Goal: Task Accomplishment & Management: Manage account settings

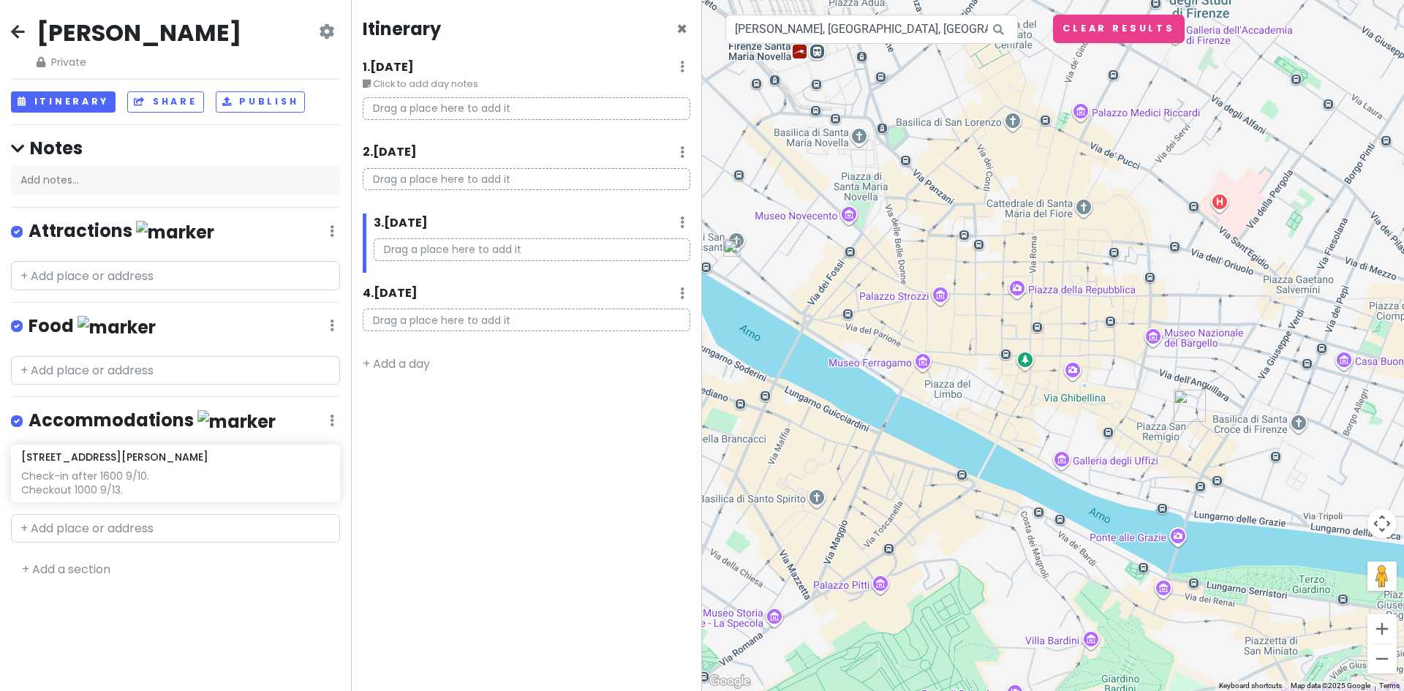
click at [12, 22] on div "[PERSON_NAME] Trip Private Change Dates Make a Copy Delete Trip Give Feedback 💡…" at bounding box center [175, 44] width 329 height 53
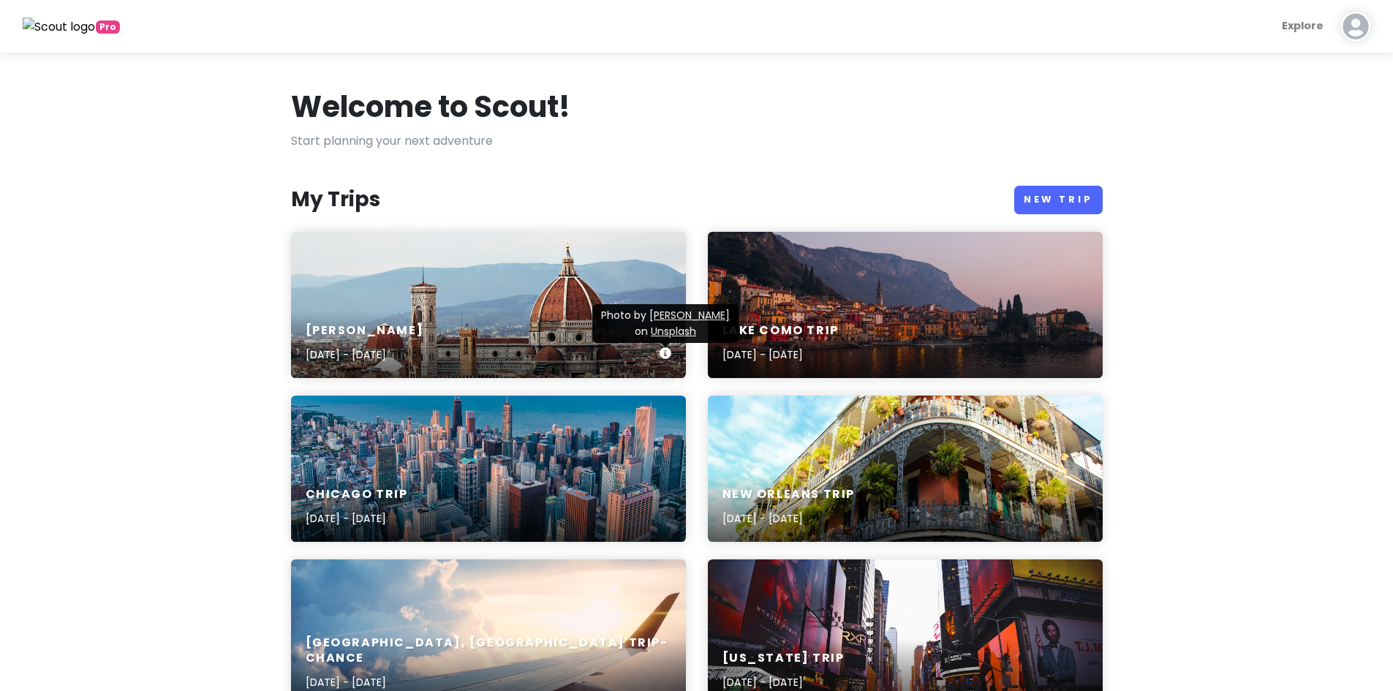
drag, startPoint x: 494, startPoint y: 313, endPoint x: 414, endPoint y: 328, distance: 81.2
click at [414, 328] on h6 "[PERSON_NAME]" at bounding box center [365, 330] width 118 height 15
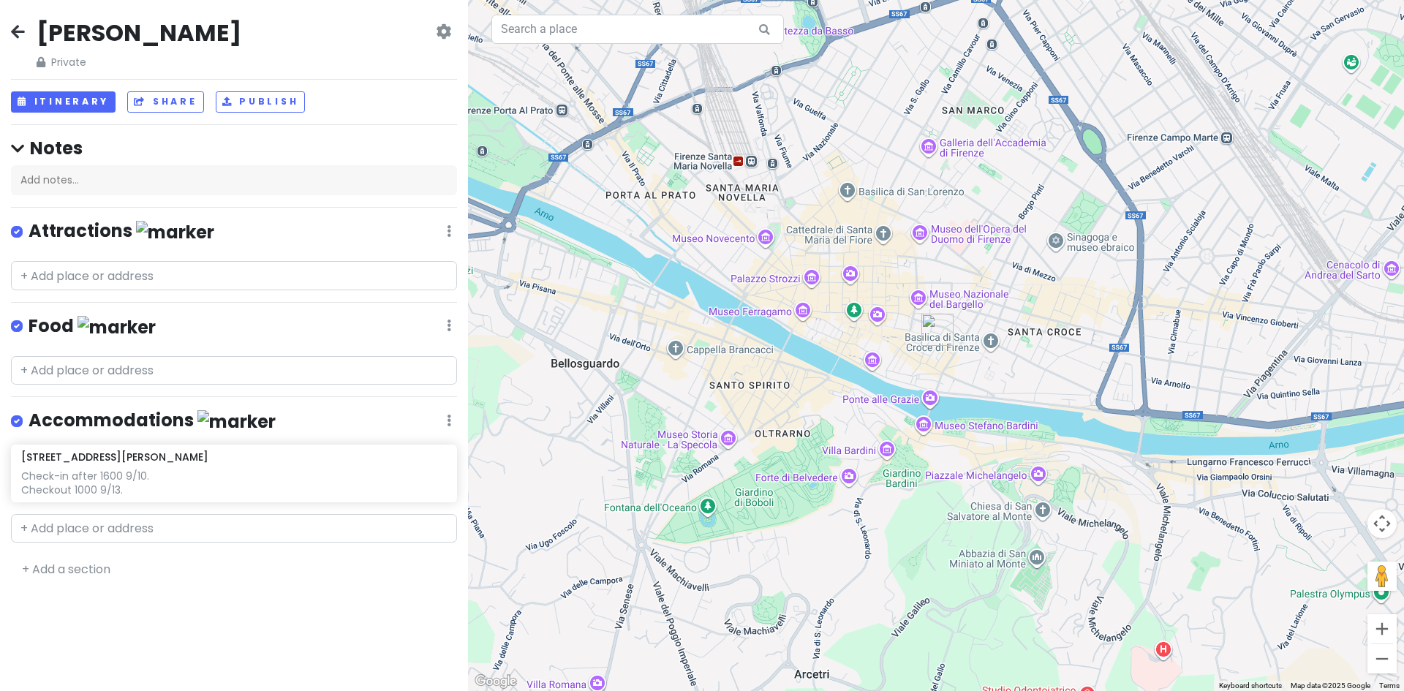
click at [440, 35] on icon at bounding box center [443, 32] width 15 height 12
click at [372, 151] on link "Delete Trip" at bounding box center [393, 146] width 139 height 35
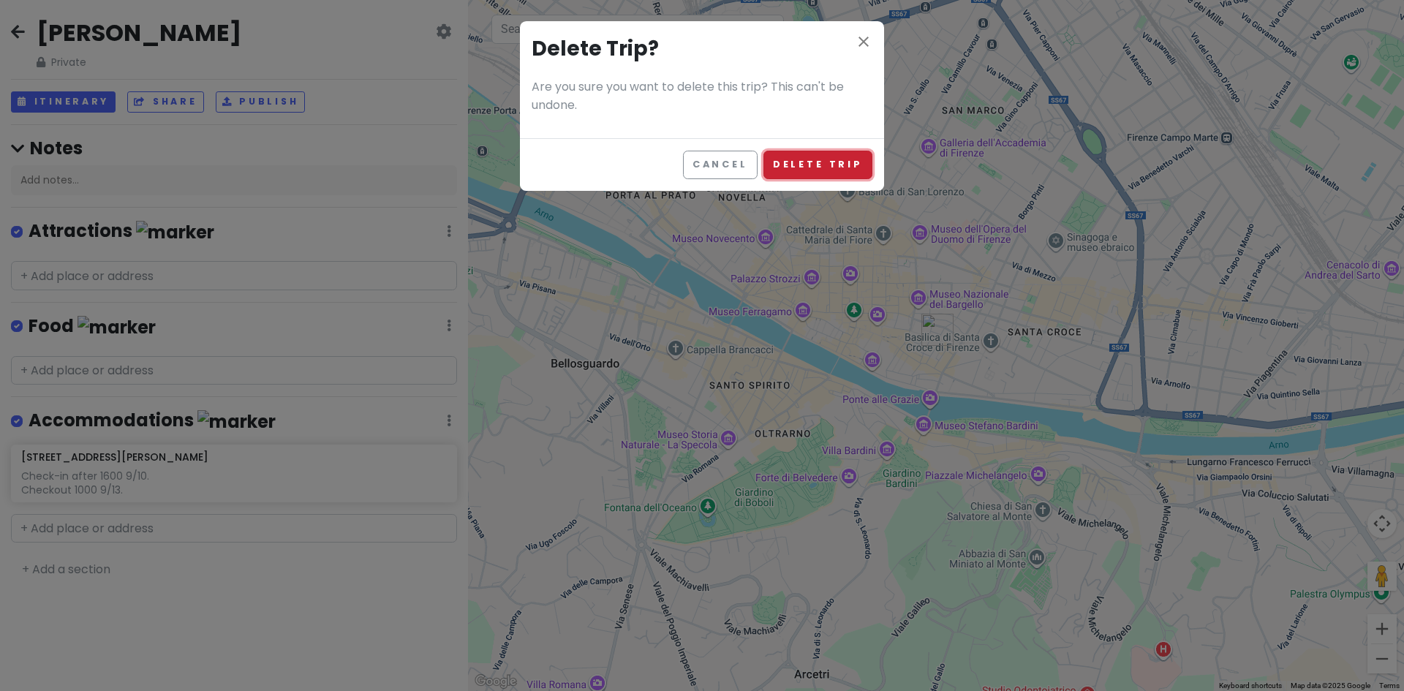
click at [817, 159] on button "Delete Trip" at bounding box center [818, 165] width 109 height 29
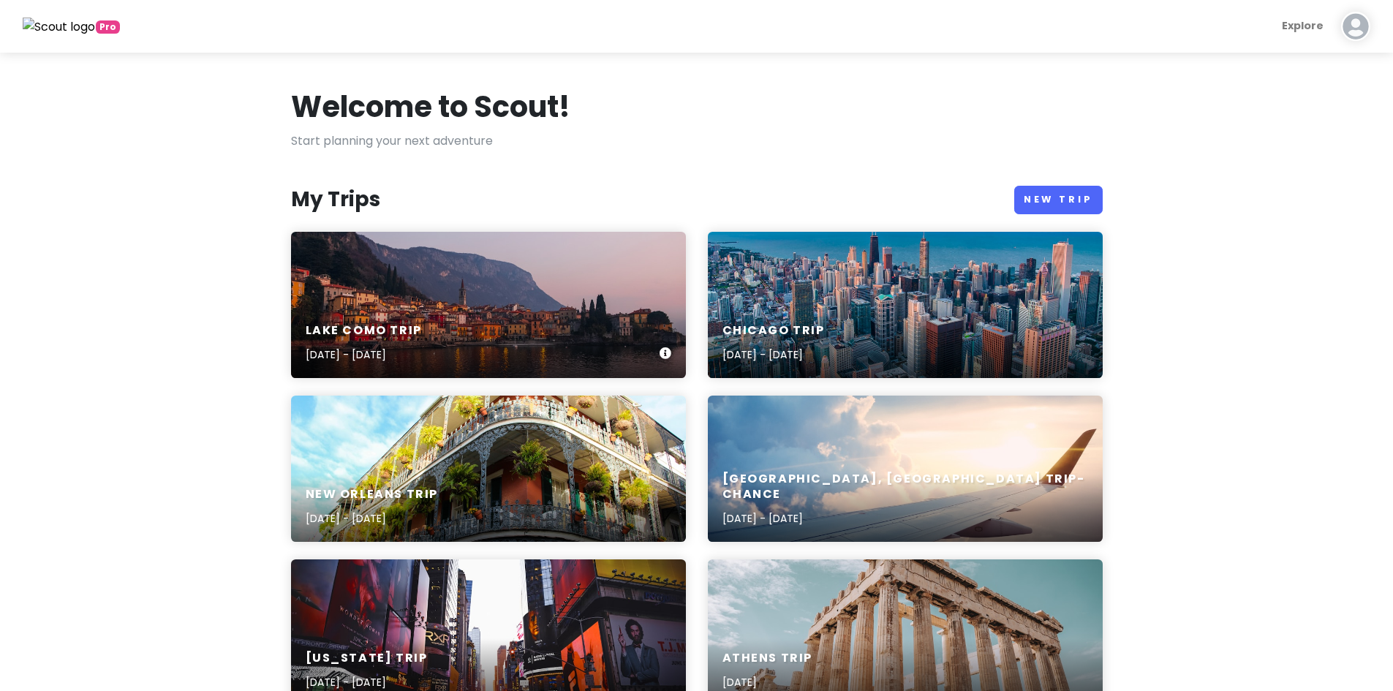
click at [510, 295] on div "[GEOGRAPHIC_DATA] Trip [DATE] - [DATE]" at bounding box center [488, 305] width 395 height 146
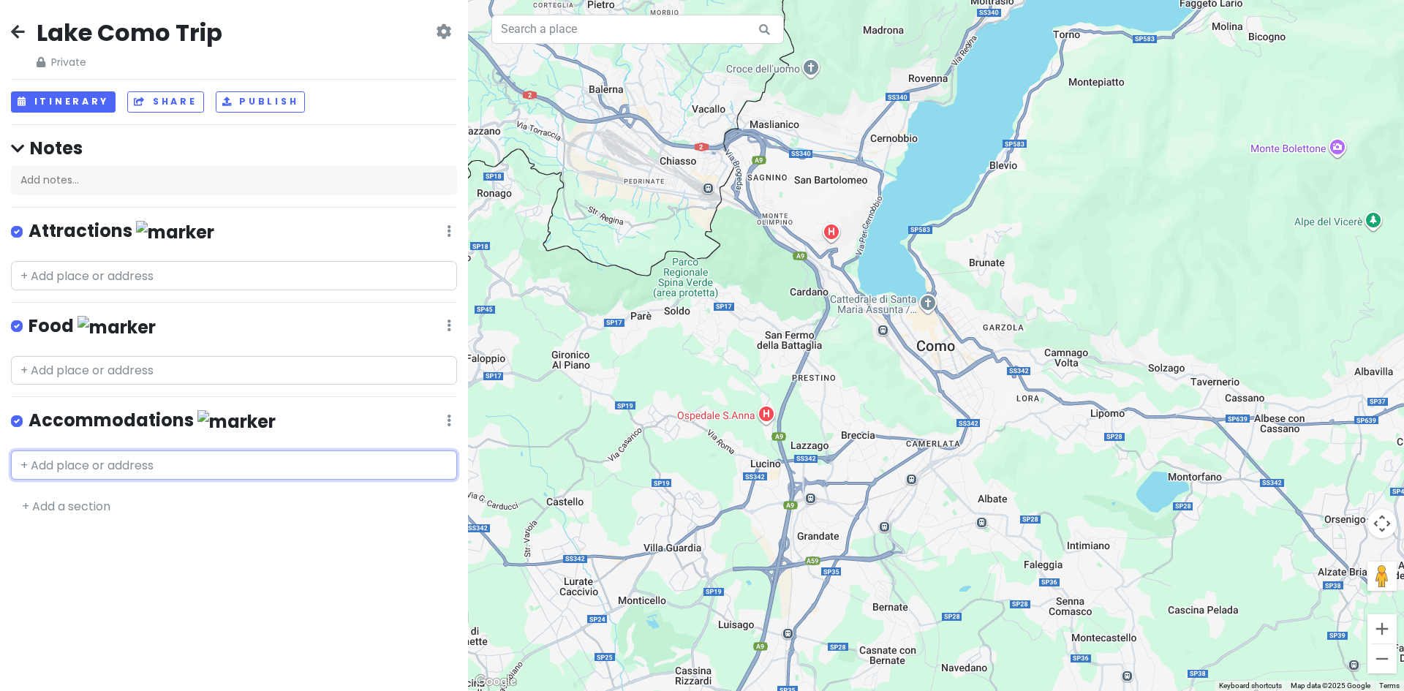
click at [143, 462] on input "text" at bounding box center [234, 465] width 446 height 29
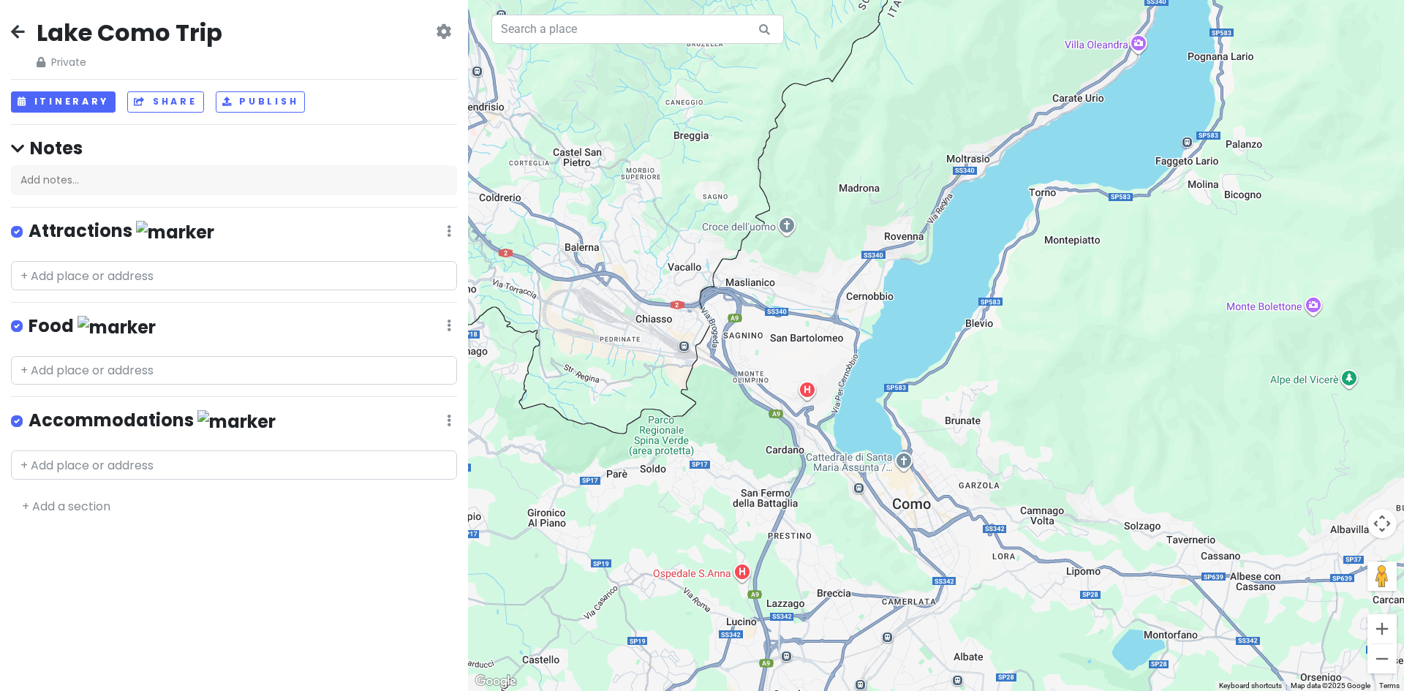
drag, startPoint x: 1130, startPoint y: 184, endPoint x: 1102, endPoint y: 330, distance: 148.9
click at [1106, 336] on div at bounding box center [936, 345] width 936 height 691
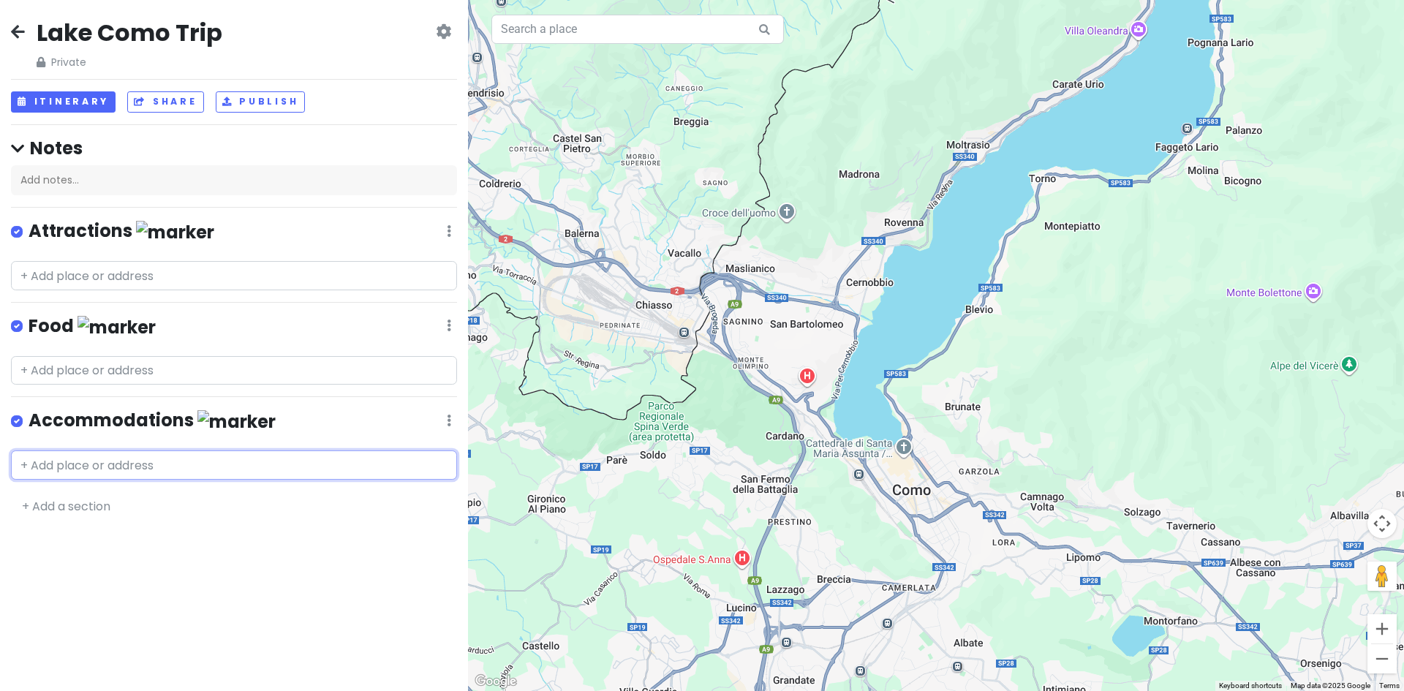
click at [170, 464] on input "text" at bounding box center [234, 465] width 446 height 29
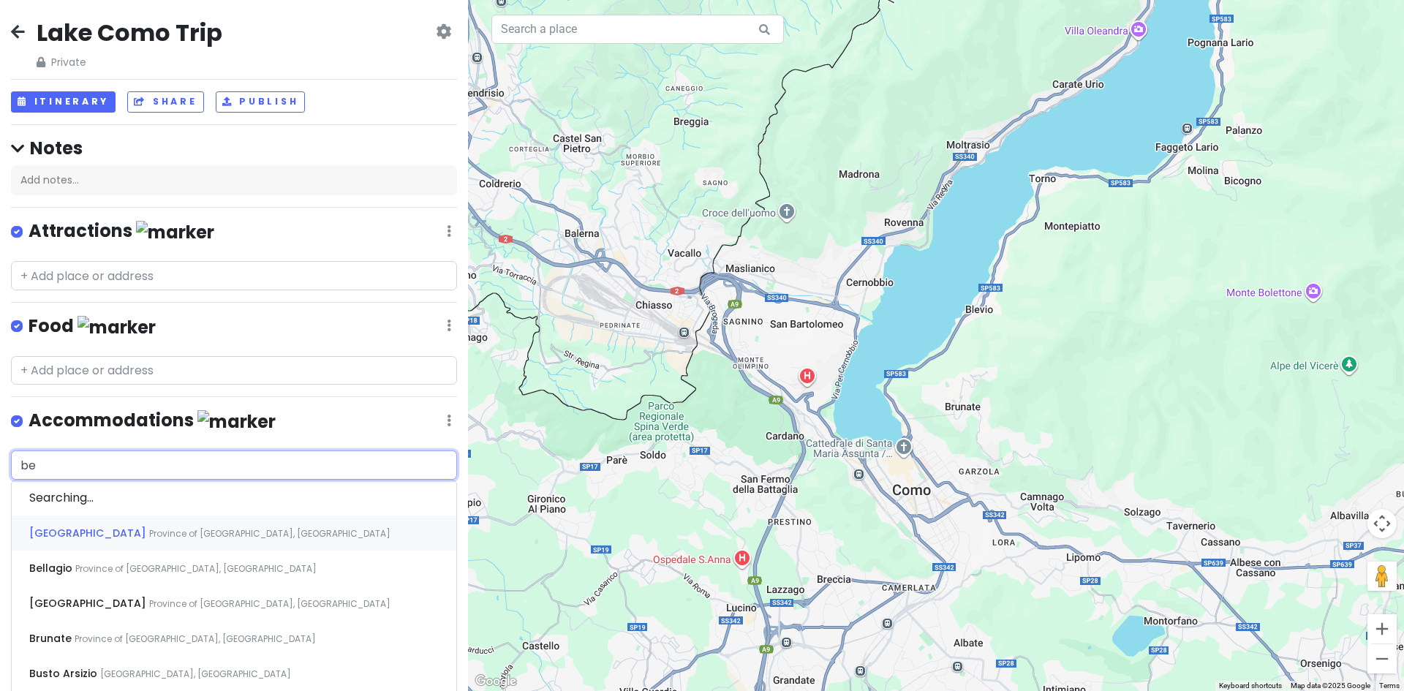
type input "bel"
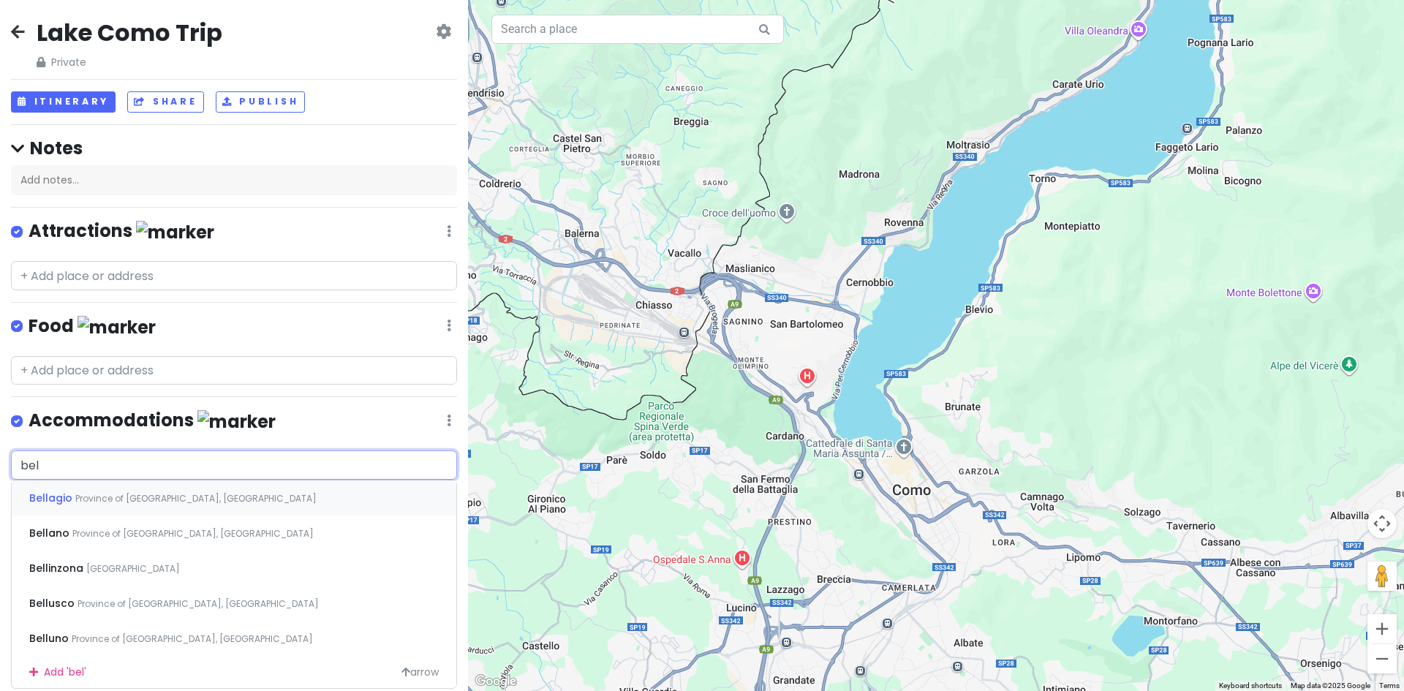
click at [130, 498] on span "Province of [GEOGRAPHIC_DATA], [GEOGRAPHIC_DATA]" at bounding box center [195, 498] width 241 height 12
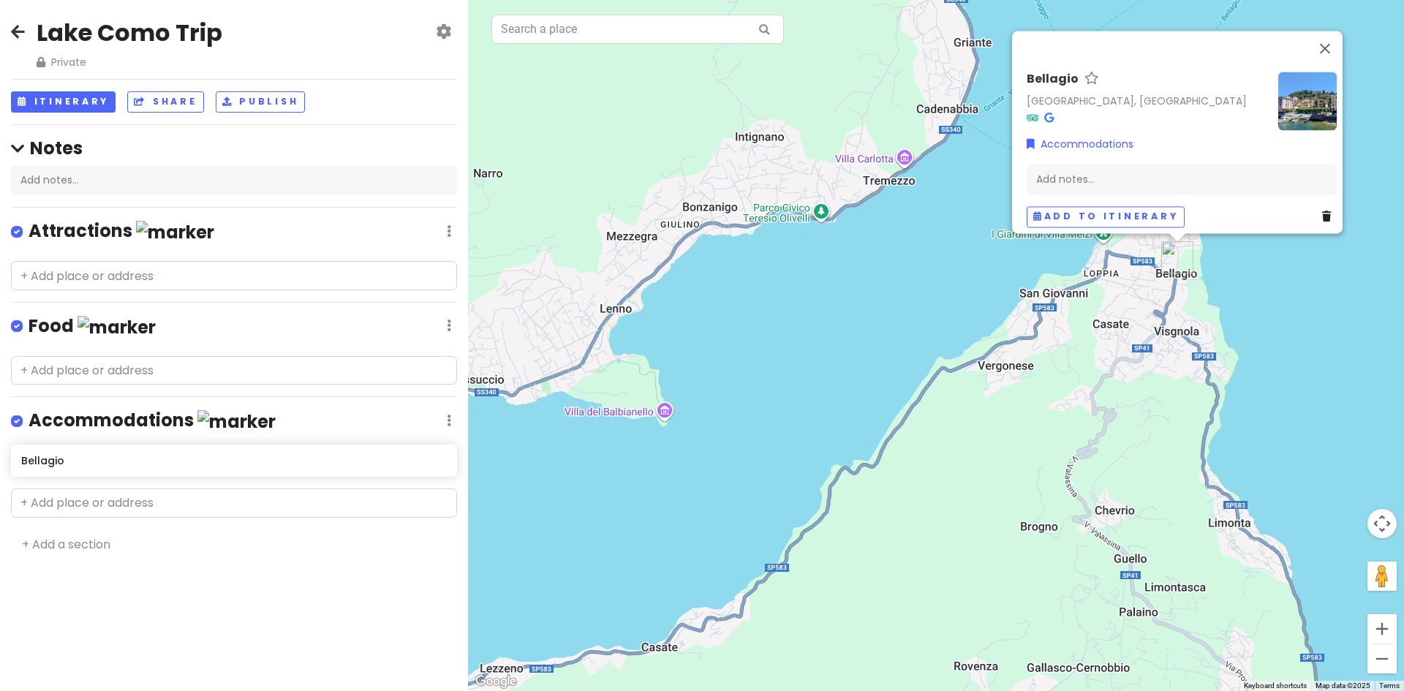
drag, startPoint x: 1226, startPoint y: 327, endPoint x: 1158, endPoint y: 407, distance: 105.4
click at [1158, 407] on div "Bellagio [GEOGRAPHIC_DATA], [GEOGRAPHIC_DATA] Accommodations Add notes... Add t…" at bounding box center [936, 345] width 936 height 691
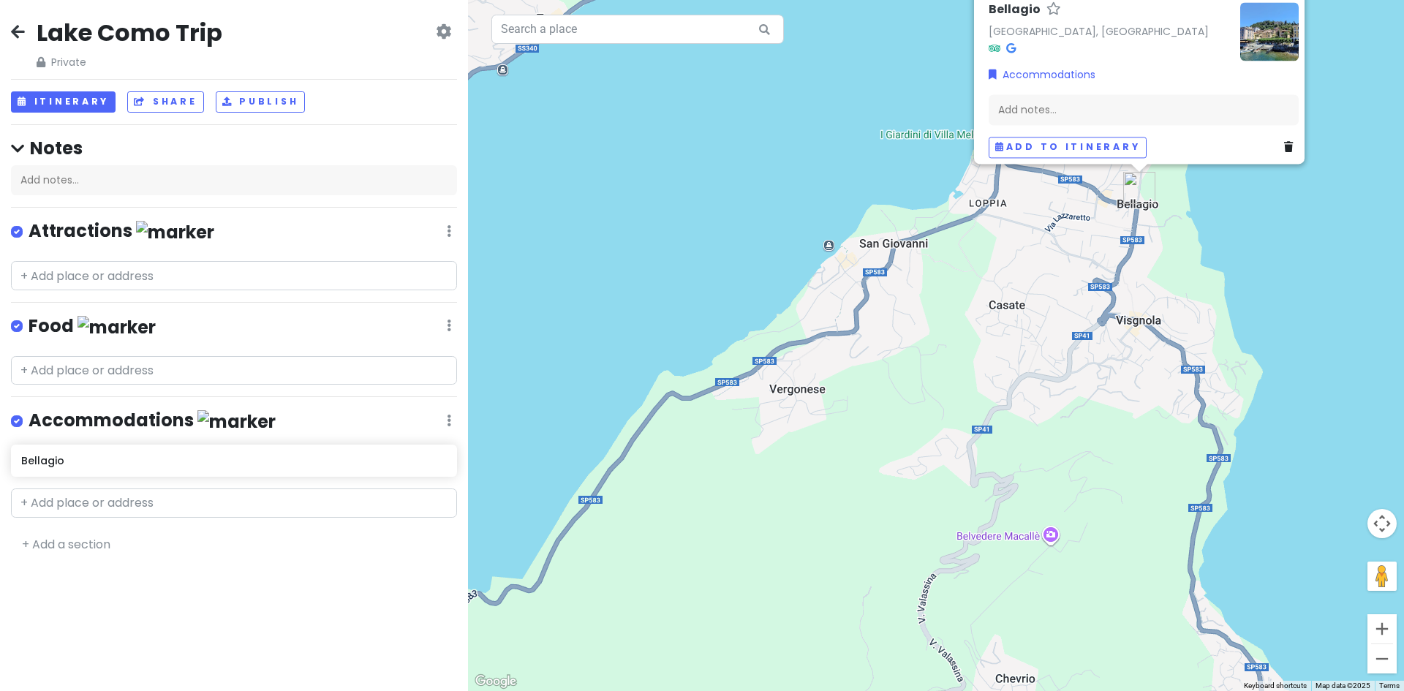
drag, startPoint x: 1204, startPoint y: 383, endPoint x: 1144, endPoint y: 450, distance: 90.1
click at [1144, 450] on div "Bellagio [GEOGRAPHIC_DATA], [GEOGRAPHIC_DATA] Accommodations Add notes... Add t…" at bounding box center [936, 345] width 936 height 691
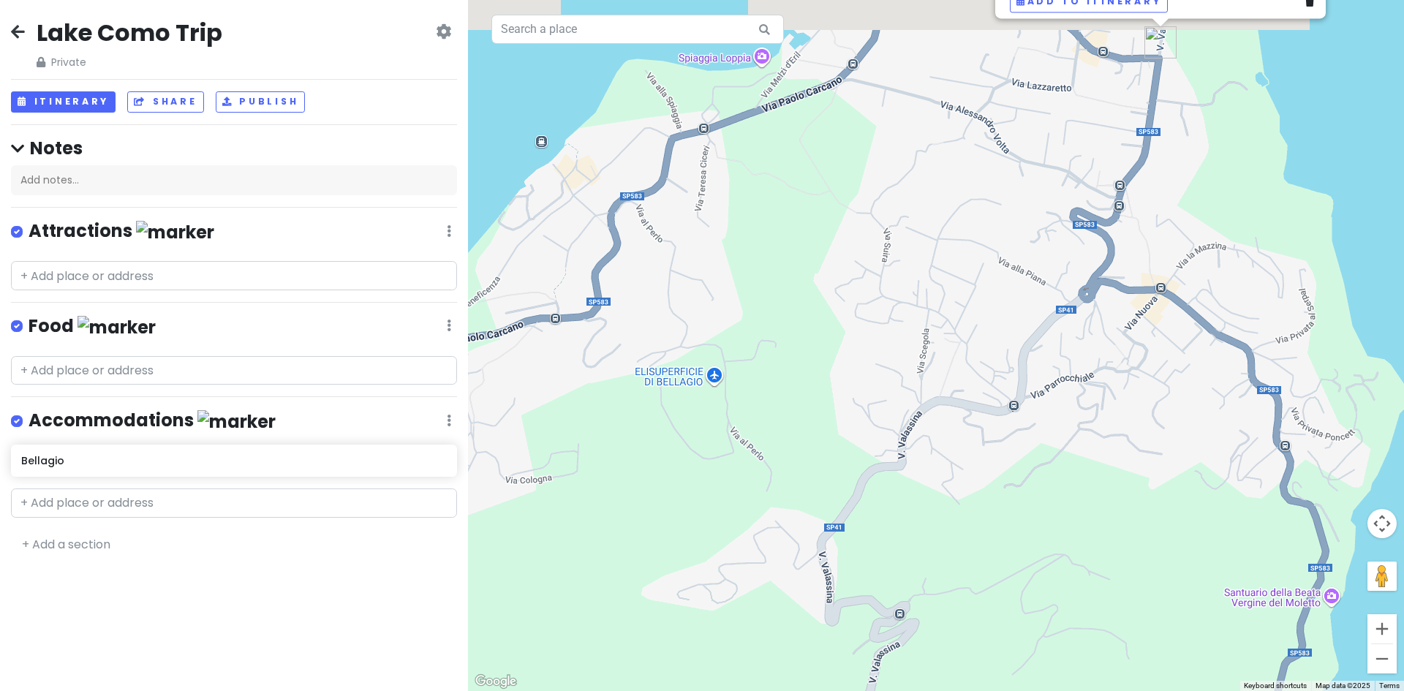
drag, startPoint x: 1140, startPoint y: 434, endPoint x: 1136, endPoint y: 514, distance: 80.6
click at [1138, 514] on div "Bellagio [GEOGRAPHIC_DATA], [GEOGRAPHIC_DATA] Accommodations Add notes... Add t…" at bounding box center [936, 345] width 936 height 691
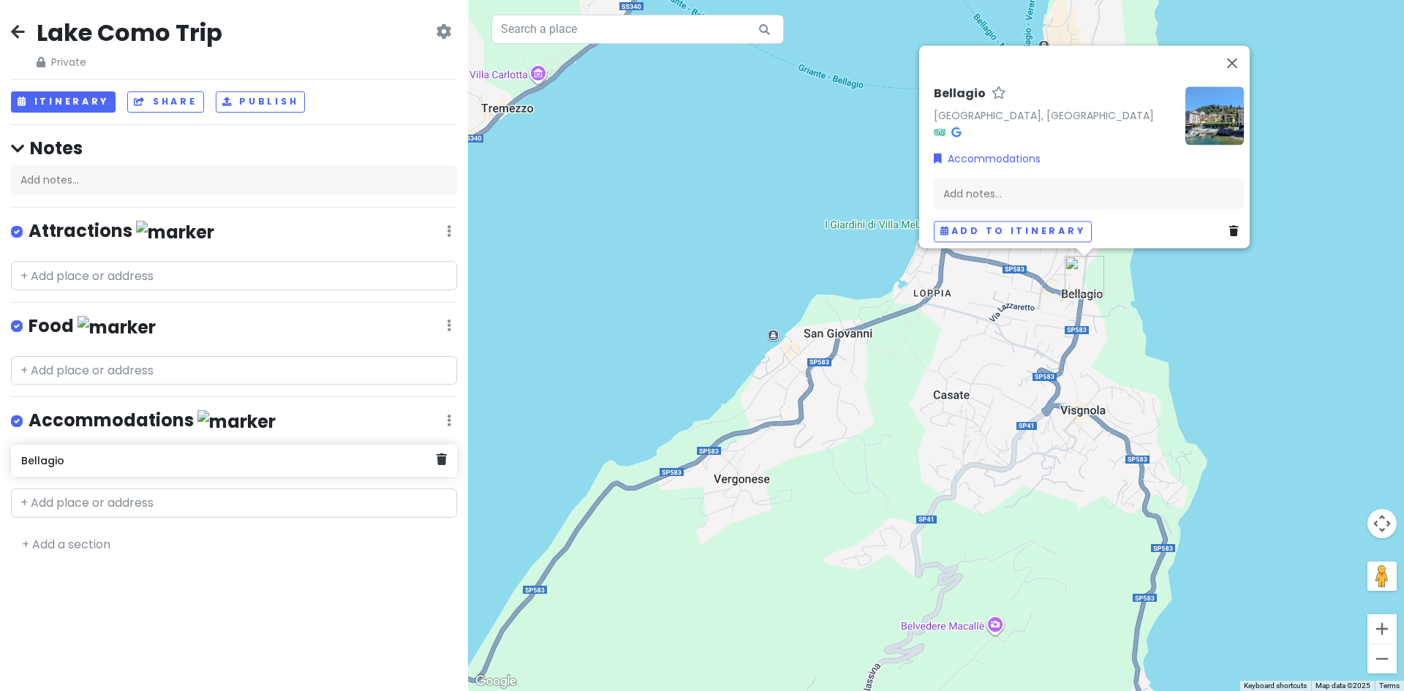
click at [49, 463] on h6 "Bellagio" at bounding box center [228, 460] width 415 height 13
click at [94, 459] on h6 "Bellagio" at bounding box center [228, 460] width 415 height 13
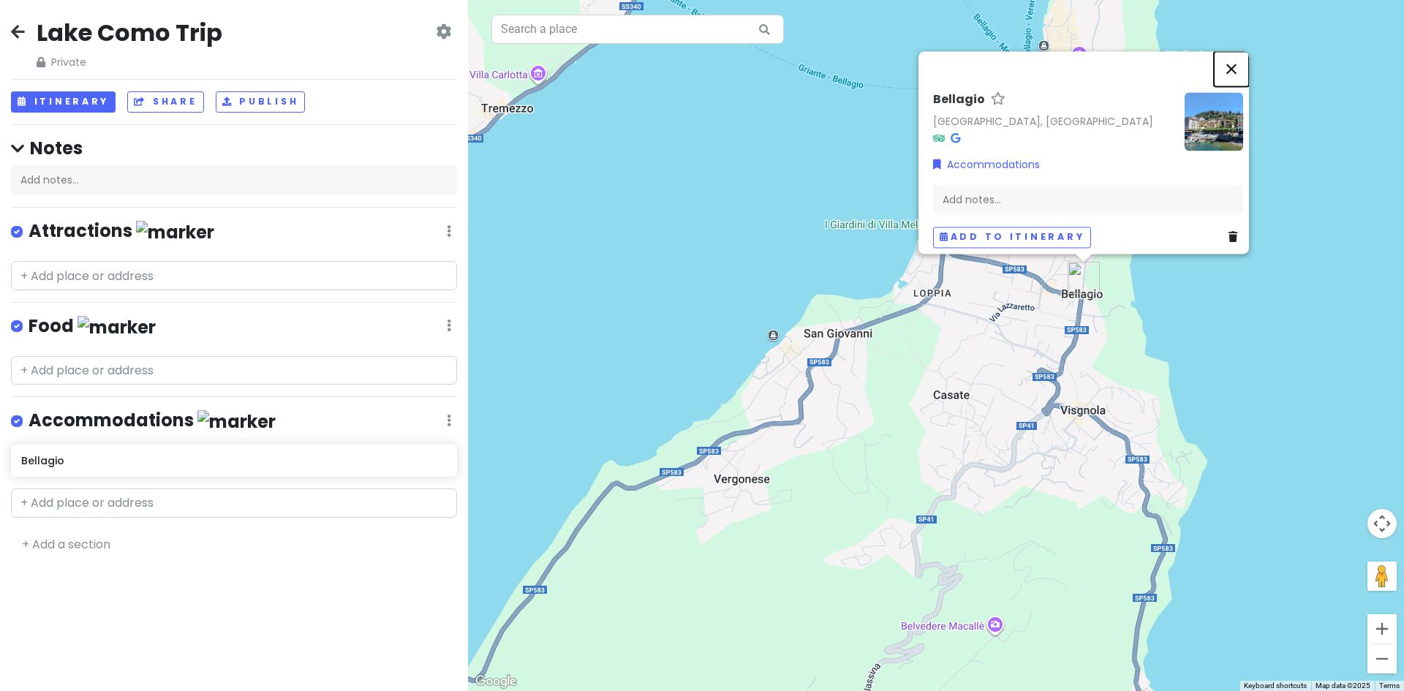
click at [1236, 61] on button "Close" at bounding box center [1231, 68] width 35 height 35
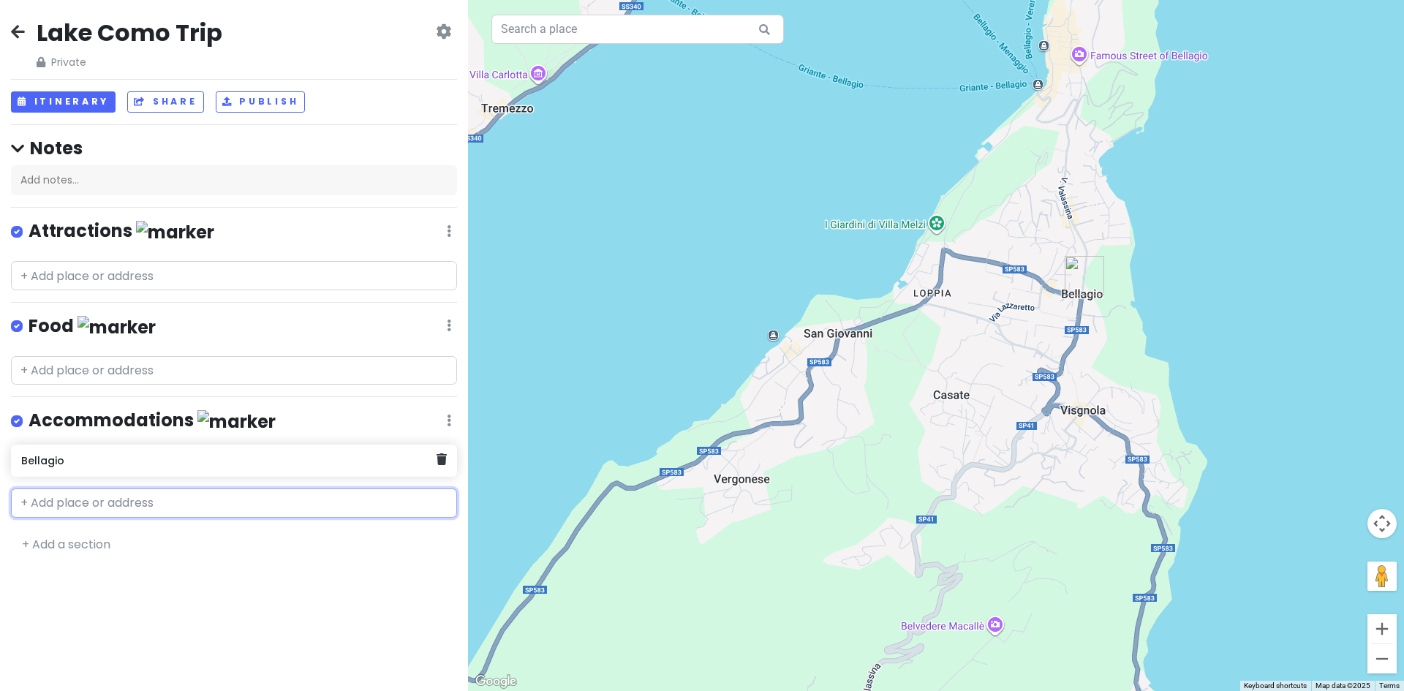
click at [64, 462] on h6 "Bellagio" at bounding box center [228, 460] width 415 height 13
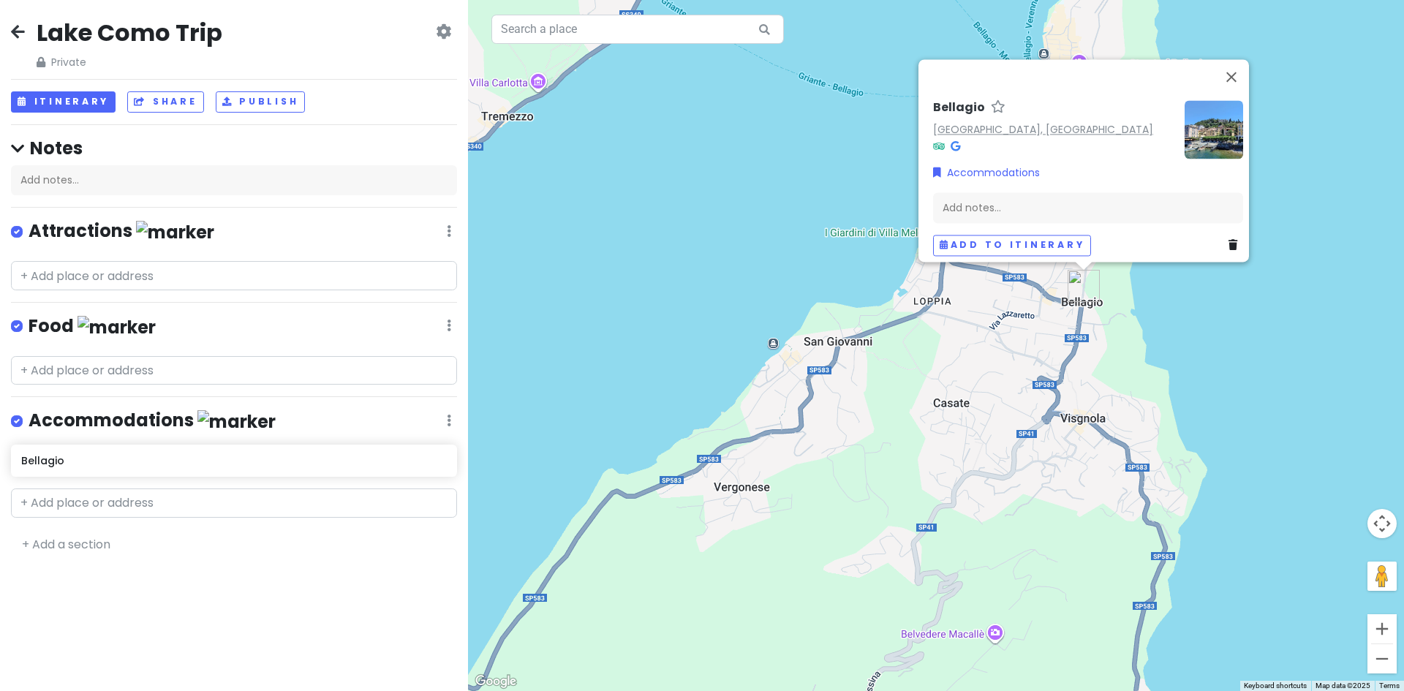
click at [979, 122] on link "[GEOGRAPHIC_DATA], [GEOGRAPHIC_DATA]" at bounding box center [1043, 129] width 220 height 15
click at [1240, 61] on button "Close" at bounding box center [1231, 76] width 35 height 35
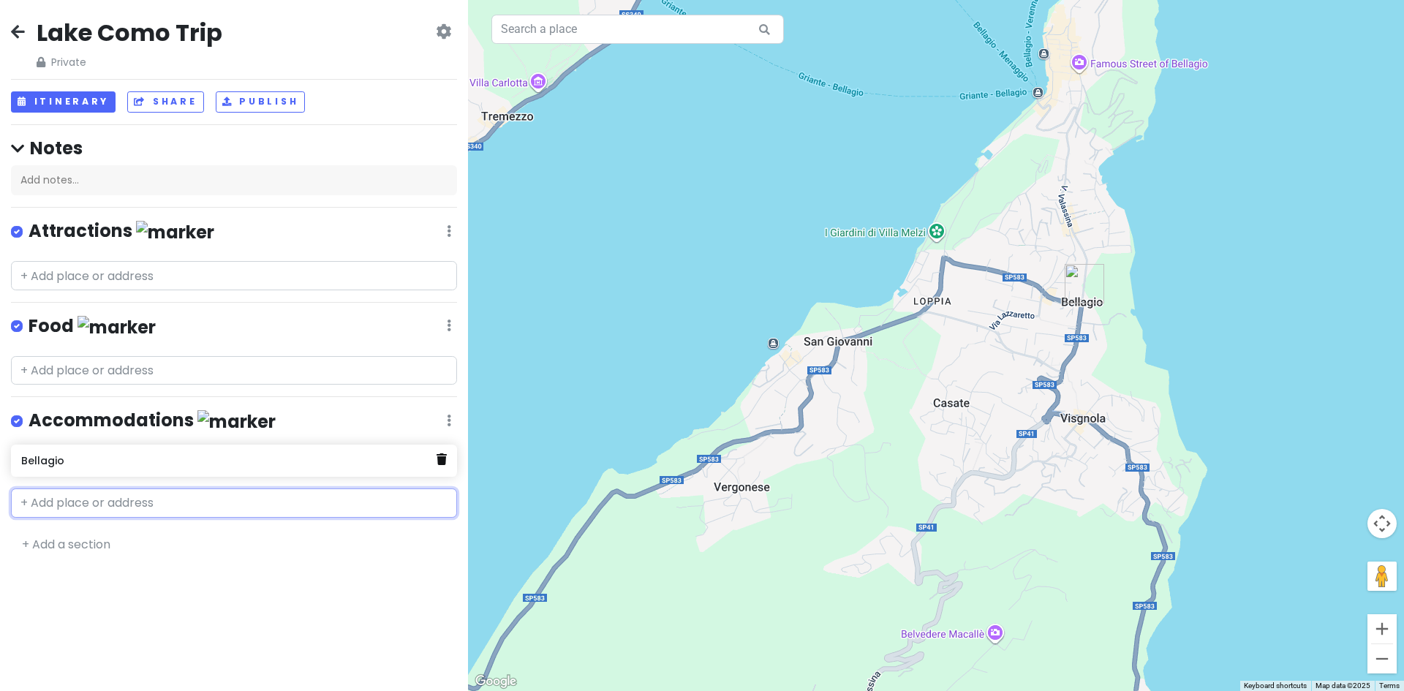
click at [440, 458] on icon at bounding box center [442, 459] width 10 height 12
click at [129, 467] on input "text" at bounding box center [234, 465] width 446 height 29
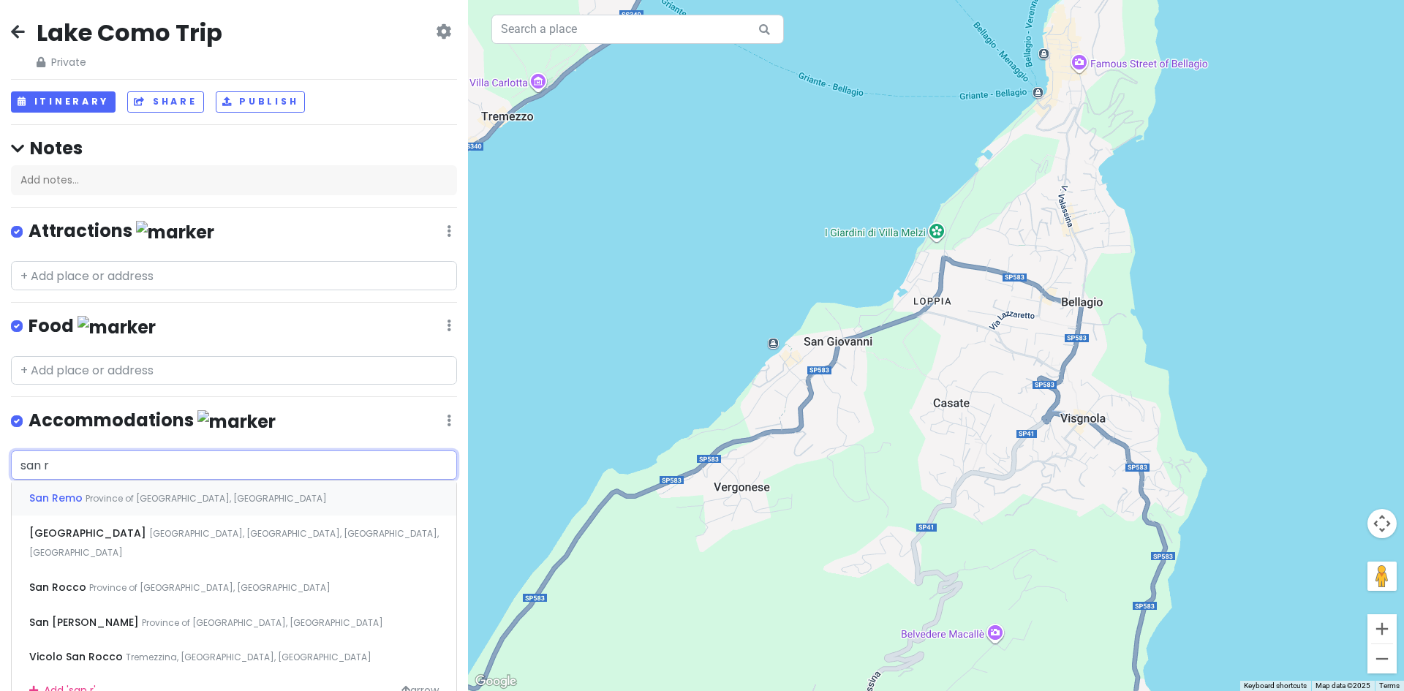
type input "san ro"
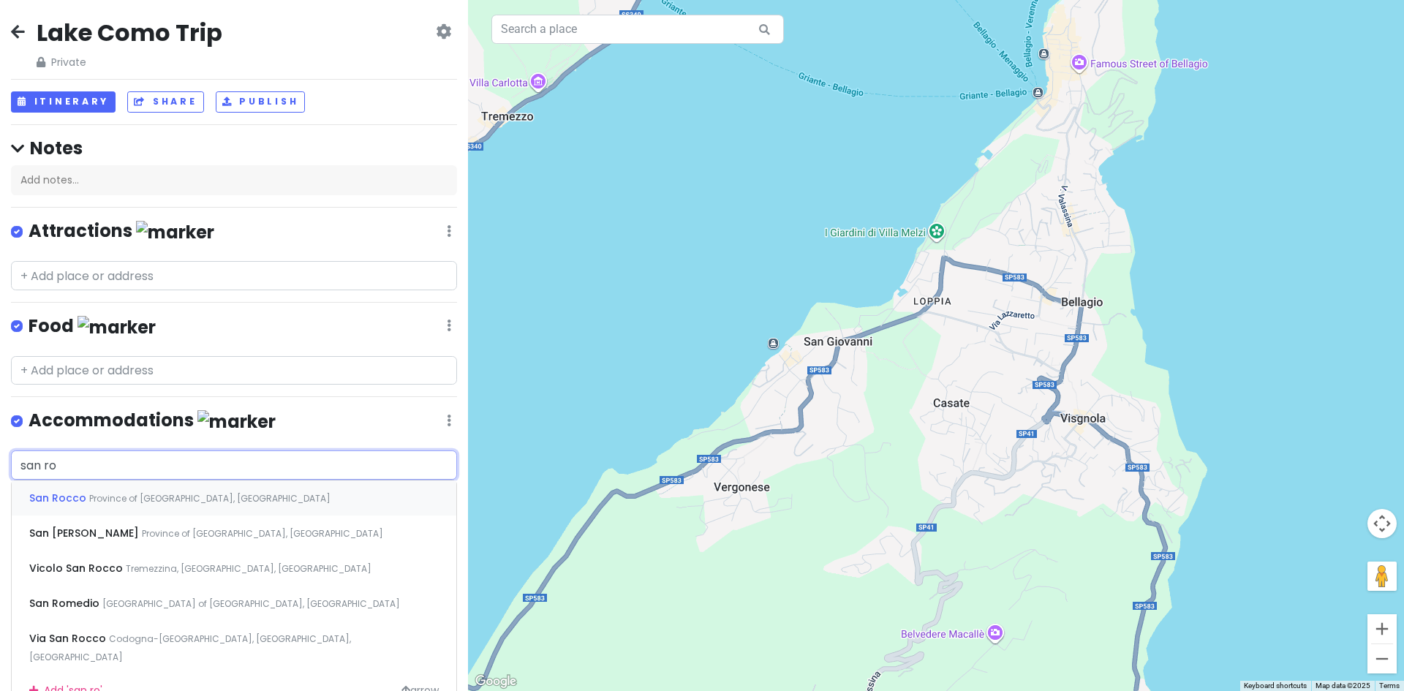
click at [94, 500] on span "Province of [GEOGRAPHIC_DATA], [GEOGRAPHIC_DATA]" at bounding box center [209, 498] width 241 height 12
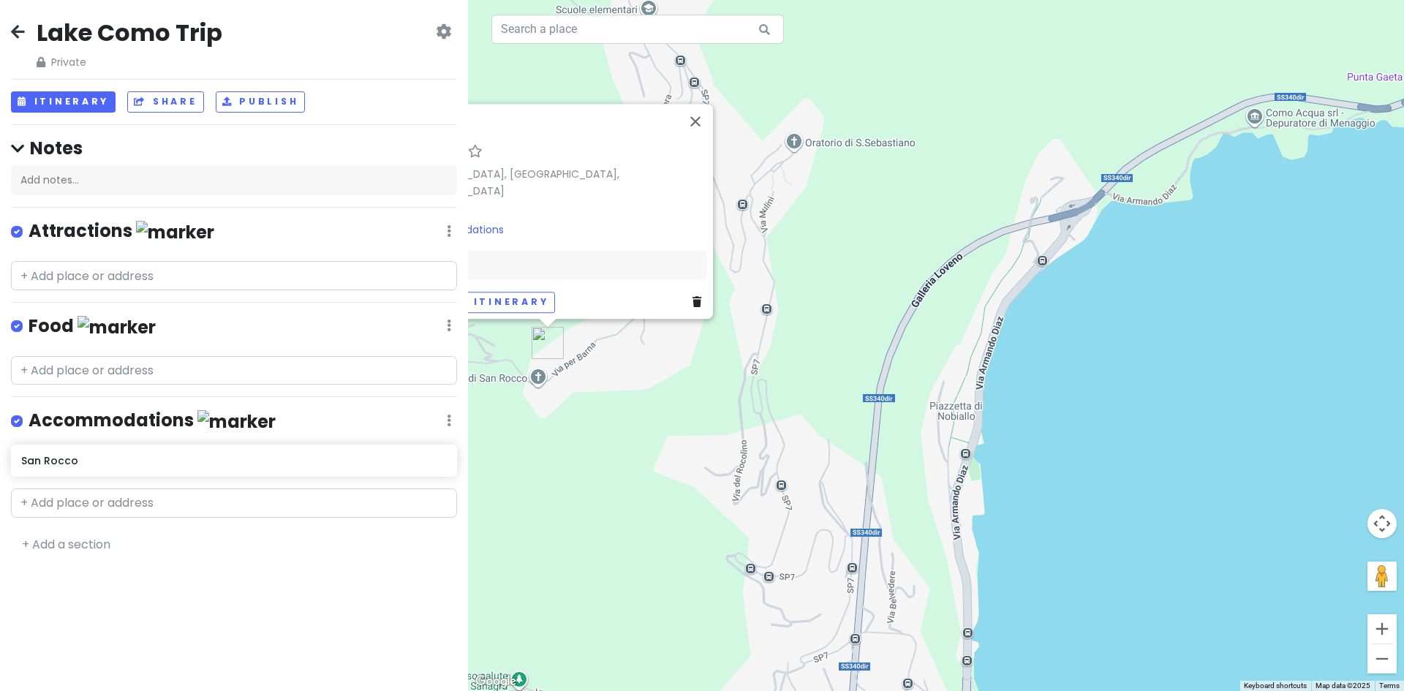
drag, startPoint x: 842, startPoint y: 271, endPoint x: 736, endPoint y: 413, distance: 176.7
click at [736, 413] on div "San Rocco [GEOGRAPHIC_DATA], [GEOGRAPHIC_DATA], [GEOGRAPHIC_DATA] Accommodation…" at bounding box center [936, 345] width 936 height 691
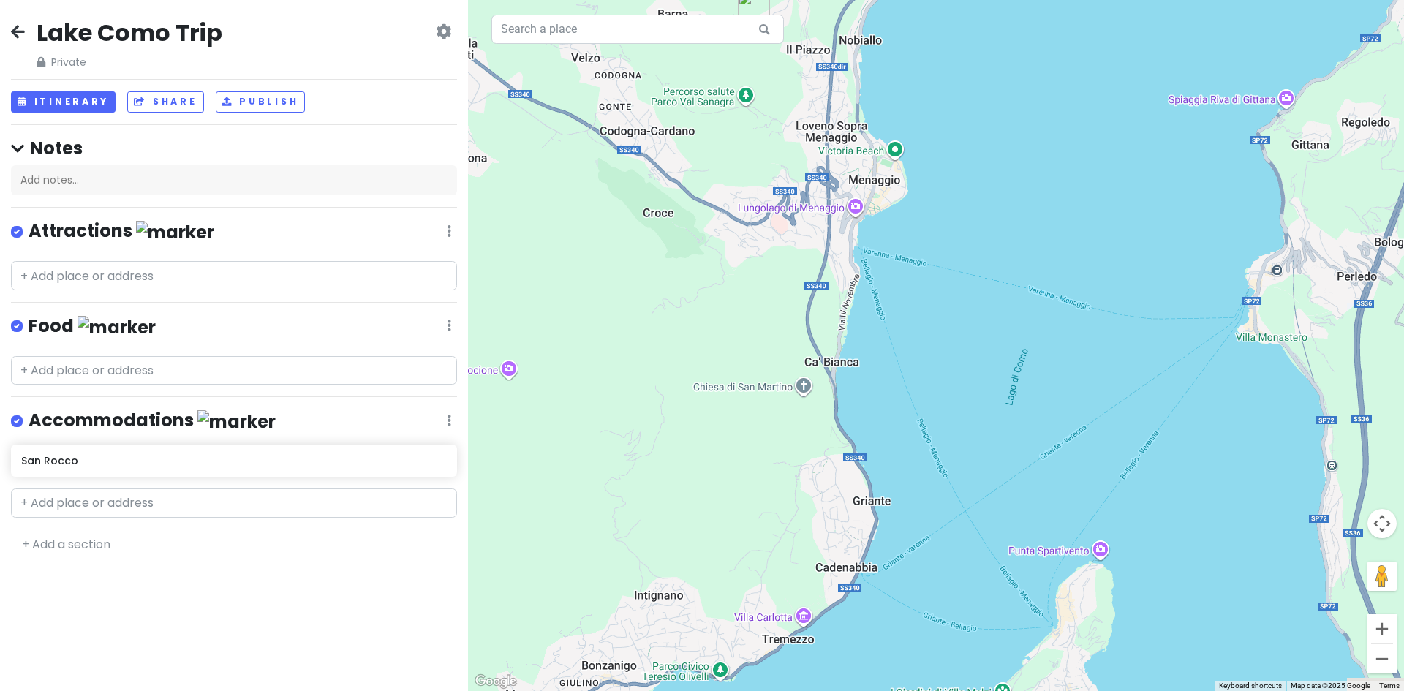
drag, startPoint x: 1018, startPoint y: 338, endPoint x: 1039, endPoint y: 39, distance: 299.1
click at [1041, 42] on div "San Rocco [GEOGRAPHIC_DATA], [GEOGRAPHIC_DATA], [GEOGRAPHIC_DATA] Accommodation…" at bounding box center [936, 345] width 936 height 691
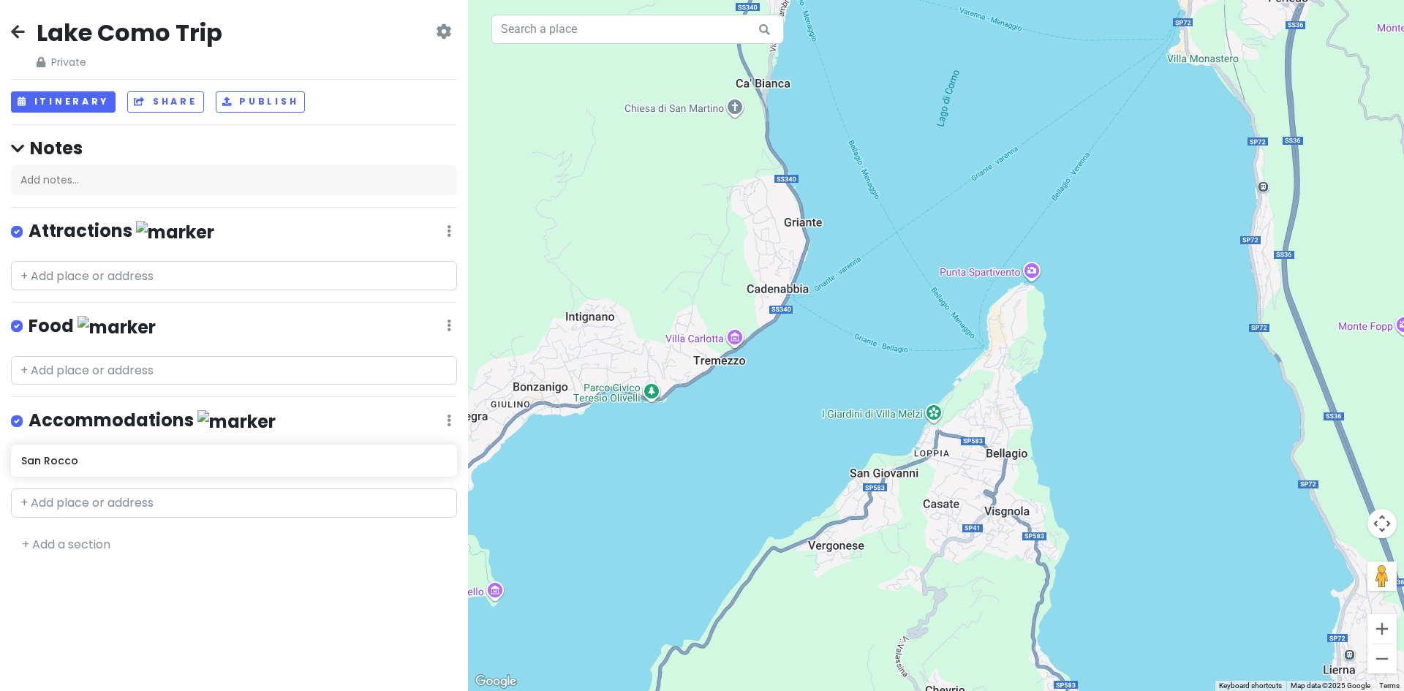
drag, startPoint x: 1029, startPoint y: 481, endPoint x: 960, endPoint y: 210, distance: 279.2
click at [960, 210] on div "San Rocco [GEOGRAPHIC_DATA], [GEOGRAPHIC_DATA], [GEOGRAPHIC_DATA] Accommodation…" at bounding box center [936, 345] width 936 height 691
click at [165, 369] on input "text" at bounding box center [234, 370] width 446 height 29
click at [137, 274] on input "text" at bounding box center [234, 275] width 446 height 29
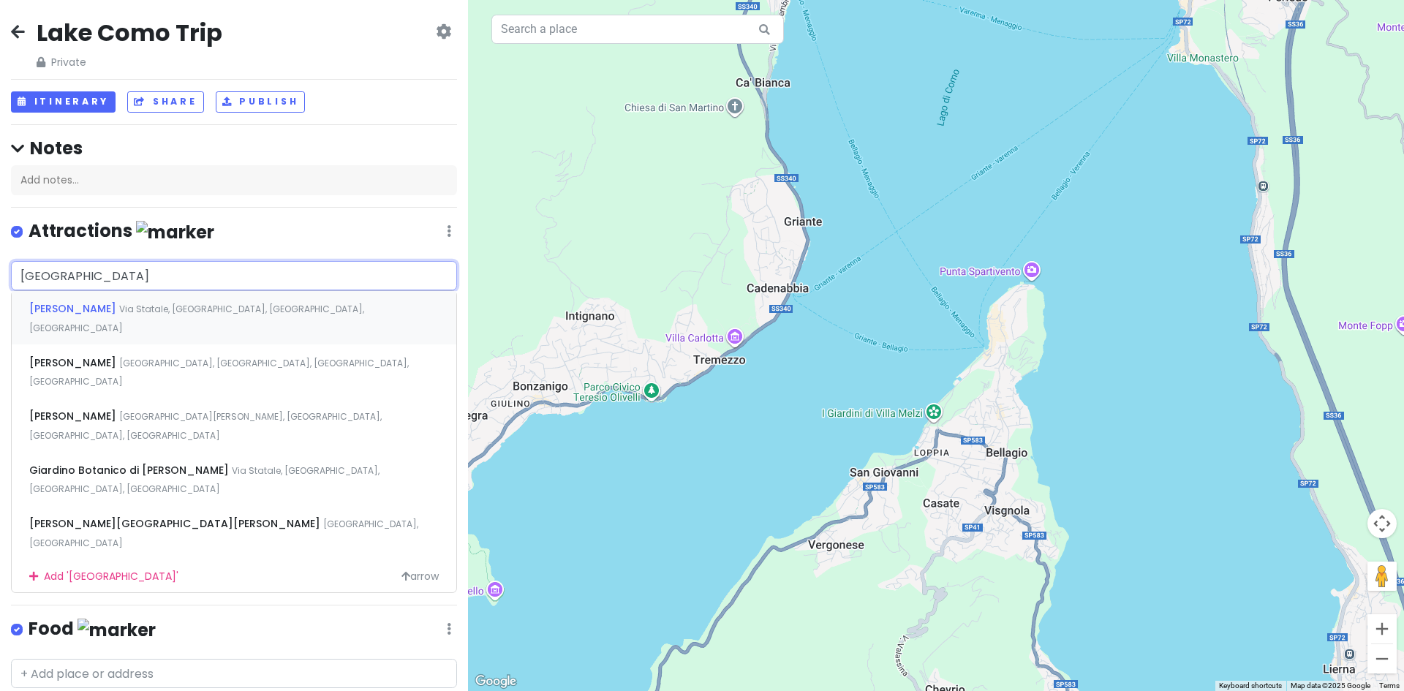
type input "[PERSON_NAME]"
click at [169, 306] on span "Via Statale, [GEOGRAPHIC_DATA], [GEOGRAPHIC_DATA], [GEOGRAPHIC_DATA]" at bounding box center [196, 318] width 335 height 31
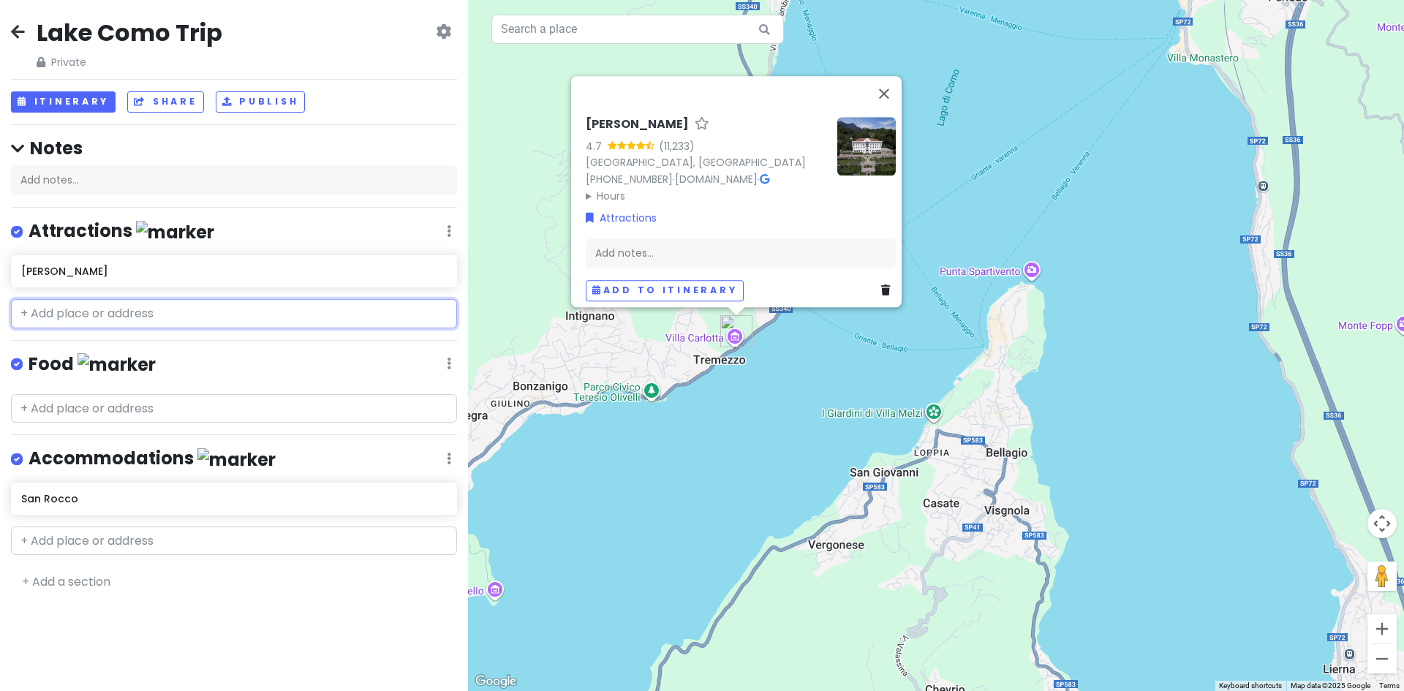
click at [167, 315] on input "text" at bounding box center [234, 313] width 446 height 29
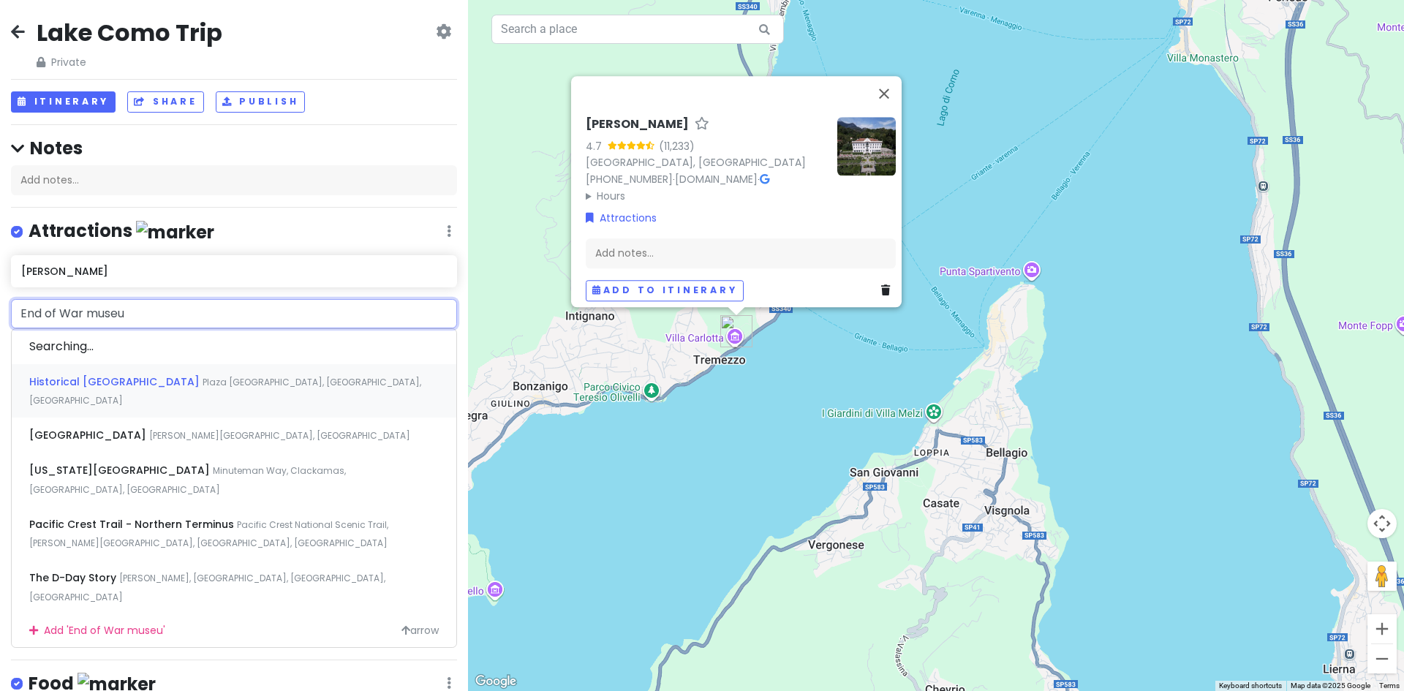
type input "End of War museum"
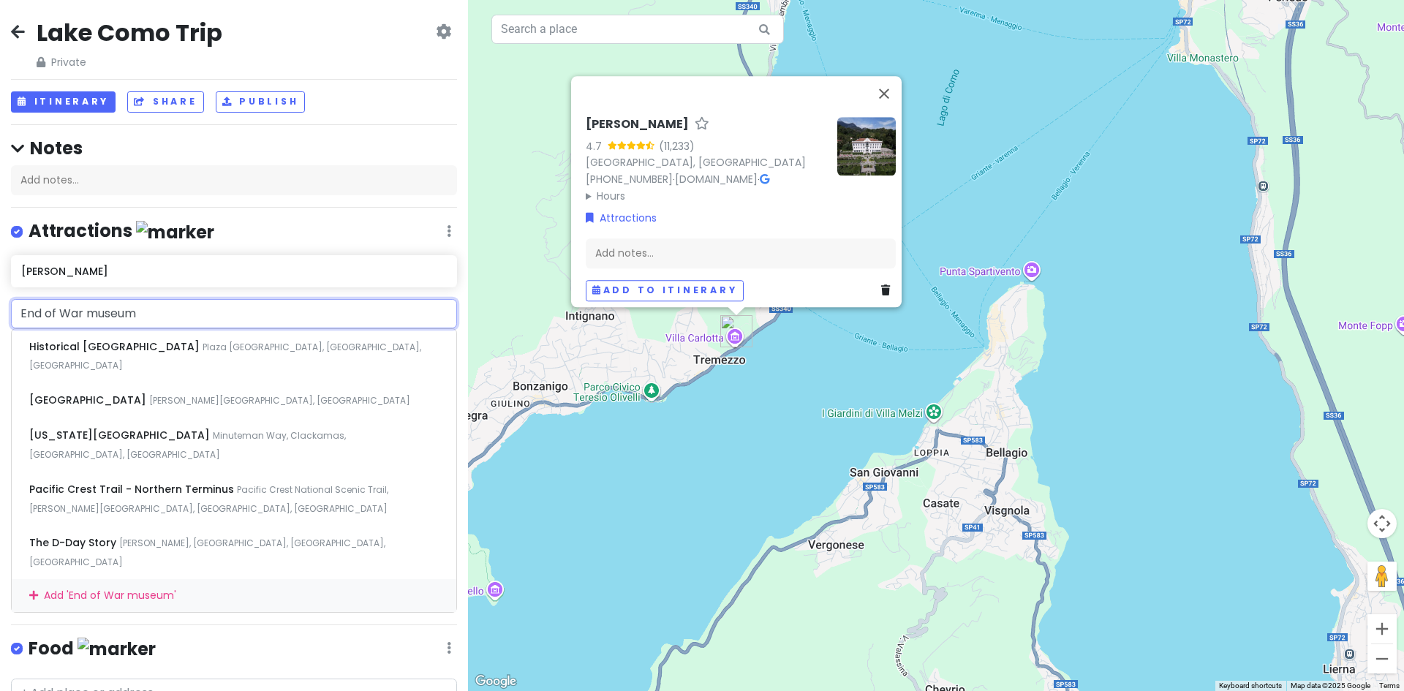
drag, startPoint x: 175, startPoint y: 311, endPoint x: 0, endPoint y: 300, distance: 175.1
click at [0, 300] on div "[GEOGRAPHIC_DATA], [GEOGRAPHIC_DATA], [GEOGRAPHIC_DATA] [GEOGRAPHIC_DATA][PERSO…" at bounding box center [234, 456] width 468 height 314
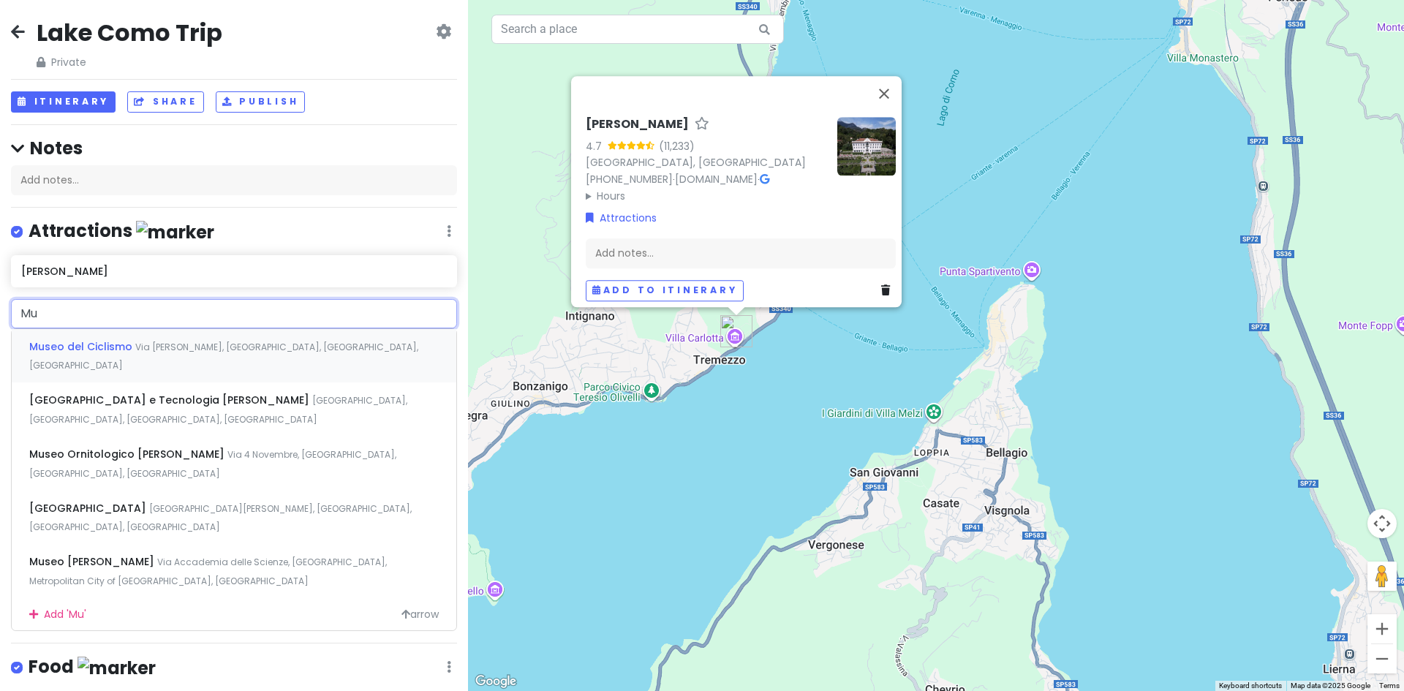
type input "M"
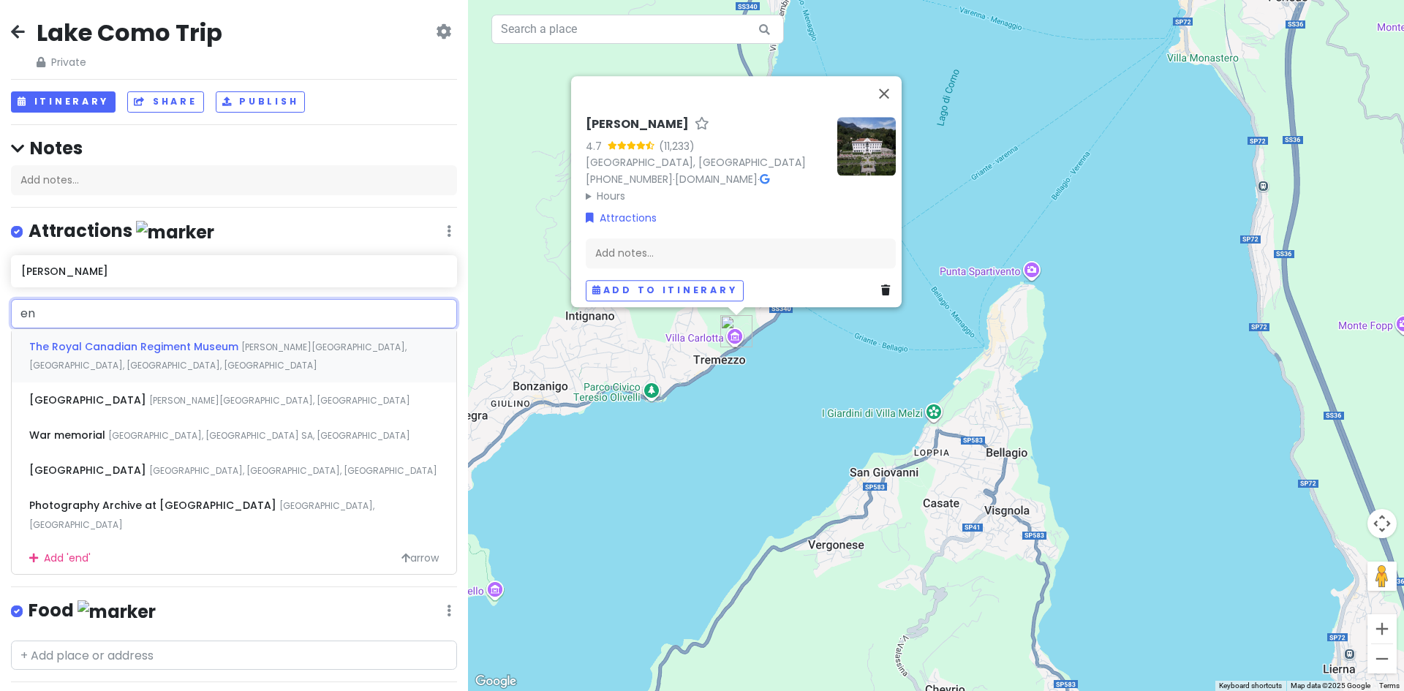
type input "e"
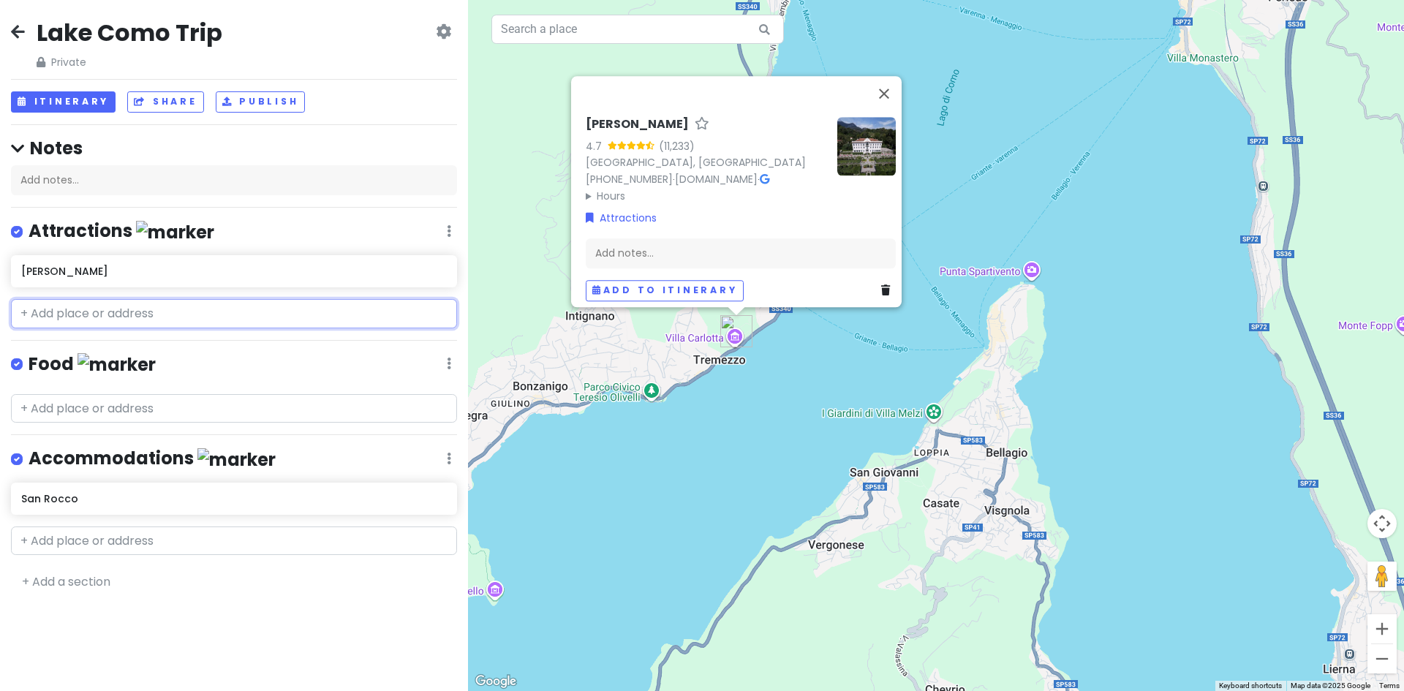
paste input "Museo della Fine [PERSON_NAME] [PERSON_NAME]"
type input "Museo della Fine [PERSON_NAME] [PERSON_NAME]"
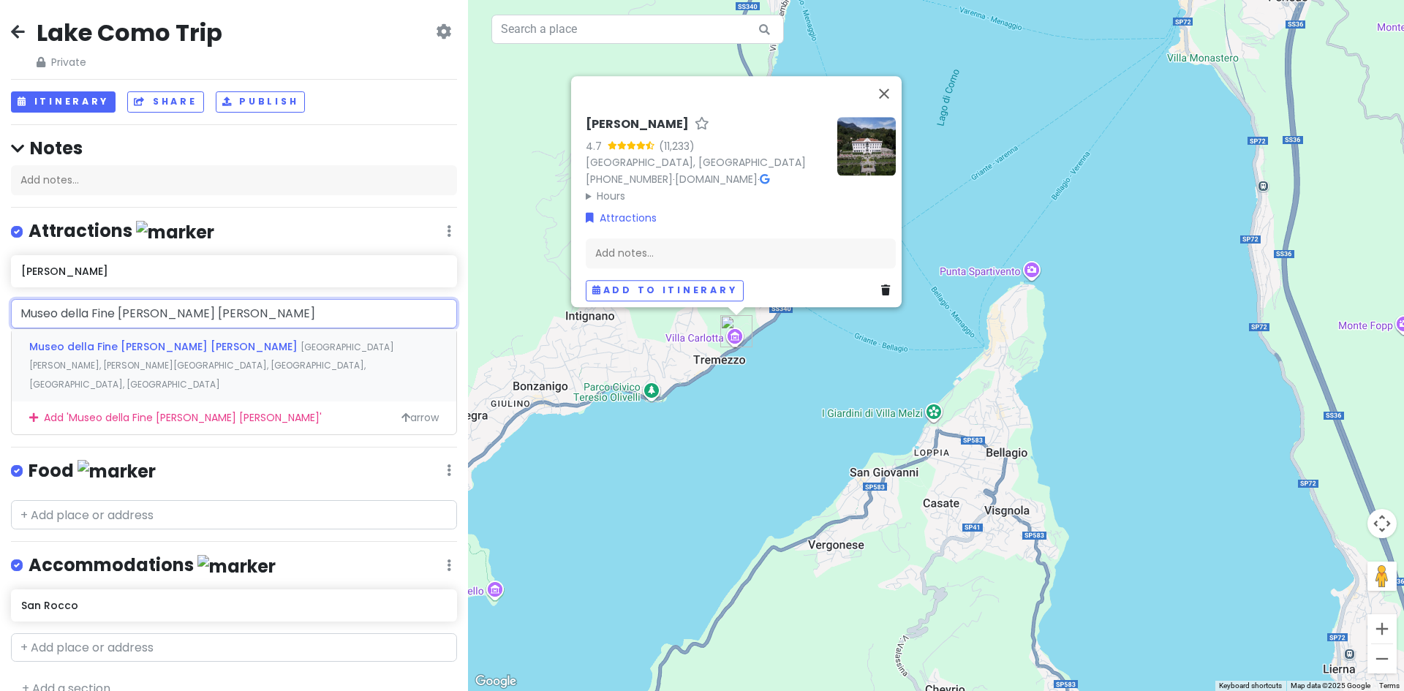
click at [341, 348] on span "[GEOGRAPHIC_DATA][PERSON_NAME], [PERSON_NAME][GEOGRAPHIC_DATA], [GEOGRAPHIC_DAT…" at bounding box center [211, 366] width 365 height 50
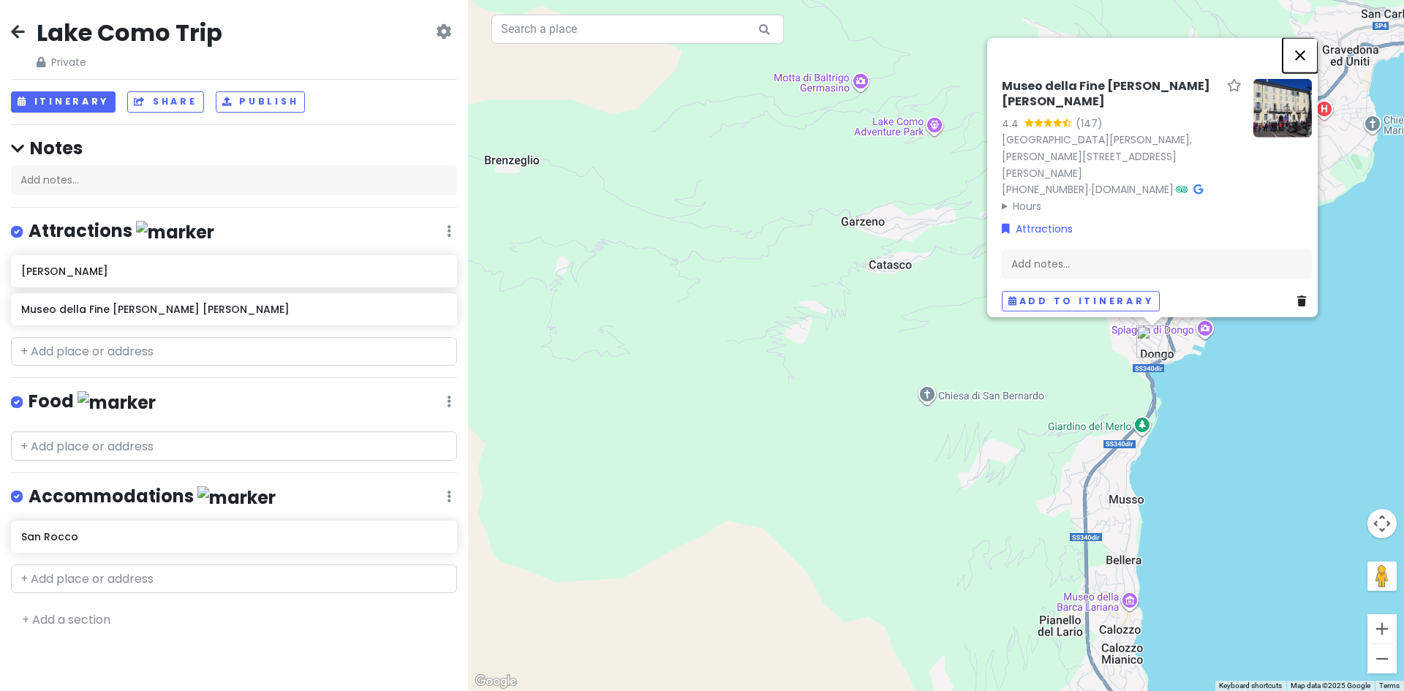
click at [1310, 64] on button "Close" at bounding box center [1300, 54] width 35 height 35
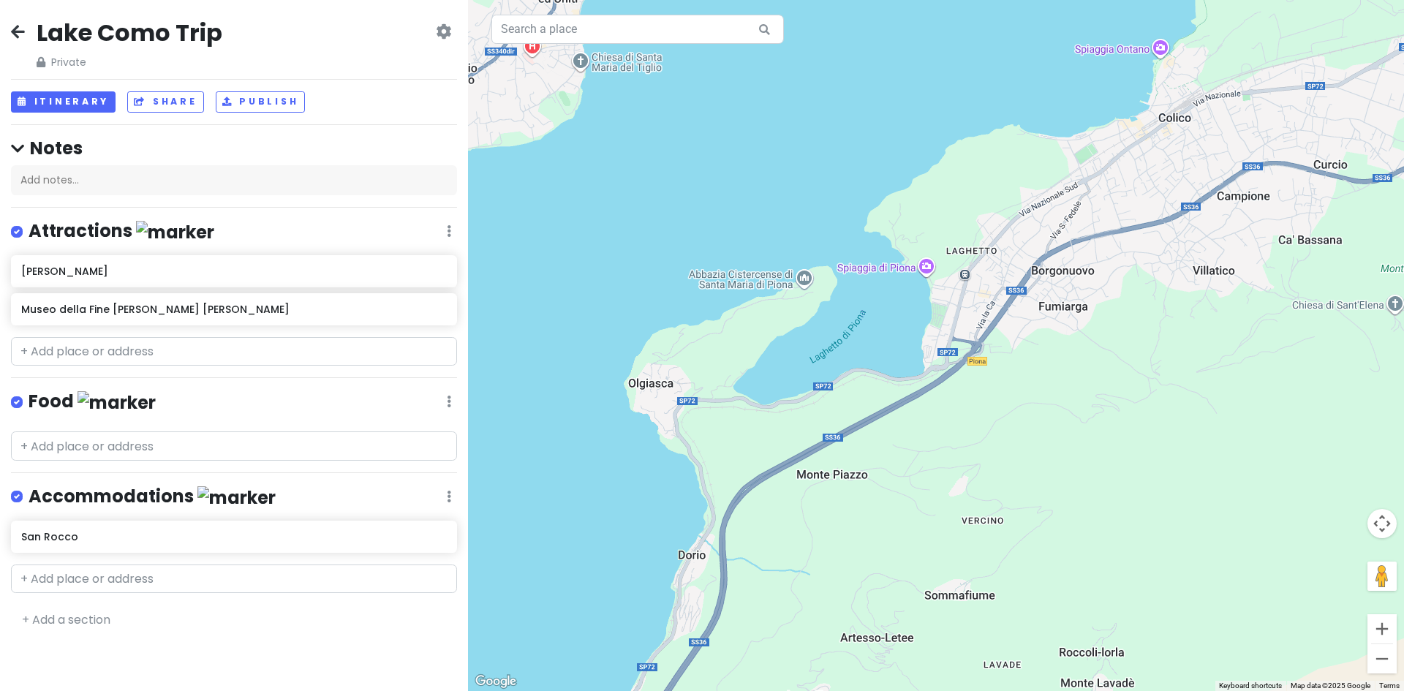
drag, startPoint x: 1333, startPoint y: 457, endPoint x: 657, endPoint y: 375, distance: 681.5
click at [657, 375] on div at bounding box center [936, 345] width 936 height 691
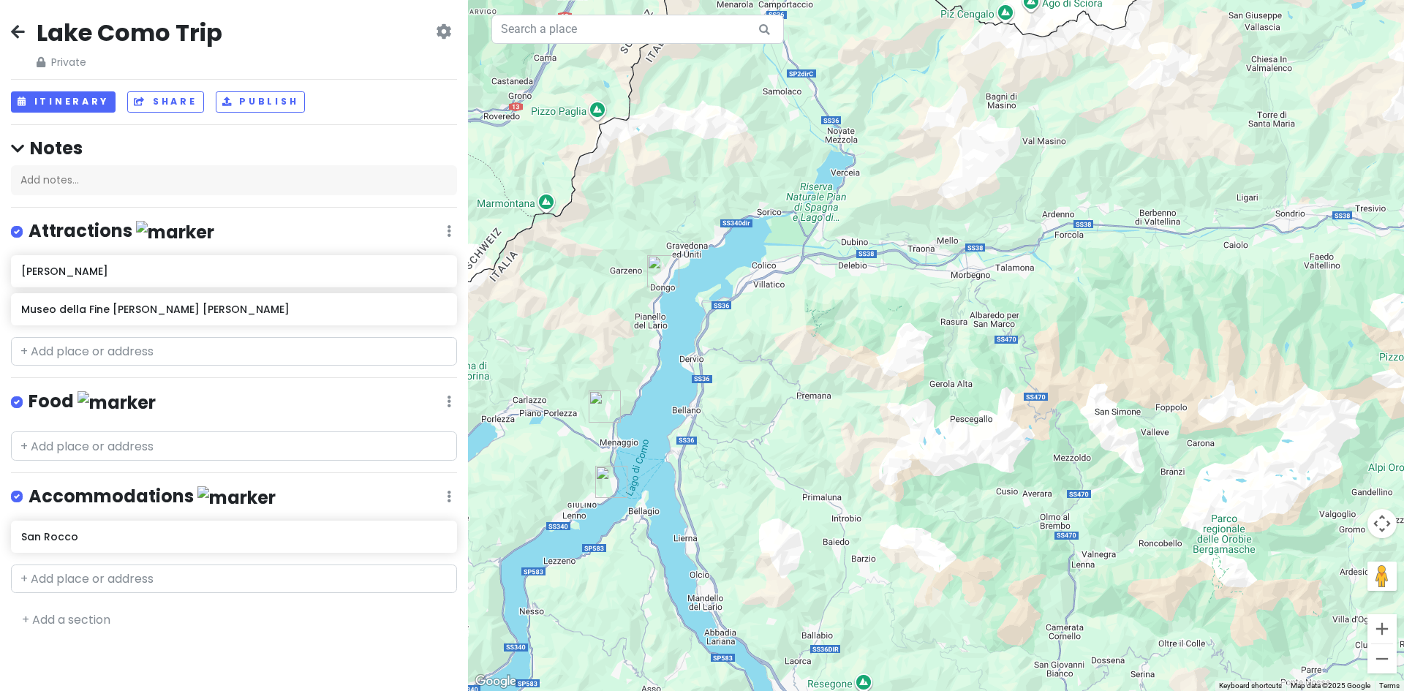
drag, startPoint x: 658, startPoint y: 448, endPoint x: 668, endPoint y: 369, distance: 79.6
click at [668, 369] on div at bounding box center [936, 345] width 936 height 691
click at [81, 349] on input "text" at bounding box center [234, 351] width 446 height 29
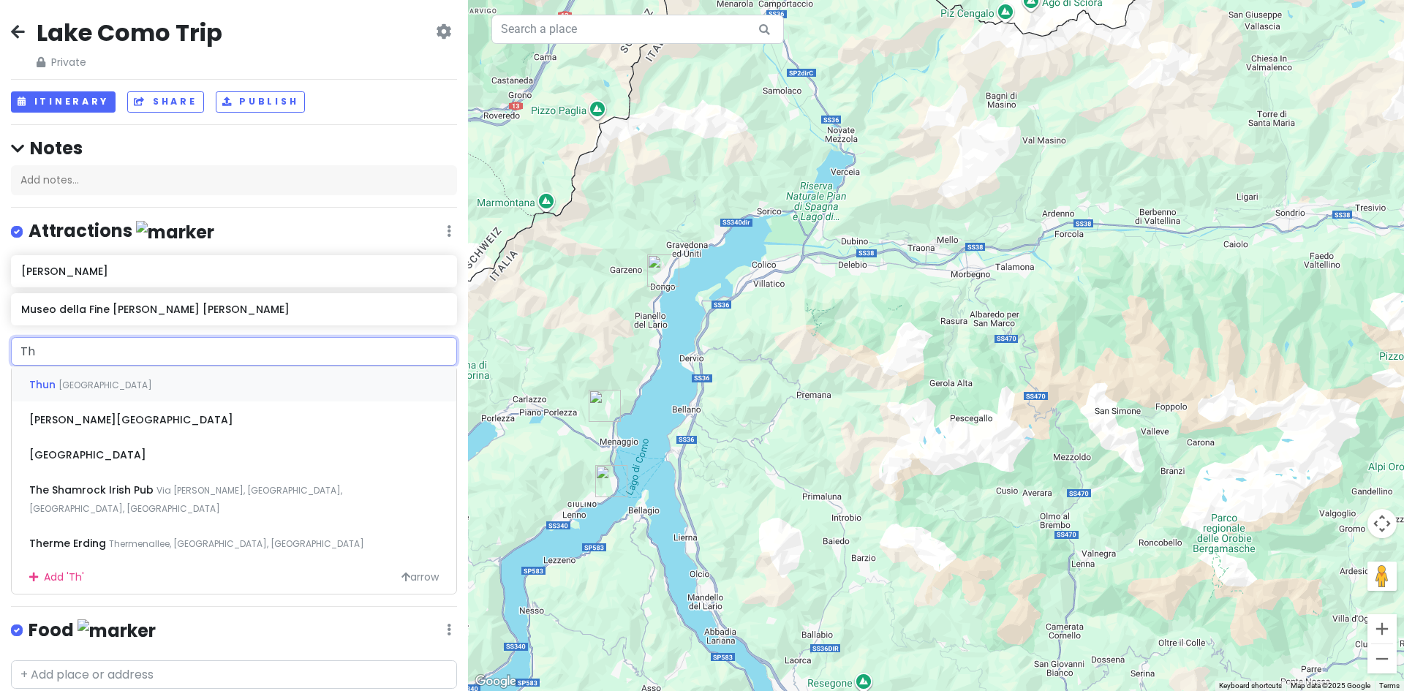
type input "T"
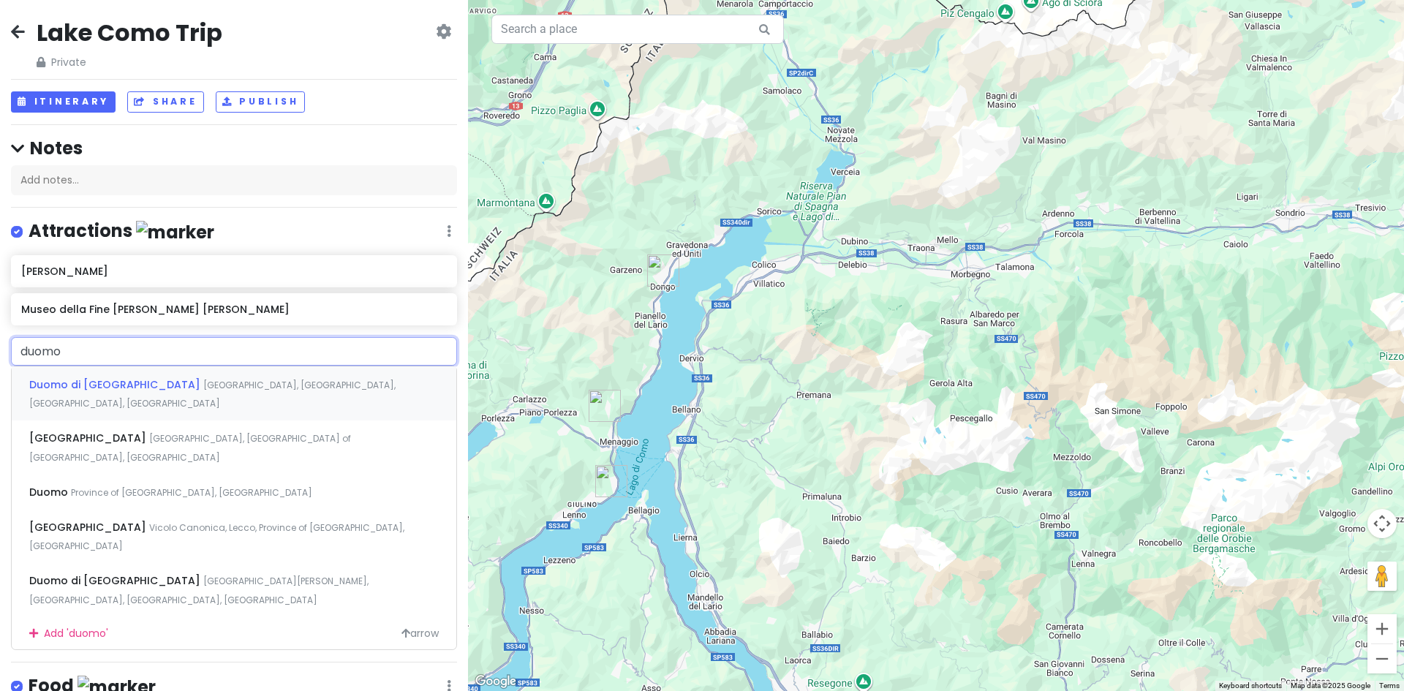
type input "duomo"
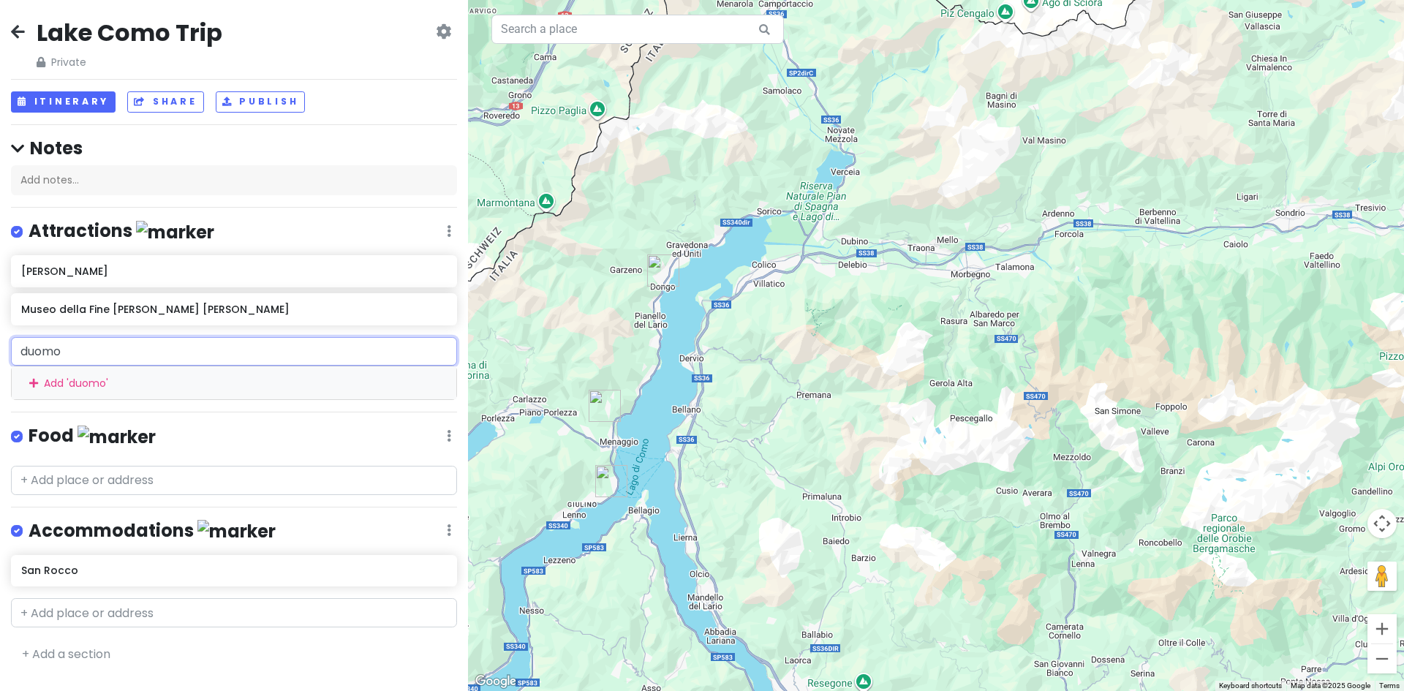
drag, startPoint x: 80, startPoint y: 350, endPoint x: 12, endPoint y: 347, distance: 67.3
click at [12, 347] on input "duomo" at bounding box center [234, 351] width 446 height 29
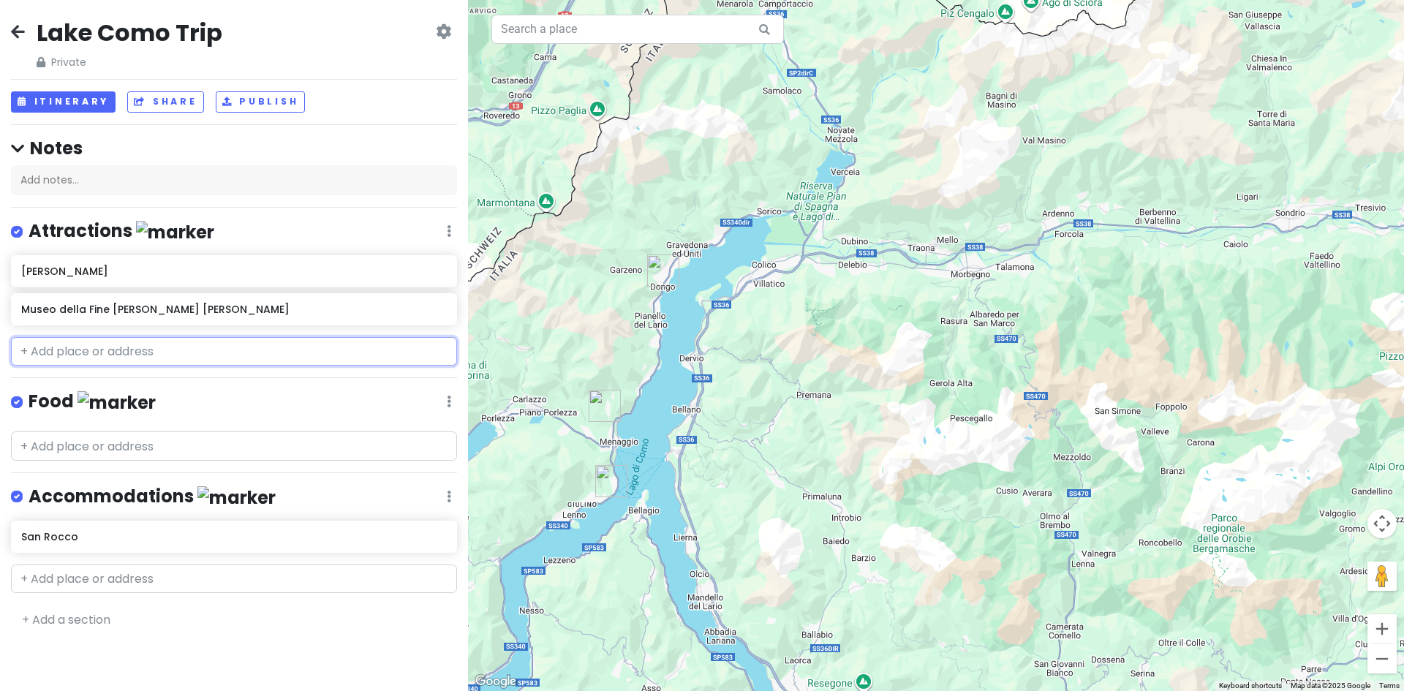
paste input "Cattedrale di [GEOGRAPHIC_DATA][PERSON_NAME][PERSON_NAME]"
type input "Cattedrale di [GEOGRAPHIC_DATA][PERSON_NAME][PERSON_NAME]"
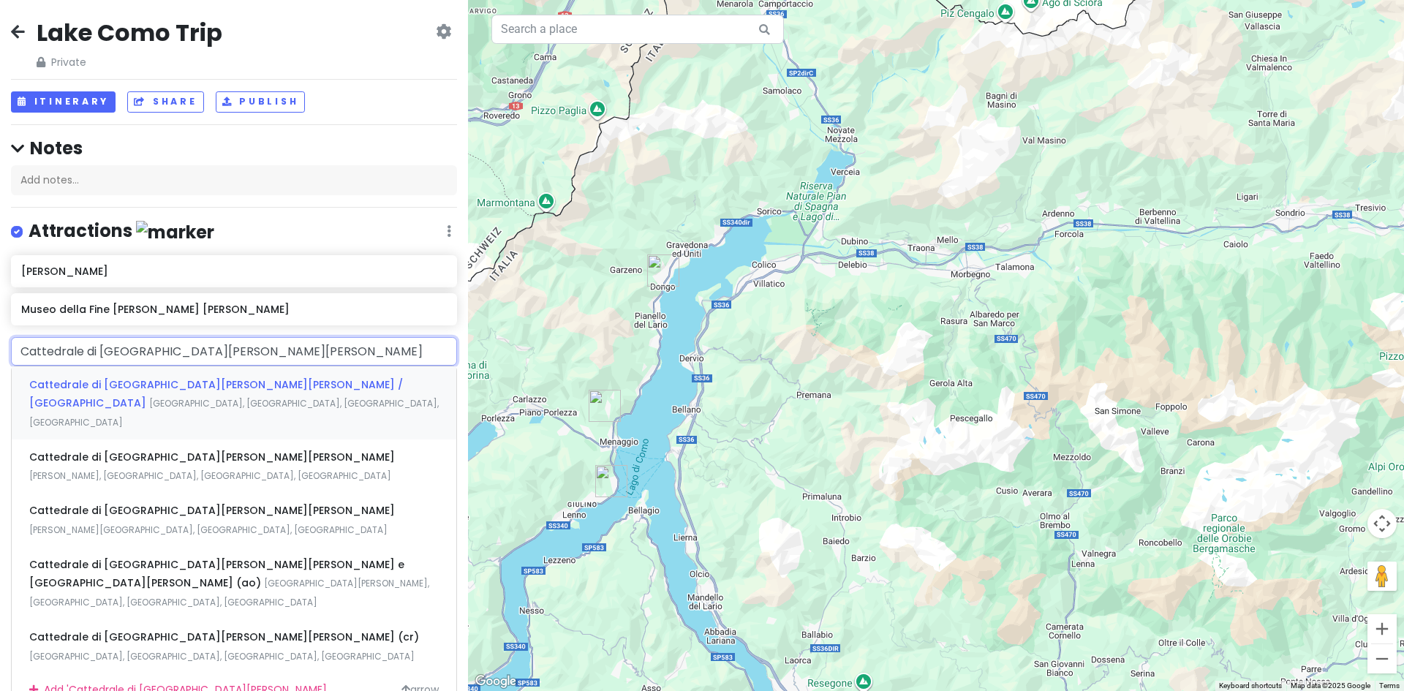
click at [192, 385] on span "Cattedrale di [GEOGRAPHIC_DATA][PERSON_NAME][PERSON_NAME] / [GEOGRAPHIC_DATA]" at bounding box center [216, 394] width 374 height 34
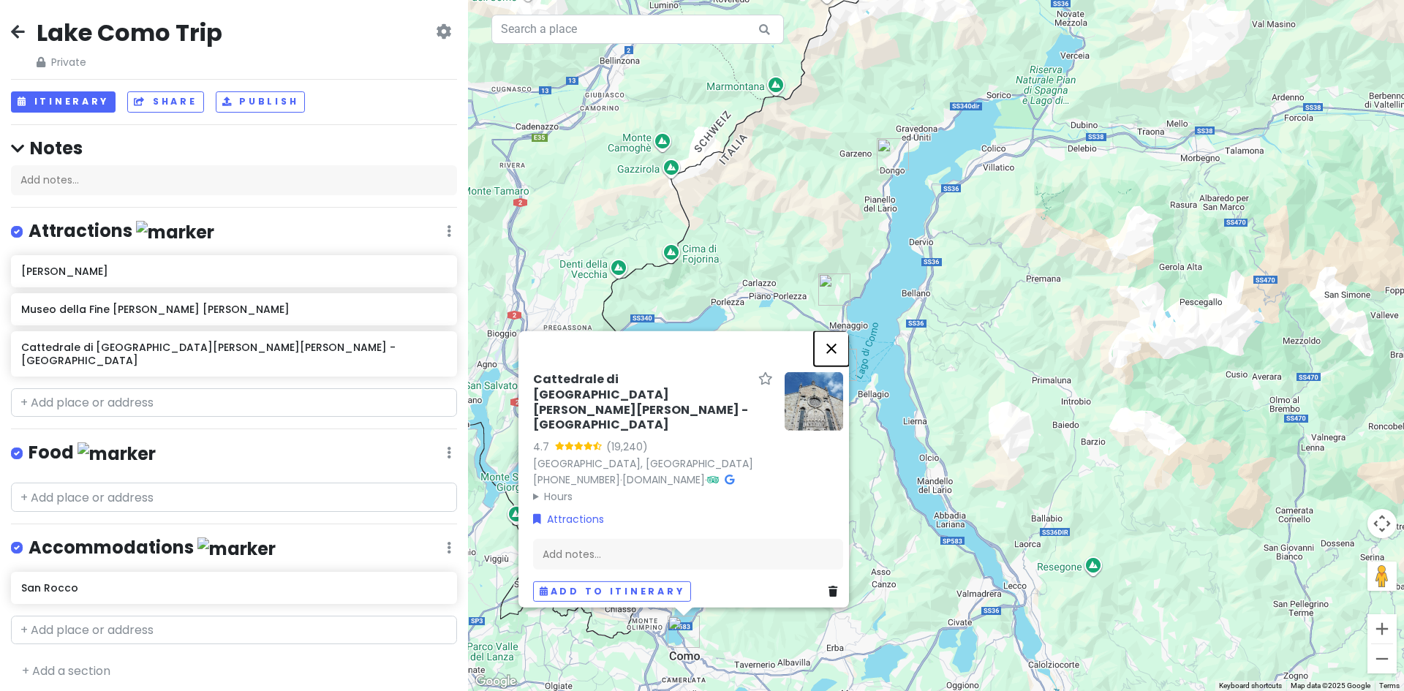
click at [837, 351] on button "Close" at bounding box center [831, 348] width 35 height 35
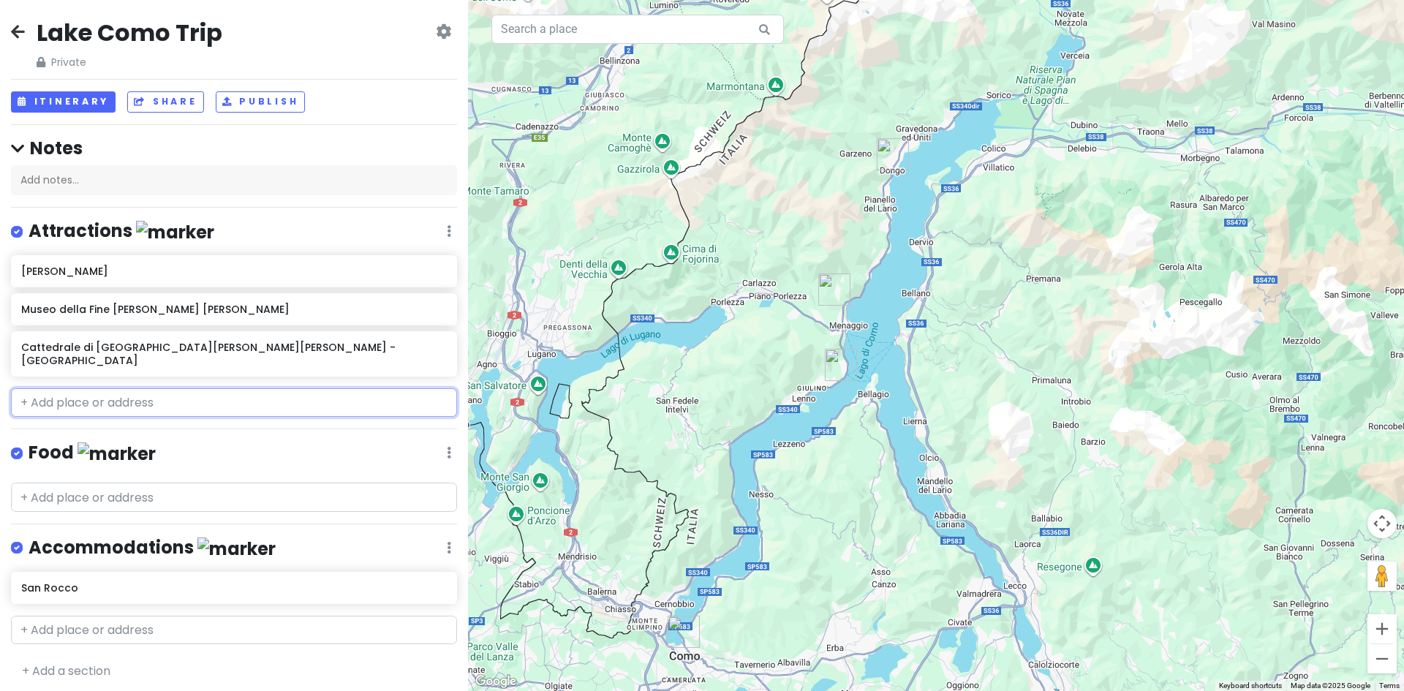
paste input "Teatro Sociale"
type input "Teatro Sociale"
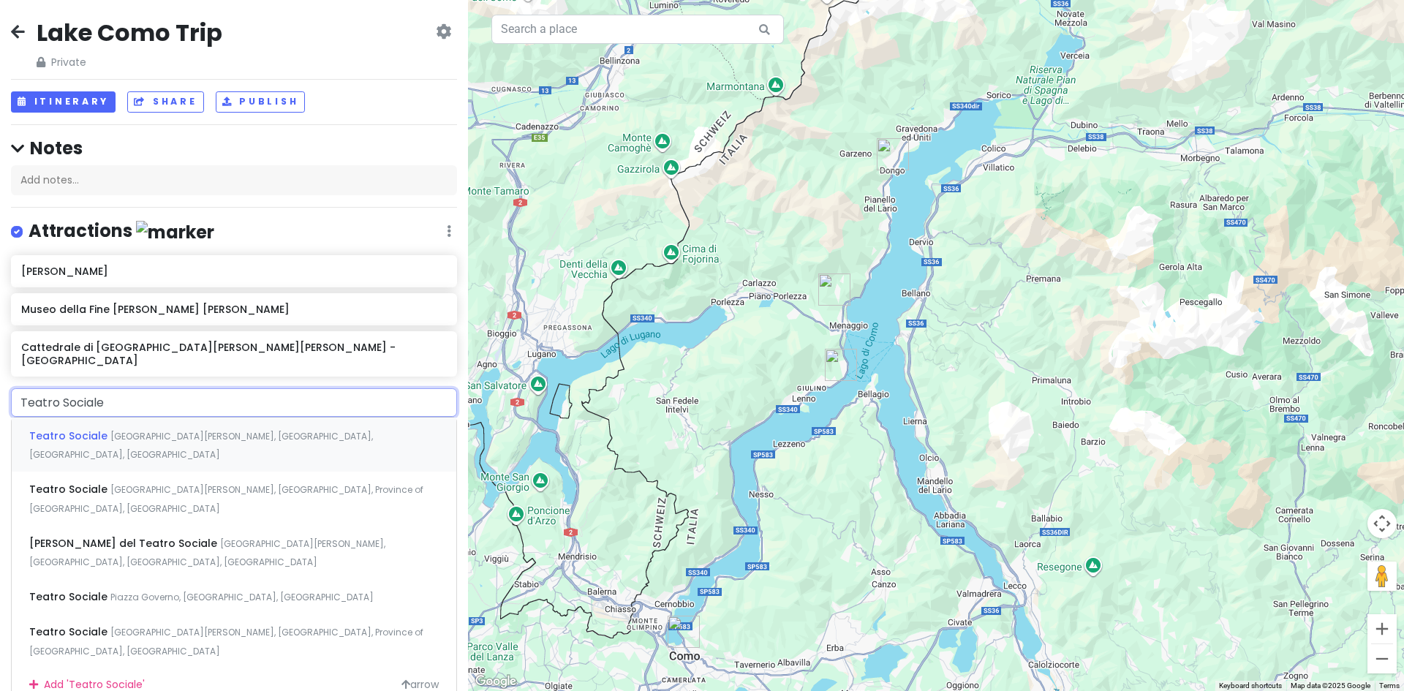
click at [238, 430] on span "[GEOGRAPHIC_DATA][PERSON_NAME], [GEOGRAPHIC_DATA], [GEOGRAPHIC_DATA], [GEOGRAPH…" at bounding box center [201, 445] width 344 height 31
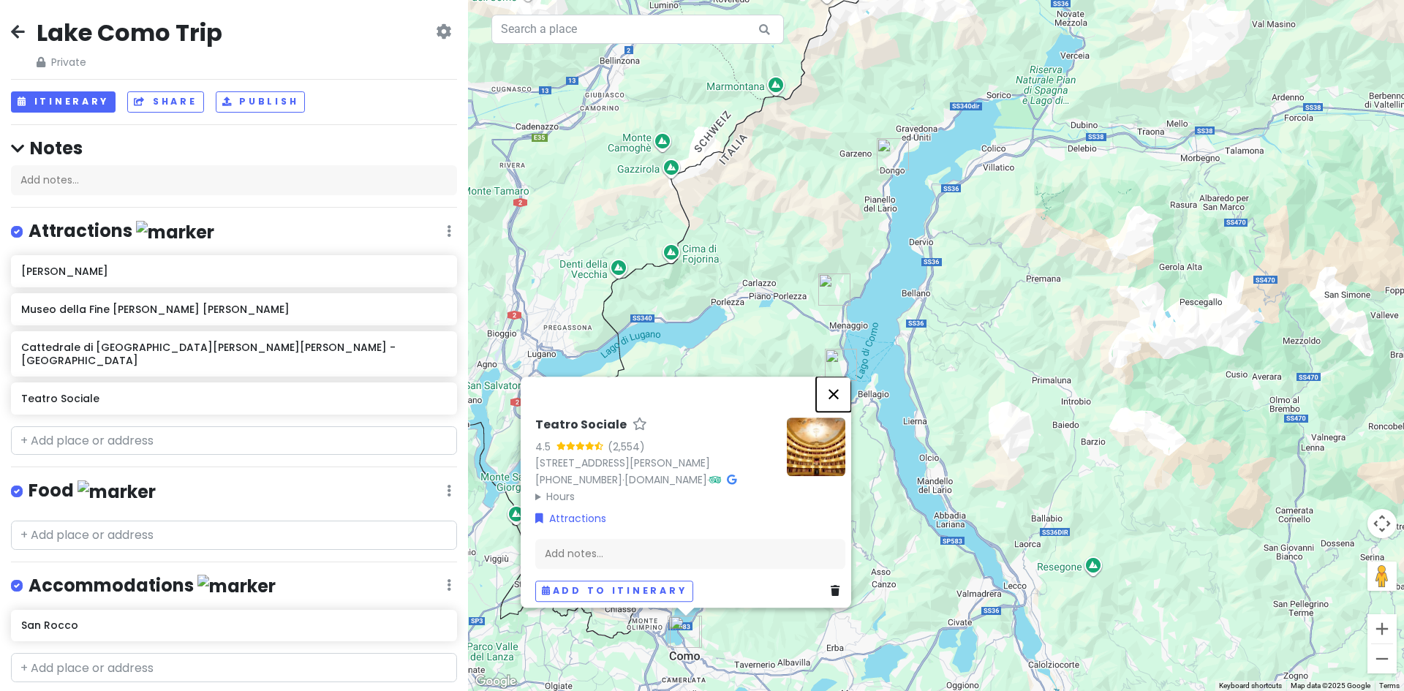
click at [843, 377] on button "Close" at bounding box center [833, 394] width 35 height 35
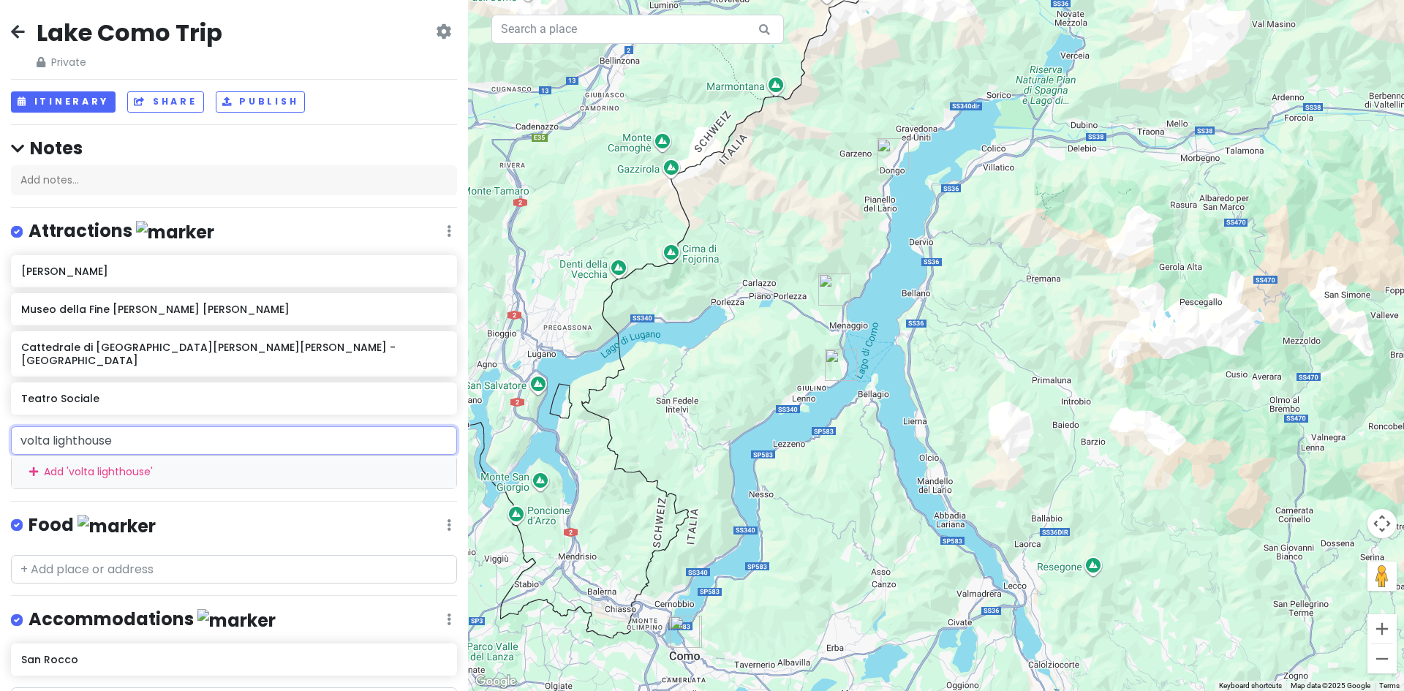
click at [144, 427] on input "volta lighthouse" at bounding box center [234, 440] width 446 height 29
click at [129, 428] on input "volta lighthous" at bounding box center [234, 440] width 446 height 29
type input "volta lighthouse"
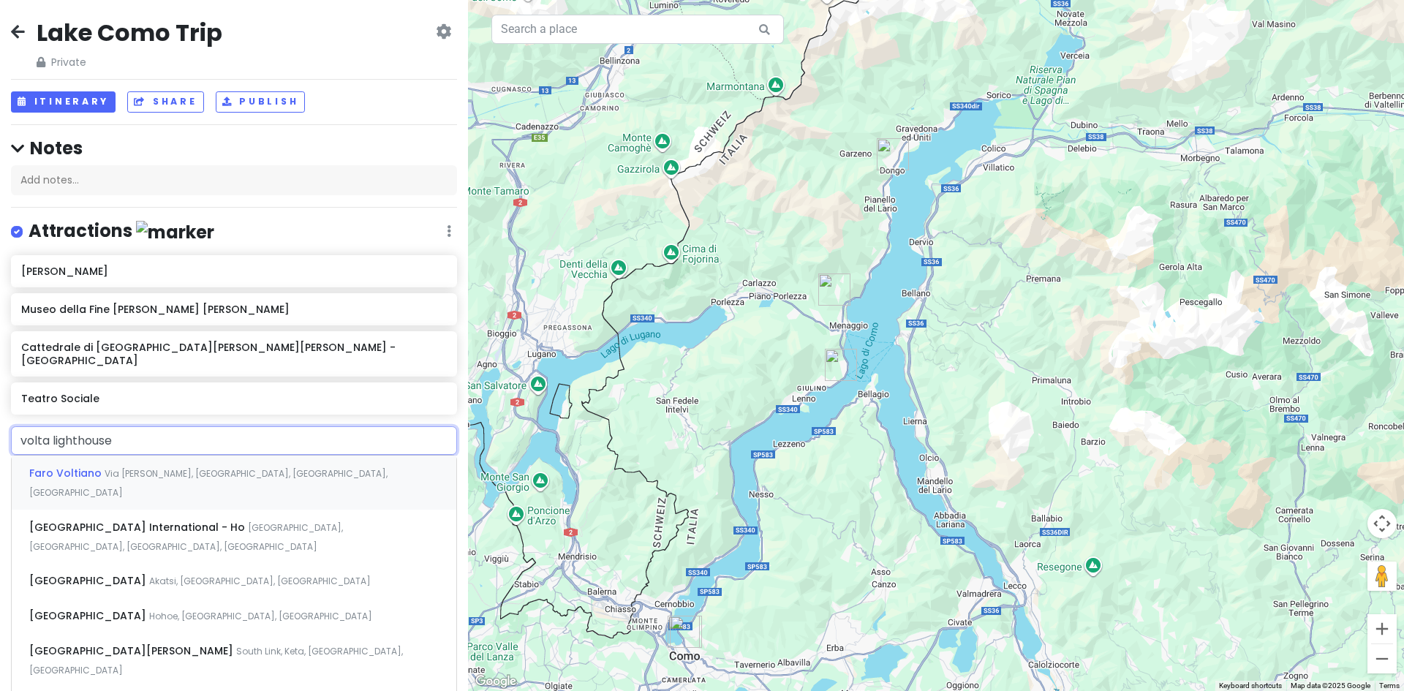
click at [214, 467] on span "Via [PERSON_NAME], [GEOGRAPHIC_DATA], [GEOGRAPHIC_DATA], [GEOGRAPHIC_DATA]" at bounding box center [208, 482] width 358 height 31
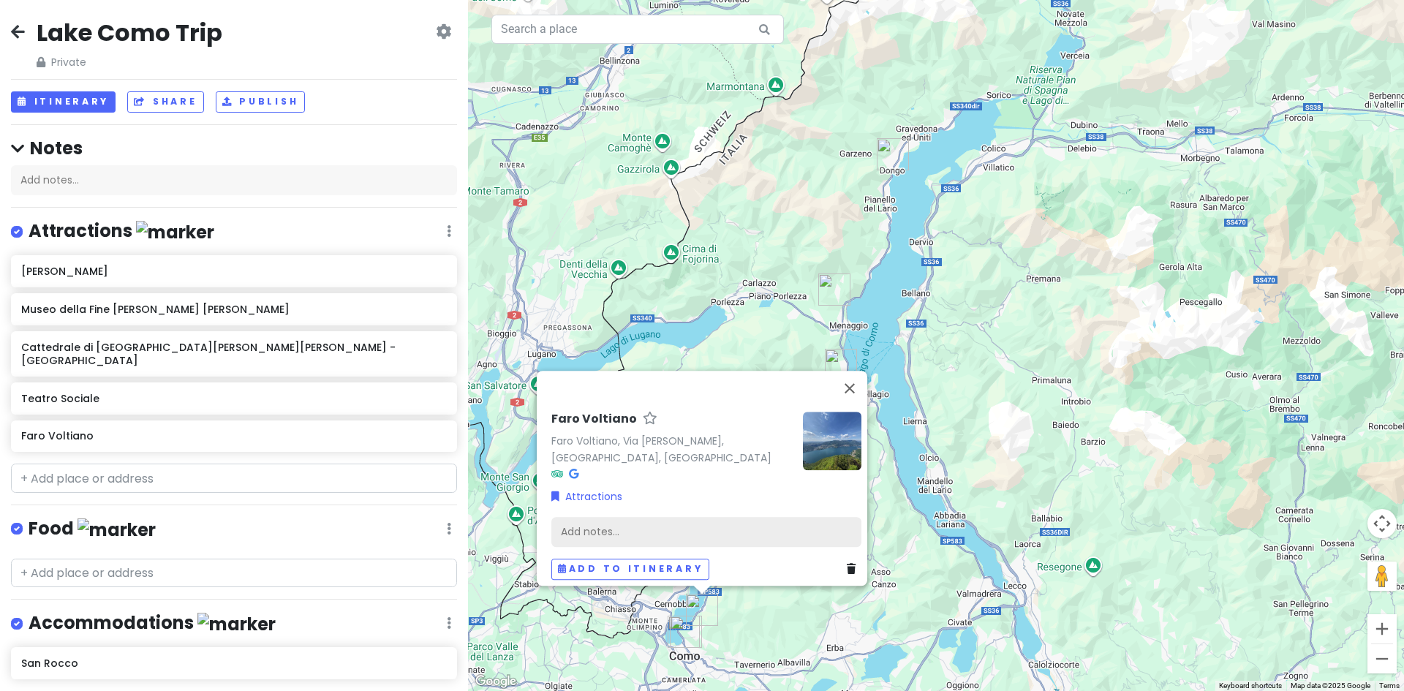
click at [629, 521] on div "Add notes..." at bounding box center [706, 531] width 310 height 31
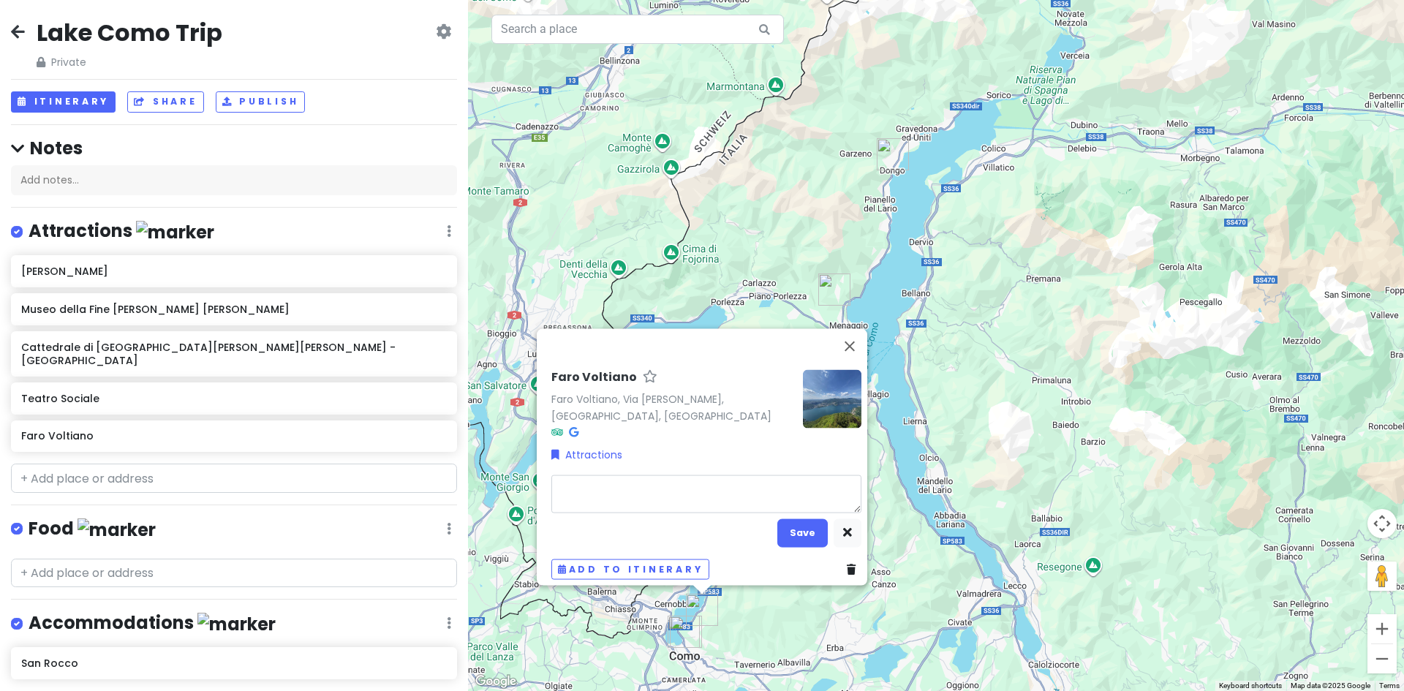
type textarea "x"
type textarea "L"
type textarea "x"
type textarea "Li"
type textarea "x"
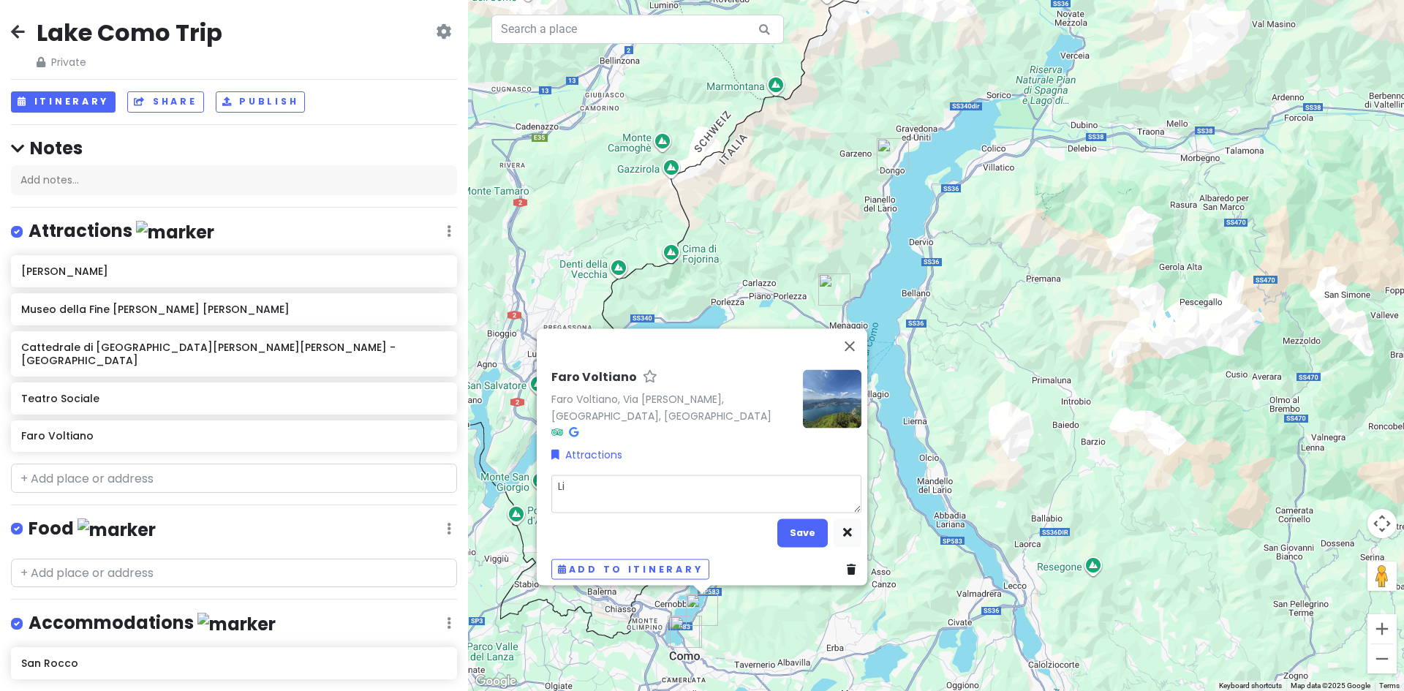
type textarea "Lig"
type textarea "x"
type textarea "Ligh"
type textarea "x"
type textarea "Light"
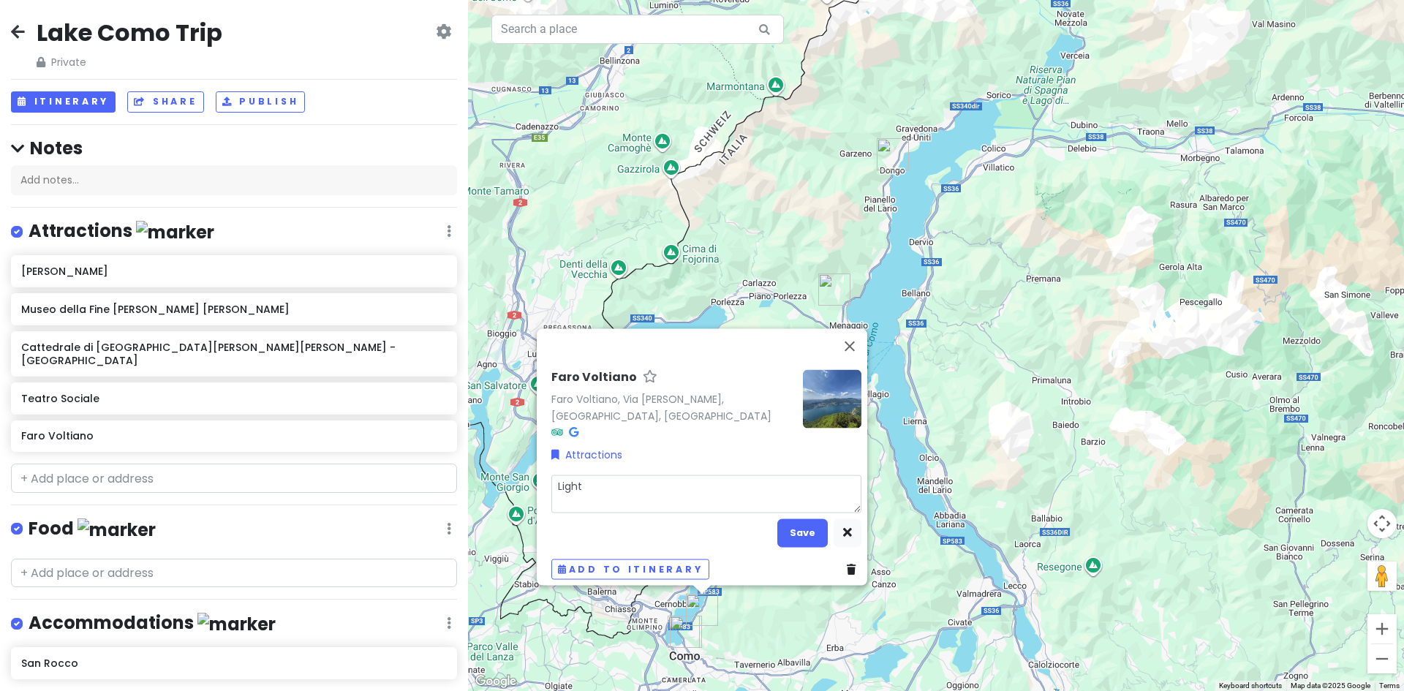
type textarea "x"
type textarea "Light"
type textarea "x"
type textarea "Light H"
type textarea "x"
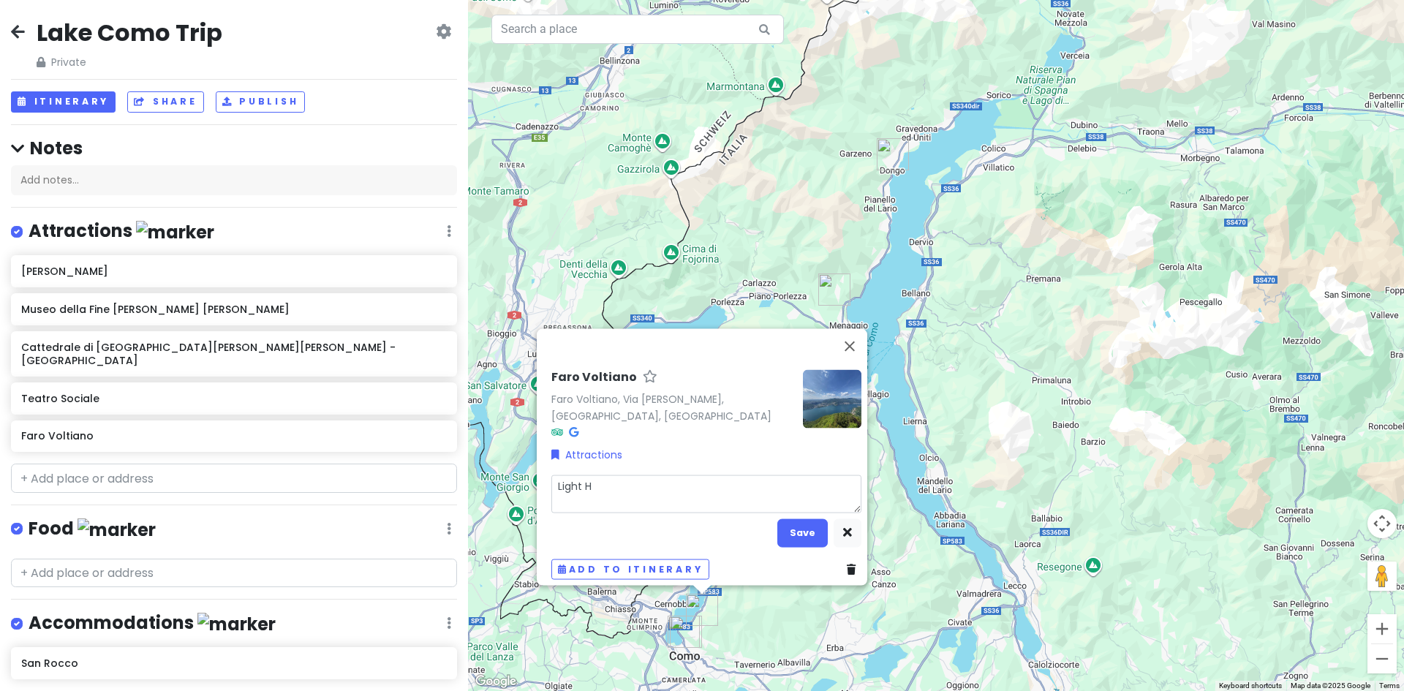
type textarea "Light Ho"
type textarea "x"
type textarea "Light Hou"
type textarea "x"
type textarea "Light Hous"
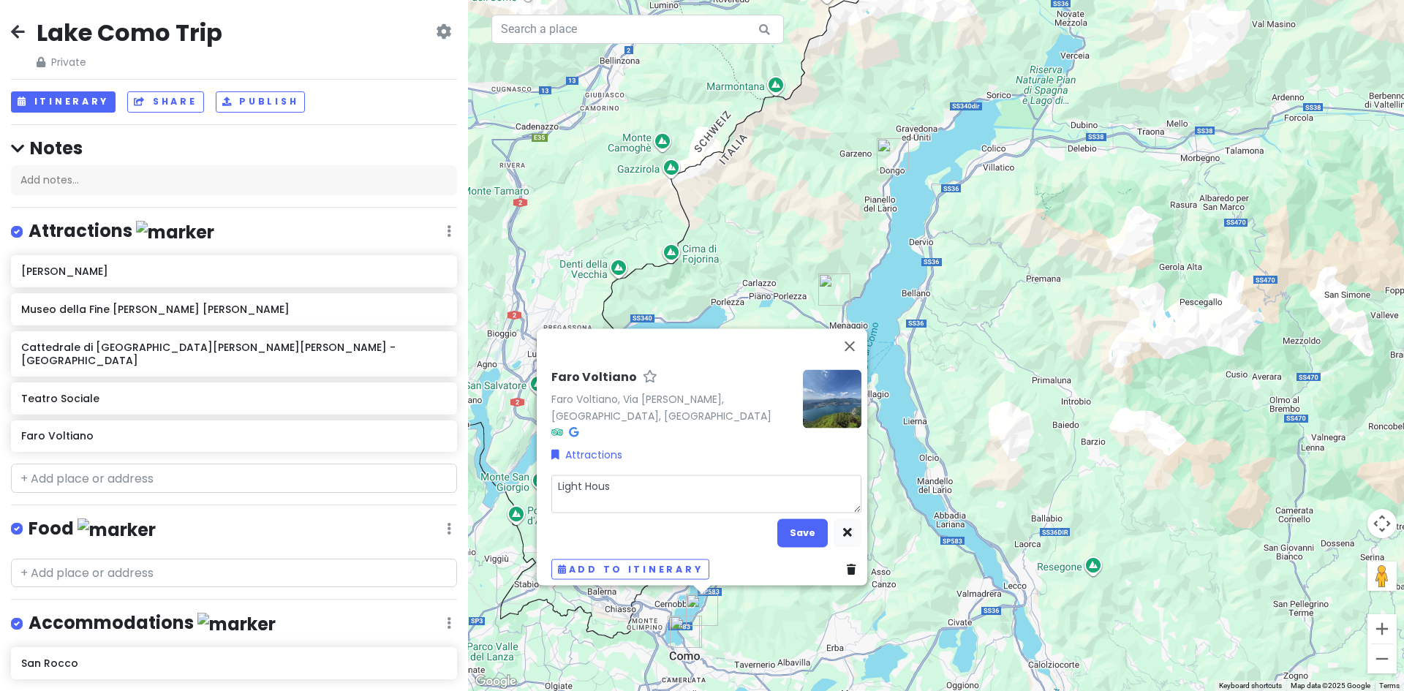
type textarea "x"
type textarea "Light House"
type textarea "x"
type textarea "Light House."
type textarea "x"
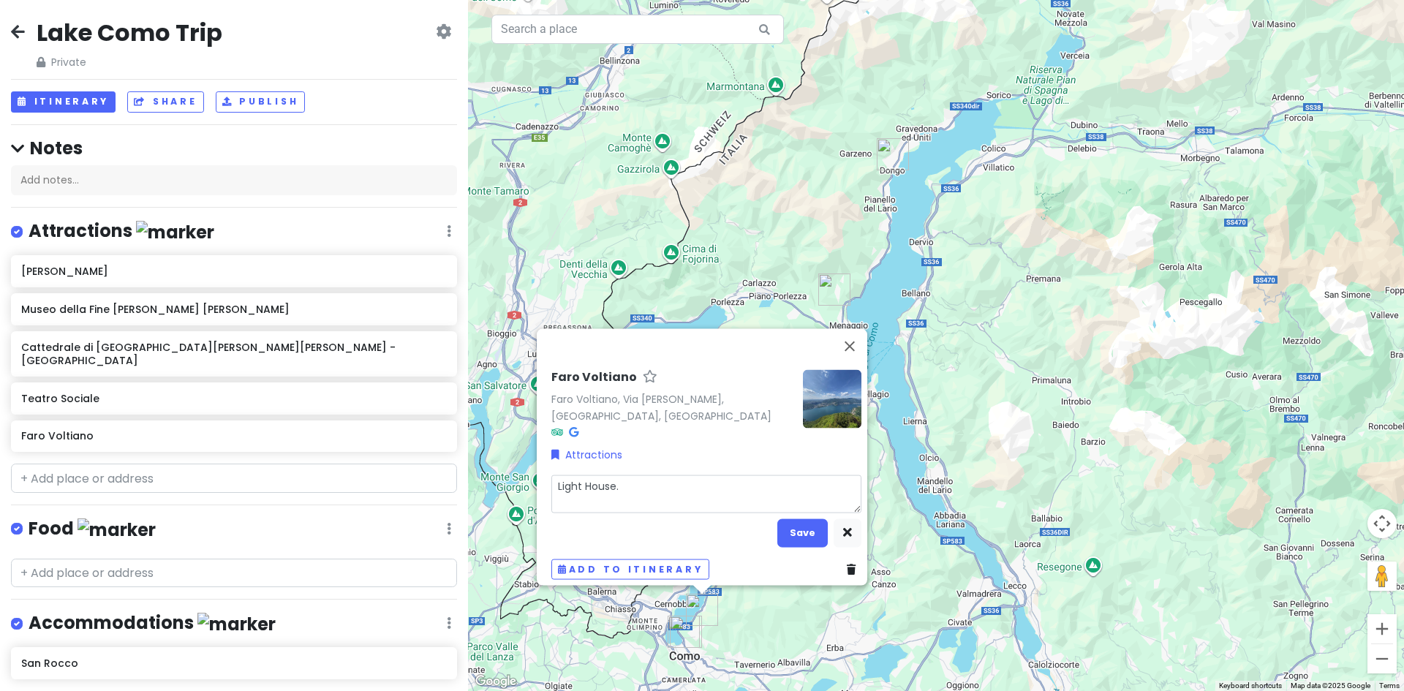
type textarea "Light House."
type textarea "x"
type textarea "Light House."
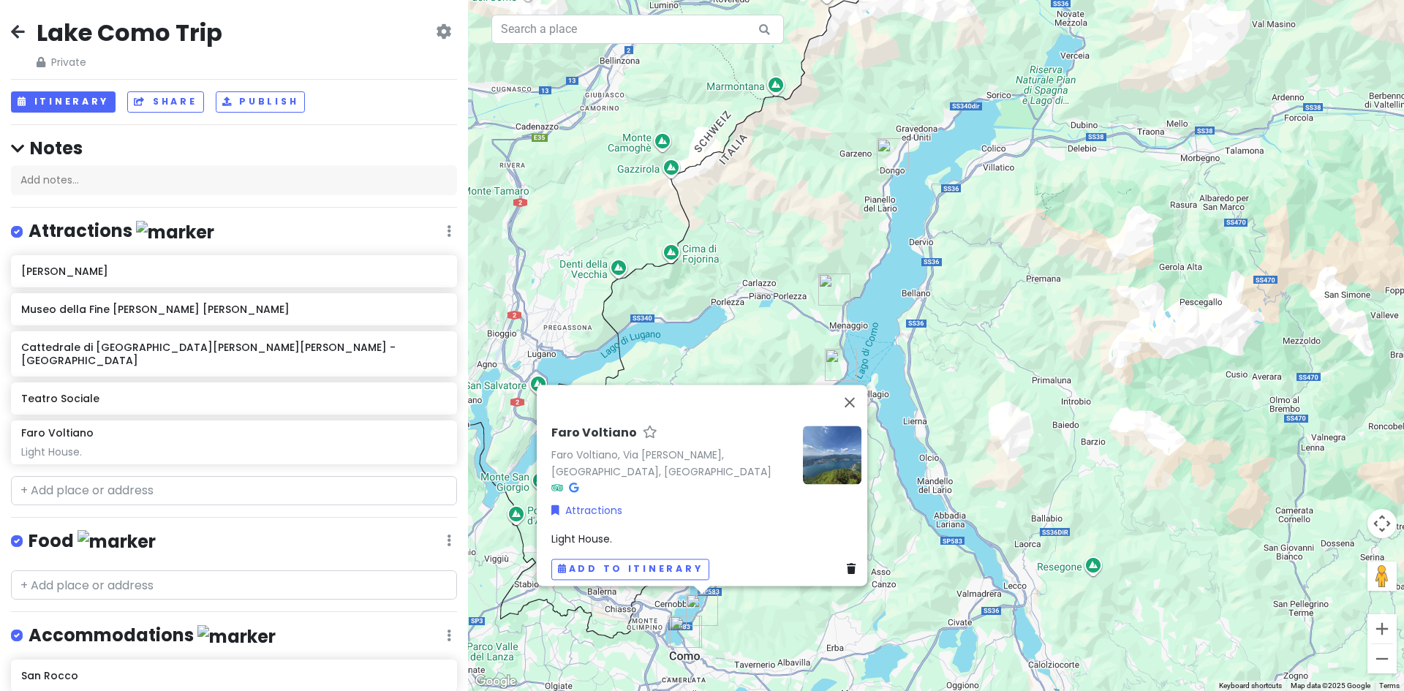
click at [622, 532] on div "Light House." at bounding box center [706, 539] width 310 height 16
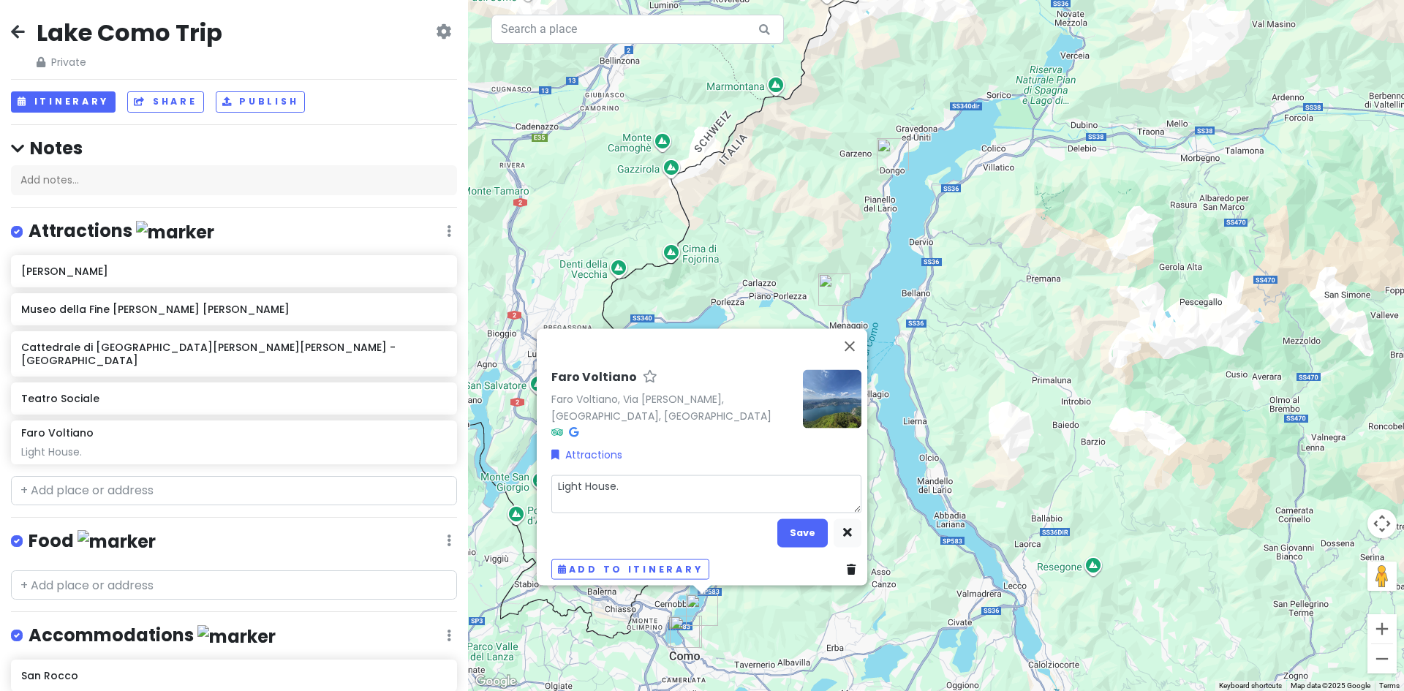
click at [625, 480] on textarea "Light House." at bounding box center [706, 494] width 310 height 38
type textarea "x"
type textarea "Light House"
type textarea "x"
type textarea "Light Hous"
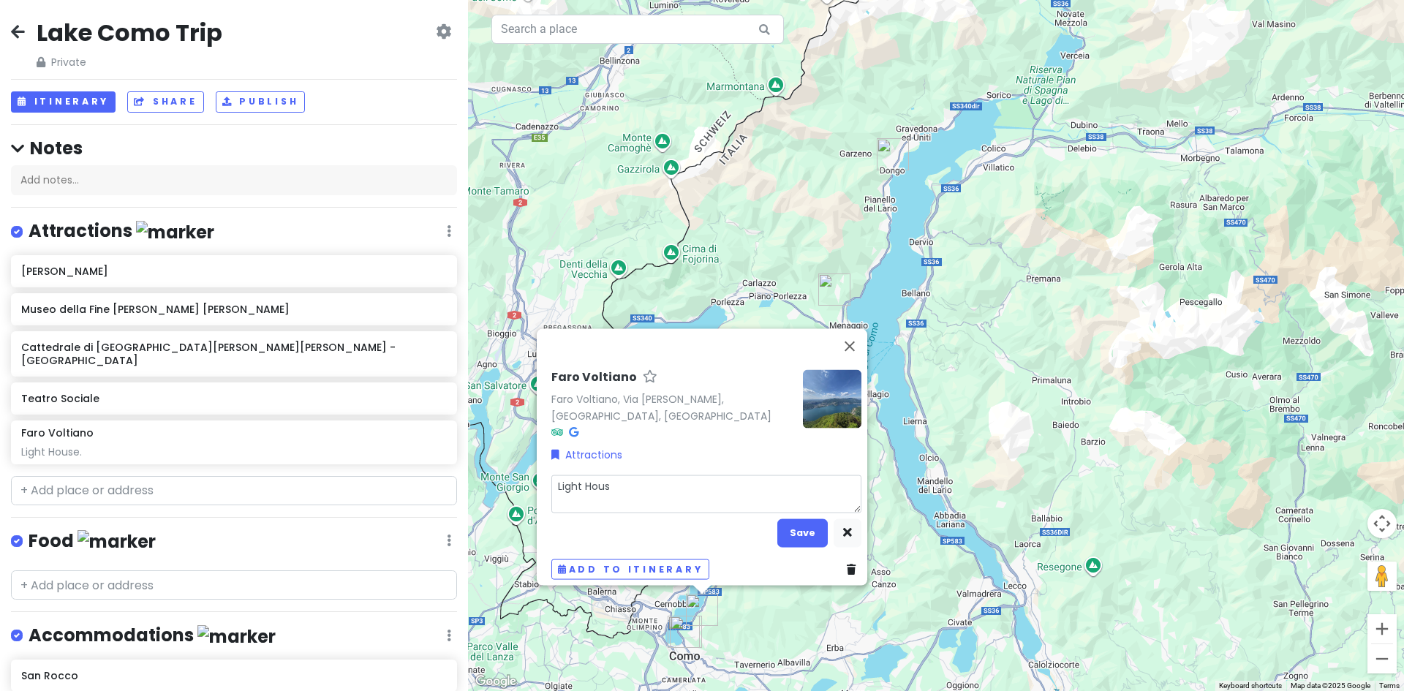
type textarea "x"
type textarea "Light Hou"
type textarea "x"
type textarea "Light Ho"
type textarea "x"
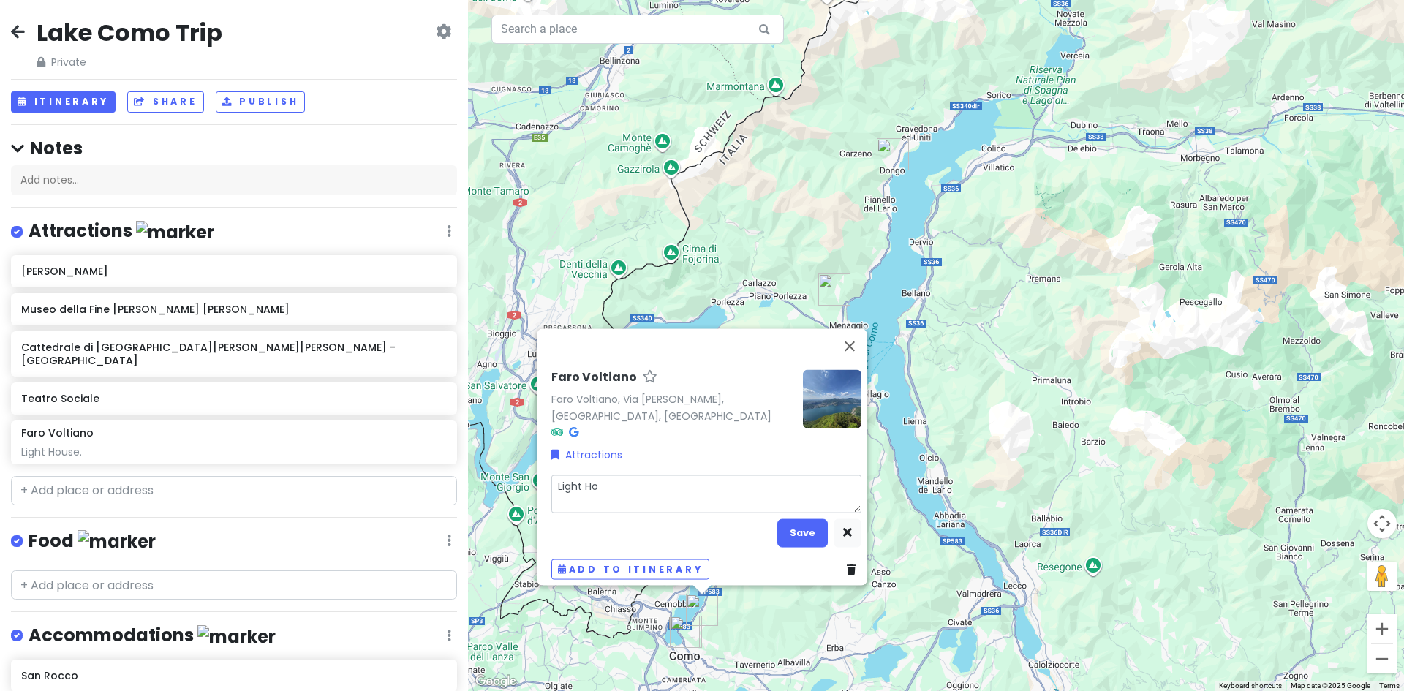
type textarea "Light H"
type textarea "x"
type textarea "Light"
type textarea "x"
type textarea "Light"
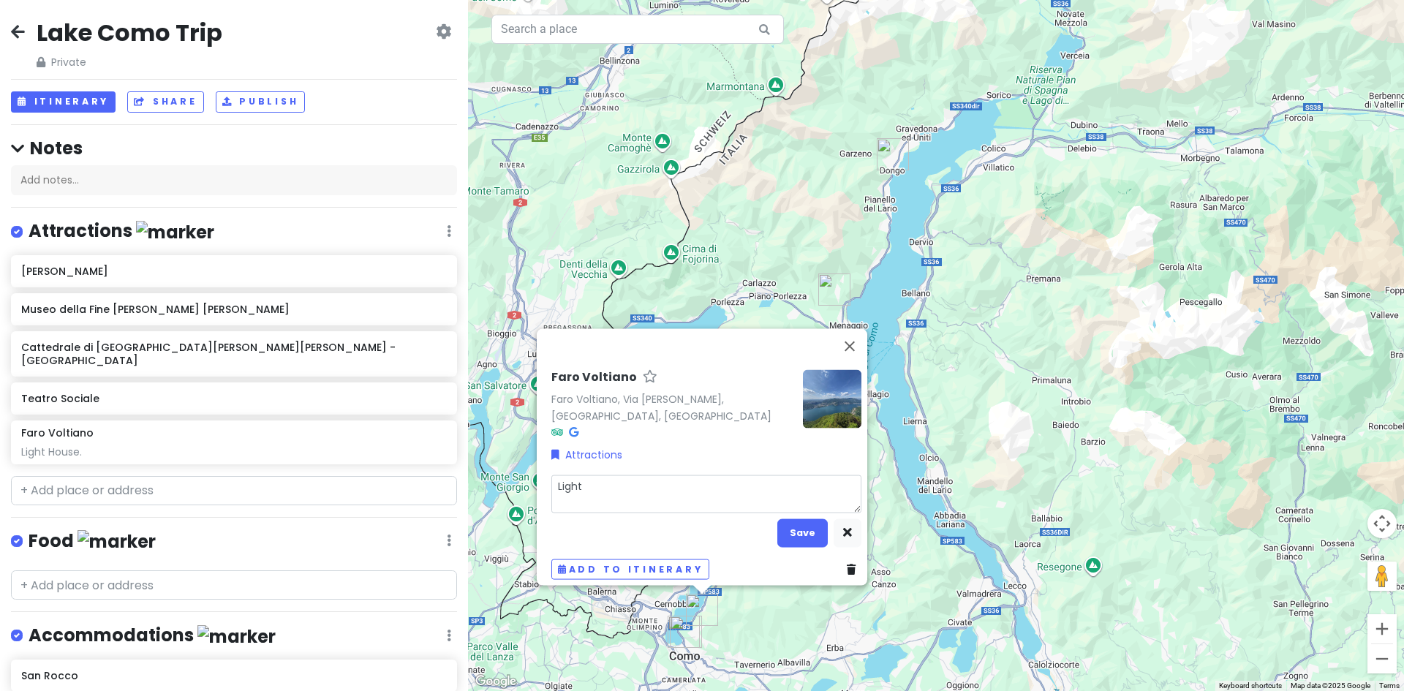
type textarea "x"
type textarea "Ligh"
type textarea "x"
type textarea "Lig"
type textarea "x"
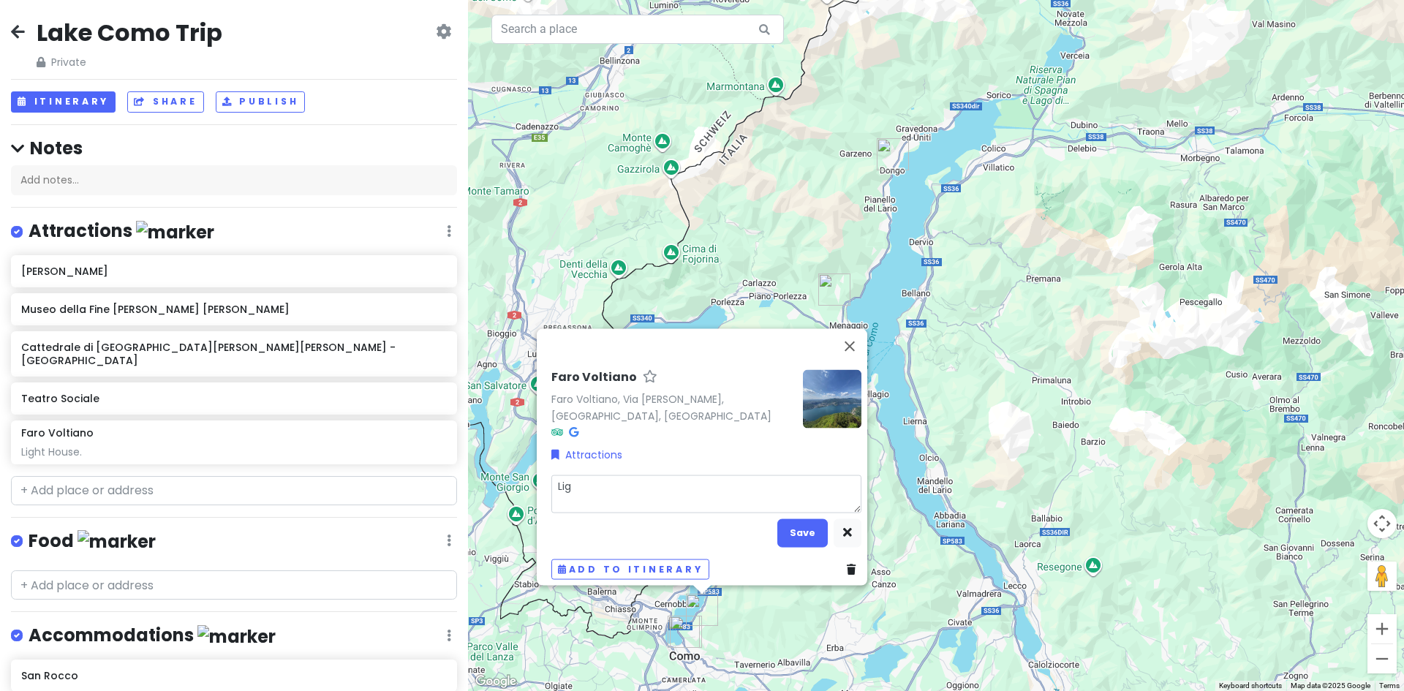
type textarea "Li"
type textarea "x"
type textarea "L"
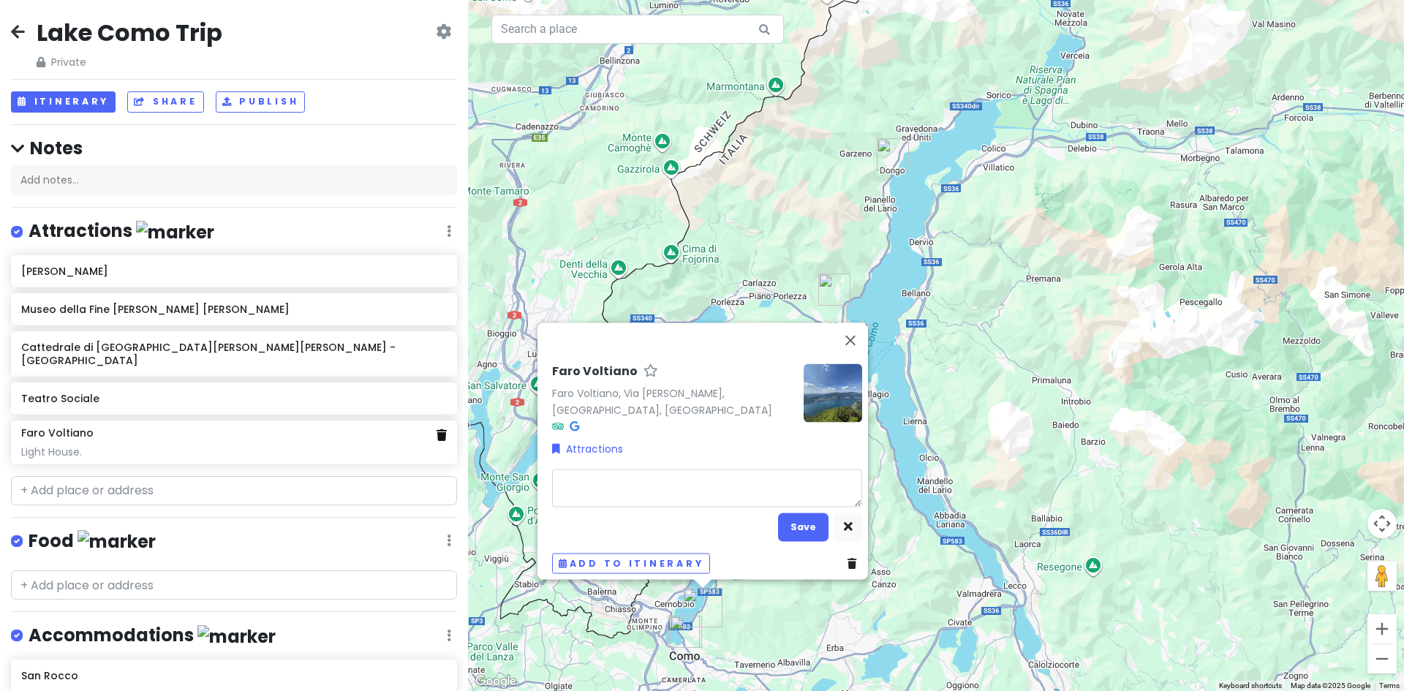
click at [437, 427] on link at bounding box center [442, 435] width 10 height 17
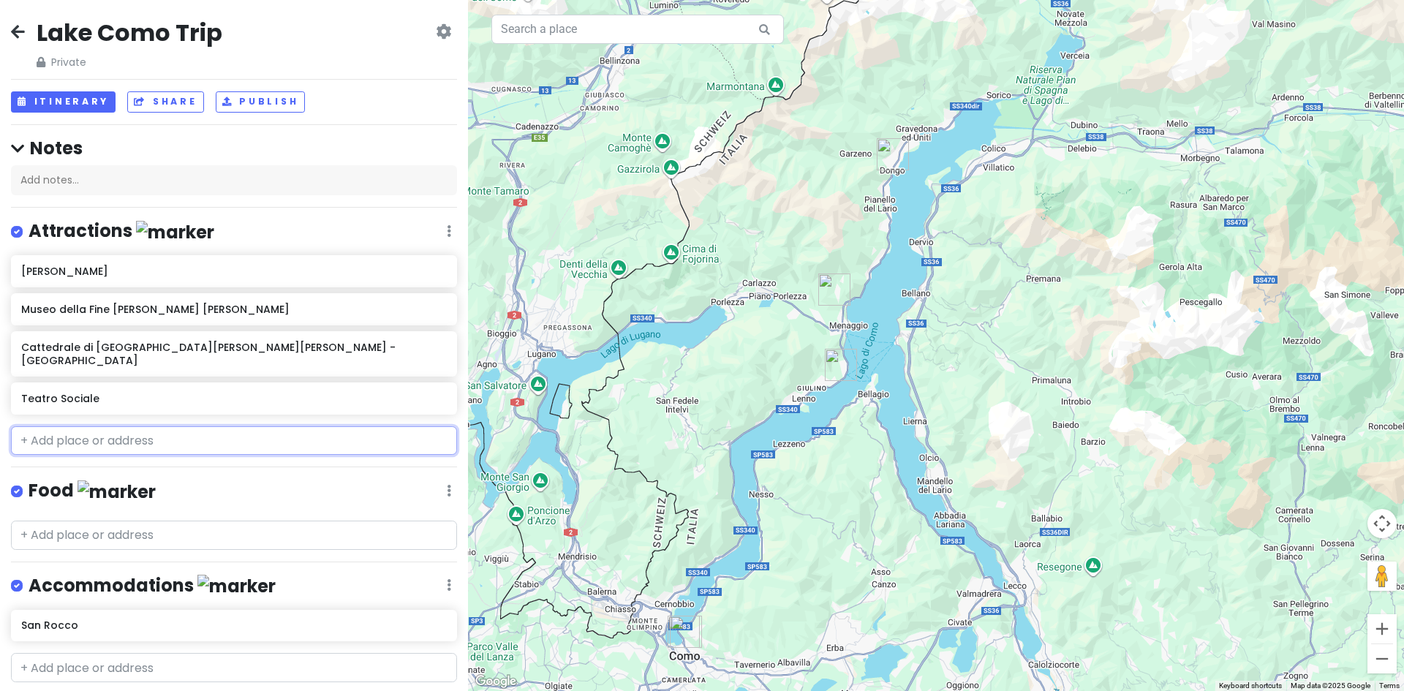
paste input "Volta Lighthouse [STREET_ADDRESS][PERSON_NAME]"
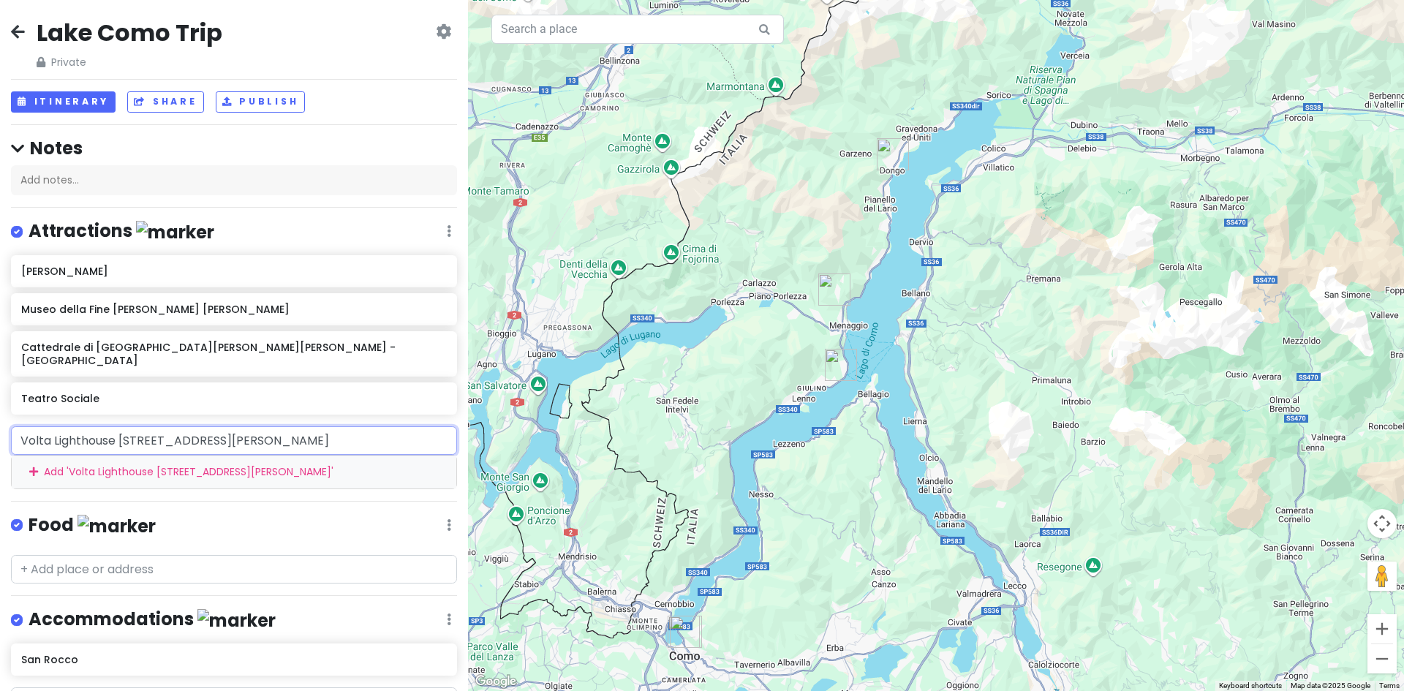
click at [329, 429] on input "Volta Lighthouse [STREET_ADDRESS][PERSON_NAME]" at bounding box center [234, 440] width 446 height 29
type input "Volta Lighthouse [STREET_ADDRESS][PERSON_NAME]"
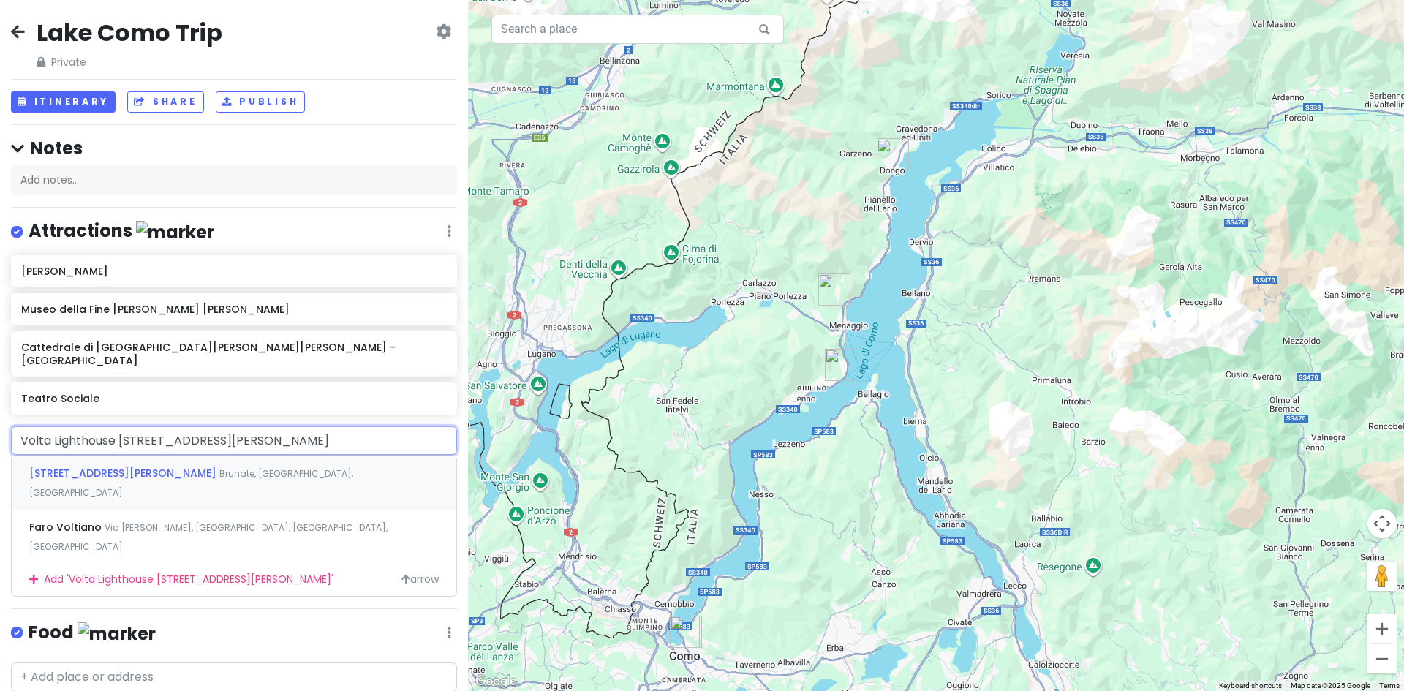
click at [248, 467] on span "Brunate, [GEOGRAPHIC_DATA], [GEOGRAPHIC_DATA]" at bounding box center [191, 482] width 324 height 31
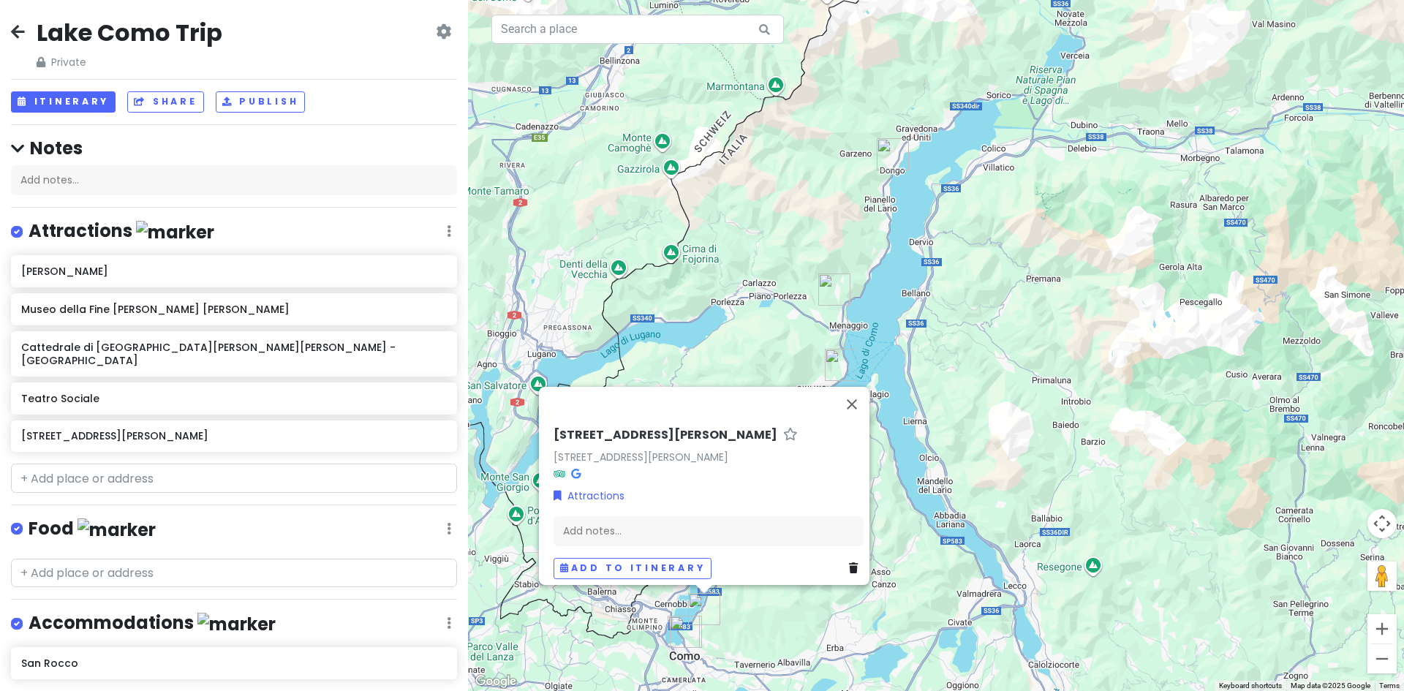
click at [698, 608] on img "Via Giacomo Scalini, 76" at bounding box center [704, 609] width 44 height 44
click at [701, 608] on img "Via Giacomo Scalini, 76" at bounding box center [704, 609] width 44 height 44
click at [684, 630] on img "Teatro Sociale" at bounding box center [686, 632] width 44 height 44
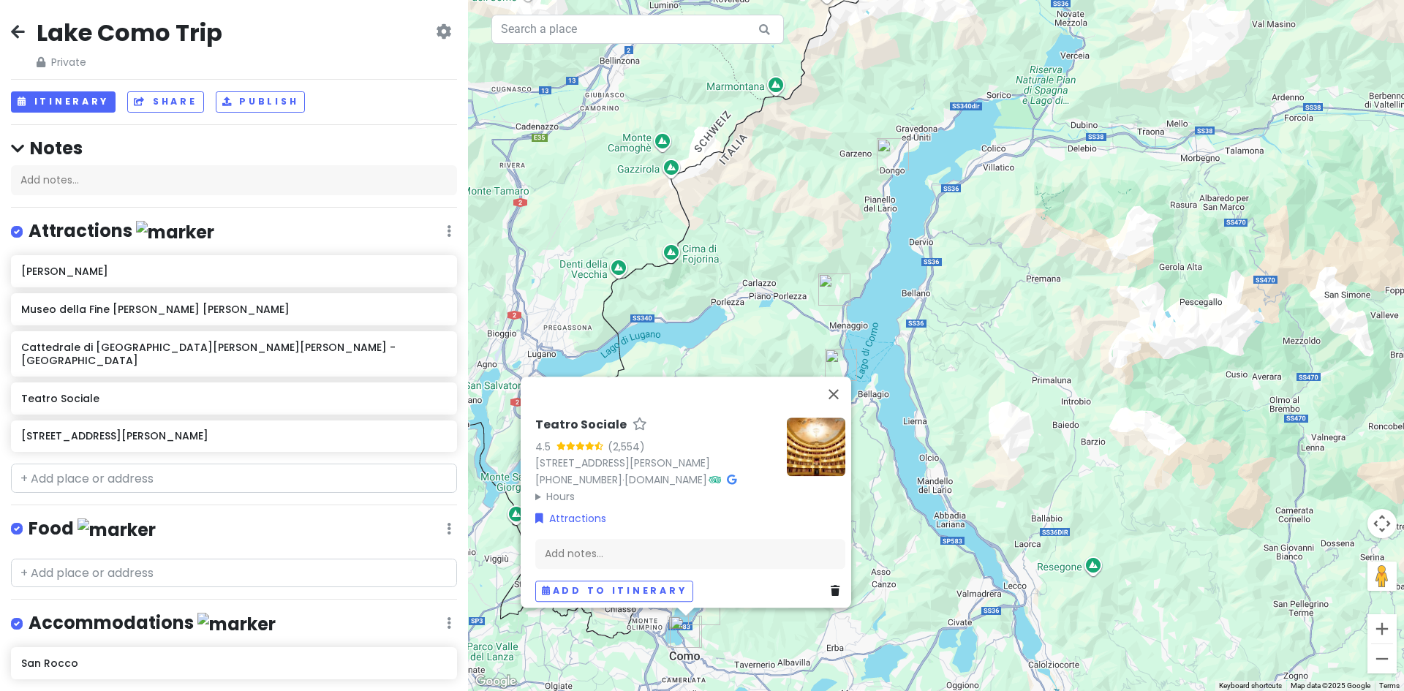
click at [668, 630] on img "Teatro Sociale" at bounding box center [686, 632] width 44 height 44
click at [702, 610] on img "Teatro Sociale" at bounding box center [686, 632] width 44 height 44
click at [777, 637] on div "To navigate, press the arrow keys. Teatro Sociale 4.5 (2,554) [STREET_ADDRESS][…" at bounding box center [936, 345] width 936 height 691
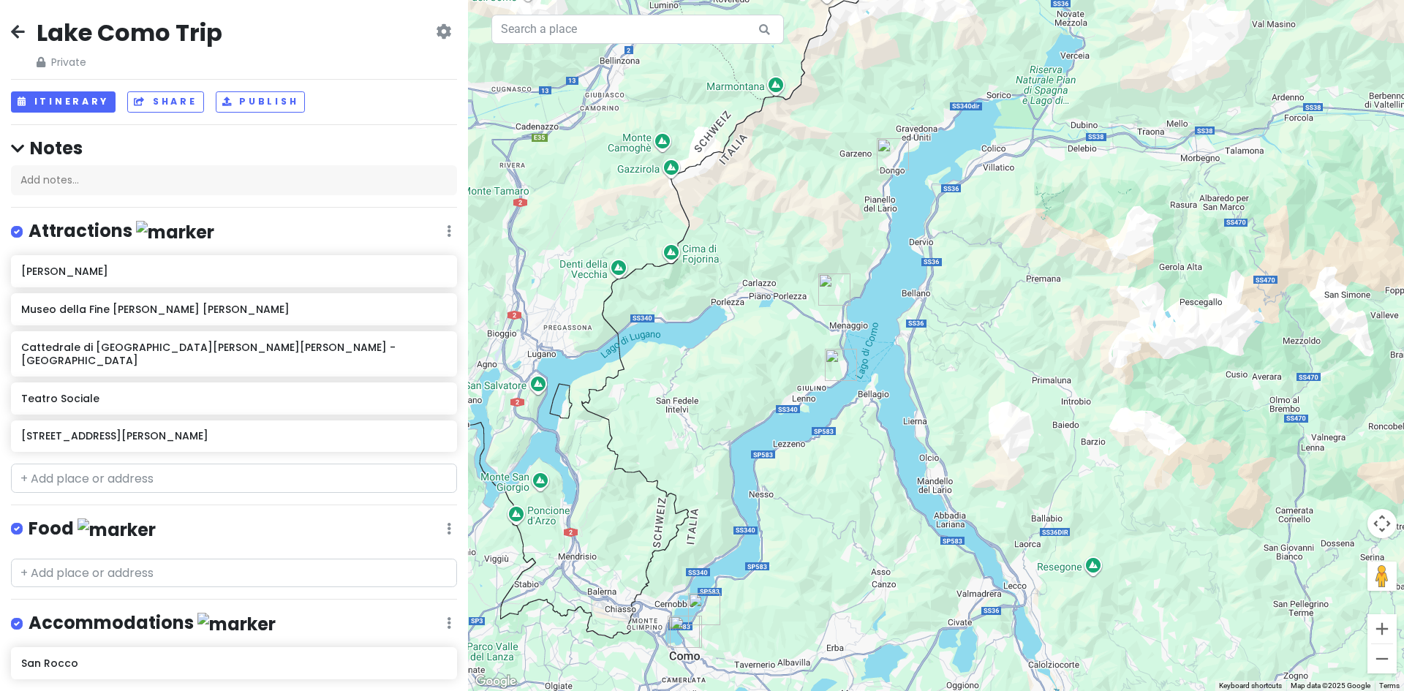
click at [842, 363] on img "Villa Carlotta" at bounding box center [841, 365] width 44 height 44
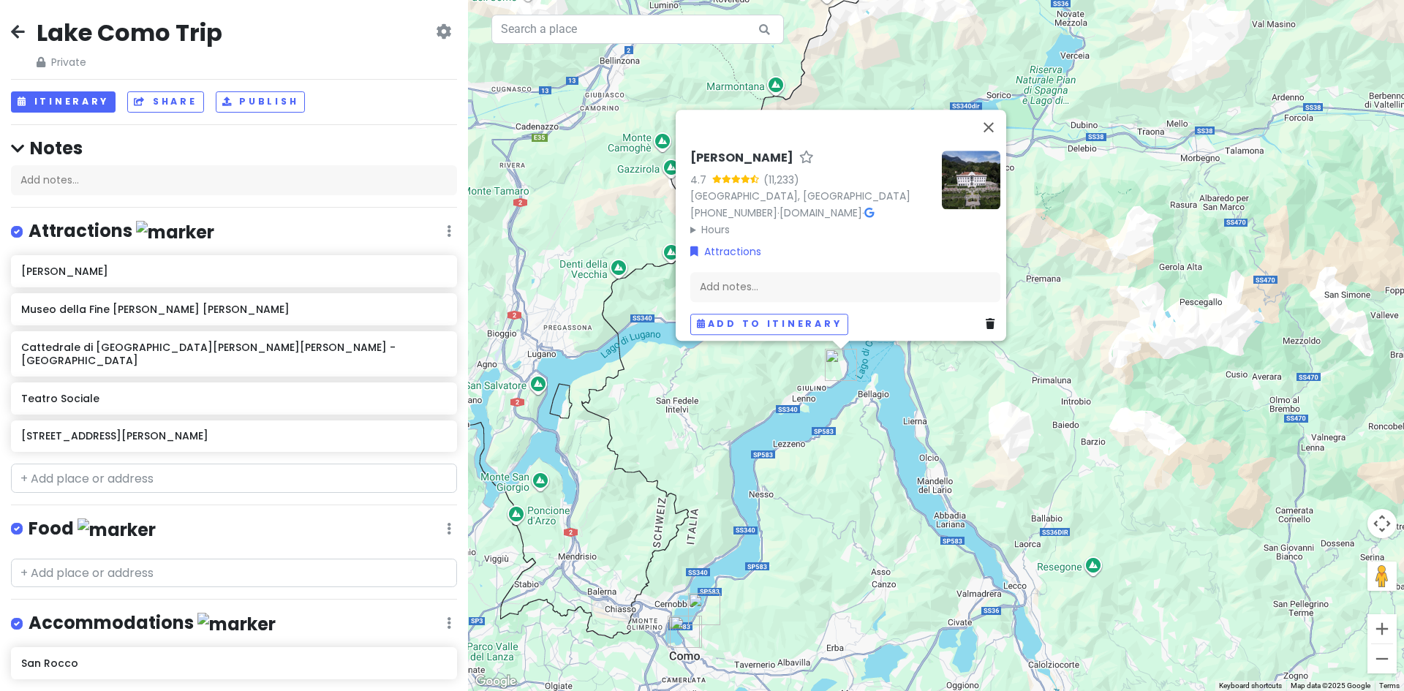
click at [699, 607] on img "Via Giacomo Scalini, 76" at bounding box center [704, 609] width 44 height 44
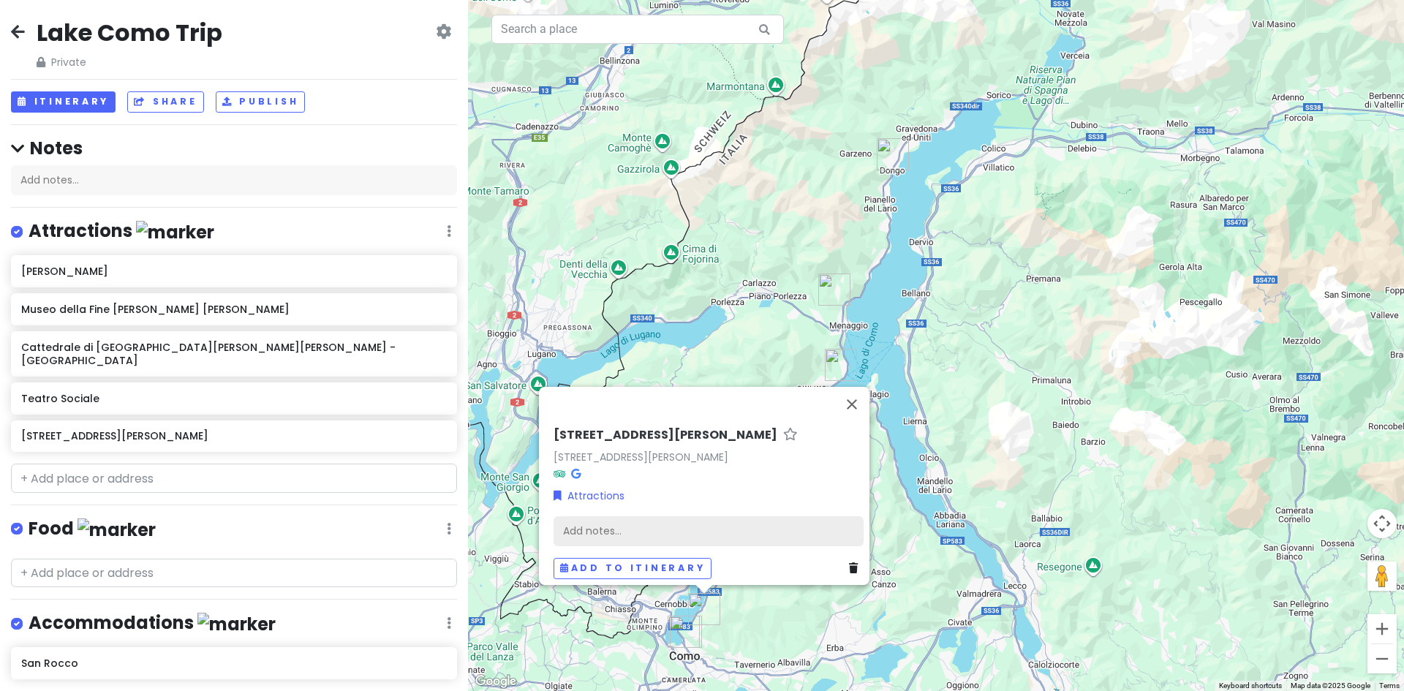
click at [599, 521] on div "Add notes..." at bounding box center [709, 531] width 310 height 31
click at [594, 518] on div "Add notes..." at bounding box center [709, 531] width 310 height 31
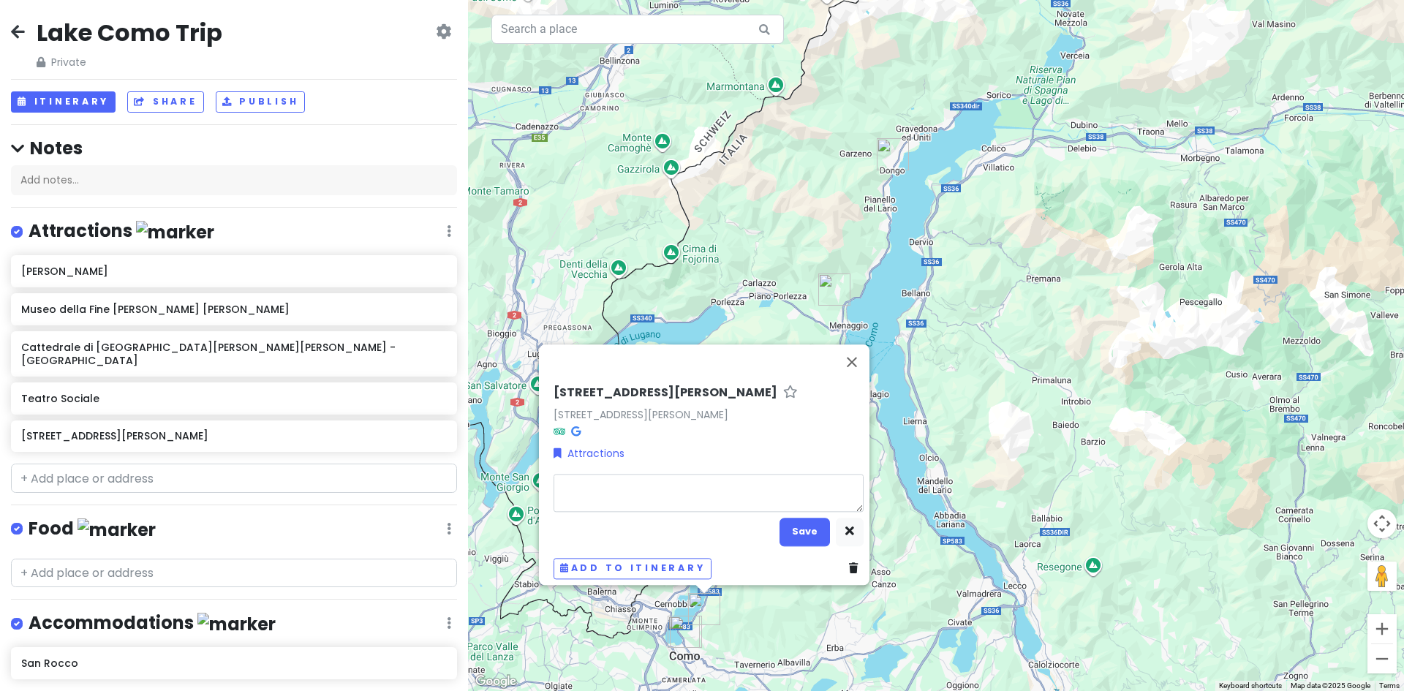
type textarea "x"
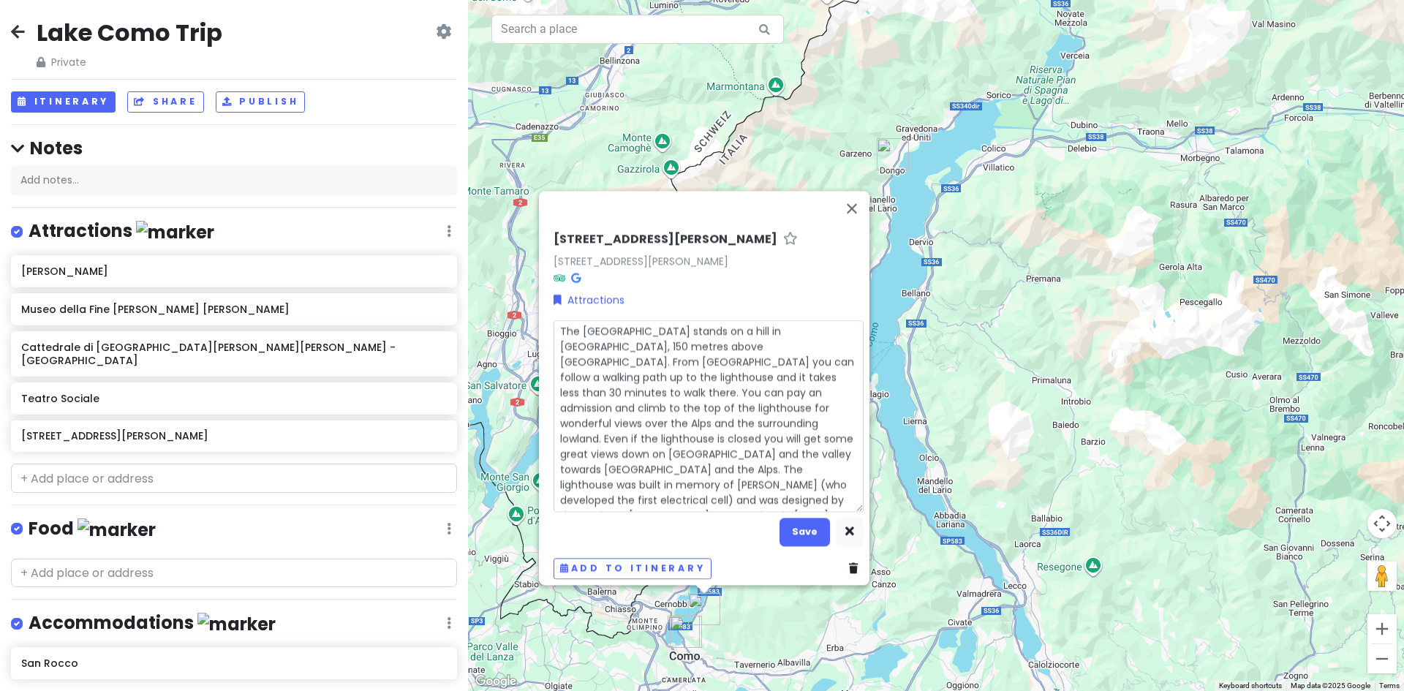
scroll to position [12, 0]
type textarea "The [GEOGRAPHIC_DATA] stands on a hill in [GEOGRAPHIC_DATA], 150 metres above […"
click at [802, 521] on button "Save" at bounding box center [805, 532] width 50 height 29
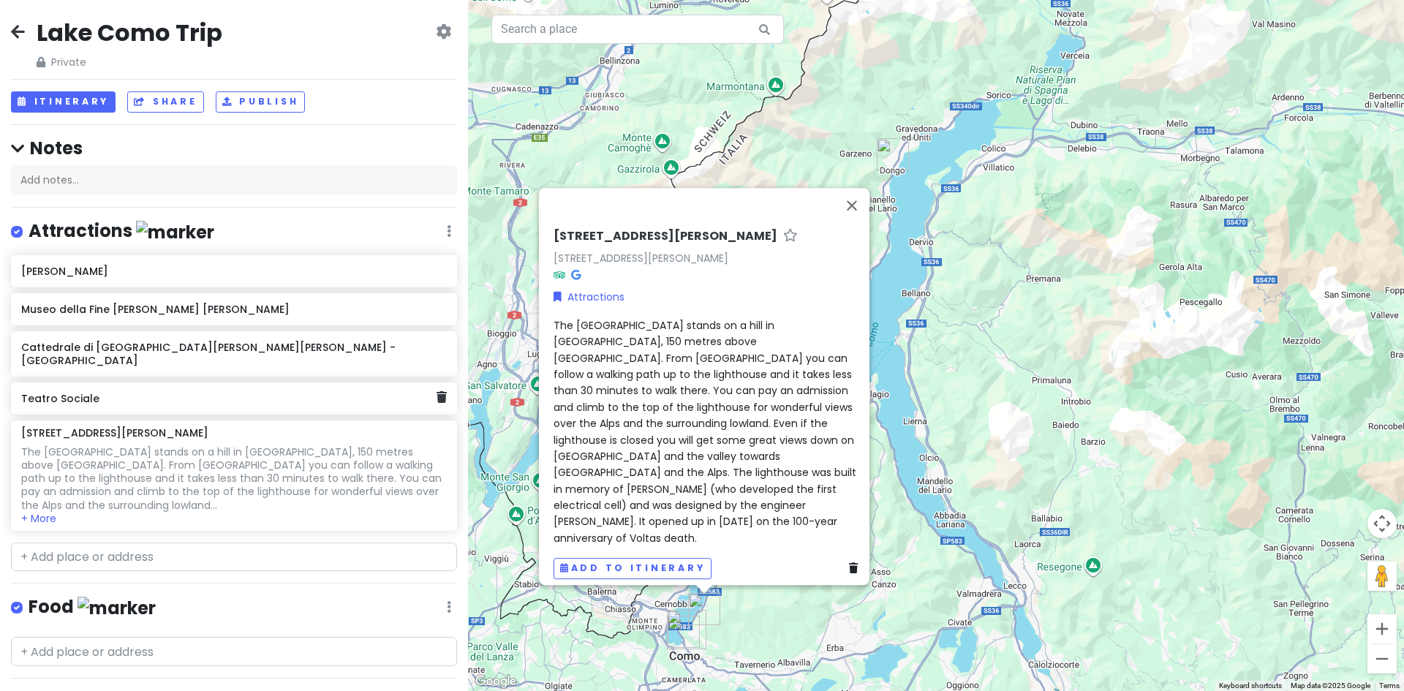
click at [124, 391] on div "Teatro Sociale" at bounding box center [228, 398] width 415 height 20
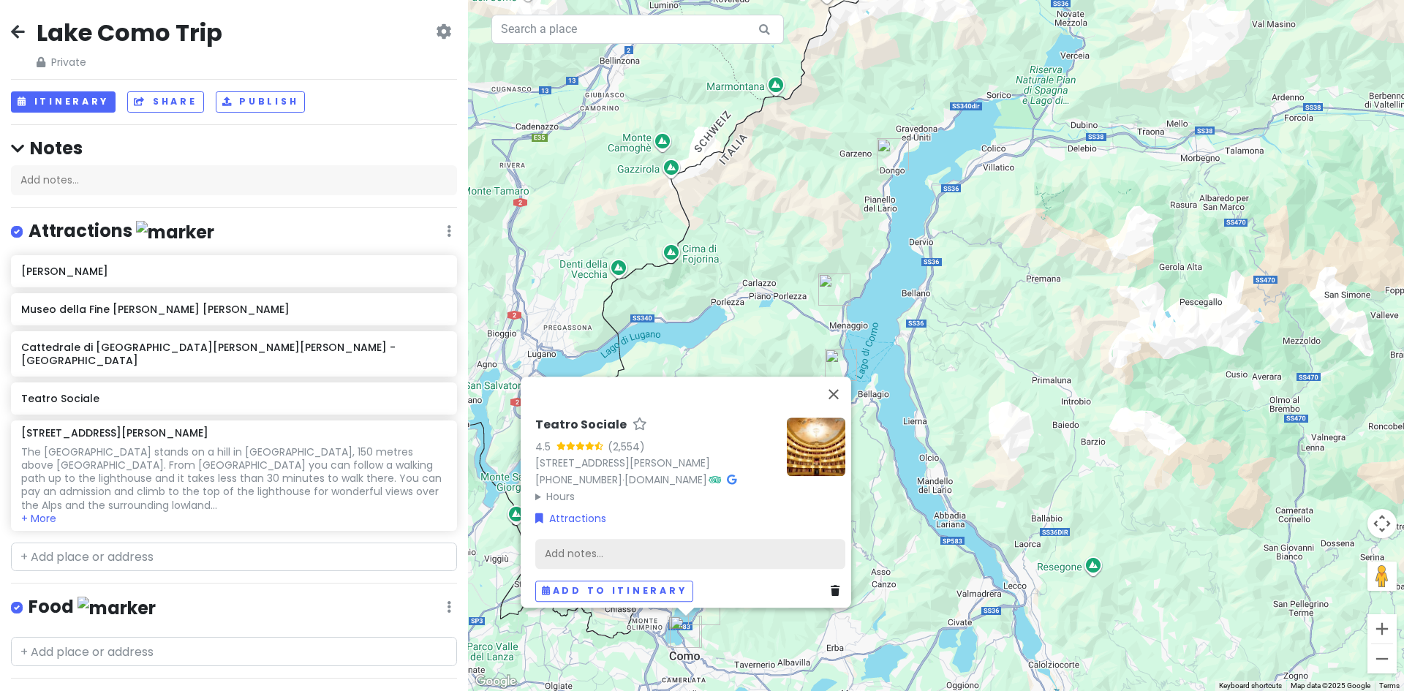
click at [568, 540] on div "Add notes..." at bounding box center [690, 553] width 310 height 31
click at [689, 418] on div "Teatro Sociale 4.5 (2,554) [STREET_ADDRESS][PERSON_NAME] [PHONE_NUMBER] · [DOMA…" at bounding box center [655, 461] width 240 height 87
click at [682, 472] on link "[DOMAIN_NAME]" at bounding box center [666, 479] width 83 height 15
click at [568, 544] on div "Add notes..." at bounding box center [690, 553] width 310 height 31
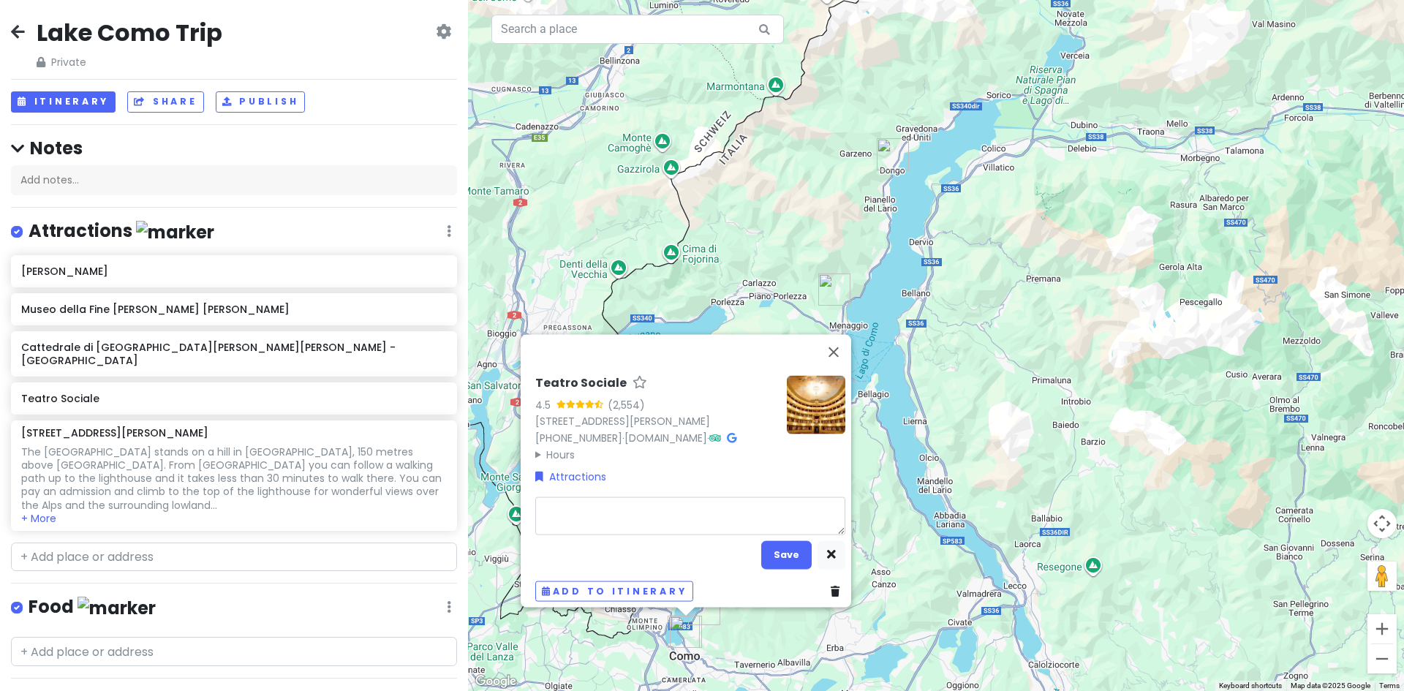
type textarea "x"
type textarea "Teatro Sociale is a theatre in [GEOGRAPHIC_DATA], designed by architect [PERSON…"
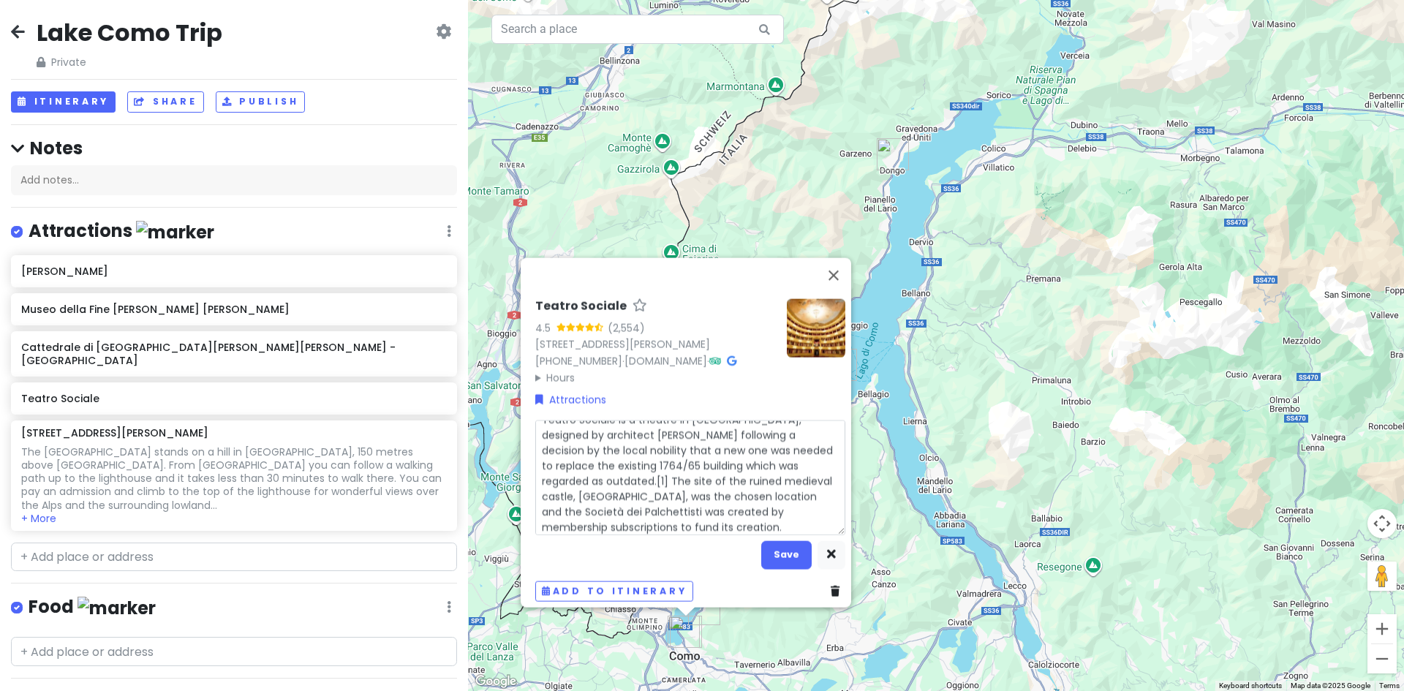
scroll to position [0, 0]
click at [600, 481] on textarea "Teatro Sociale is a theatre in [GEOGRAPHIC_DATA], designed by architect [PERSON…" at bounding box center [690, 477] width 310 height 115
type textarea "x"
type textarea "Teatro Sociale is a theatre in [GEOGRAPHIC_DATA], designed by architect [PERSON…"
type textarea "x"
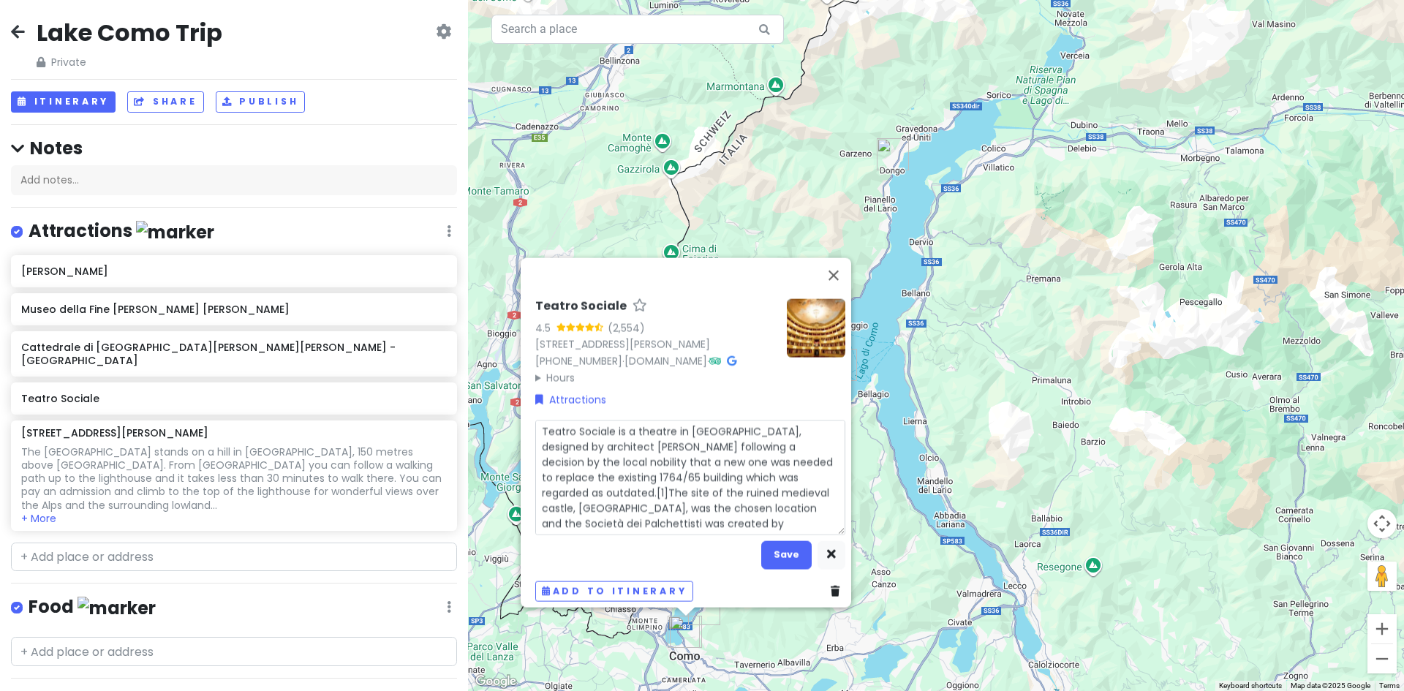
type textarea "Teatro Sociale is a theatre in [GEOGRAPHIC_DATA], designed by architect [PERSON…"
type textarea "x"
type textarea "Teatro Sociale is a theatre in [GEOGRAPHIC_DATA], designed by architect [PERSON…"
type textarea "x"
type textarea "Teatro Sociale is a theatre in [GEOGRAPHIC_DATA], designed by architect [PERSON…"
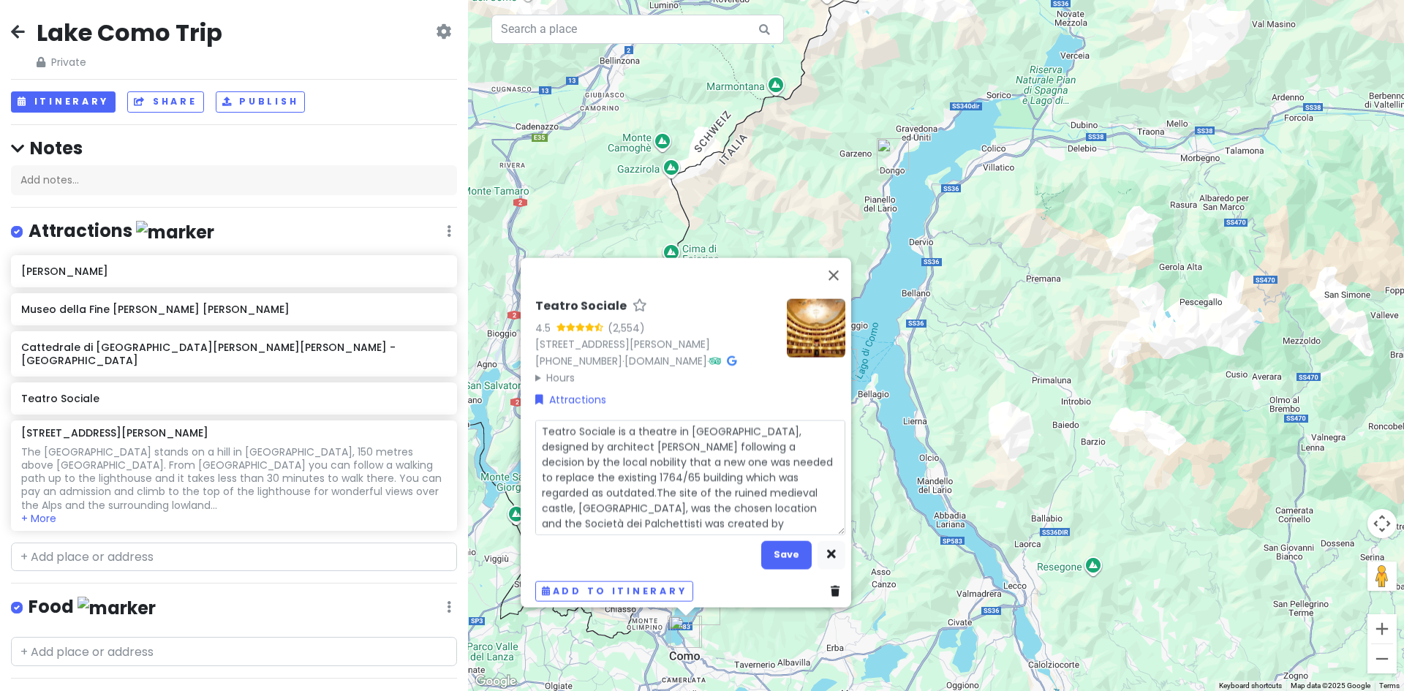
type textarea "x"
type textarea "Teatro Sociale is a theatre in [GEOGRAPHIC_DATA], designed by architect [PERSON…"
click at [782, 546] on button "Save" at bounding box center [786, 554] width 50 height 29
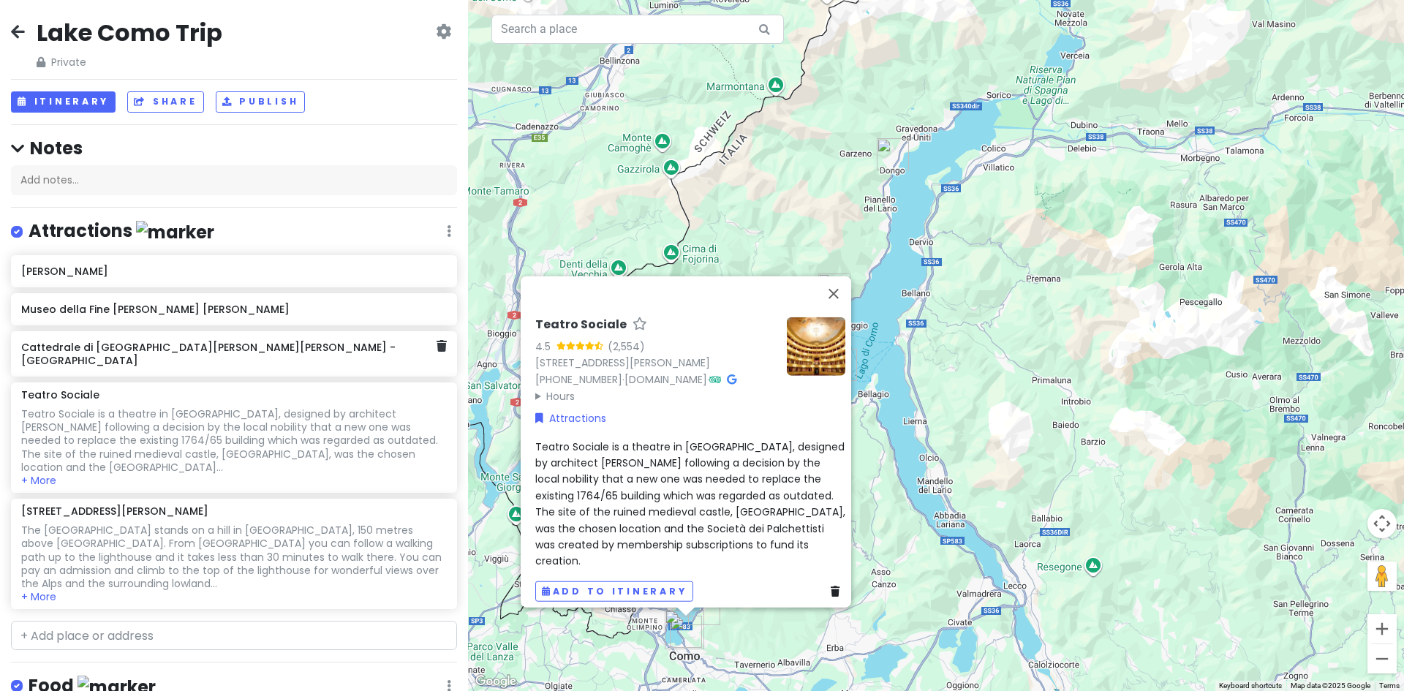
click at [141, 353] on h6 "Cattedrale di [GEOGRAPHIC_DATA][PERSON_NAME][PERSON_NAME] - [GEOGRAPHIC_DATA]" at bounding box center [228, 354] width 415 height 26
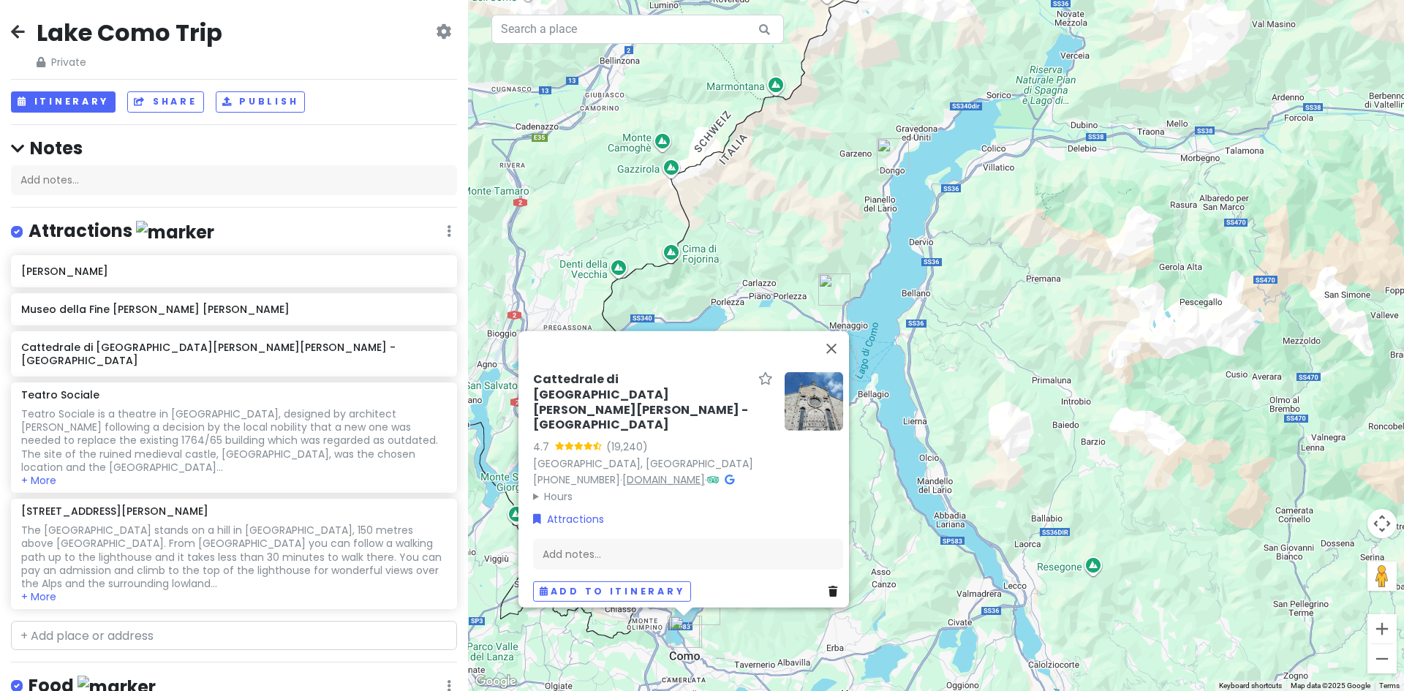
click at [683, 472] on link "[DOMAIN_NAME]" at bounding box center [663, 479] width 83 height 15
drag, startPoint x: 522, startPoint y: 377, endPoint x: 734, endPoint y: 383, distance: 212.2
click at [734, 383] on div "Cattedrale di [GEOGRAPHIC_DATA][PERSON_NAME][PERSON_NAME] - [GEOGRAPHIC_DATA] 4…" at bounding box center [688, 486] width 322 height 241
copy h6 "Cattedrale di [GEOGRAPHIC_DATA][PERSON_NAME][PERSON_NAME]"
click at [553, 542] on div "Add notes..." at bounding box center [688, 553] width 310 height 31
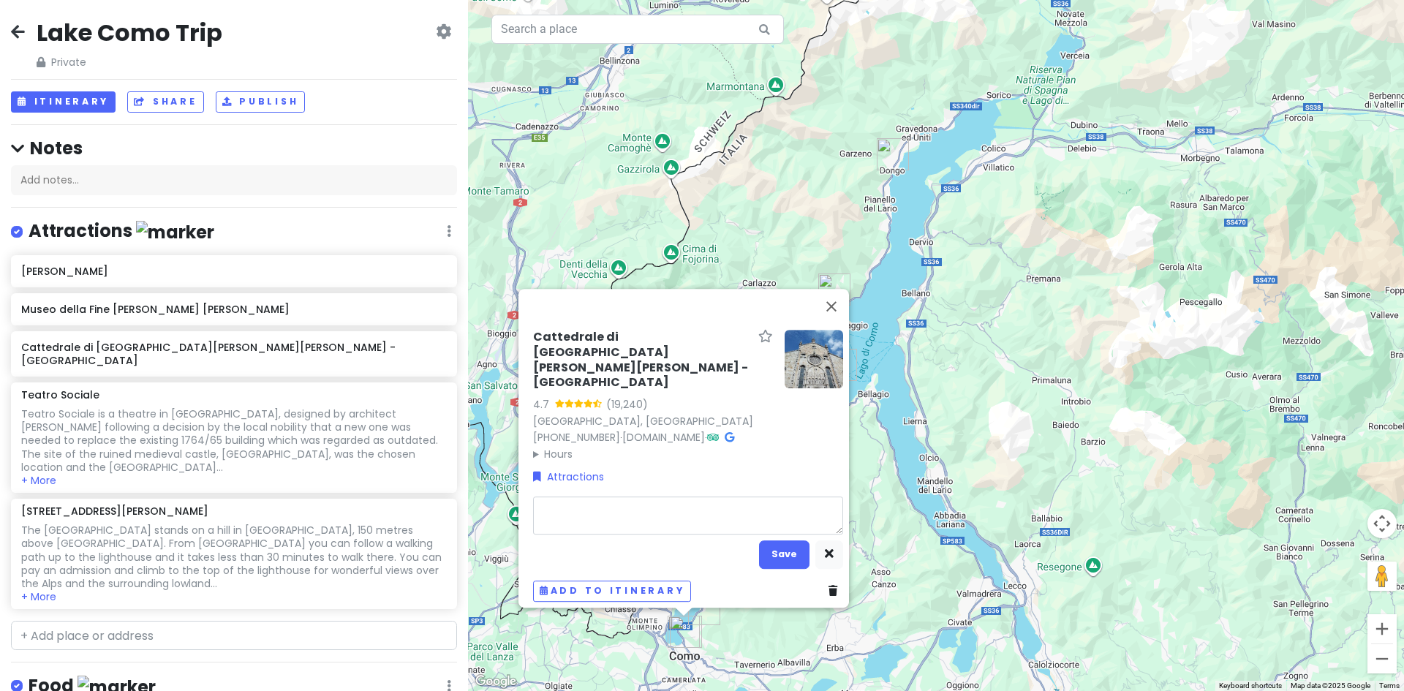
type textarea "x"
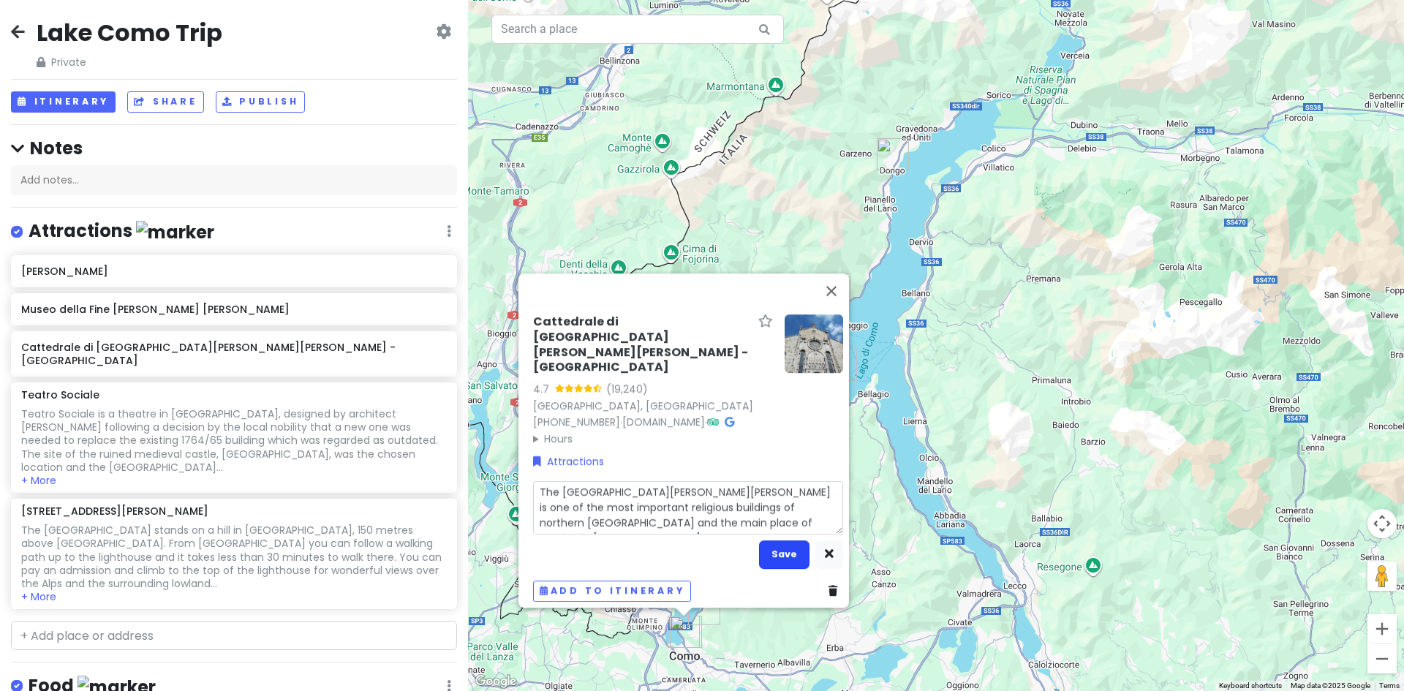
type textarea "The [GEOGRAPHIC_DATA][PERSON_NAME][PERSON_NAME] is one of the most important re…"
click at [788, 549] on button "Save" at bounding box center [784, 554] width 50 height 29
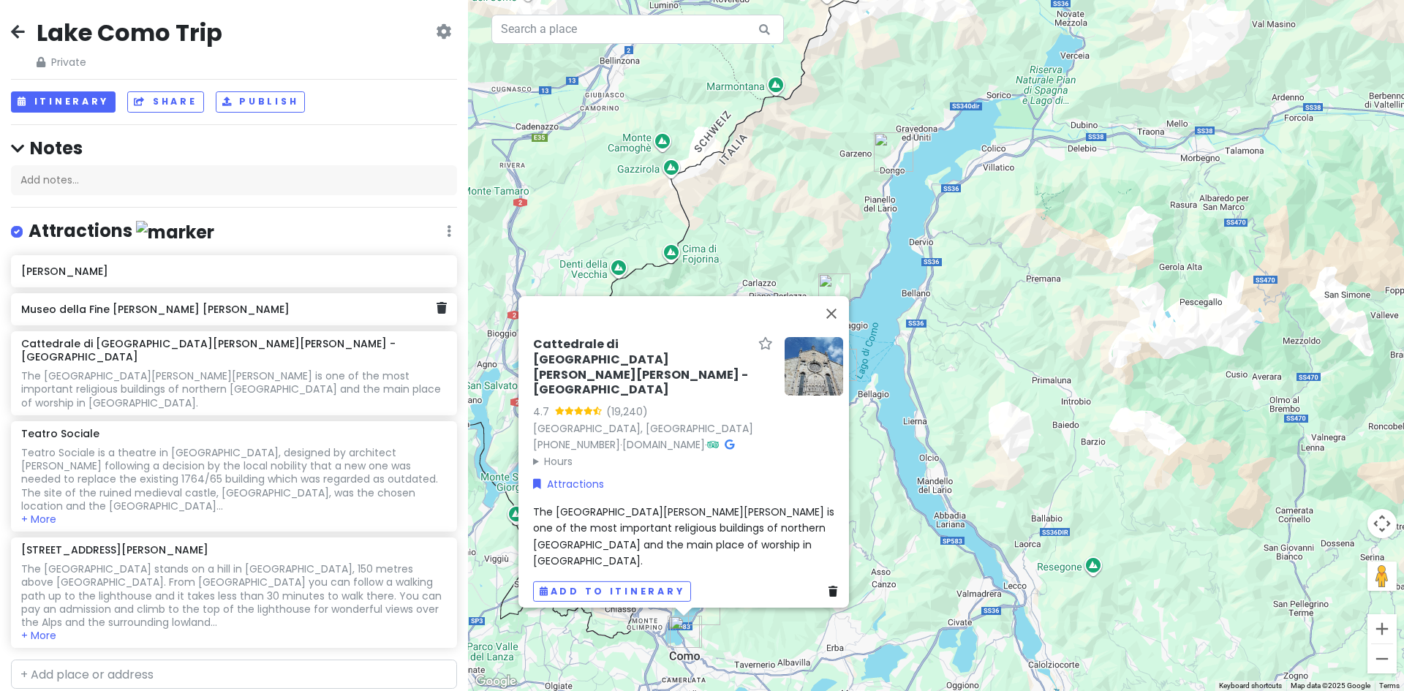
click at [215, 317] on div "Museo della Fine [PERSON_NAME] [PERSON_NAME]" at bounding box center [228, 309] width 415 height 20
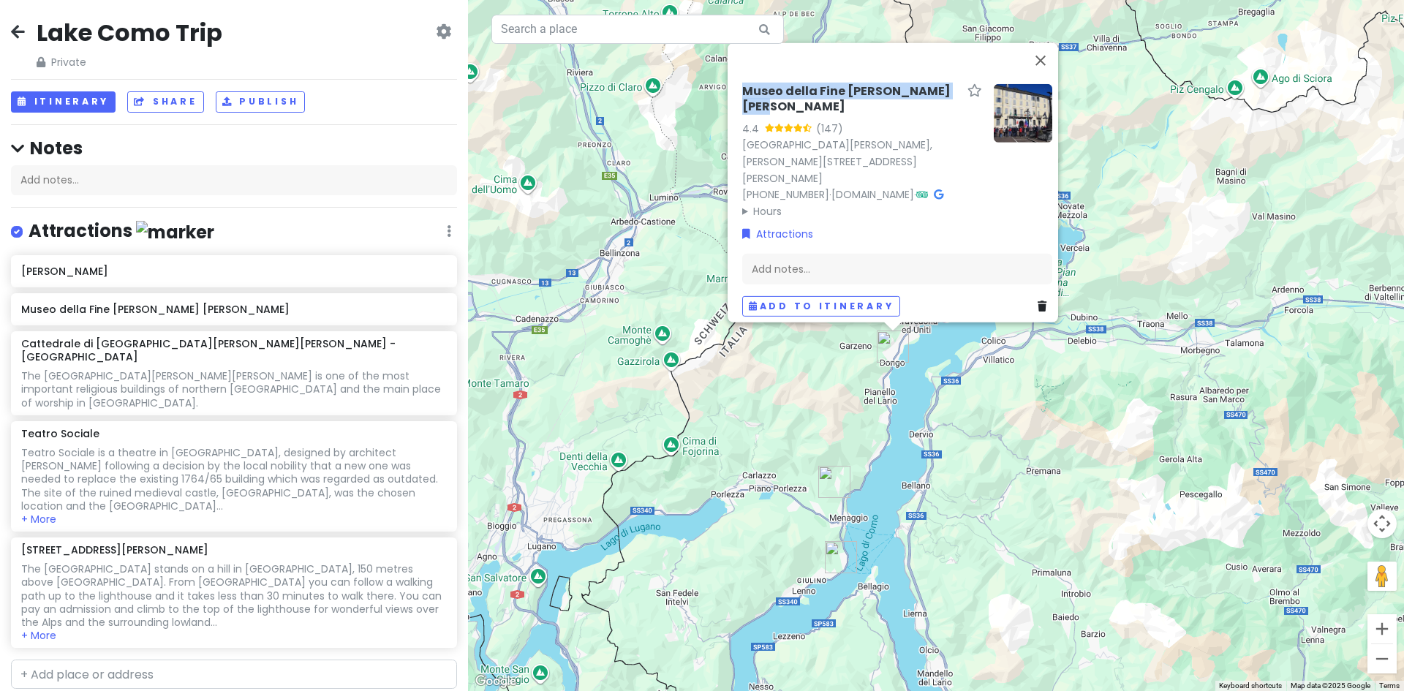
drag, startPoint x: 735, startPoint y: 94, endPoint x: 955, endPoint y: 98, distance: 220.2
click at [955, 98] on div "Museo della Fine [PERSON_NAME] [PERSON_NAME] 4.4 (147) [GEOGRAPHIC_DATA][PERSON…" at bounding box center [897, 200] width 322 height 244
copy h6 "Museo della Fine [PERSON_NAME] [PERSON_NAME]"
click at [777, 261] on div "Add notes..." at bounding box center [897, 268] width 310 height 31
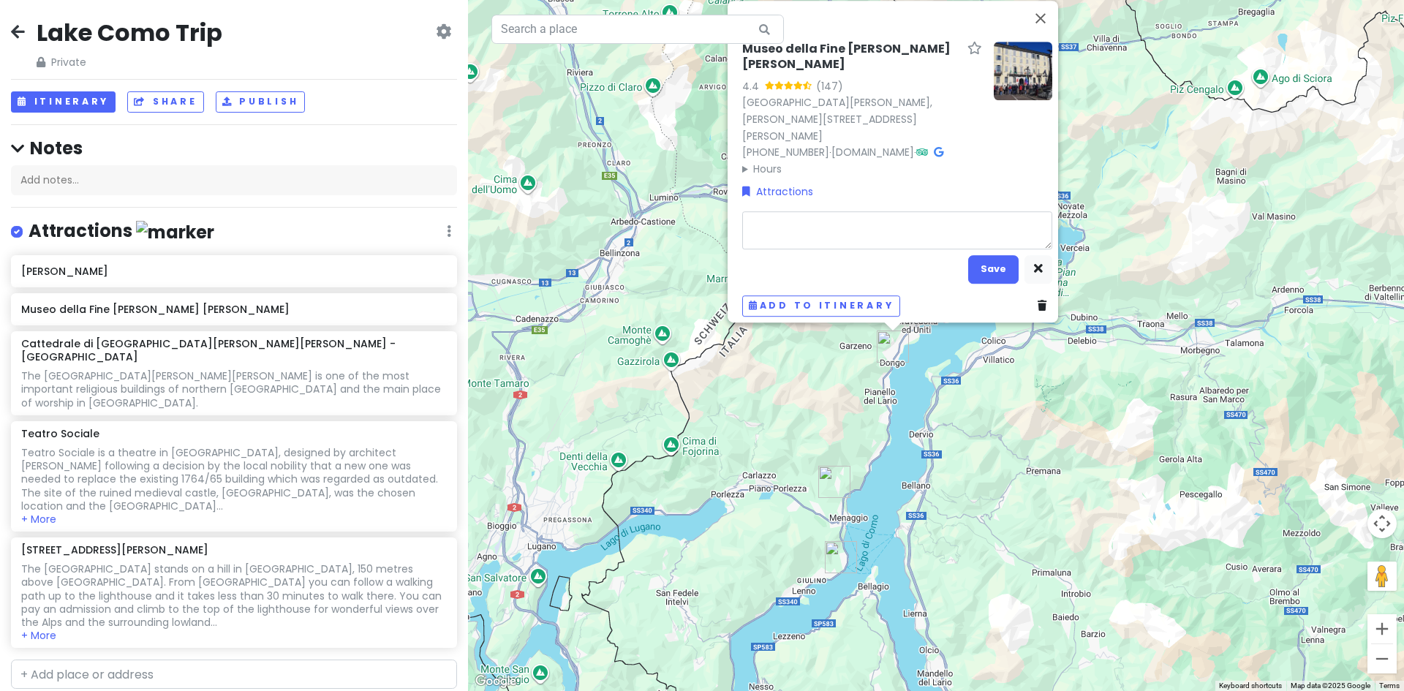
type textarea "x"
type textarea "fascinating and creative presentation of the region's role in World War II. The…"
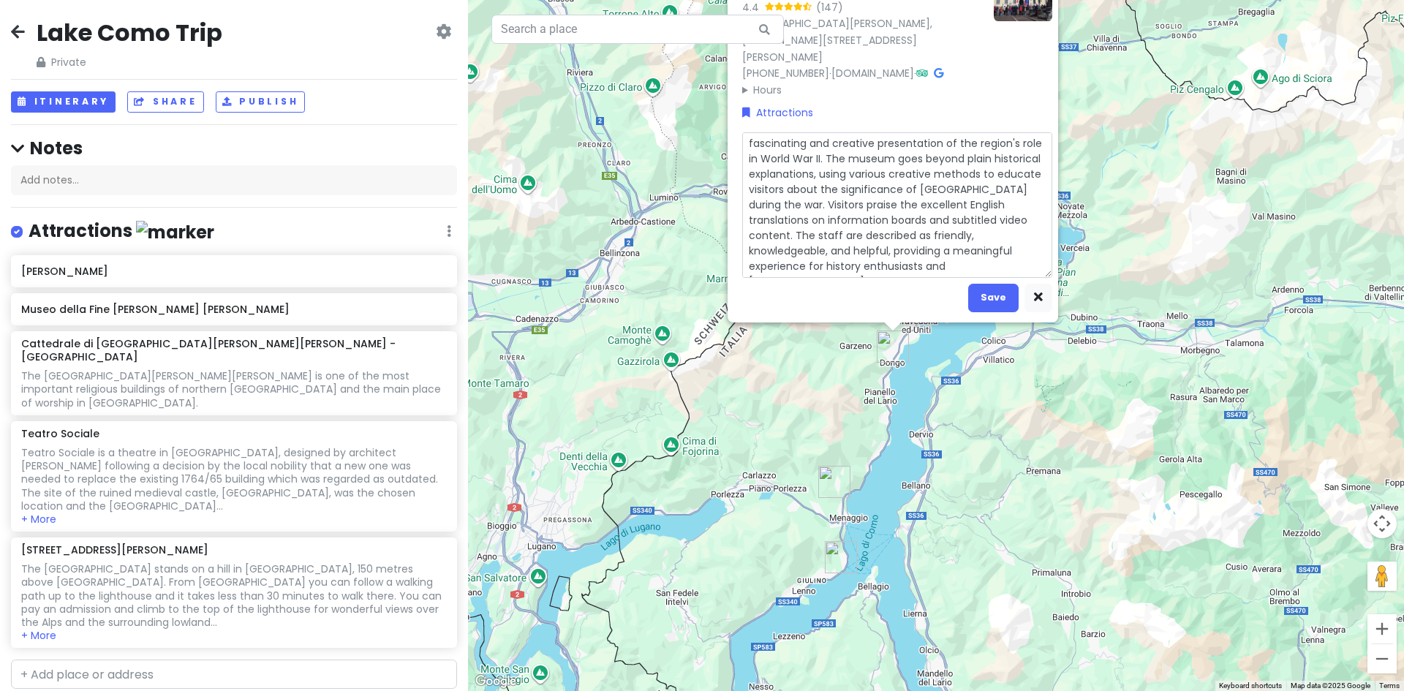
click at [747, 132] on textarea "fascinating and creative presentation of the region's role in World War II. The…" at bounding box center [897, 205] width 310 height 146
type textarea "x"
type textarea "ascinating and creative presentation of the region's role in World War II. The …"
type textarea "x"
type textarea "ascinating and creative presentation of the region's role in World War II. The …"
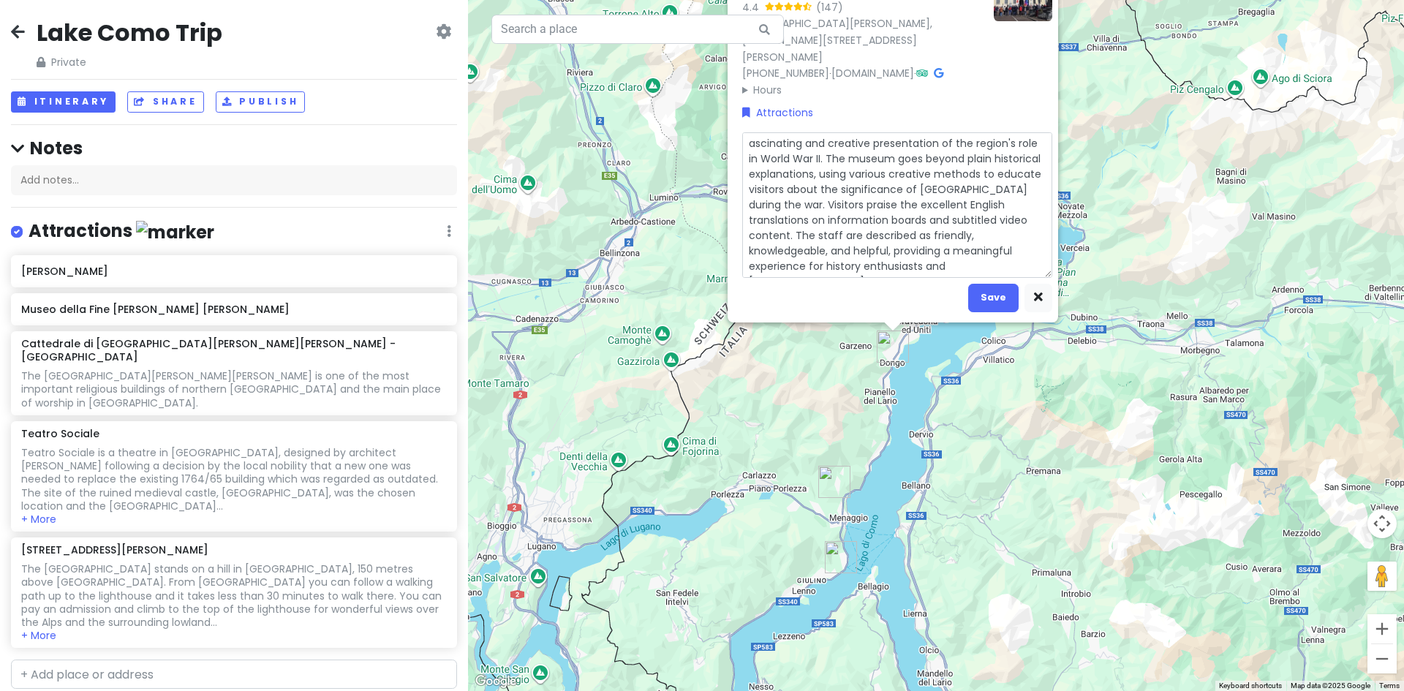
type textarea "x"
type textarea "Fascinating and creative presentation of the region's role in World War II. The…"
click at [981, 283] on button "Save" at bounding box center [993, 297] width 50 height 29
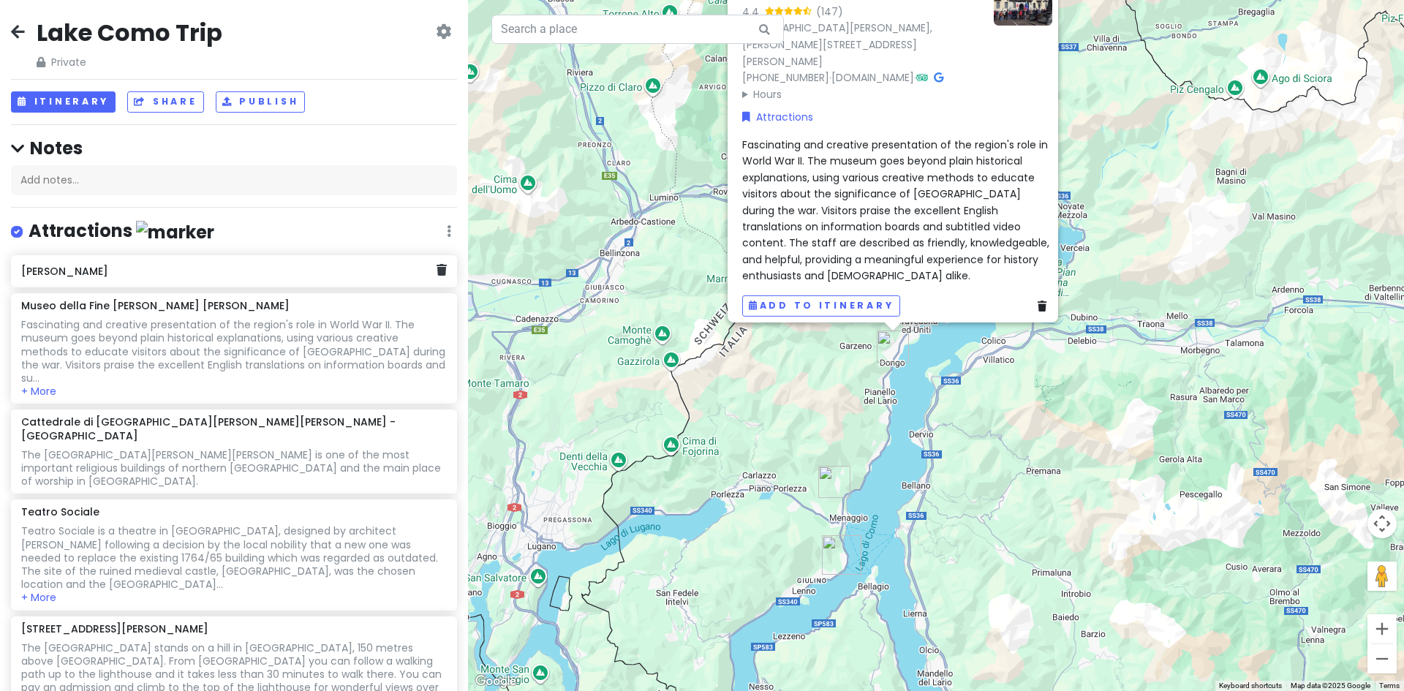
click at [263, 278] on div "[PERSON_NAME]" at bounding box center [228, 271] width 415 height 20
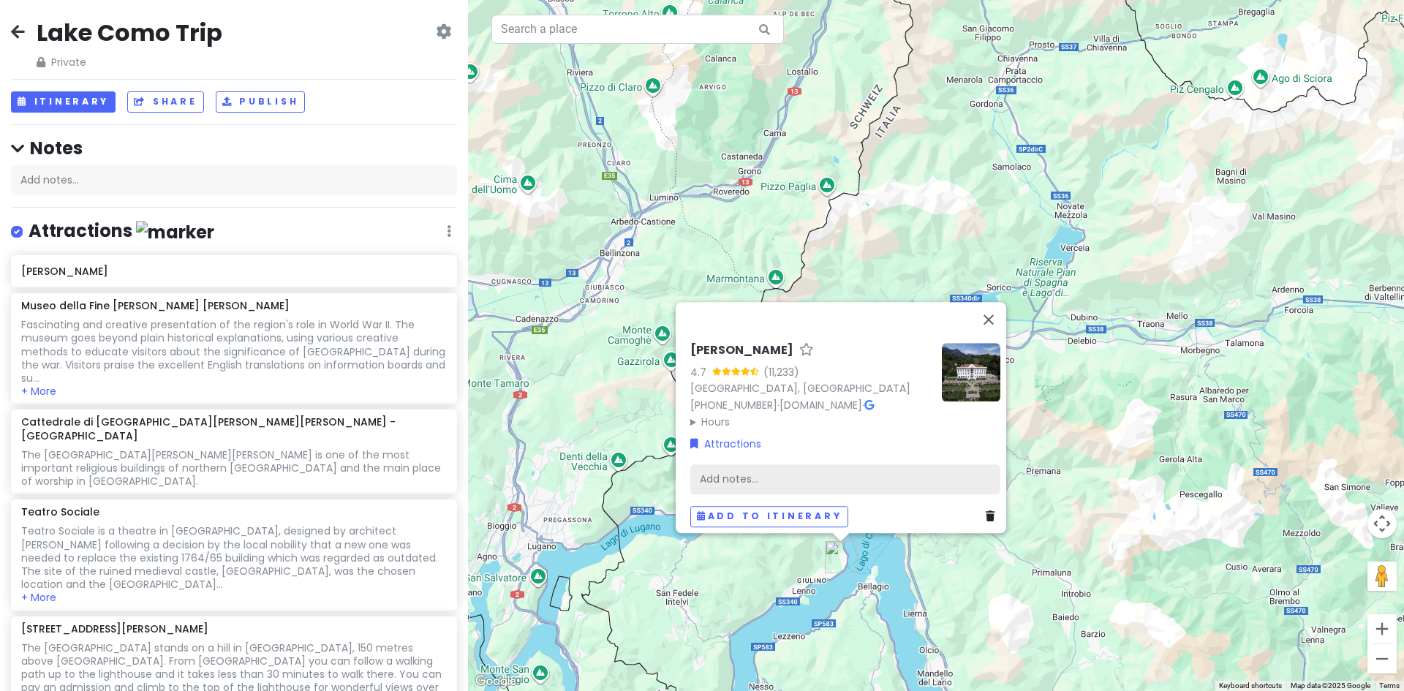
click at [727, 472] on div "Add notes..." at bounding box center [845, 479] width 310 height 31
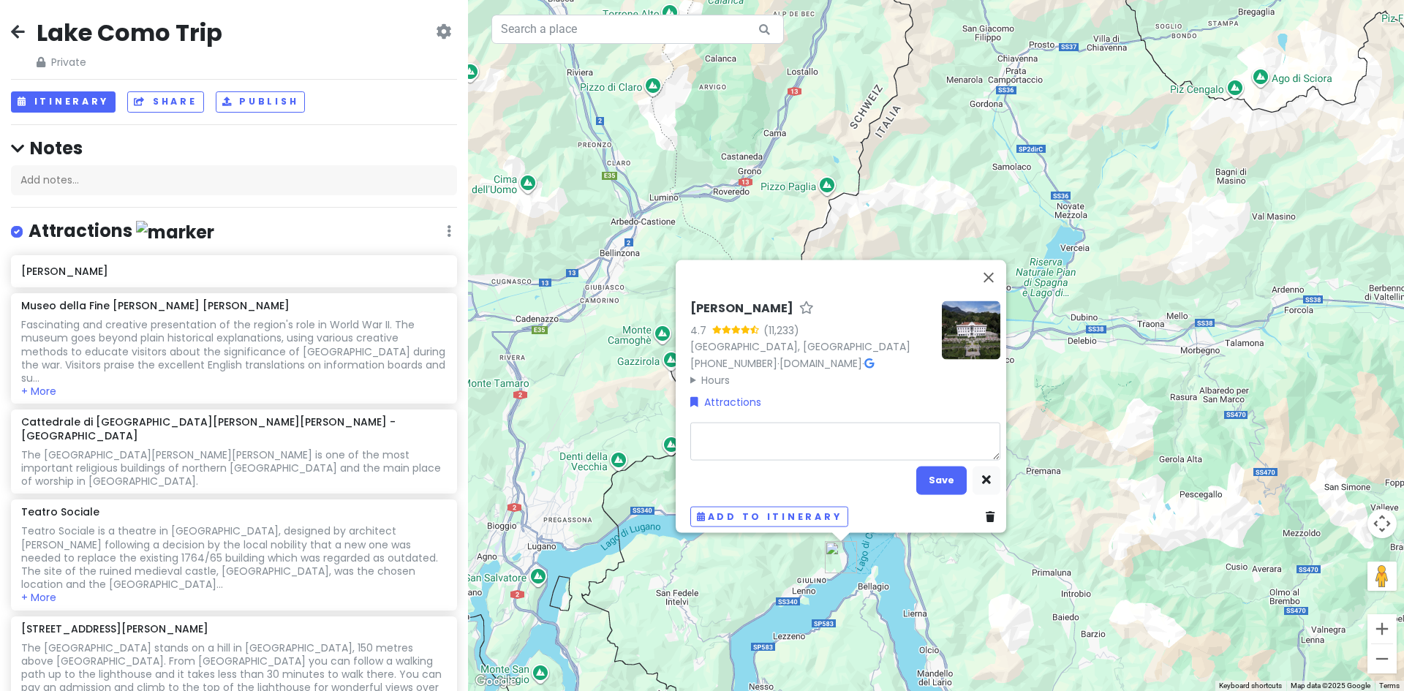
type textarea "x"
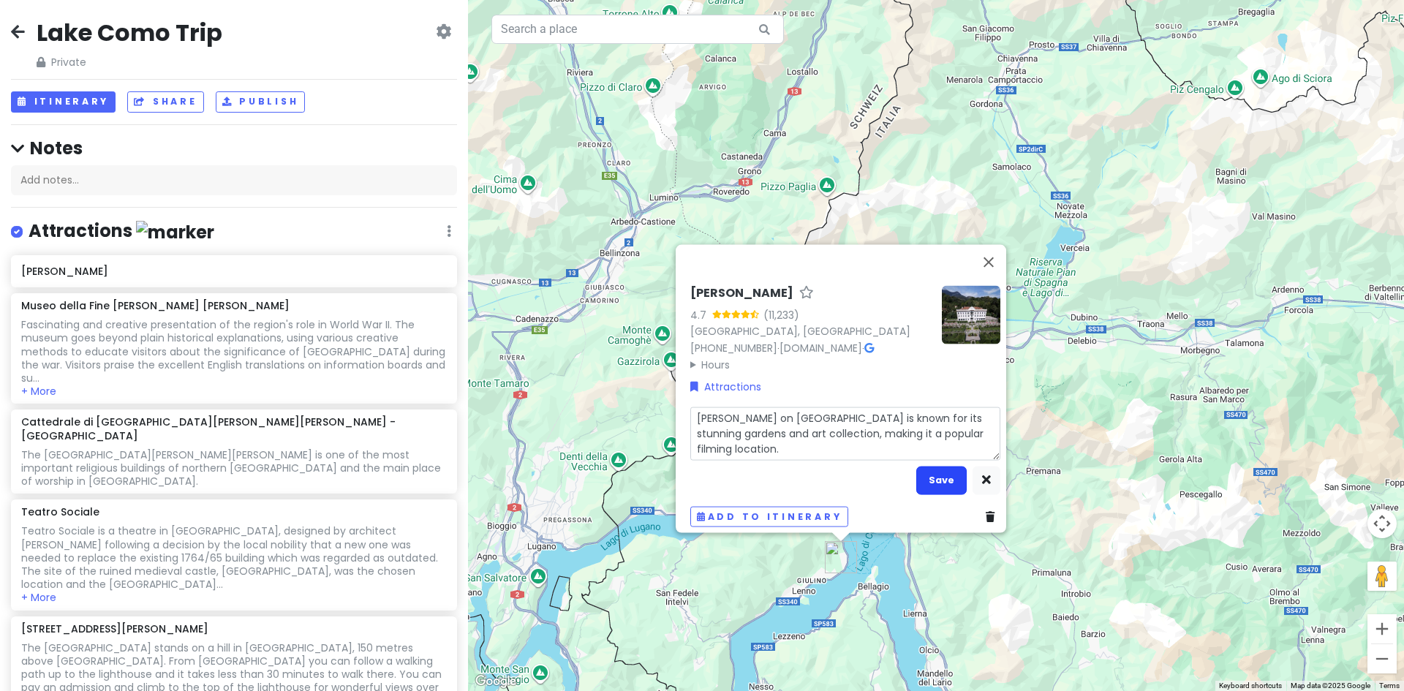
type textarea "[PERSON_NAME] on [GEOGRAPHIC_DATA] is known for its stunning gardens and art co…"
click at [937, 469] on button "Save" at bounding box center [941, 480] width 50 height 29
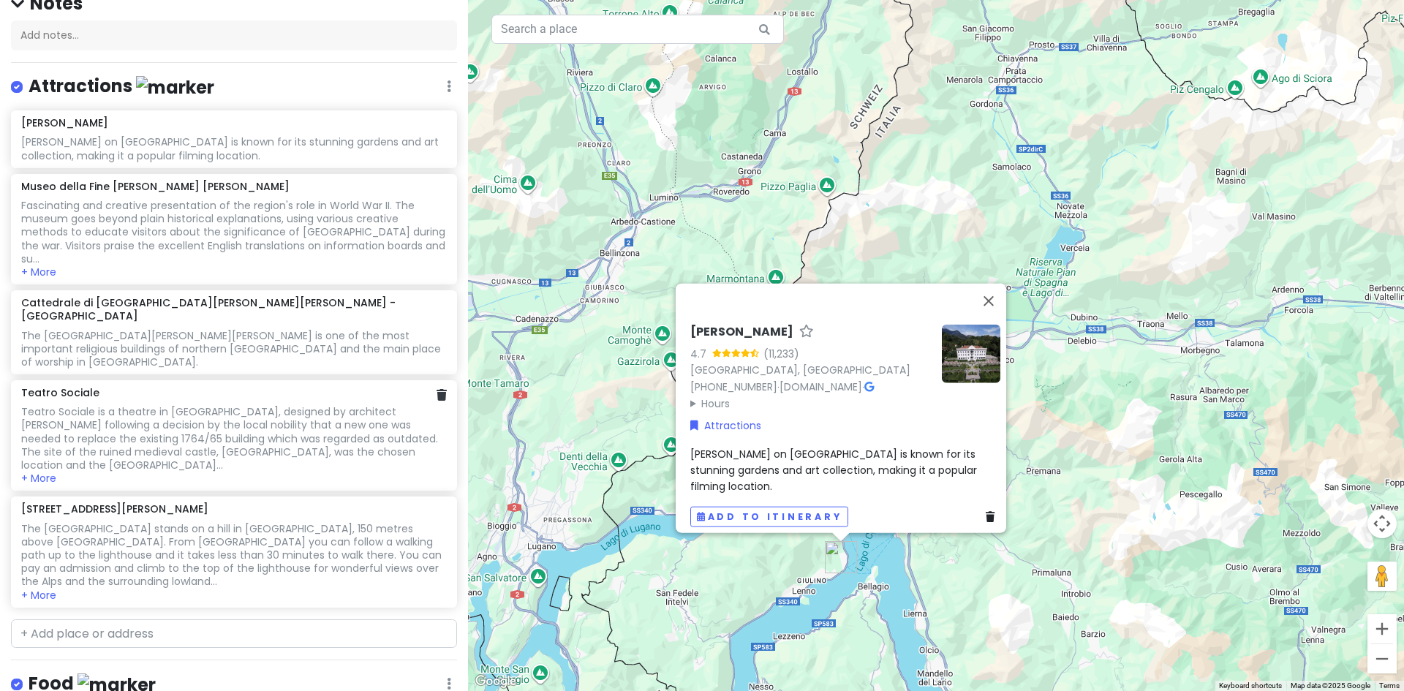
scroll to position [146, 0]
click at [154, 618] on input "text" at bounding box center [234, 632] width 446 height 29
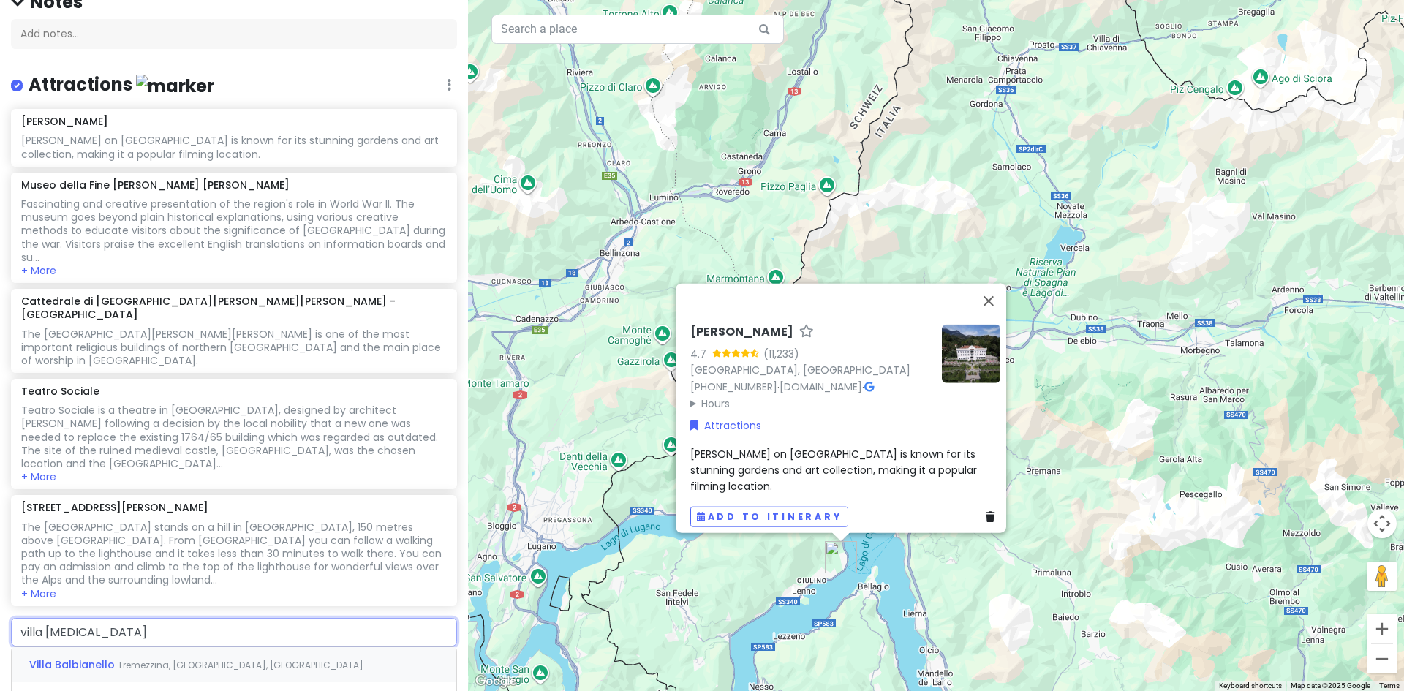
type input "villa balb"
click at [277, 647] on div "[GEOGRAPHIC_DATA], [GEOGRAPHIC_DATA], [GEOGRAPHIC_DATA]" at bounding box center [234, 664] width 445 height 35
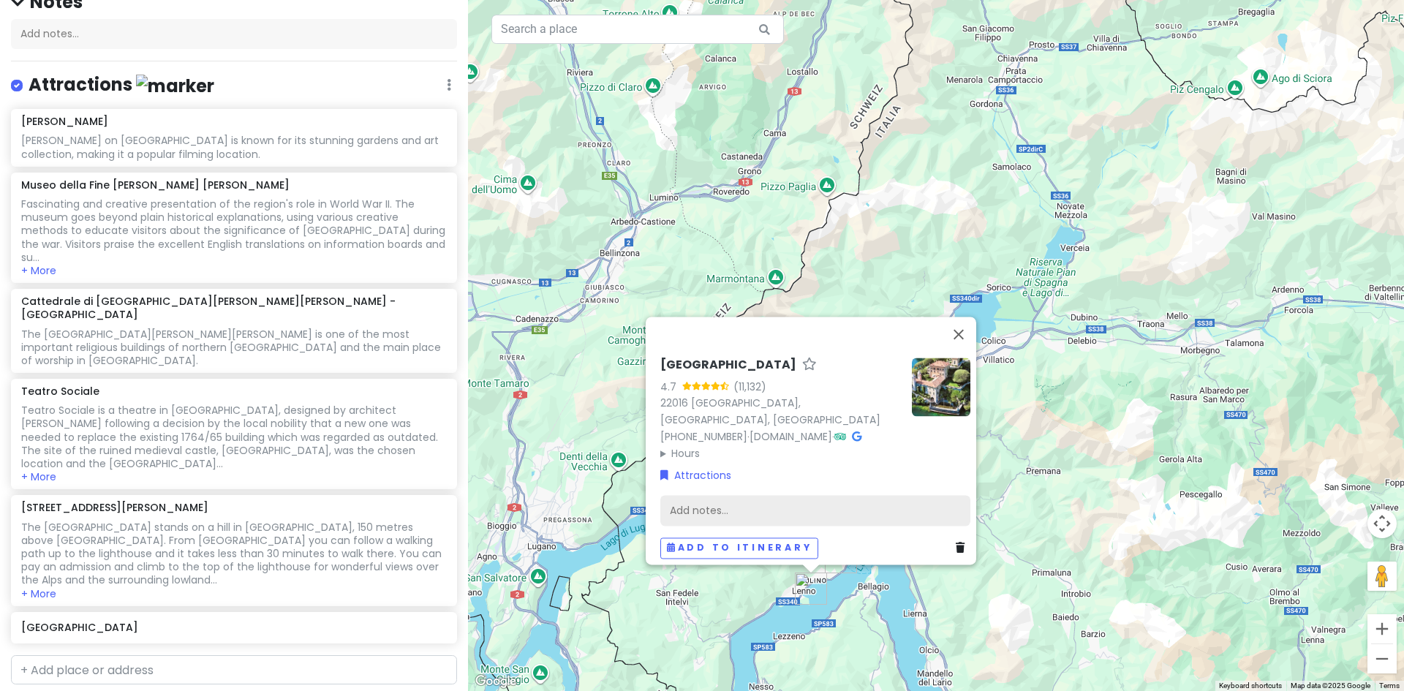
drag, startPoint x: 712, startPoint y: 494, endPoint x: 682, endPoint y: 505, distance: 32.9
click at [682, 505] on div "Add notes..." at bounding box center [815, 510] width 310 height 31
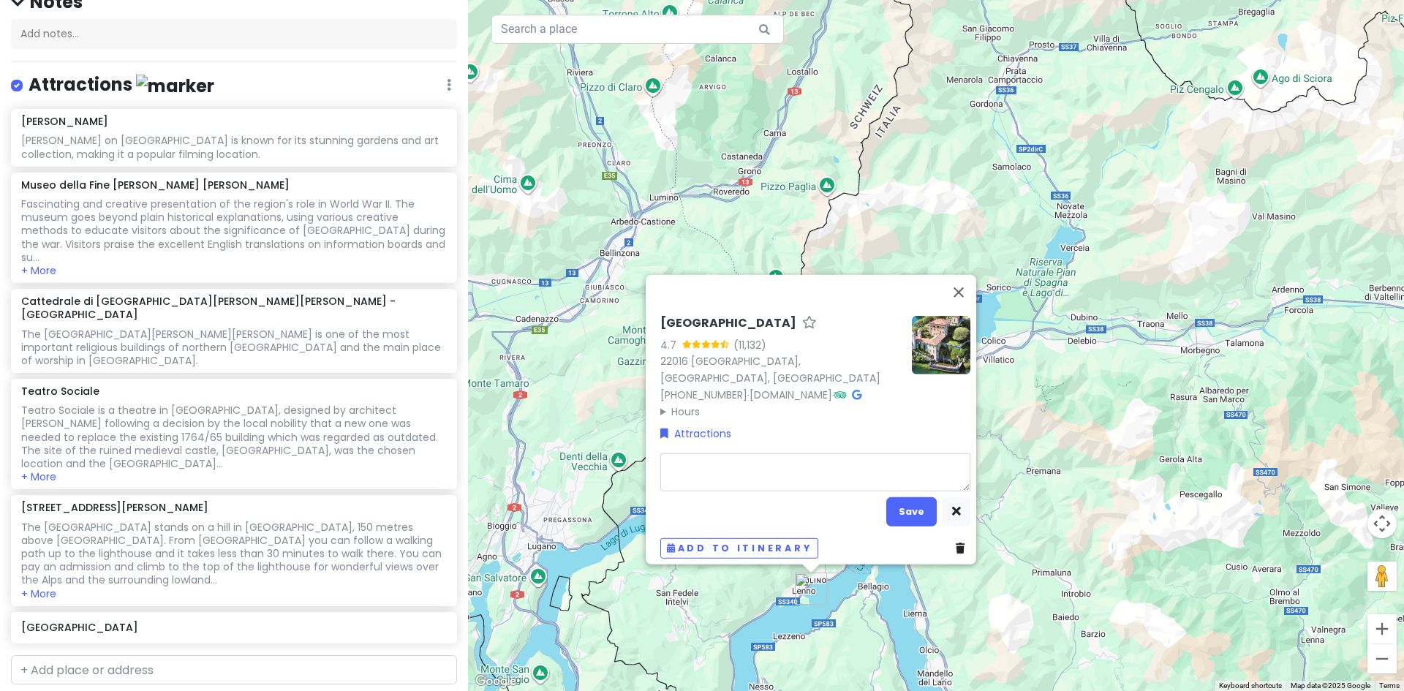
type textarea "x"
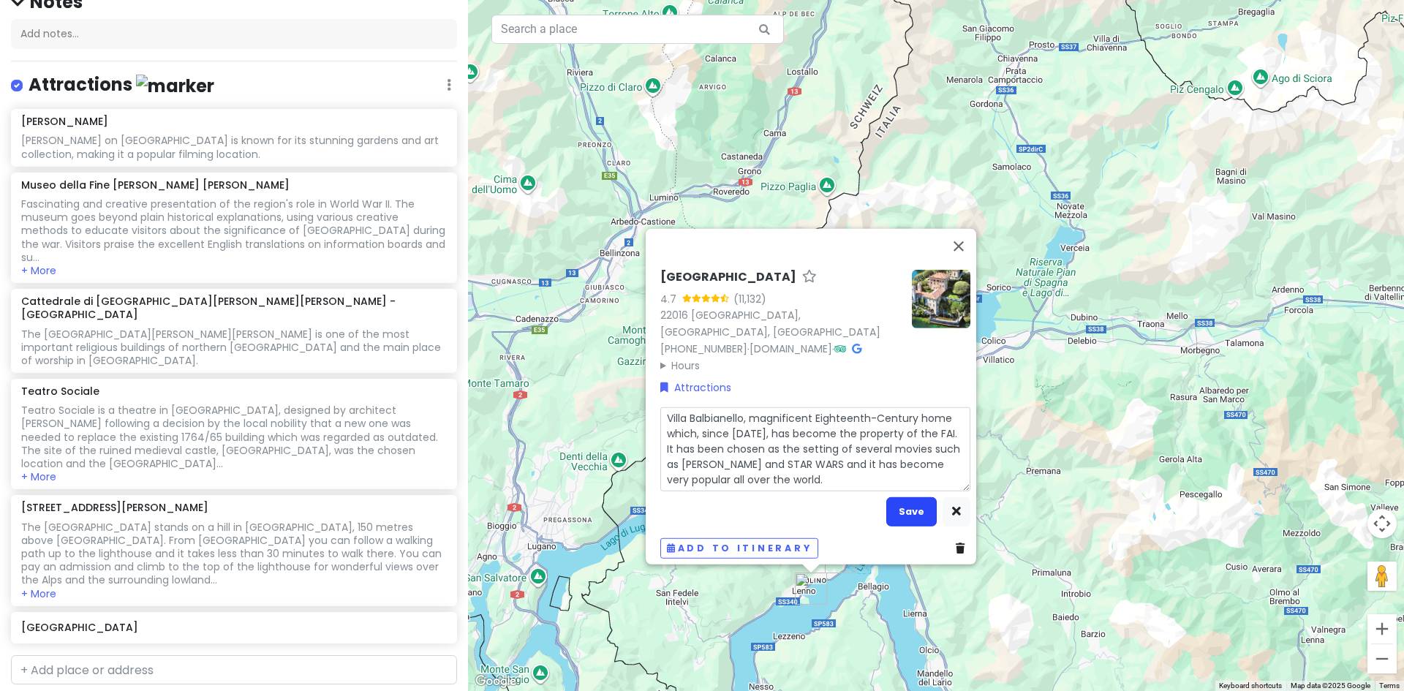
type textarea "Villa Balbianello, magnificent Eighteenth-Century home which, since [DATE], has…"
click at [904, 502] on button "Save" at bounding box center [911, 511] width 50 height 29
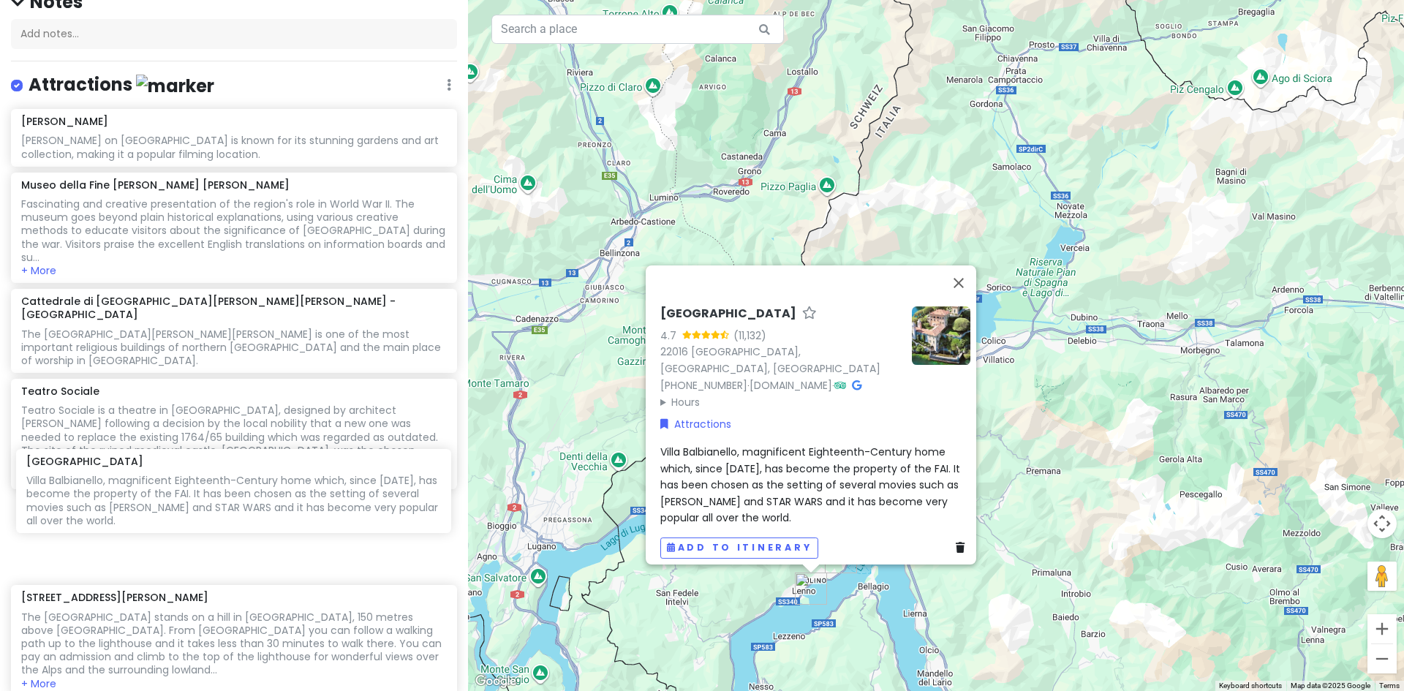
scroll to position [151, 0]
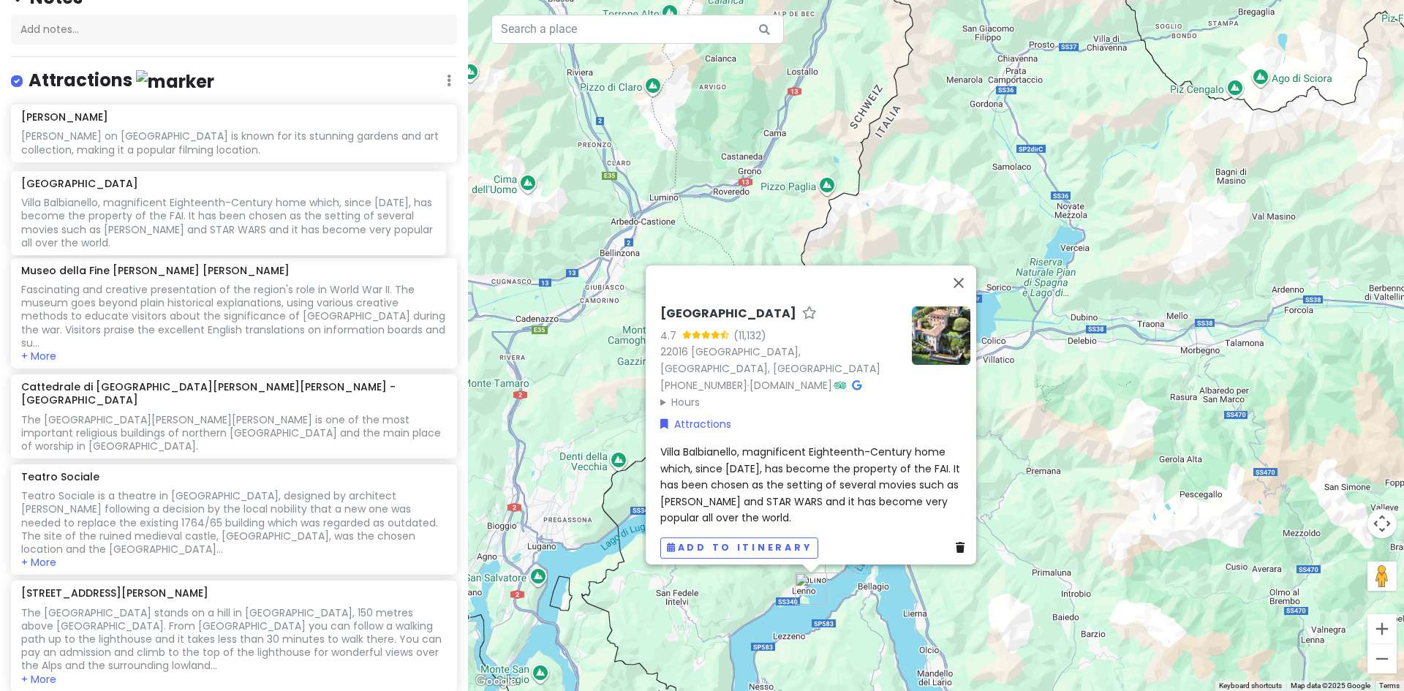
drag, startPoint x: 304, startPoint y: 562, endPoint x: 304, endPoint y: 189, distance: 373.0
click at [304, 189] on div "[PERSON_NAME][GEOGRAPHIC_DATA][PERSON_NAME] on [GEOGRAPHIC_DATA] is known for i…" at bounding box center [234, 401] width 468 height 592
click at [962, 289] on button "Close" at bounding box center [958, 282] width 35 height 35
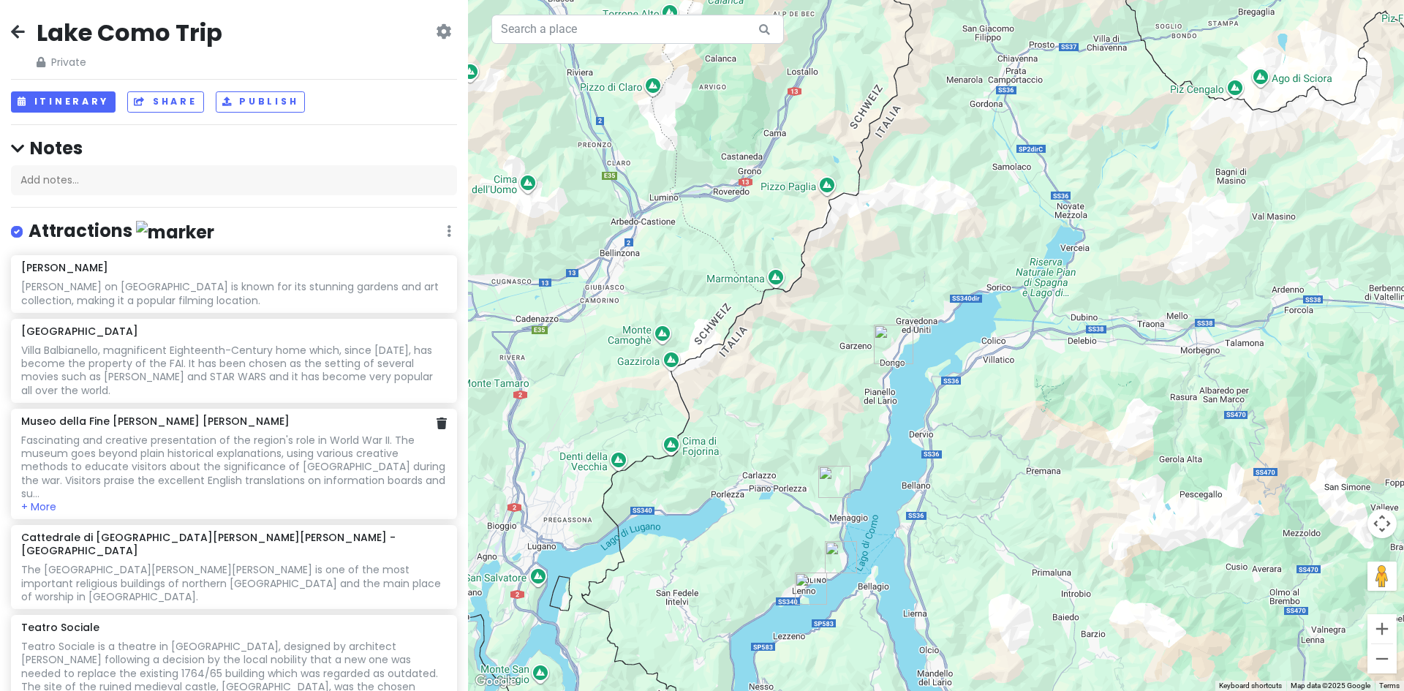
scroll to position [293, 0]
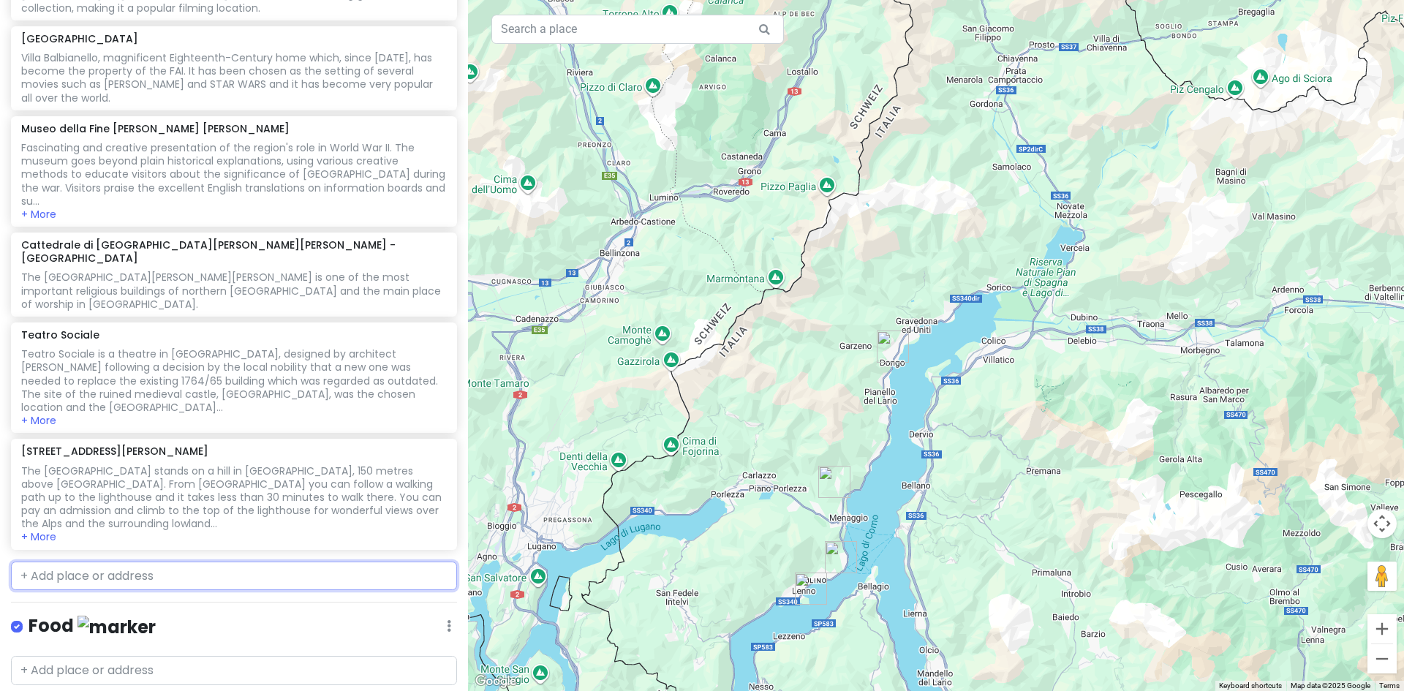
click at [123, 562] on input "text" at bounding box center [234, 576] width 446 height 29
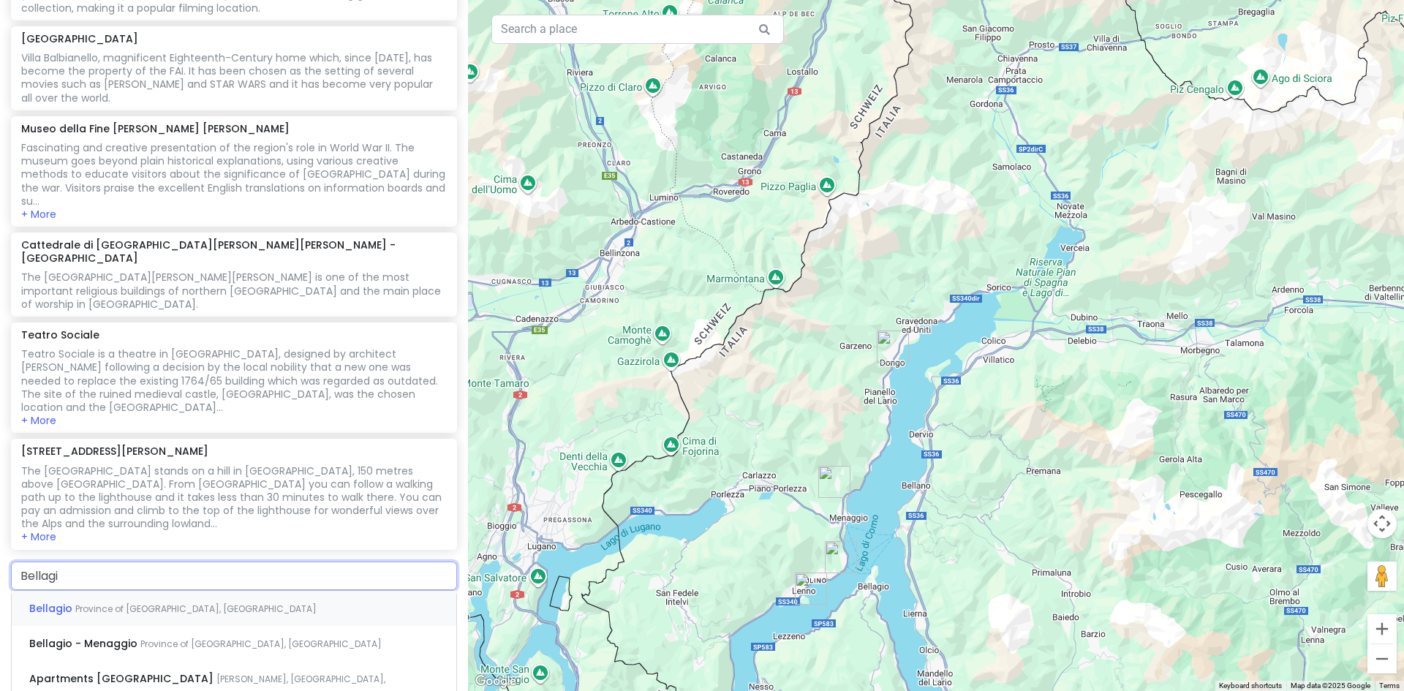
type input "Bellagio"
click at [122, 603] on span "Province of [GEOGRAPHIC_DATA], [GEOGRAPHIC_DATA]" at bounding box center [195, 609] width 241 height 12
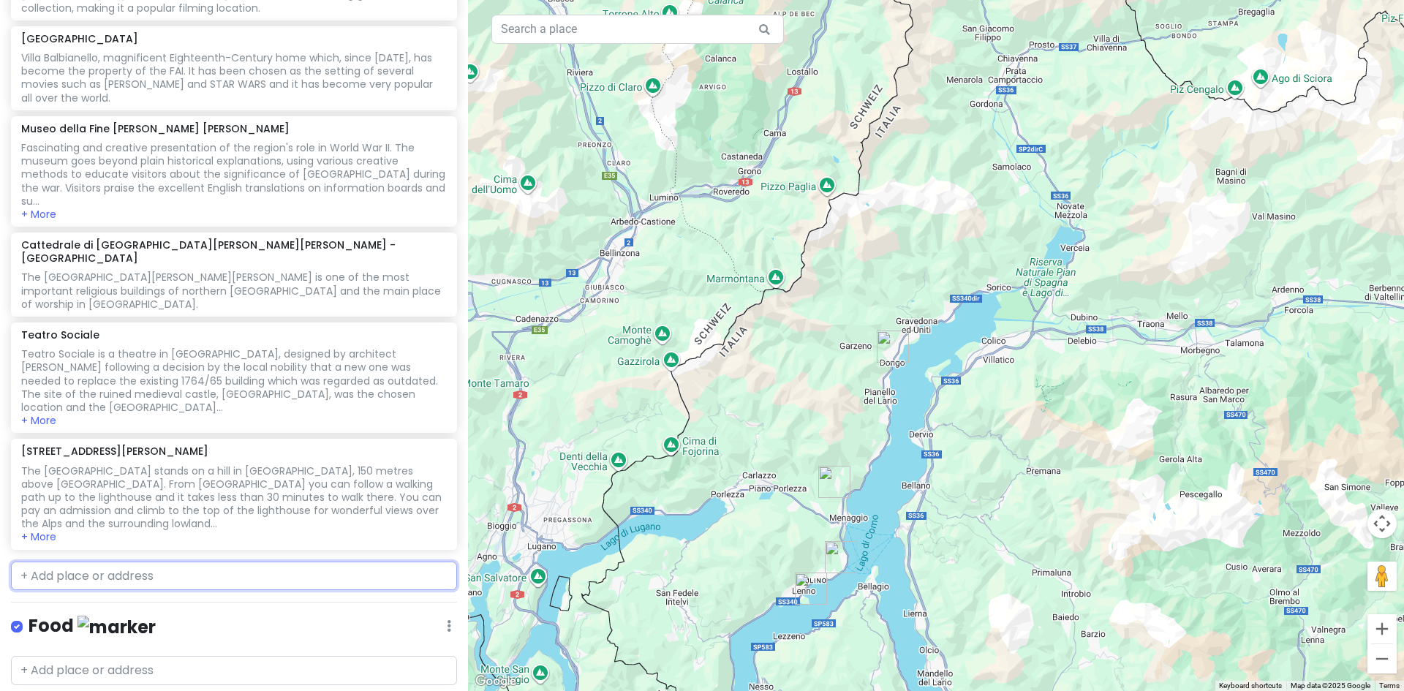
scroll to position [331, 0]
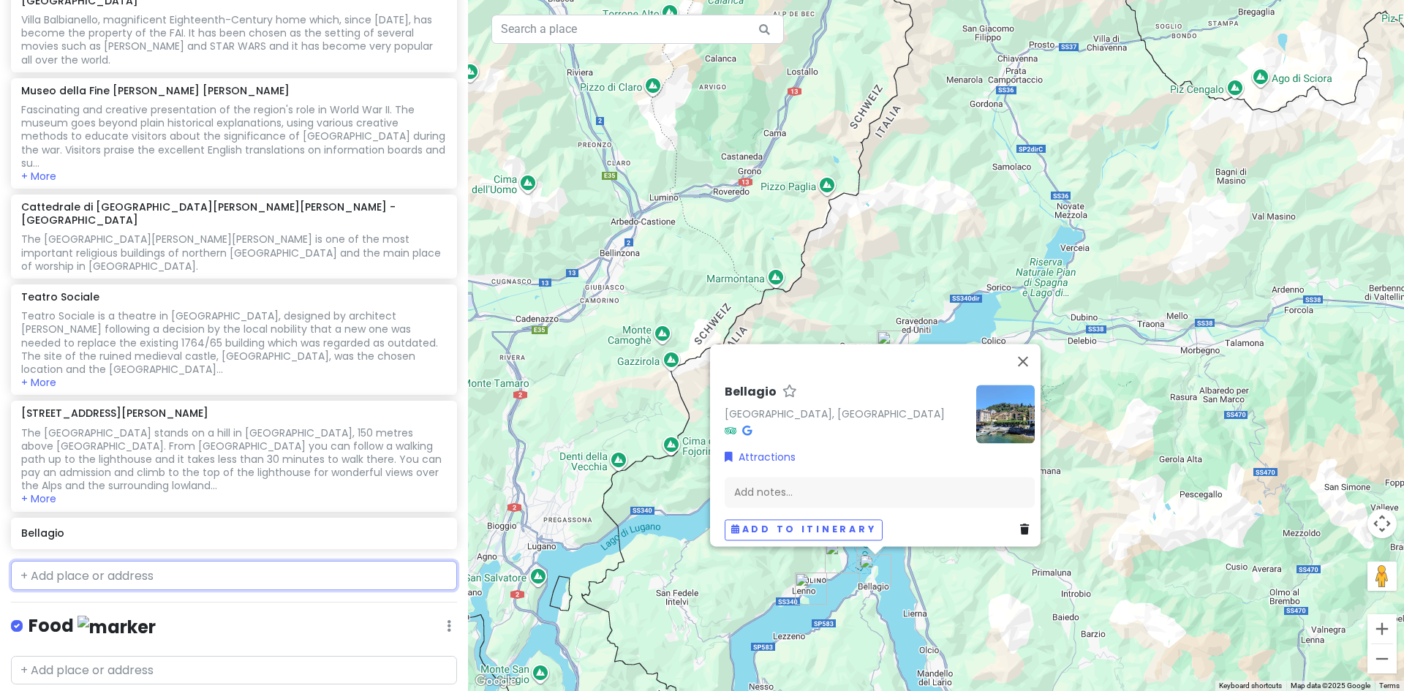
click at [101, 561] on input "text" at bounding box center [234, 575] width 446 height 29
type input "como"
click at [116, 603] on span "Province of [GEOGRAPHIC_DATA], [GEOGRAPHIC_DATA]" at bounding box center [185, 609] width 241 height 12
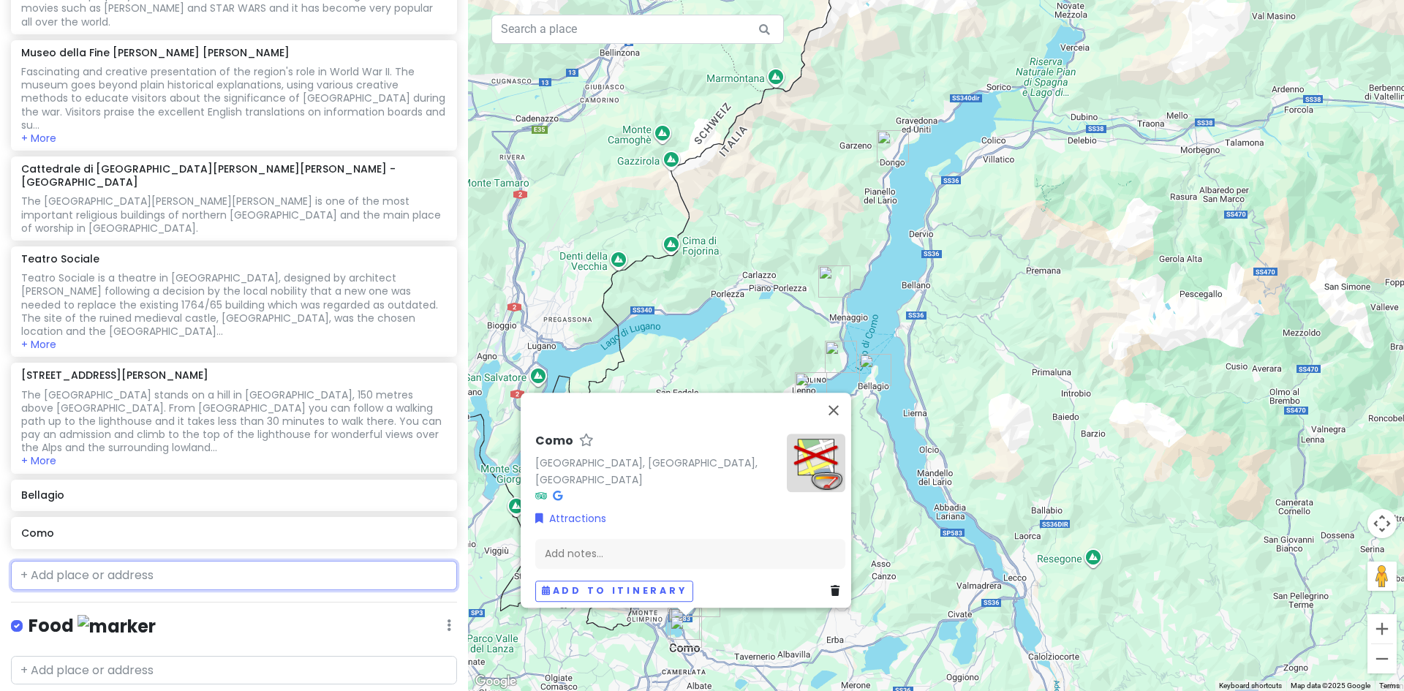
click at [111, 561] on input "text" at bounding box center [234, 575] width 446 height 29
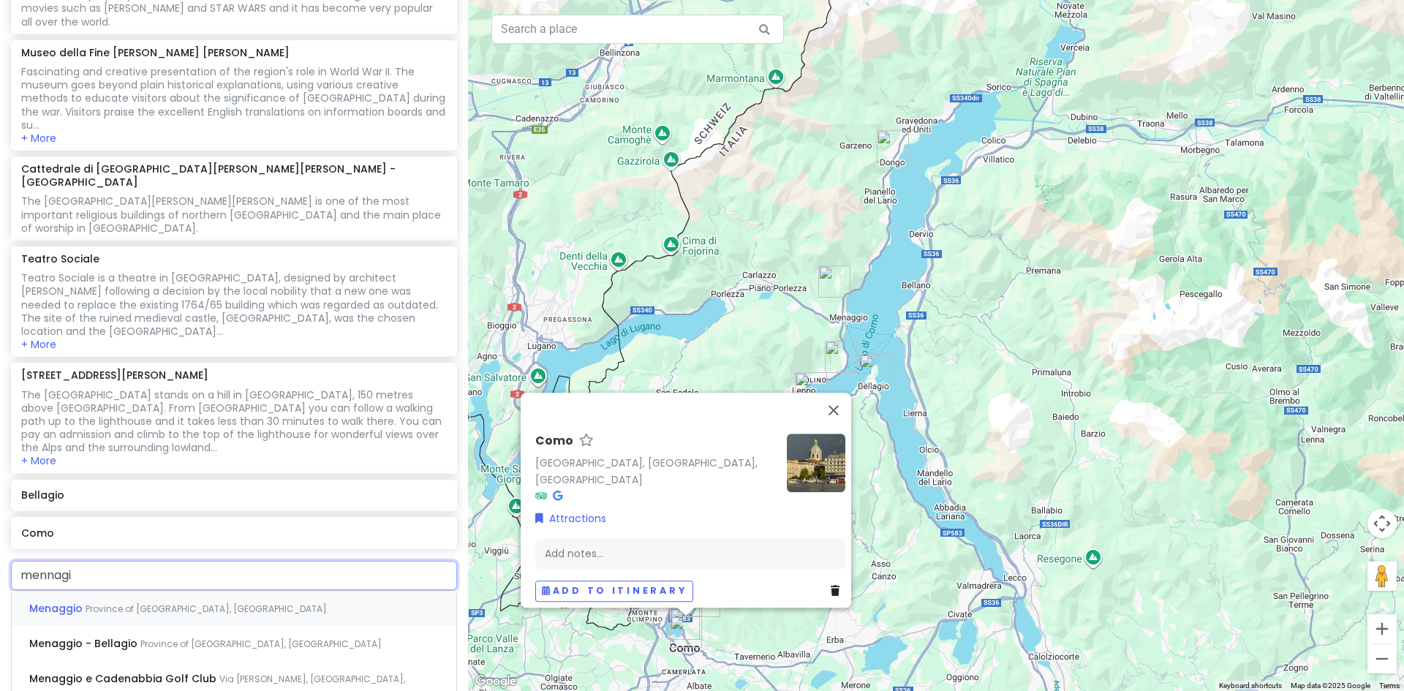
type input "mennagio"
click at [108, 603] on span "Province of [GEOGRAPHIC_DATA], [GEOGRAPHIC_DATA]" at bounding box center [206, 609] width 241 height 12
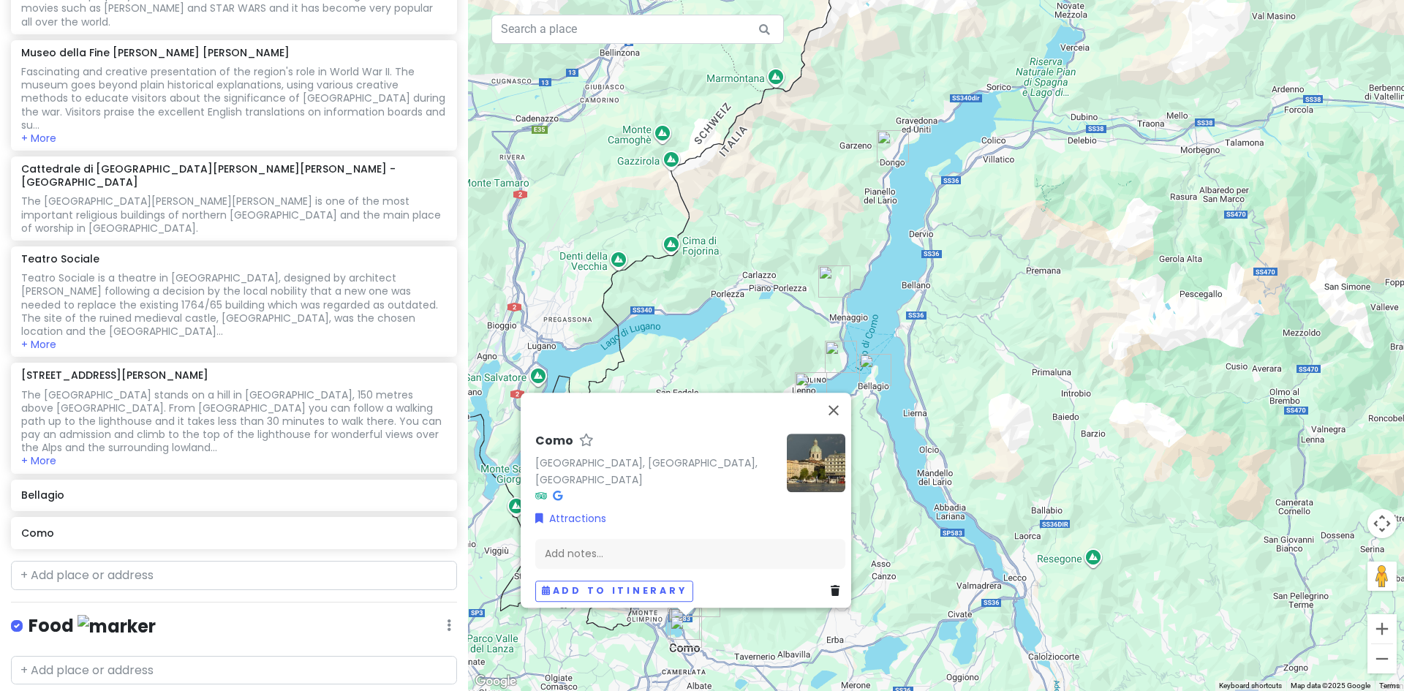
scroll to position [406, 0]
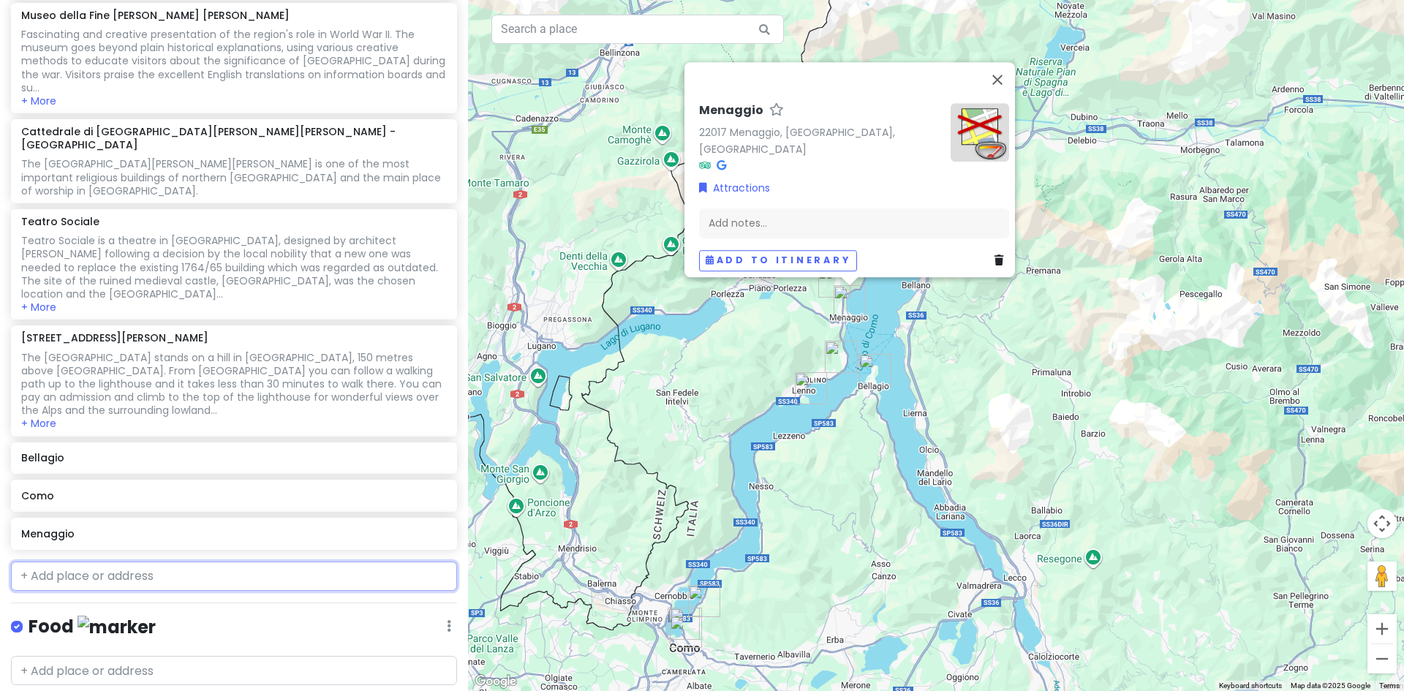
click at [126, 562] on input "text" at bounding box center [234, 576] width 446 height 29
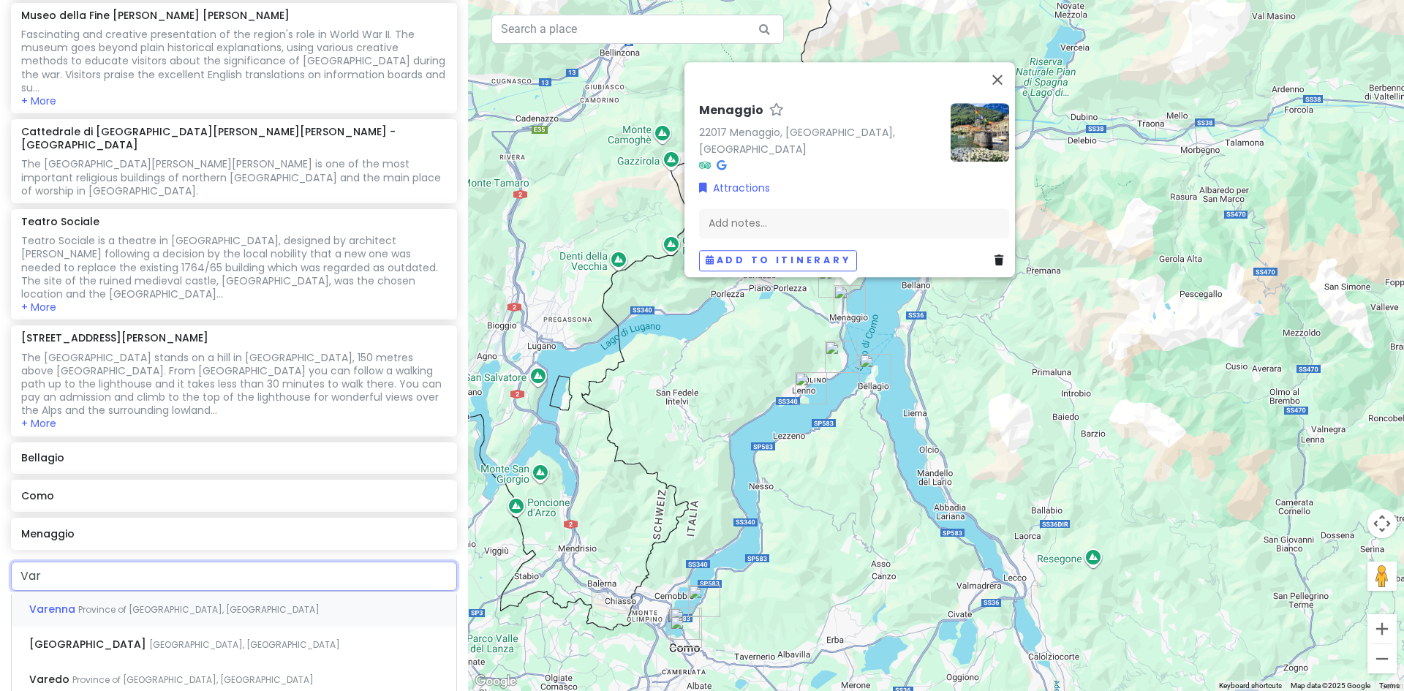
type input "Vare"
click at [121, 603] on span "Province of [GEOGRAPHIC_DATA], [GEOGRAPHIC_DATA]" at bounding box center [198, 609] width 241 height 12
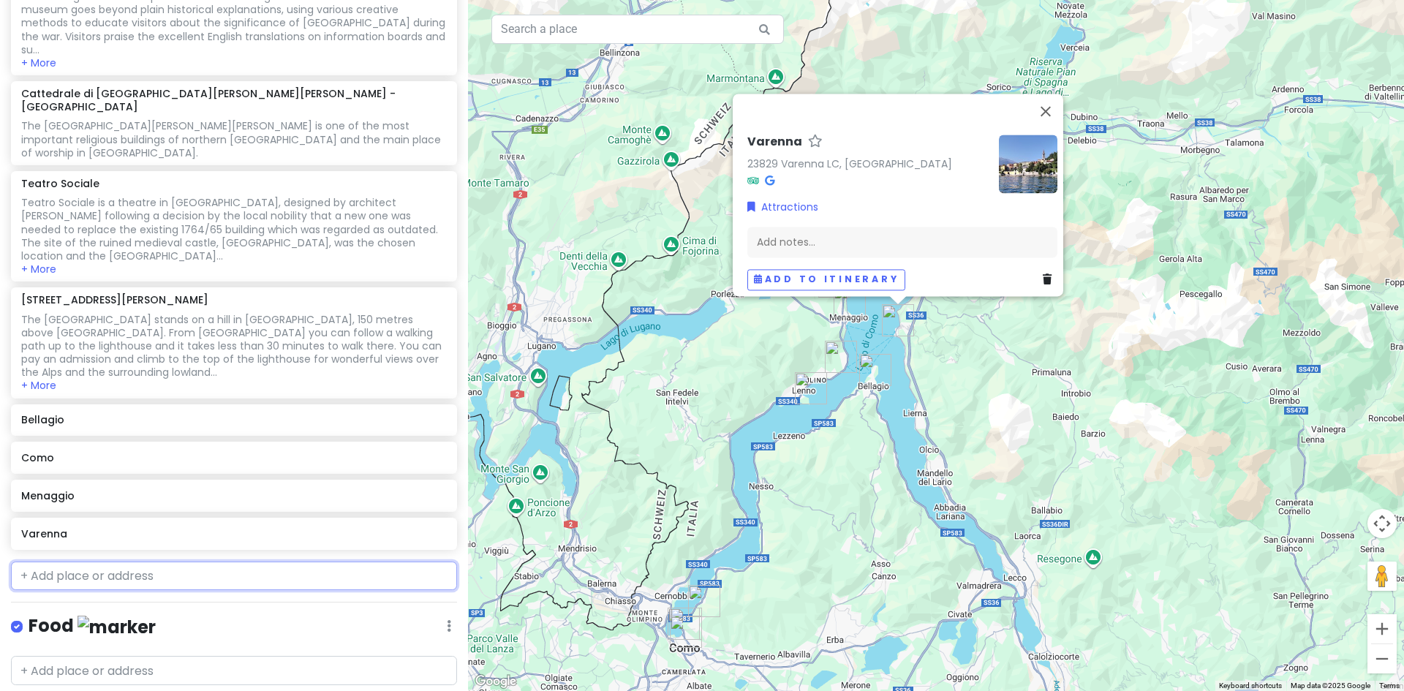
click at [94, 562] on input "text" at bounding box center [234, 576] width 446 height 29
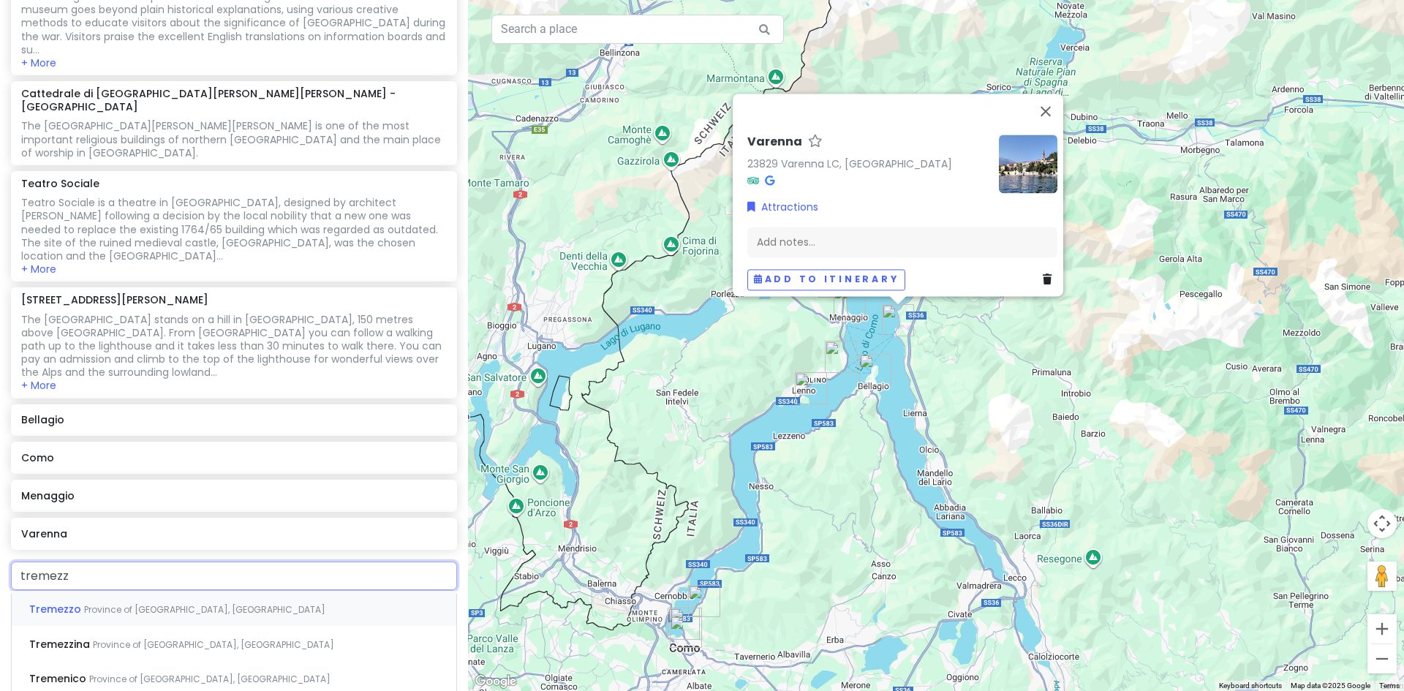
type input "tremezzo"
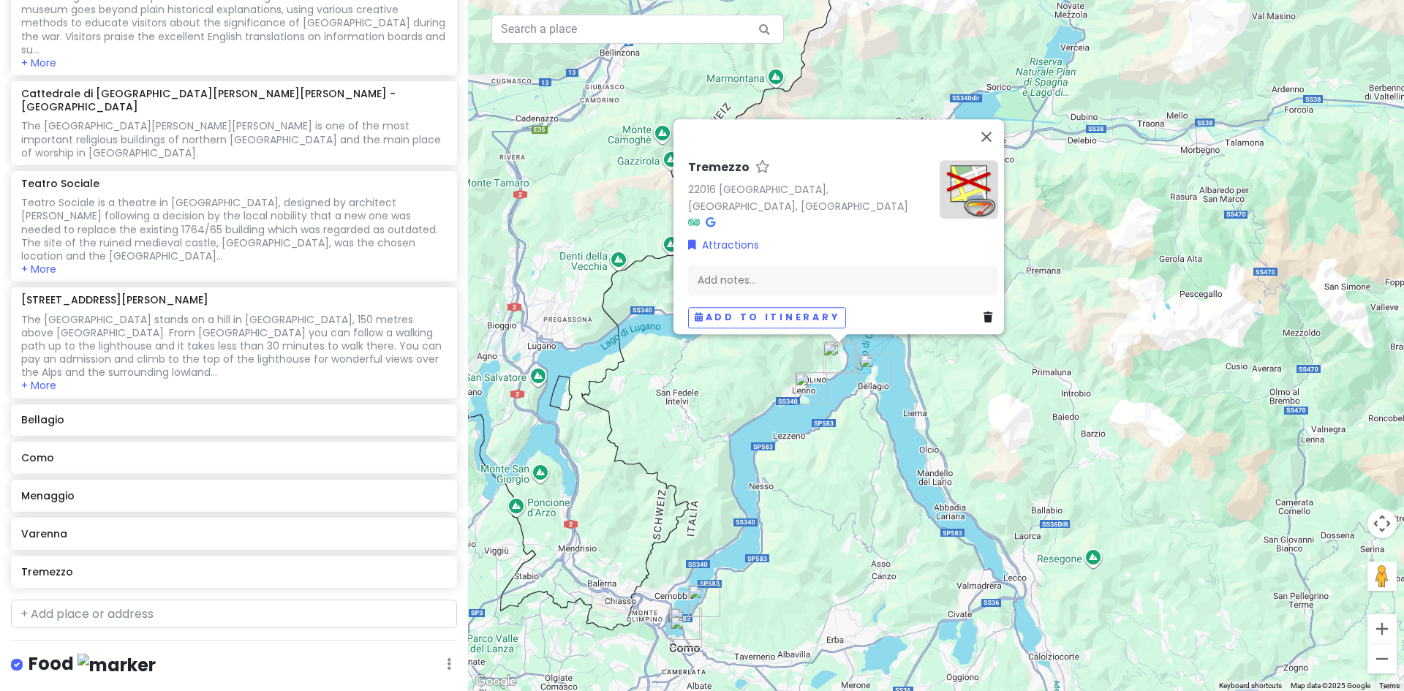
scroll to position [482, 0]
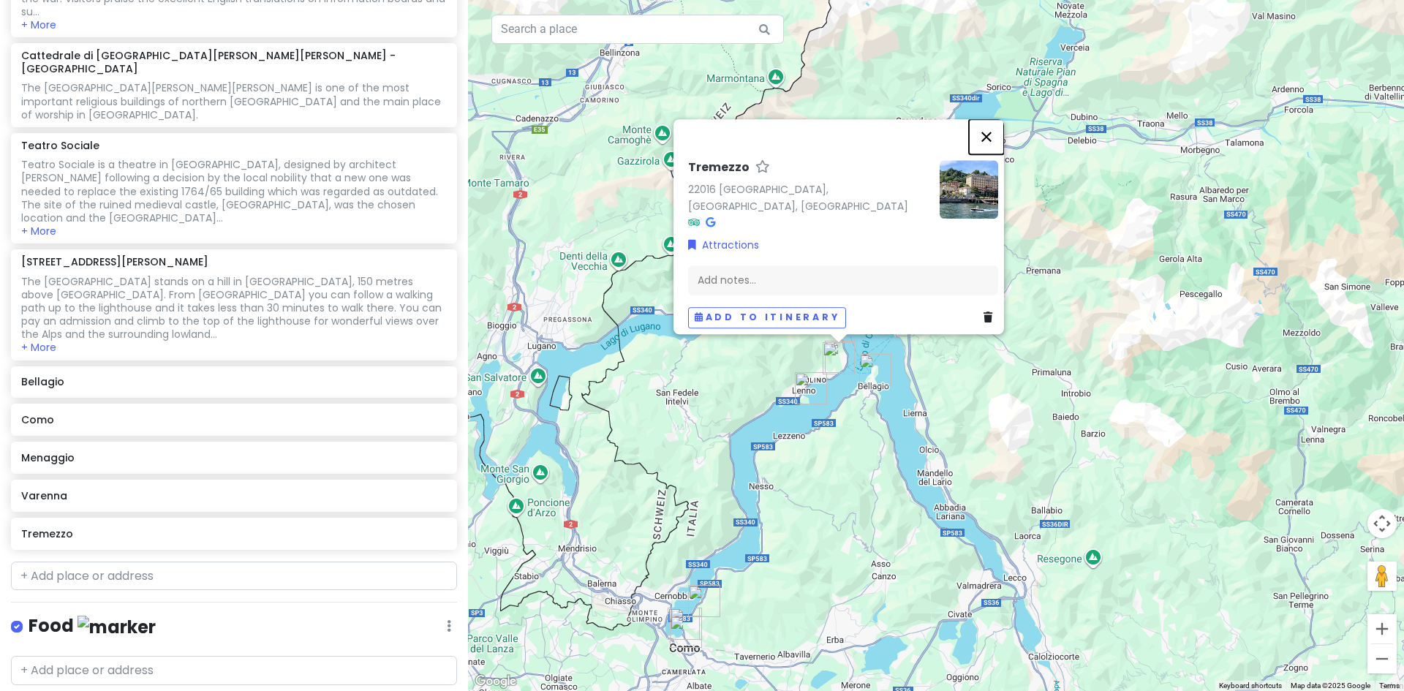
click at [993, 143] on button "Close" at bounding box center [986, 136] width 35 height 35
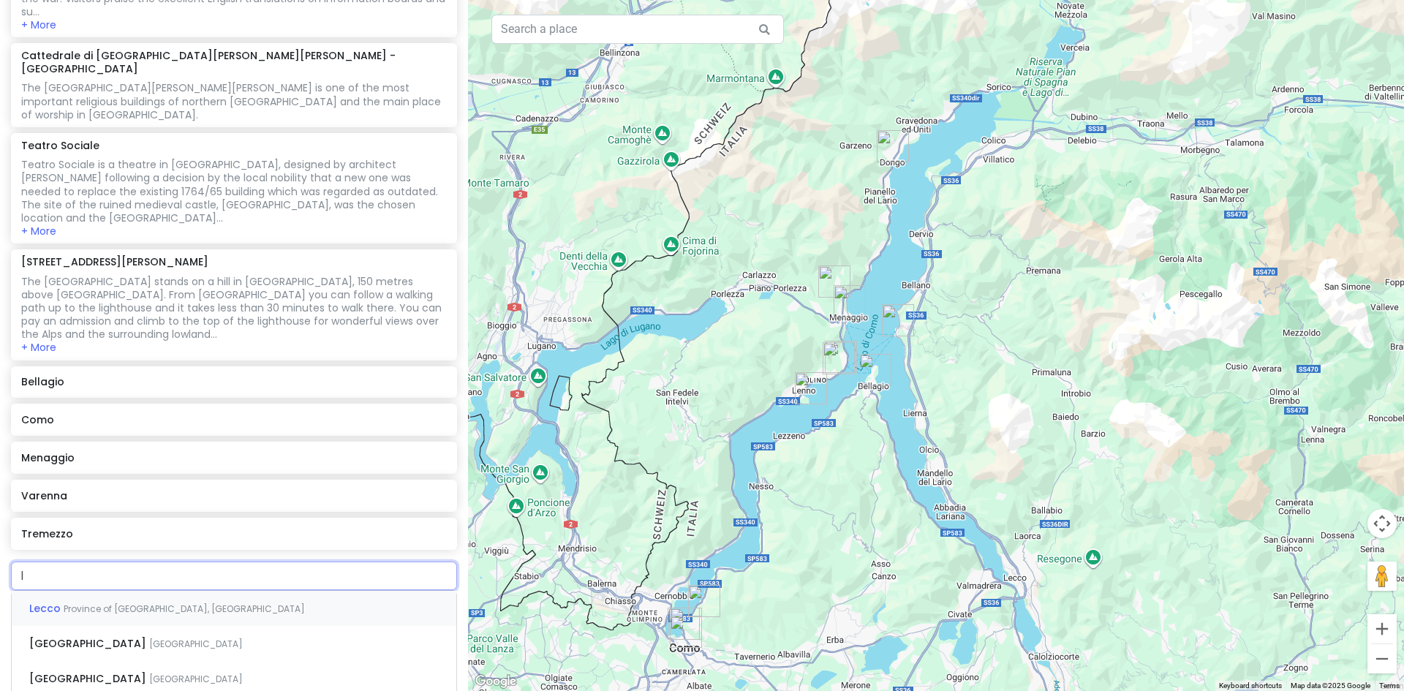
type input "le"
click at [125, 603] on span "Province of [GEOGRAPHIC_DATA], [GEOGRAPHIC_DATA]" at bounding box center [184, 609] width 241 height 12
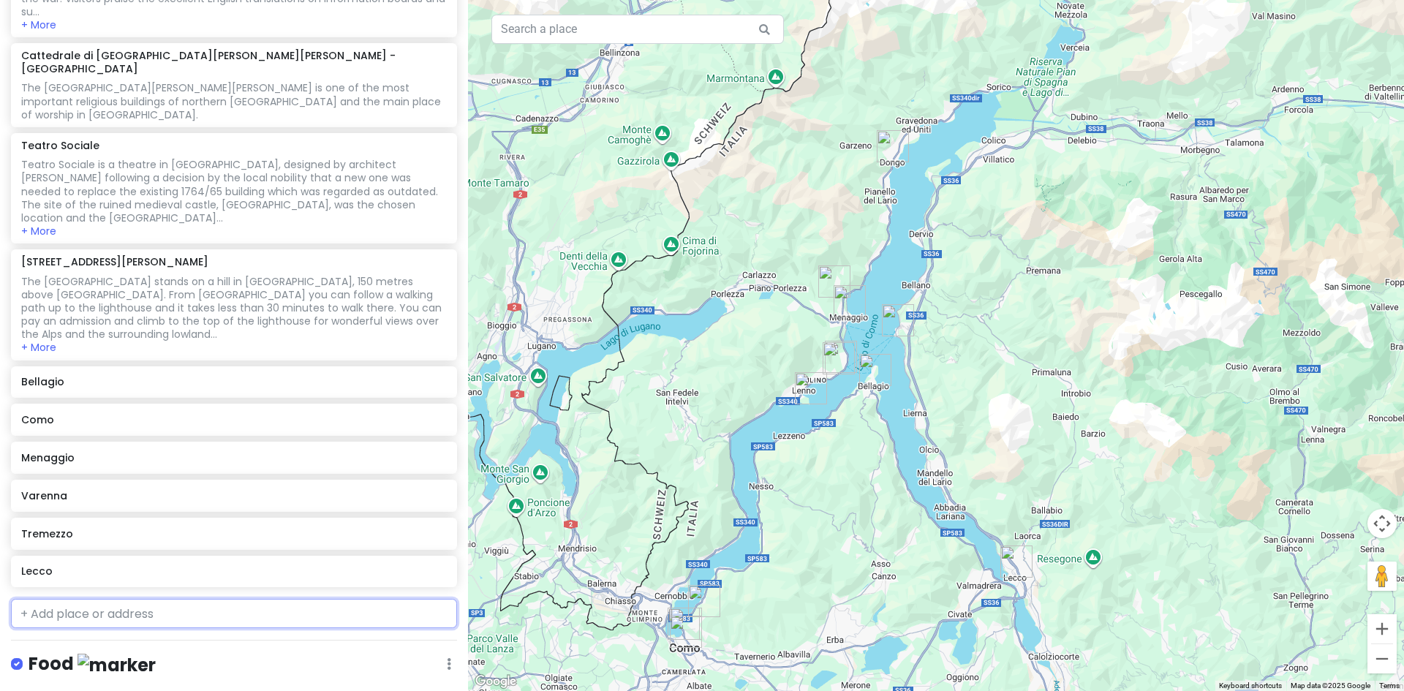
scroll to position [520, 0]
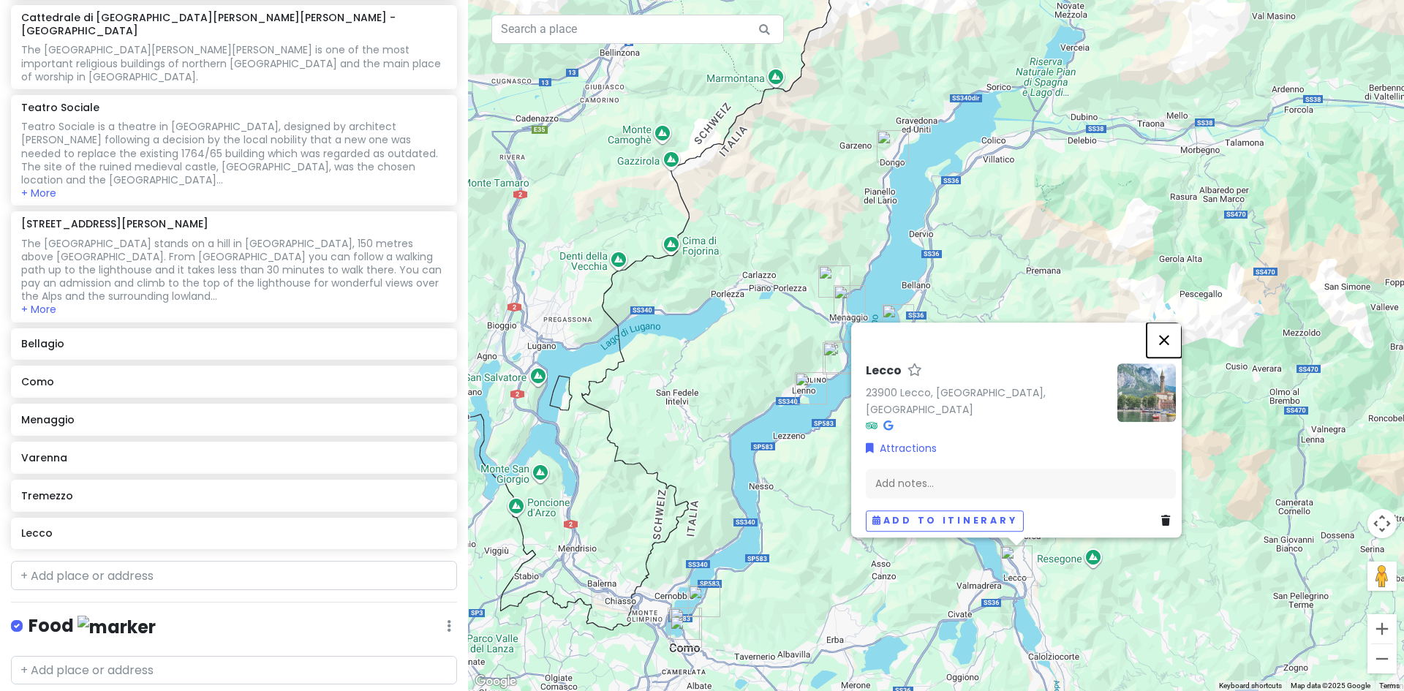
click at [1172, 342] on button "Close" at bounding box center [1164, 340] width 35 height 35
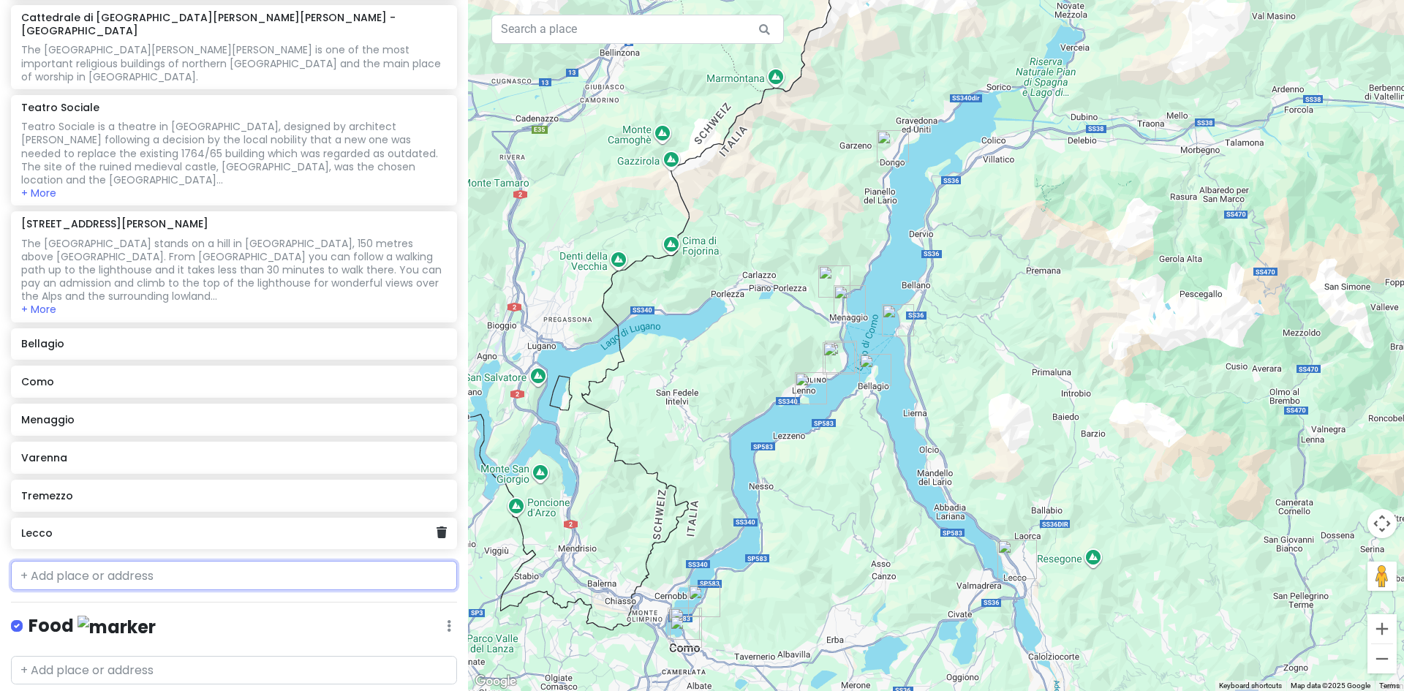
click at [195, 527] on h6 "Lecco" at bounding box center [228, 533] width 415 height 13
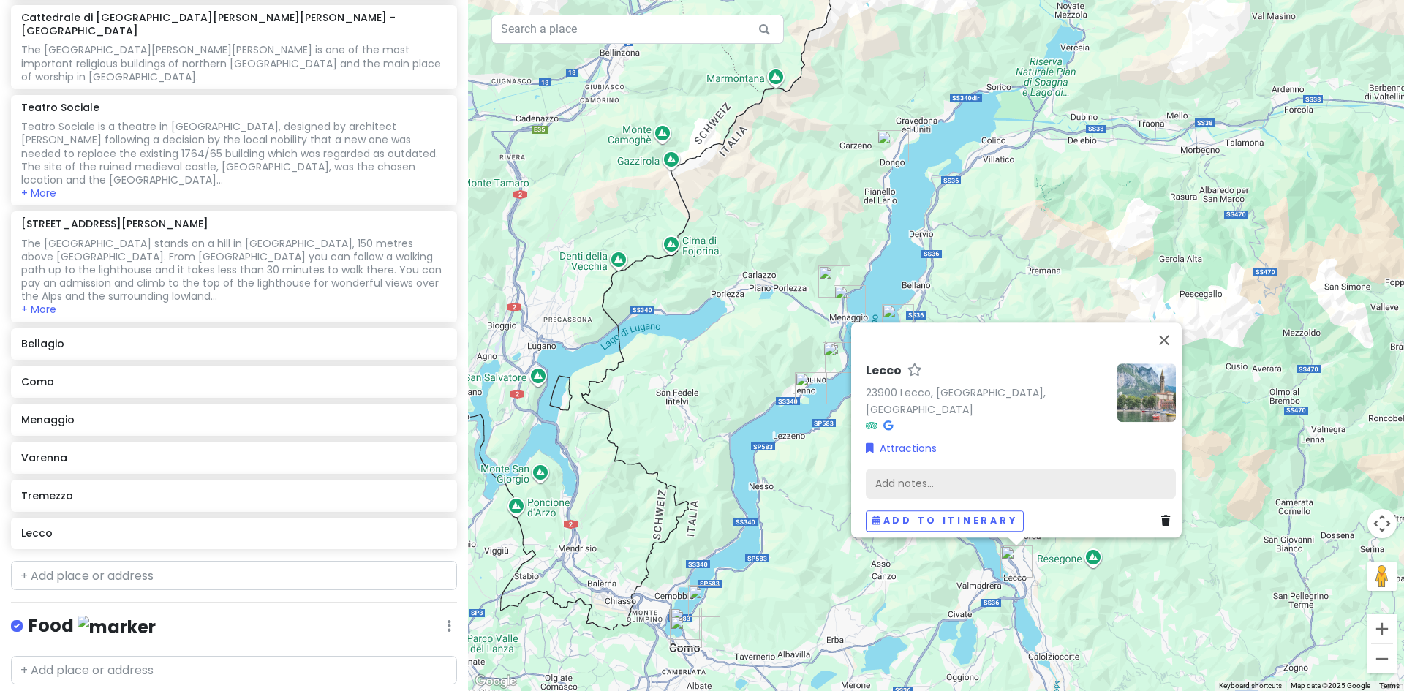
click at [1006, 470] on div "Add notes..." at bounding box center [1021, 483] width 310 height 31
click at [895, 479] on div "Add notes..." at bounding box center [1021, 483] width 310 height 31
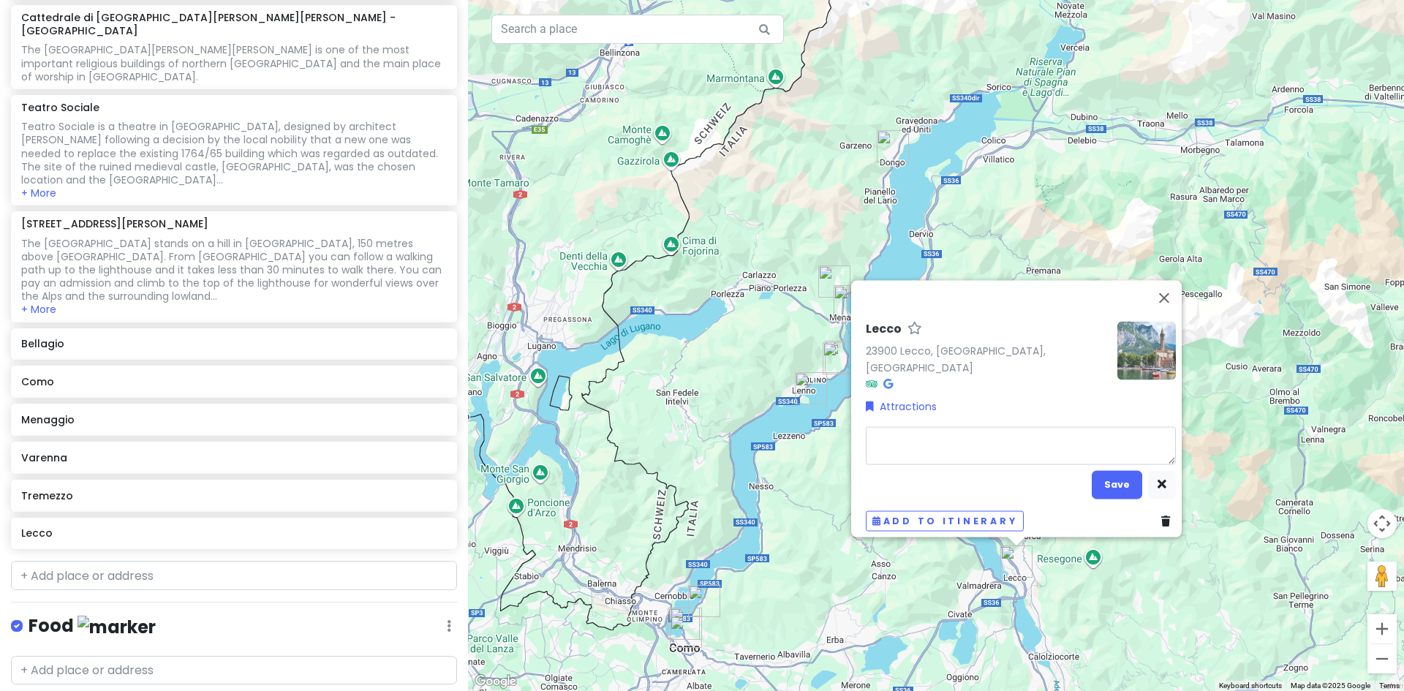
type textarea "x"
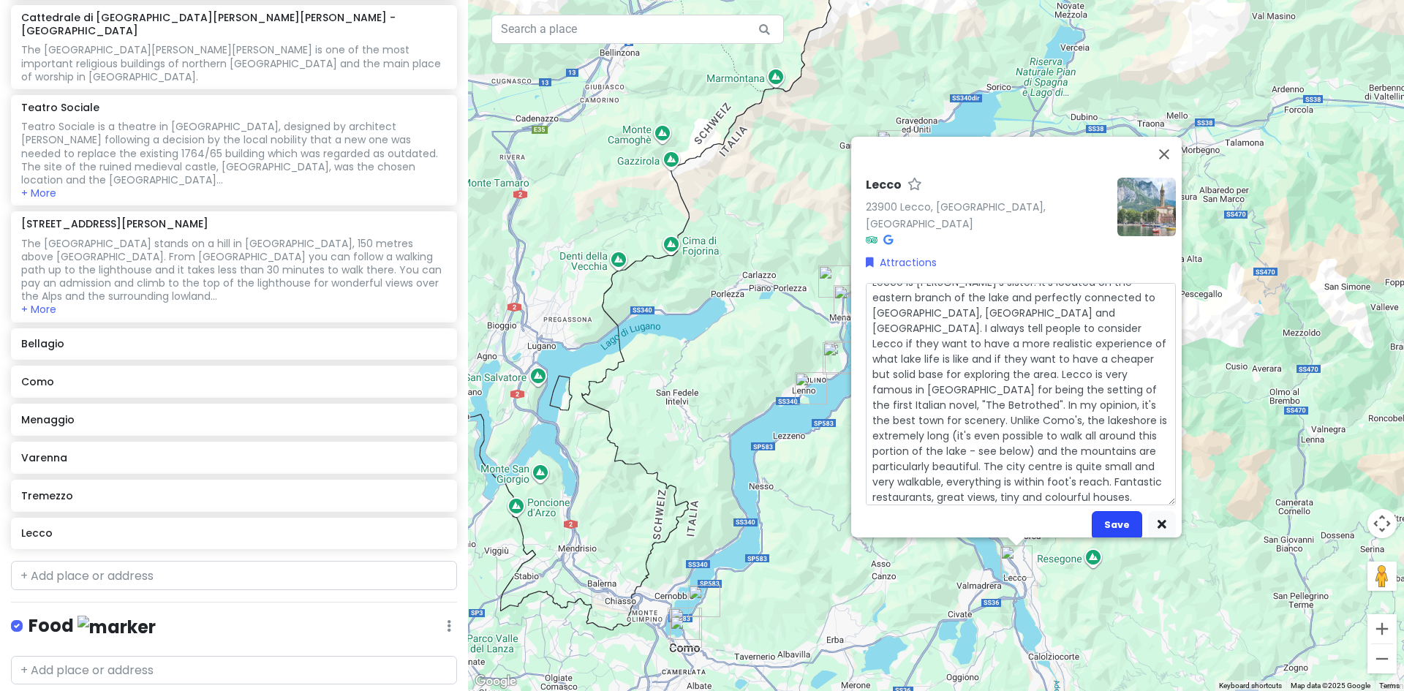
type textarea "Lecco is [PERSON_NAME]'s sister. It's located on the eastern branch of the lake…"
click at [1107, 510] on button "Save" at bounding box center [1117, 524] width 50 height 29
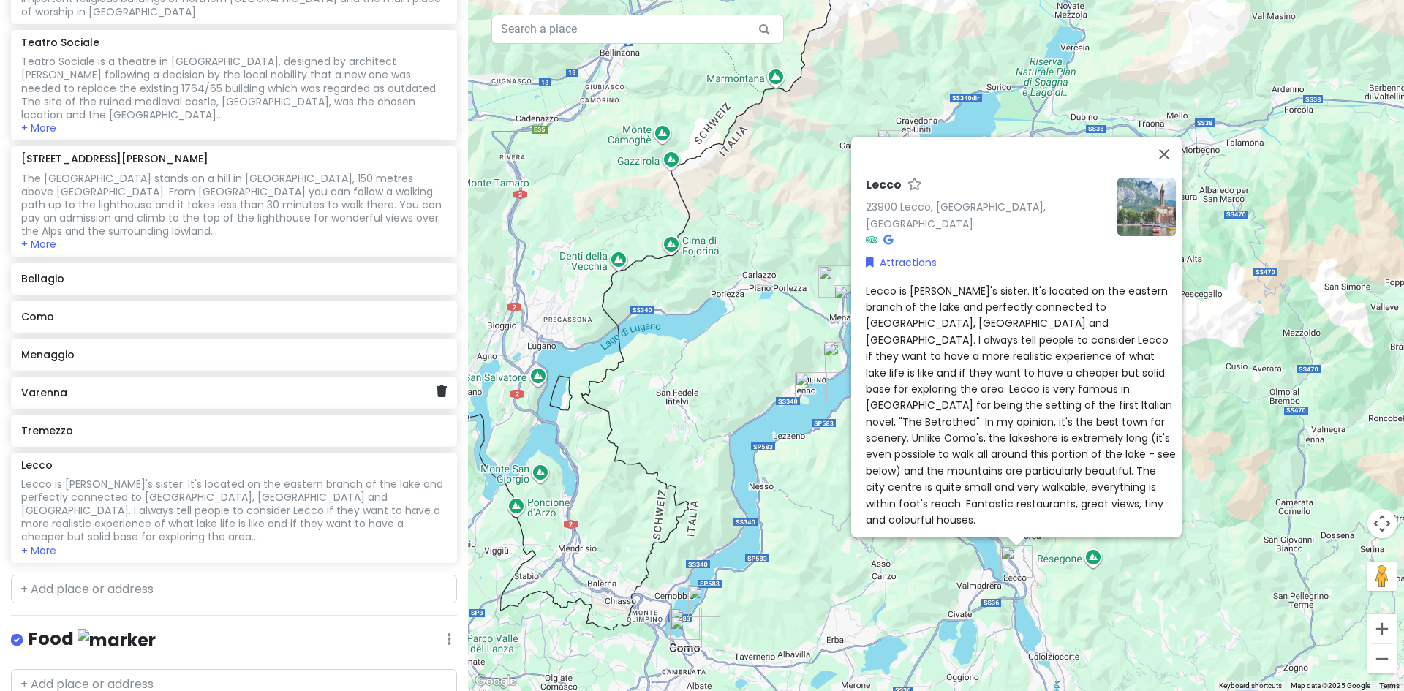
click at [224, 377] on div "Varenna" at bounding box center [234, 393] width 446 height 32
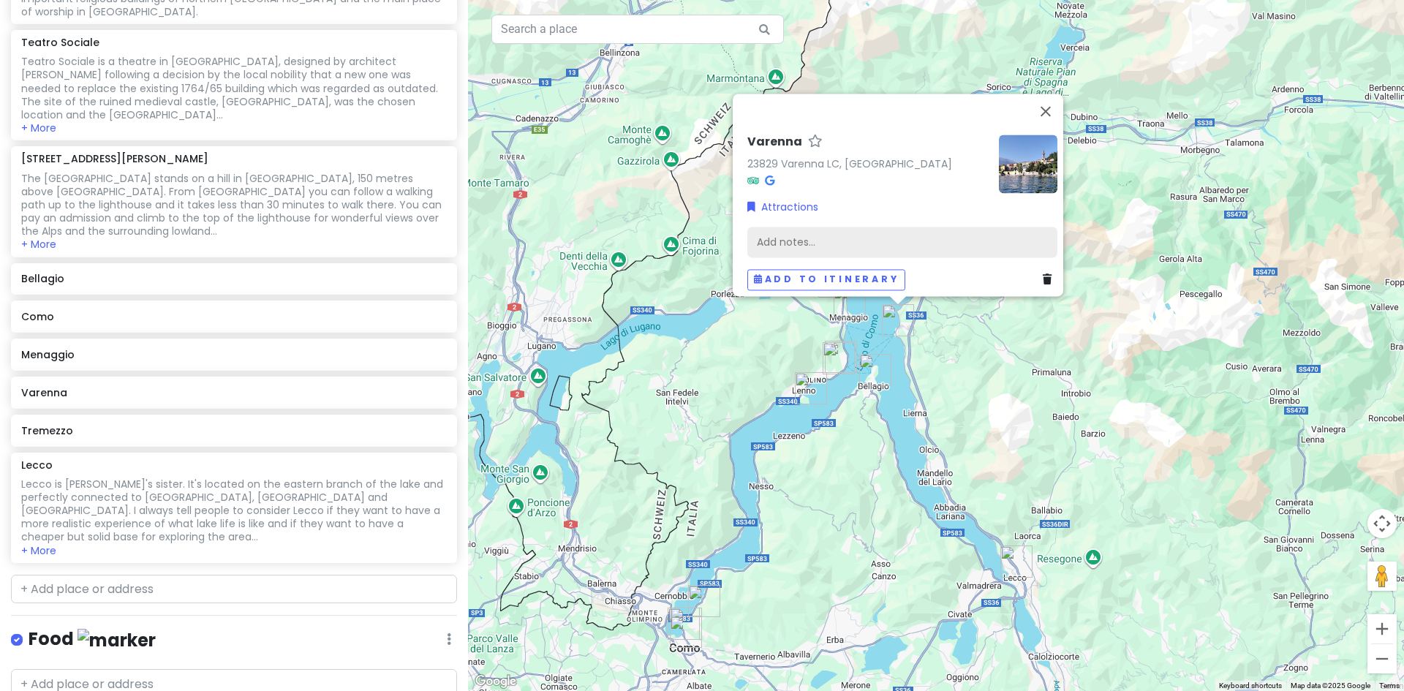
click at [781, 238] on div "Add notes..." at bounding box center [902, 242] width 310 height 31
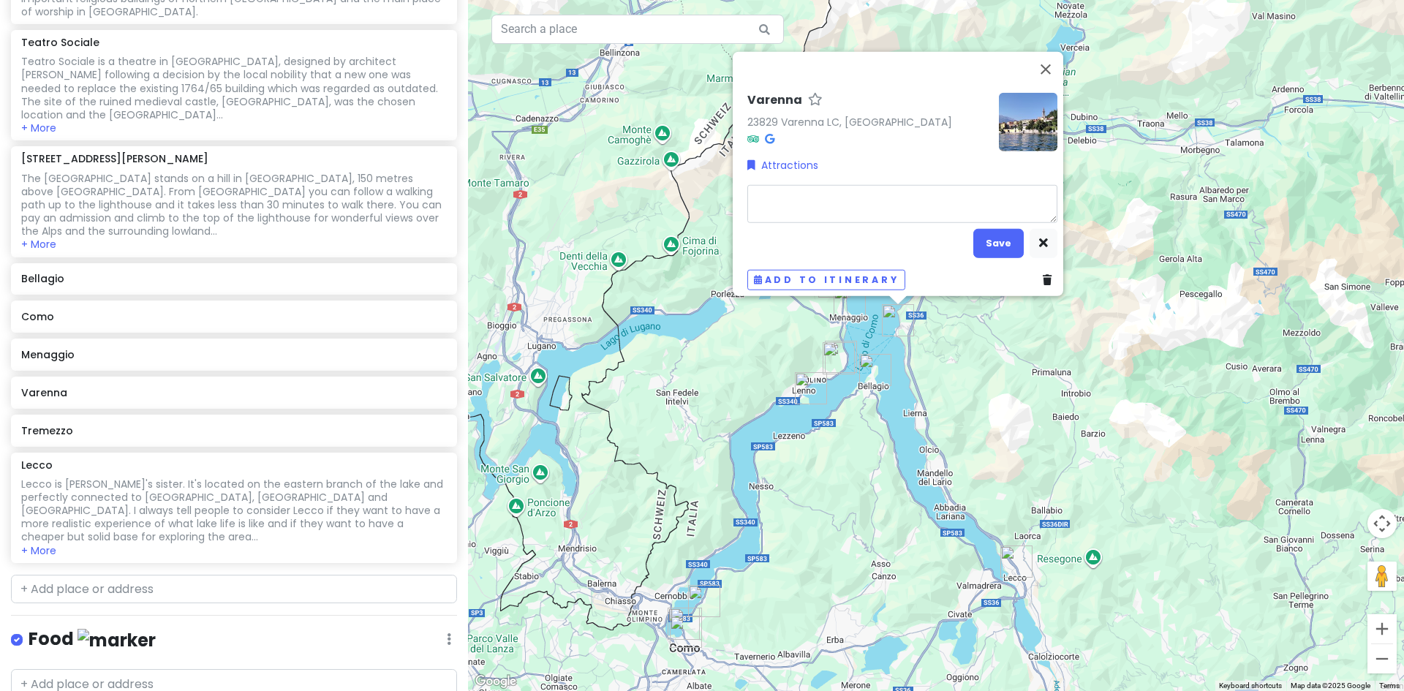
type textarea "x"
type textarea "Varenna is where you'll find the Lover's Walk. It's an astonishing walk on the …"
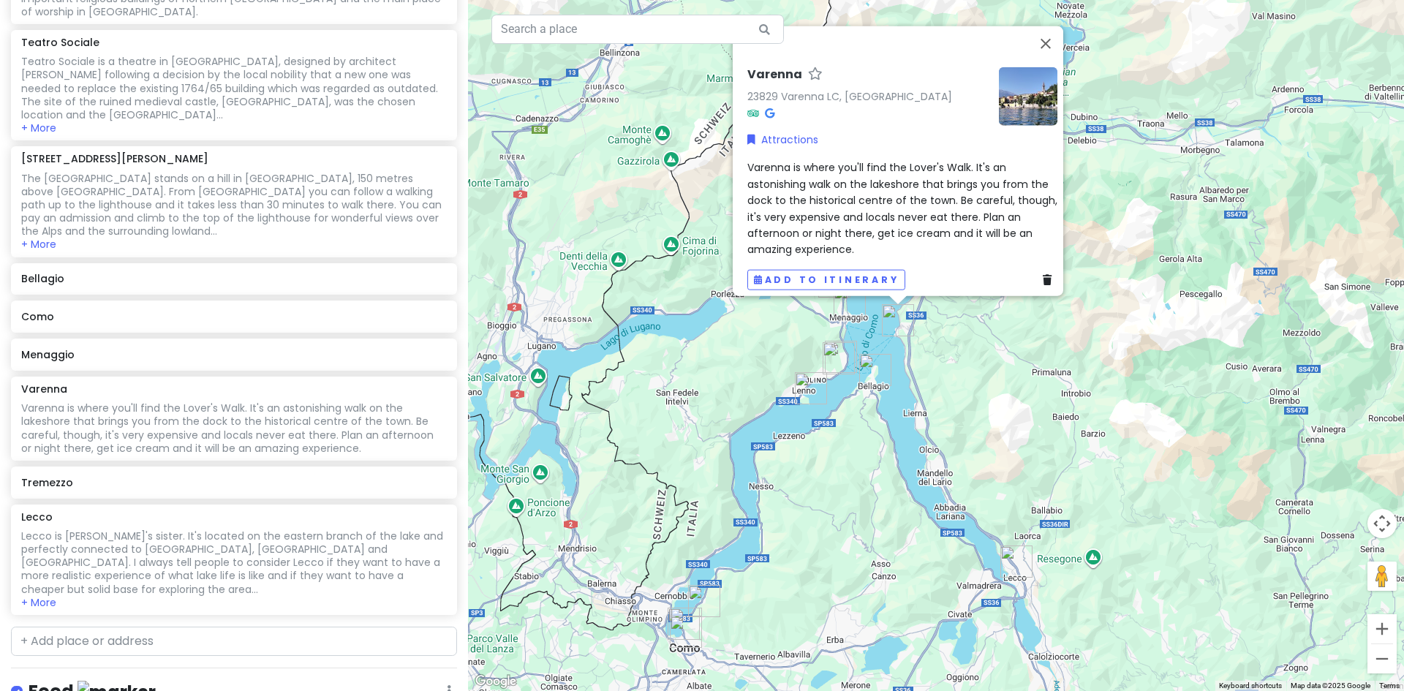
scroll to position [637, 0]
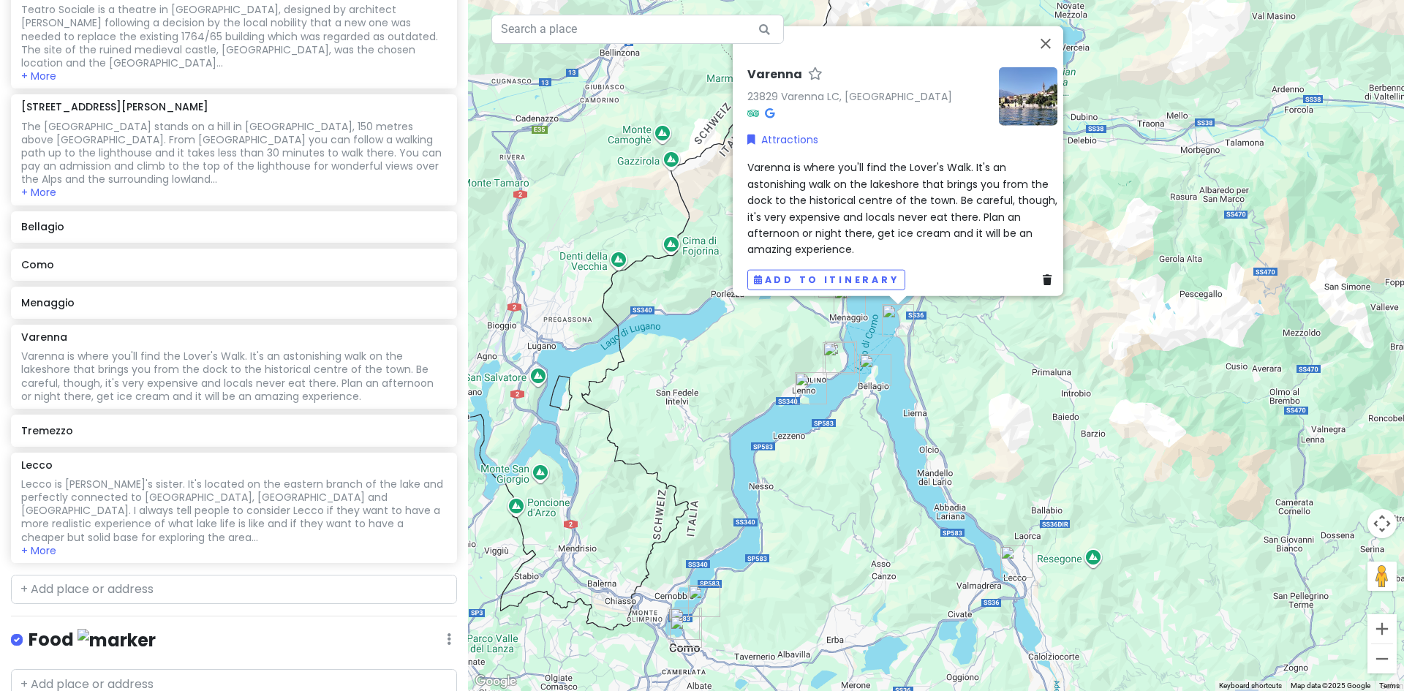
click at [852, 206] on span "Varenna is where you'll find the Lover's Walk. It's an astonishing walk on the …" at bounding box center [903, 208] width 313 height 97
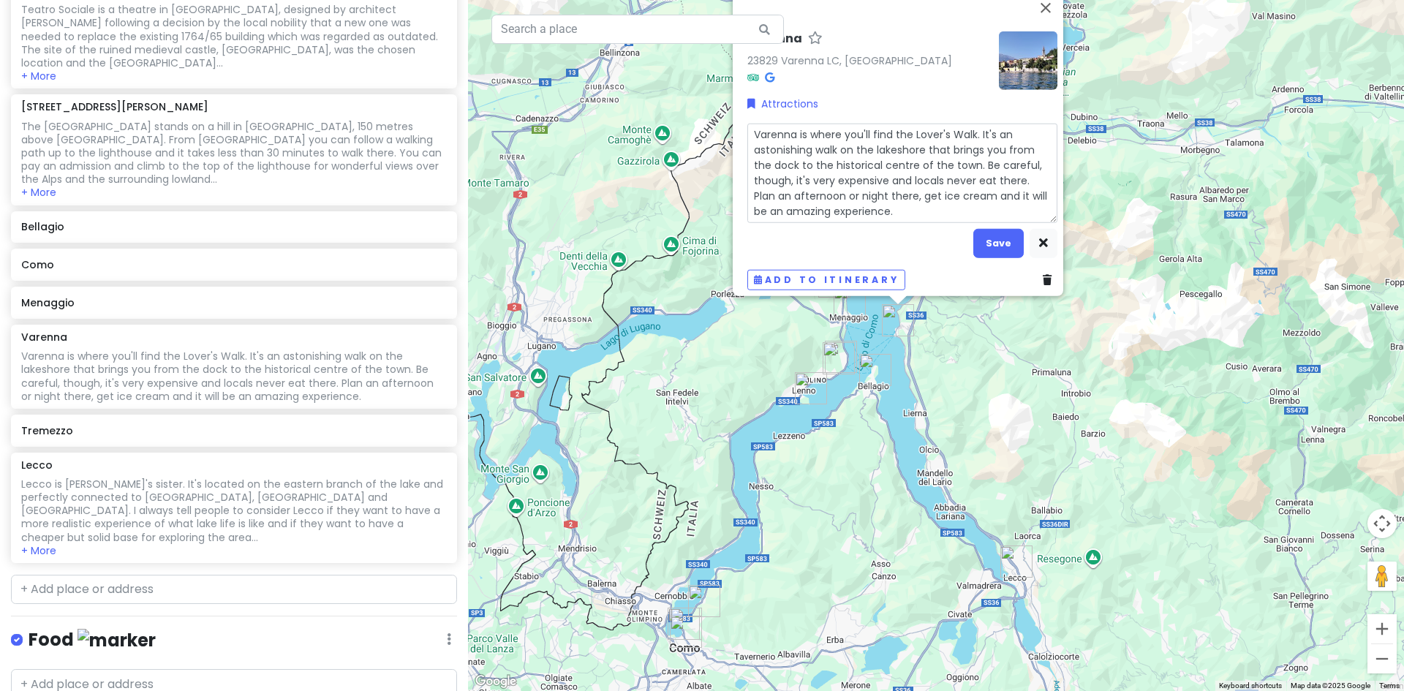
click at [747, 124] on textarea "Varenna is where you'll find the Lover's Walk. It's an astonishing walk on the …" at bounding box center [902, 173] width 310 height 99
type textarea "x"
type textarea "If you take the train from [GEOGRAPHIC_DATA], it will take you less than 30 min…"
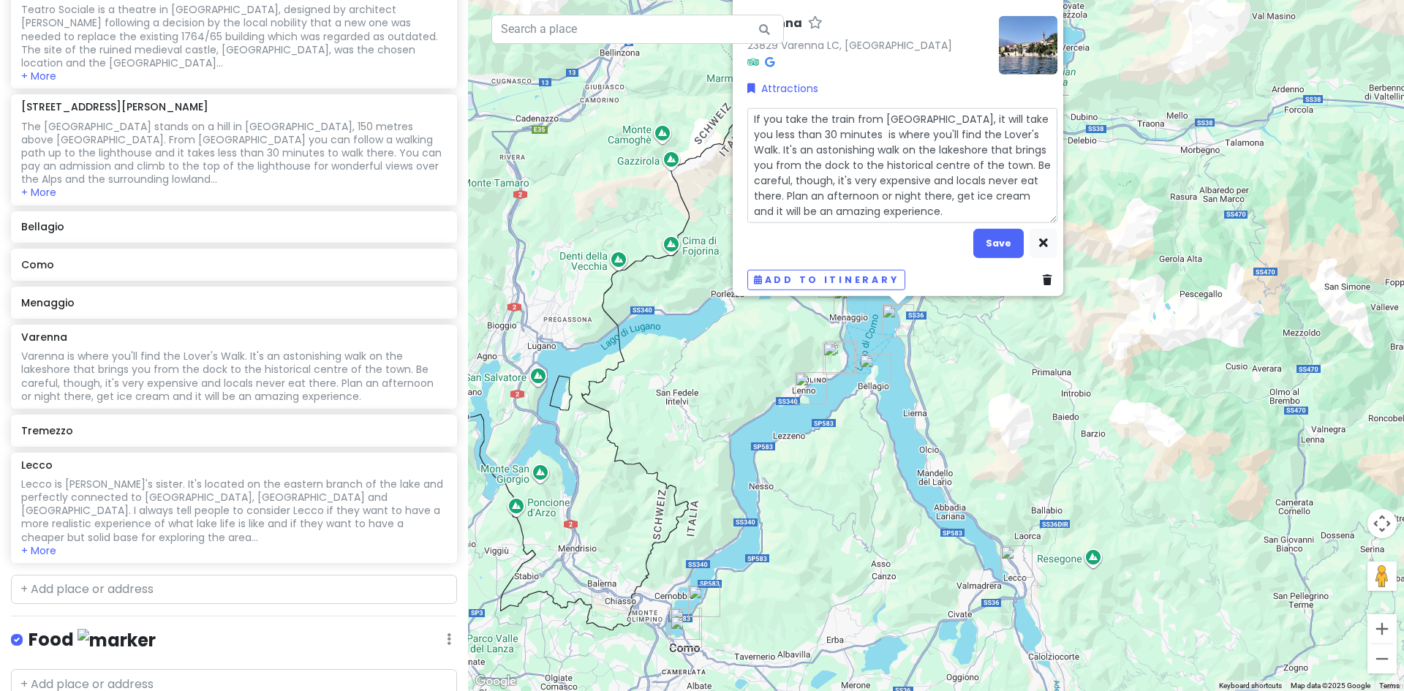
type textarea "x"
type textarea "If you take the train from [GEOGRAPHIC_DATA], it will take you less than 30 min…"
type textarea "x"
type textarea "If you take the train from [GEOGRAPHIC_DATA], it will take you less than 30 min…"
type textarea "x"
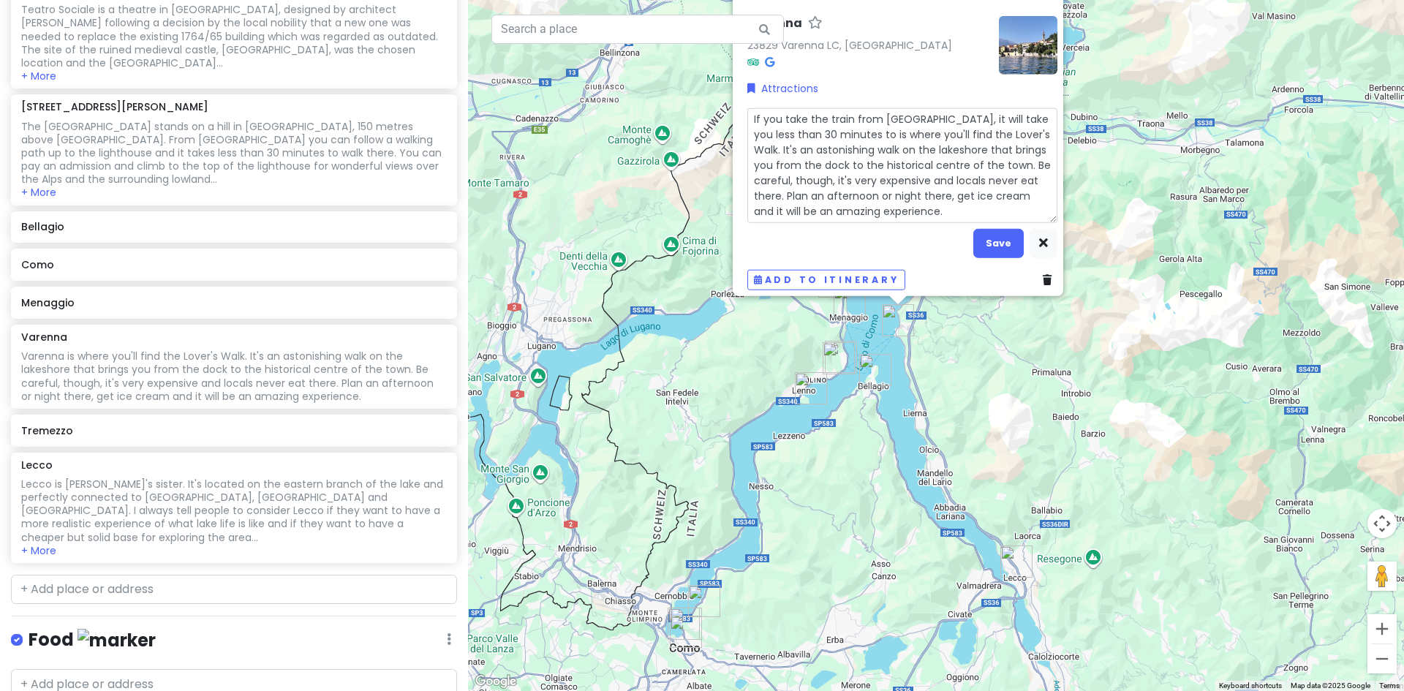
type textarea "If you take the train from [GEOGRAPHIC_DATA], it will take you less than 30 min…"
type textarea "x"
type textarea "If you take the train from [GEOGRAPHIC_DATA], it will take you less than 30 min…"
type textarea "x"
type textarea "If you take the train from [GEOGRAPHIC_DATA], it will take you less than 30 min…"
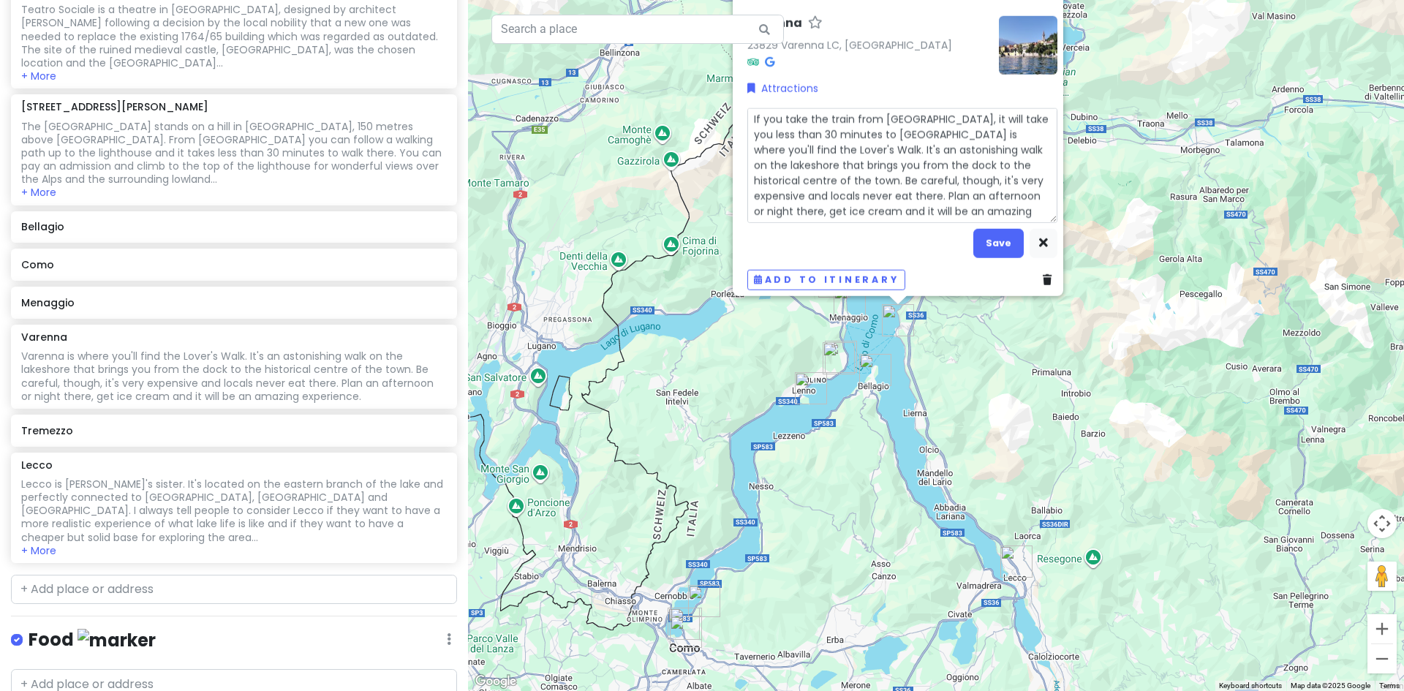
type textarea "x"
type textarea "If you take the train from [GEOGRAPHIC_DATA], it will take you less than 30 min…"
type textarea "x"
type textarea "If you take the train from [GEOGRAPHIC_DATA], it will take you less than 30 min…"
type textarea "x"
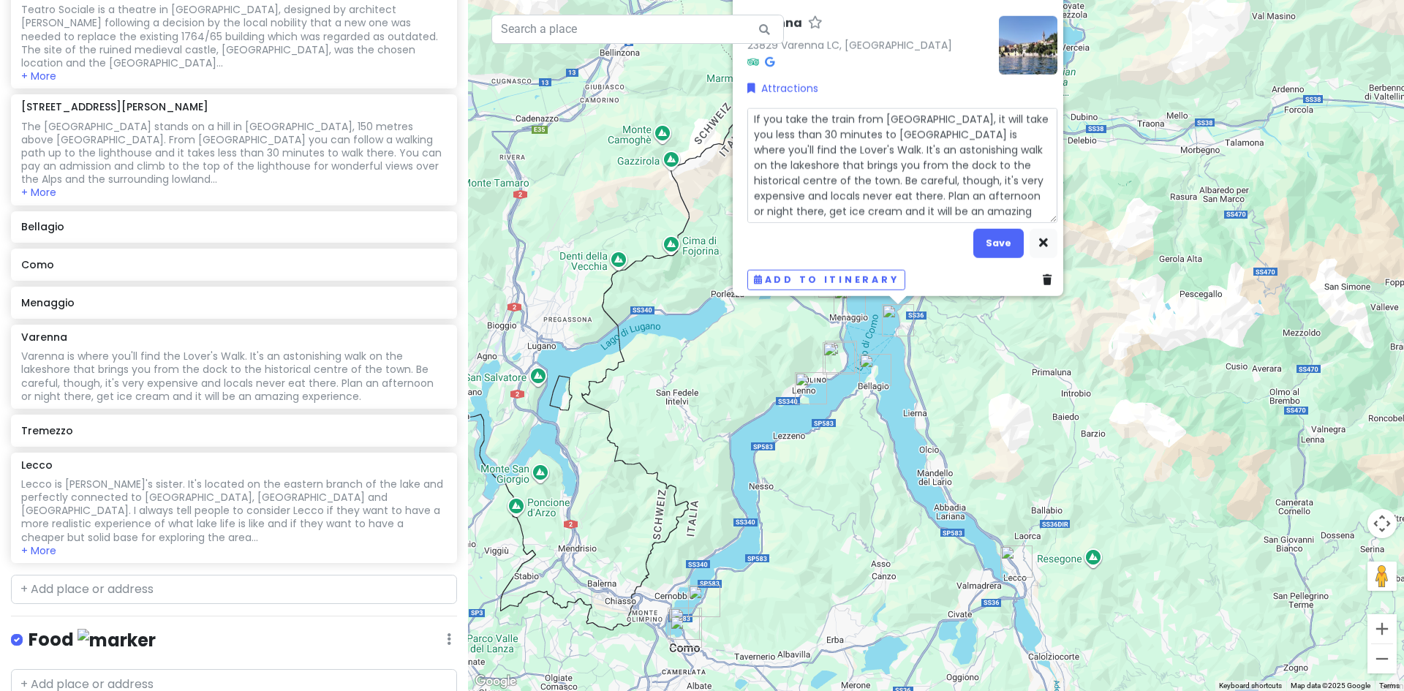
type textarea "If you take the train from [GEOGRAPHIC_DATA], it will take you less than 30 min…"
type textarea "x"
type textarea "If you take the train from [GEOGRAPHIC_DATA], it will take you less than 30 min…"
type textarea "x"
type textarea "If you take the train from [GEOGRAPHIC_DATA], it will take you less than 30 min…"
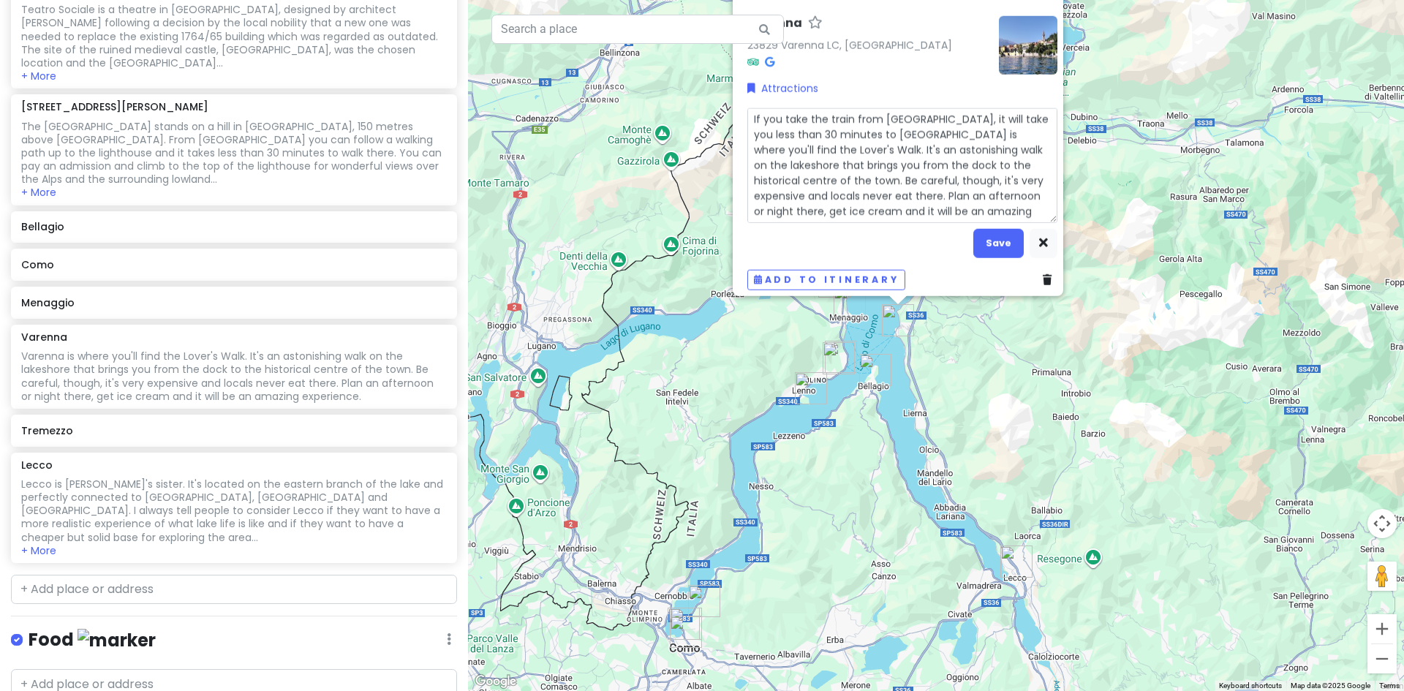
click at [879, 124] on textarea "If you take the train from [GEOGRAPHIC_DATA], it will take you less than 30 min…" at bounding box center [902, 165] width 310 height 115
type textarea "x"
type textarea "If you take the train from [GEOGRAPHIC_DATA], it will take you less than 30 min…"
type textarea "x"
type textarea "If you take the train from [GEOGRAPHIC_DATA], it will take you less than 30 min…"
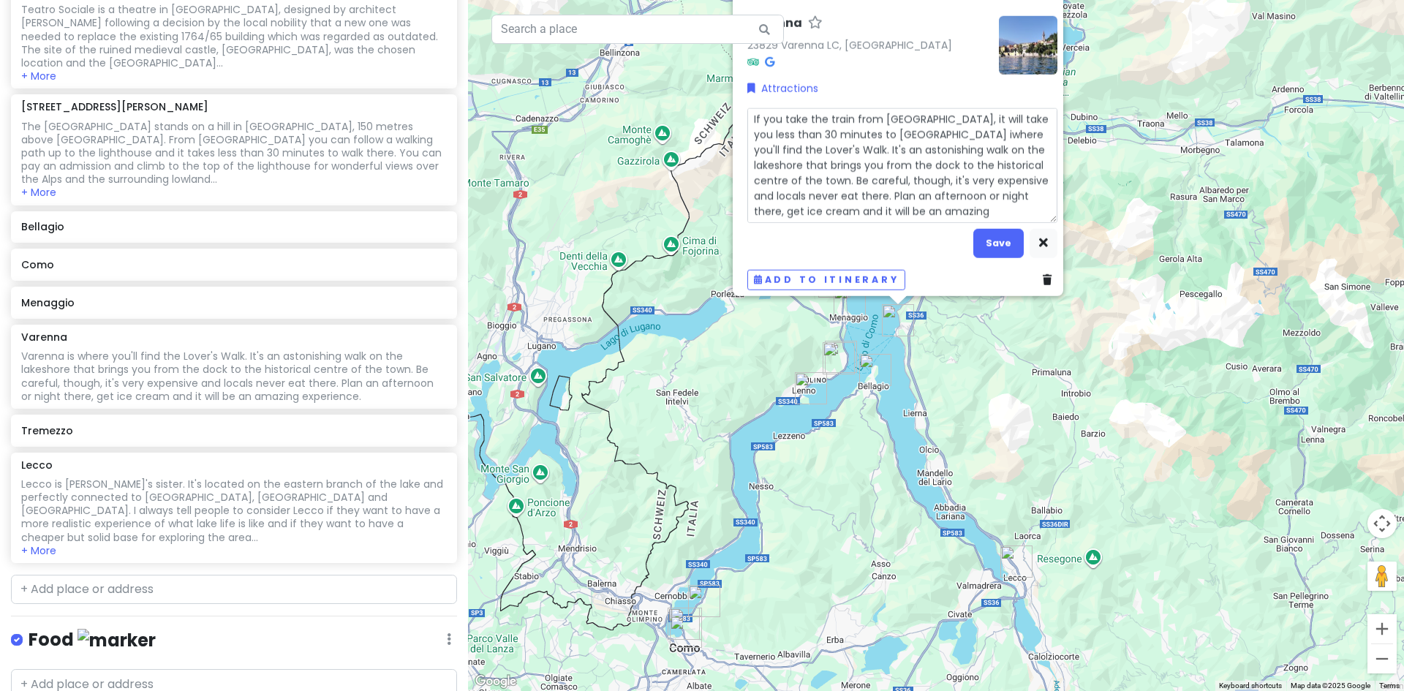
type textarea "x"
type textarea "If you take the train from [GEOGRAPHIC_DATA], it will take you less than 30 min…"
click at [996, 233] on button "Save" at bounding box center [998, 243] width 50 height 29
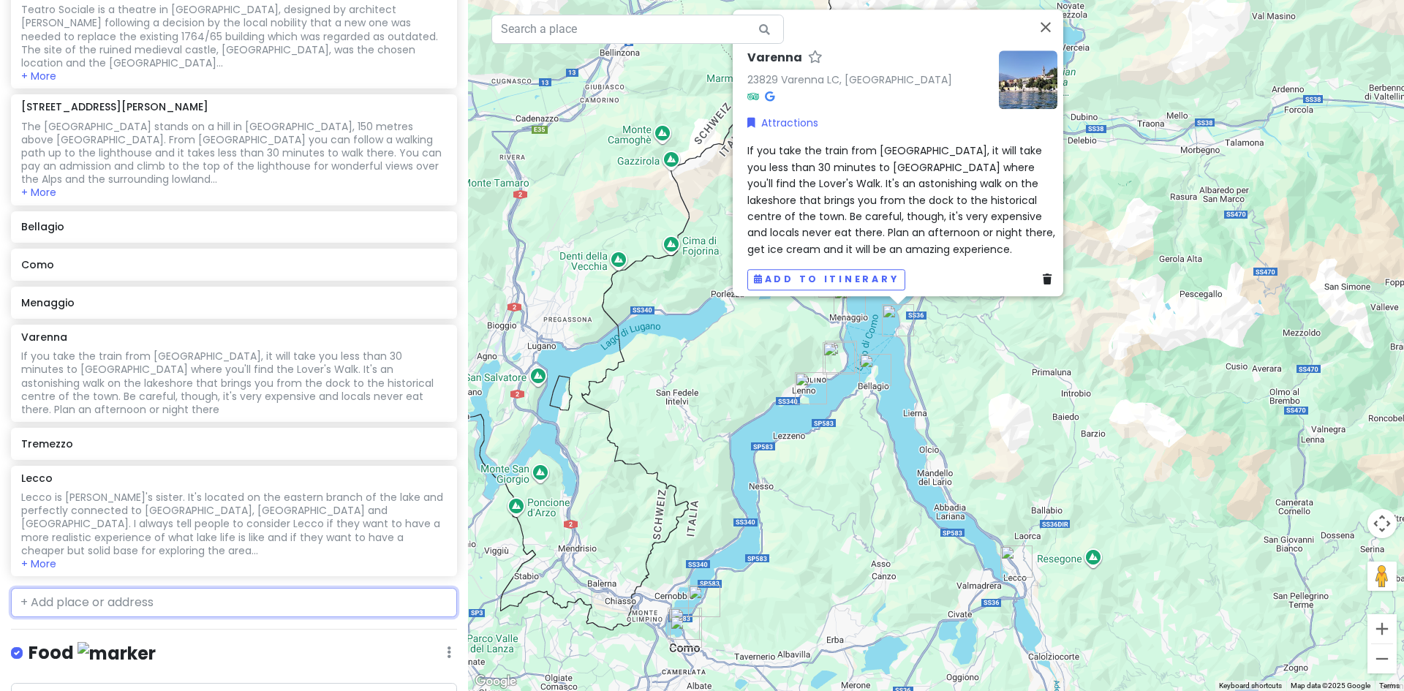
click at [99, 588] on input "text" at bounding box center [234, 602] width 446 height 29
paste input "[GEOGRAPHIC_DATA]"
type input "[GEOGRAPHIC_DATA]"
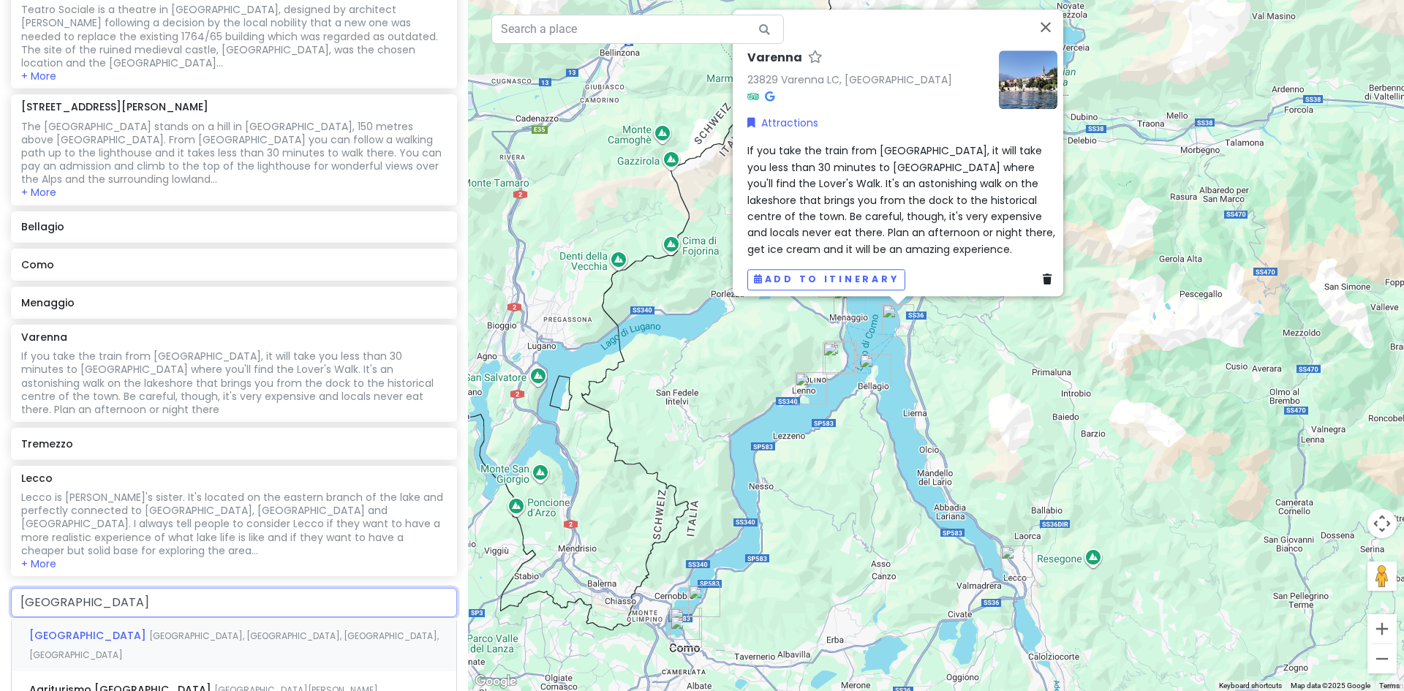
click at [195, 630] on span "[GEOGRAPHIC_DATA], [GEOGRAPHIC_DATA], [GEOGRAPHIC_DATA], [GEOGRAPHIC_DATA]" at bounding box center [234, 645] width 410 height 31
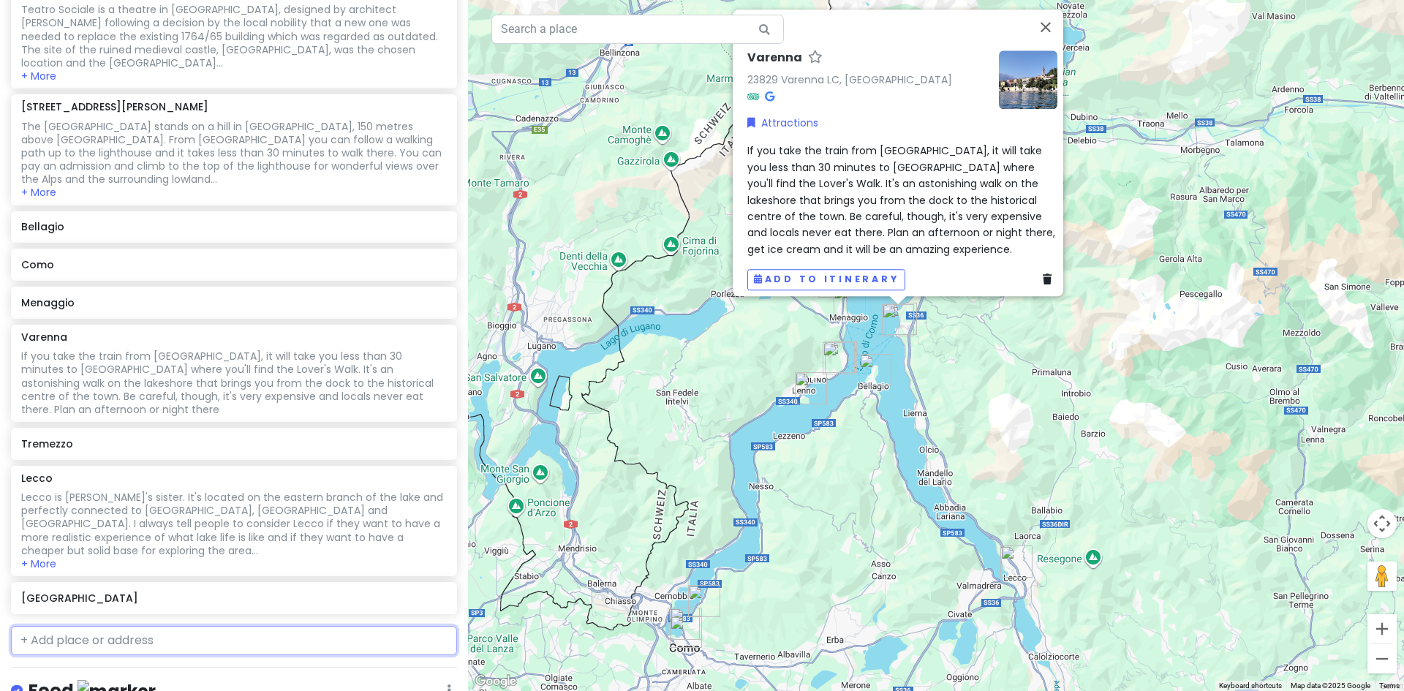
scroll to position [675, 0]
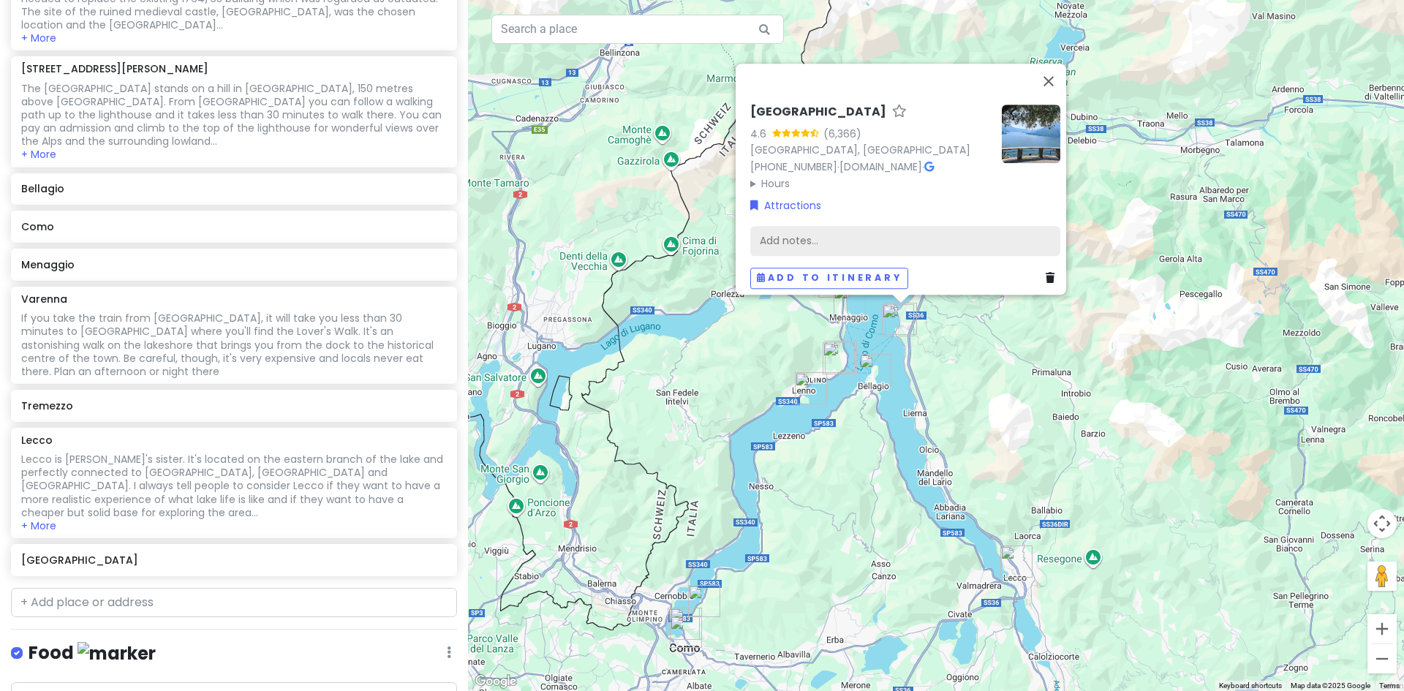
click at [788, 225] on div "Add notes..." at bounding box center [905, 240] width 310 height 31
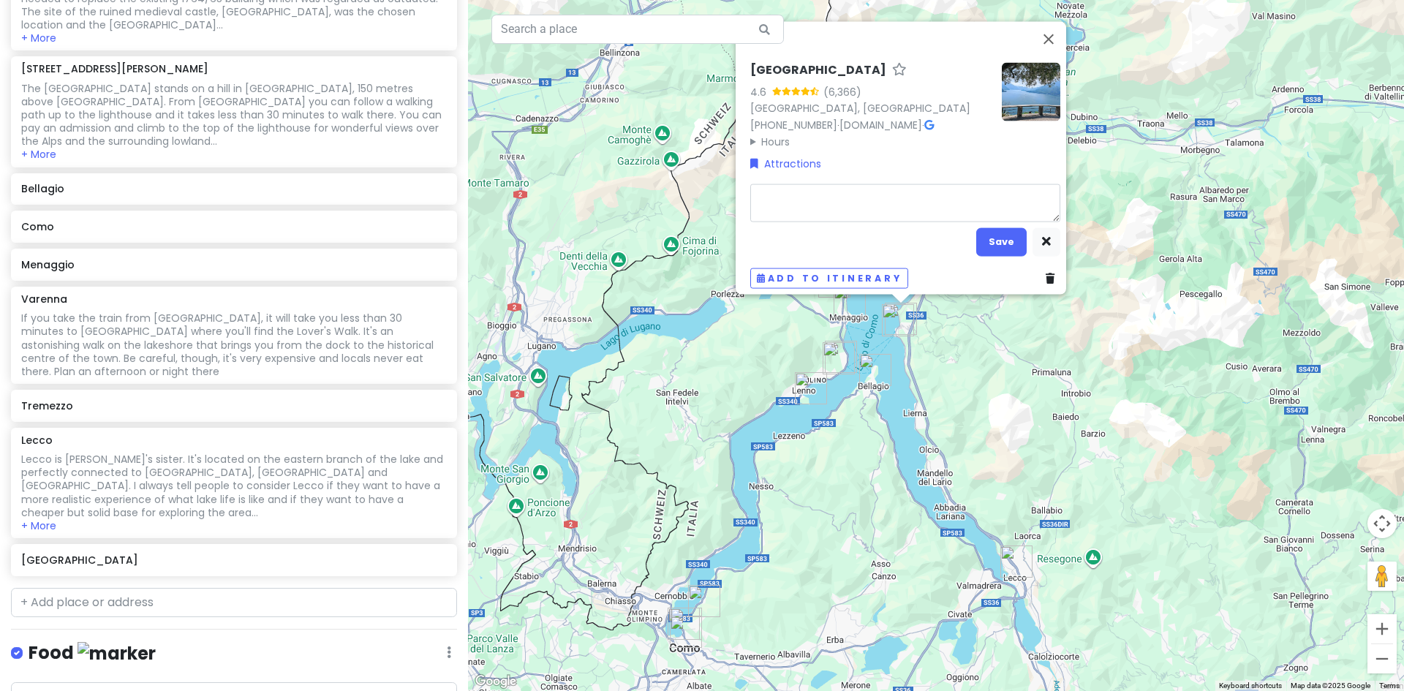
type textarea "x"
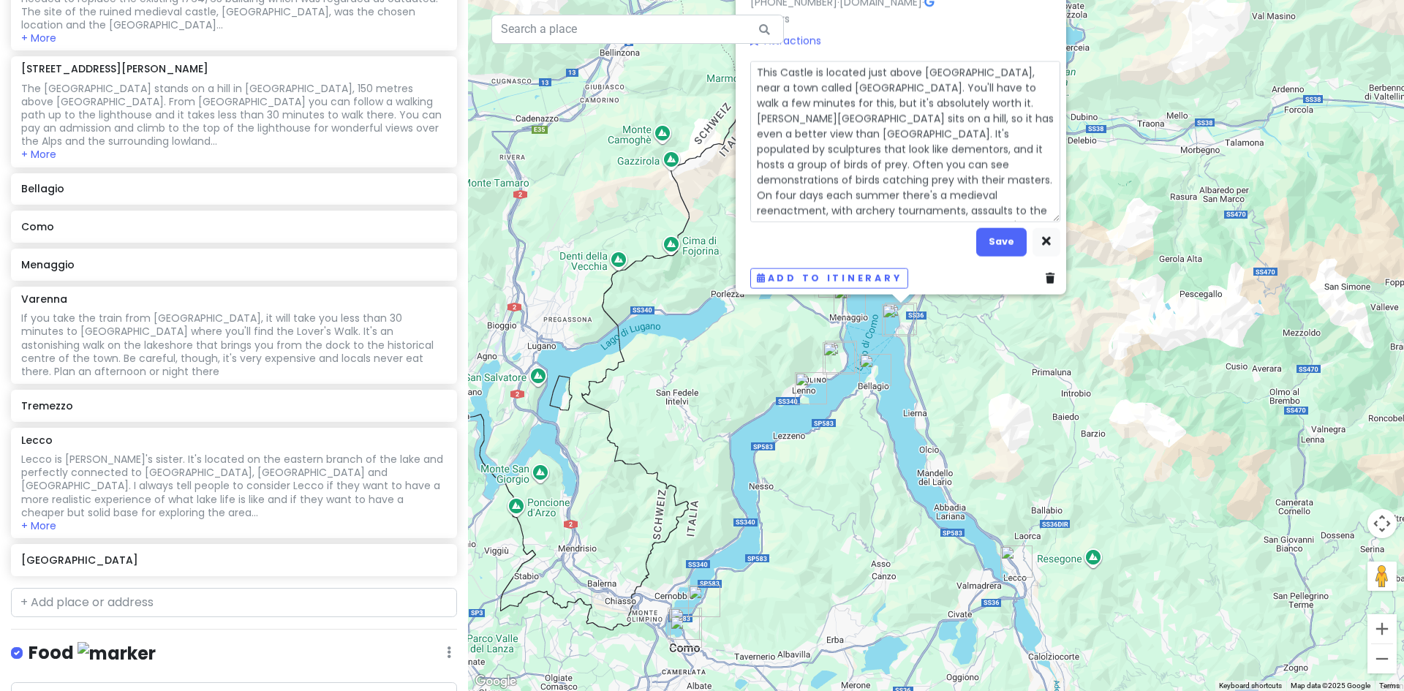
scroll to position [12, 0]
type textarea "This Castle is located just above [GEOGRAPHIC_DATA], near a town called [GEOGRA…"
click at [1003, 233] on button "Save" at bounding box center [1001, 241] width 50 height 29
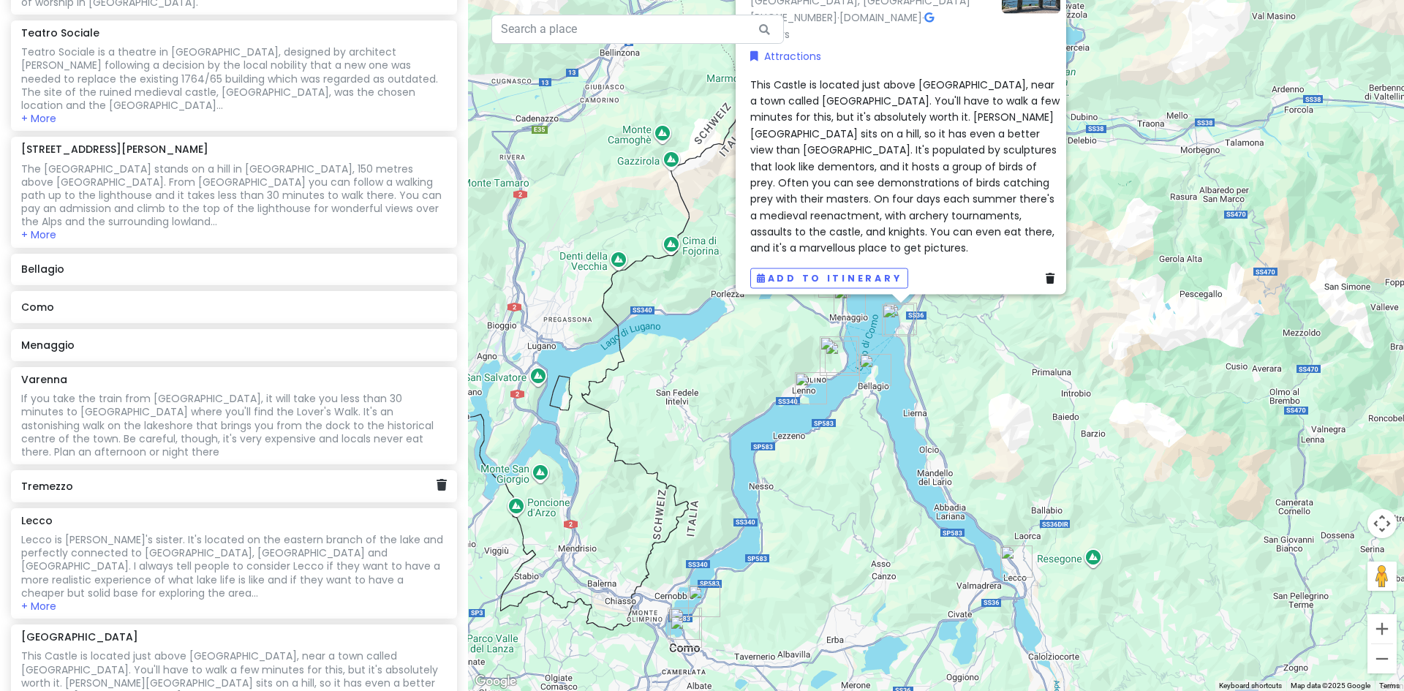
scroll to position [594, 0]
click at [122, 481] on h6 "Tremezzo" at bounding box center [228, 487] width 415 height 13
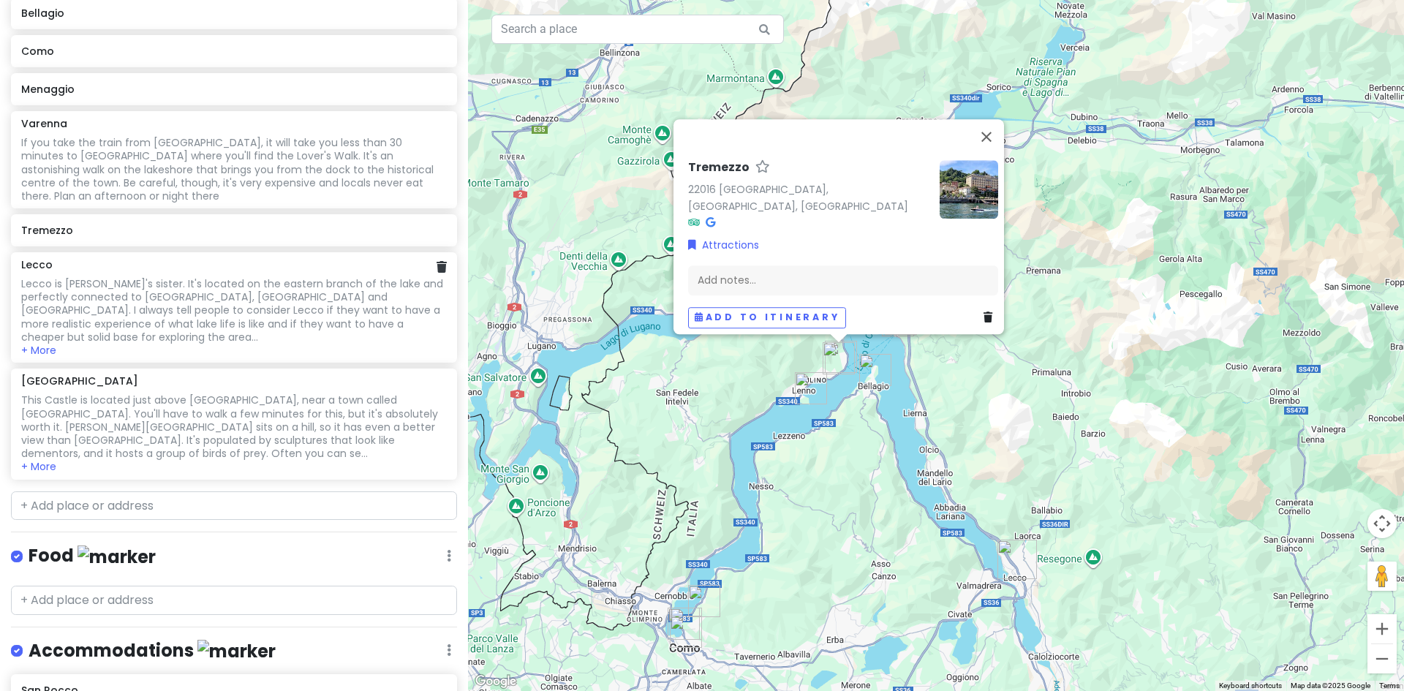
scroll to position [558, 0]
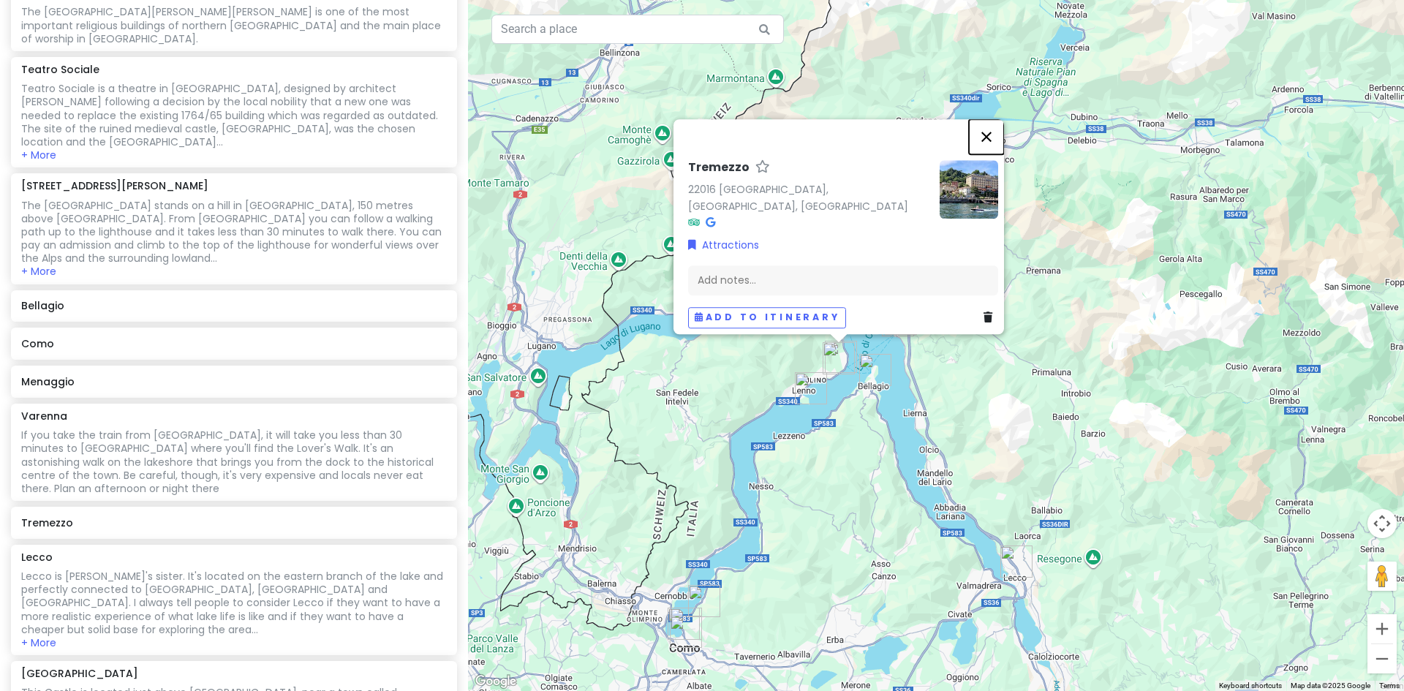
click at [995, 140] on button "Close" at bounding box center [986, 136] width 35 height 35
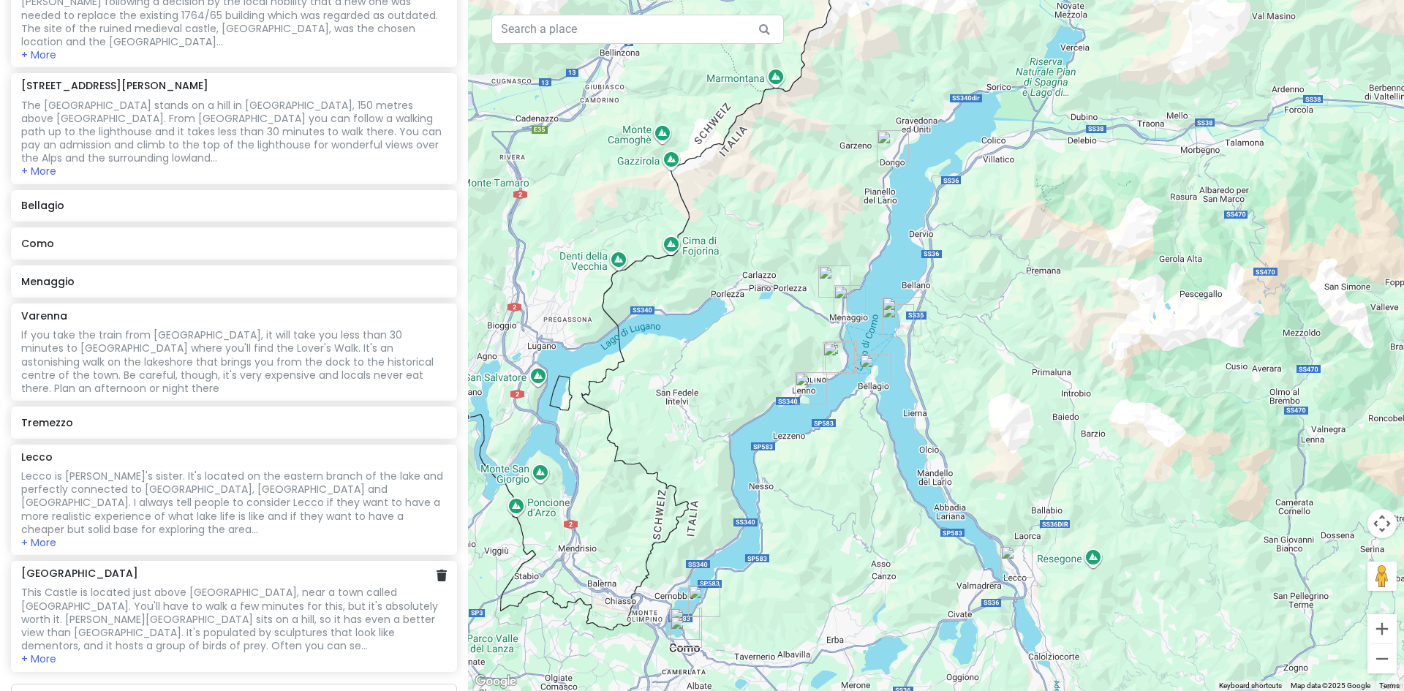
scroll to position [805, 0]
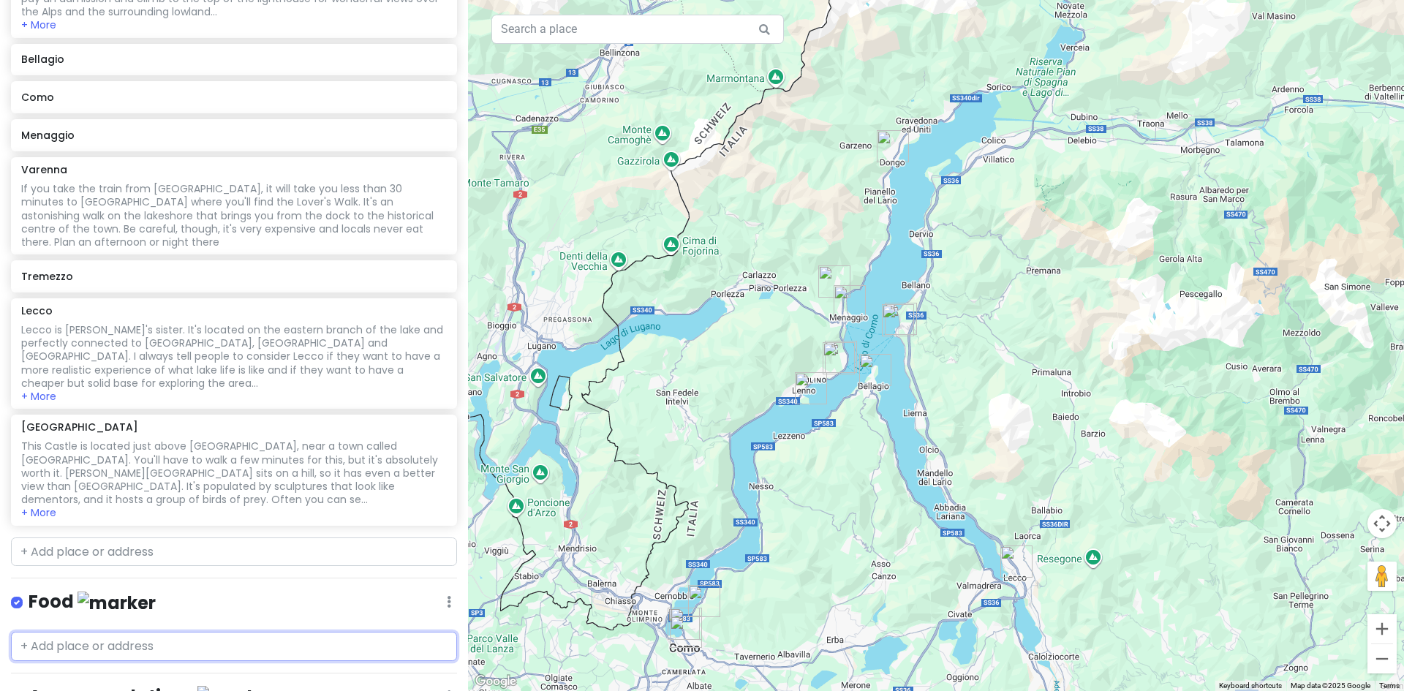
click at [94, 632] on input "text" at bounding box center [234, 646] width 446 height 29
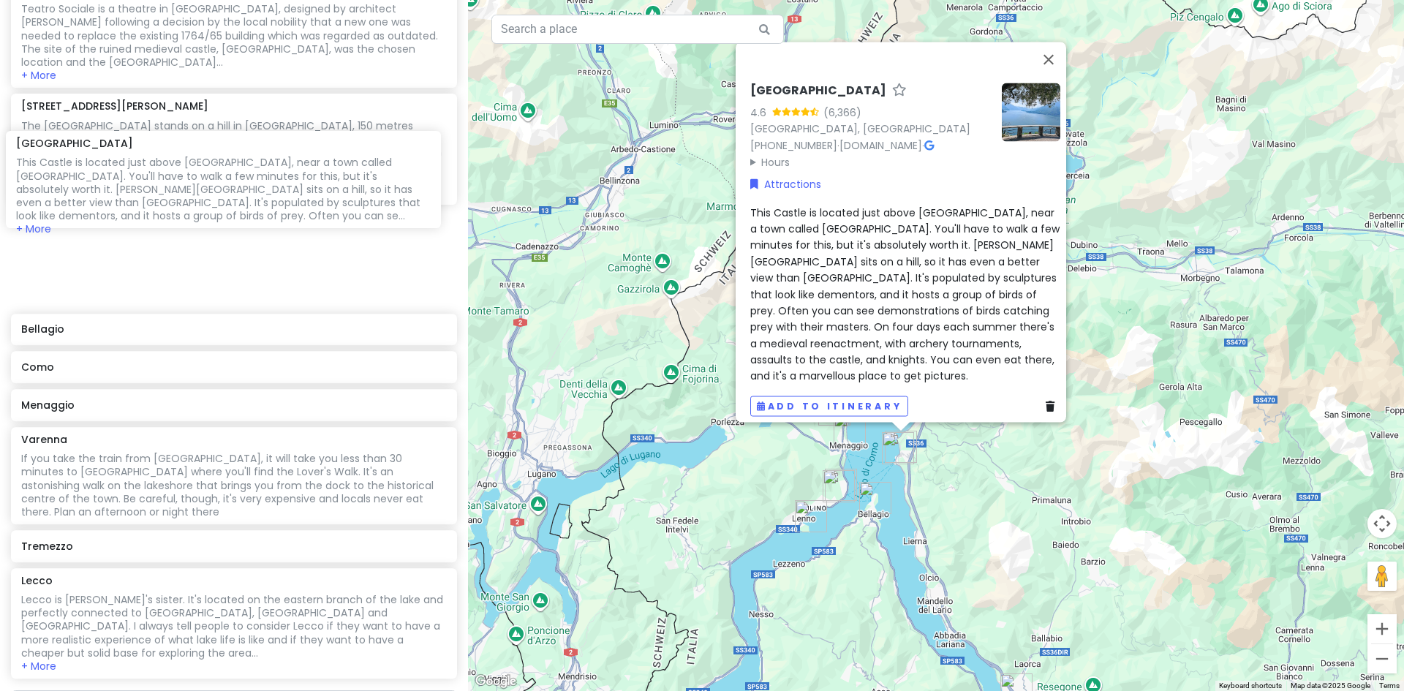
scroll to position [636, 0]
drag, startPoint x: 144, startPoint y: 521, endPoint x: 138, endPoint y: 190, distance: 331.4
click at [138, 190] on div "[PERSON_NAME][GEOGRAPHIC_DATA][PERSON_NAME] on [GEOGRAPHIC_DATA] is known for i…" at bounding box center [234, 152] width 468 height 1067
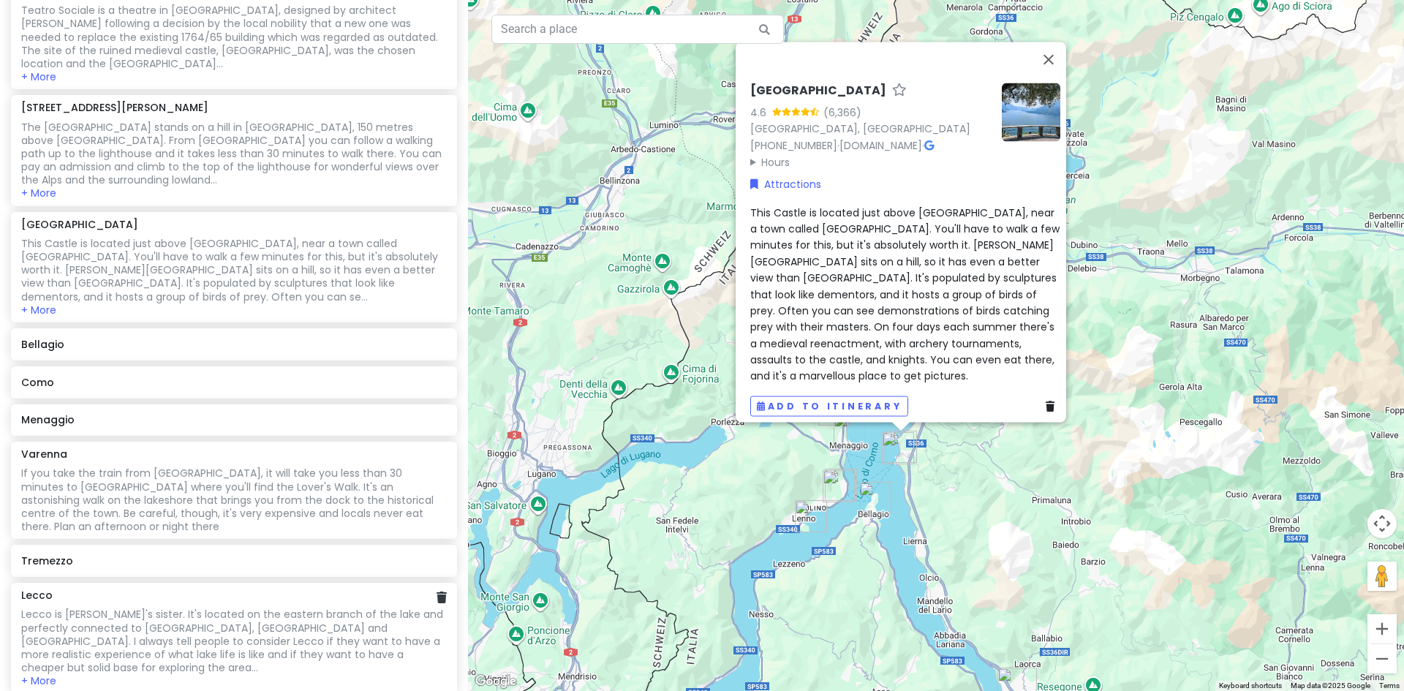
scroll to position [638, 0]
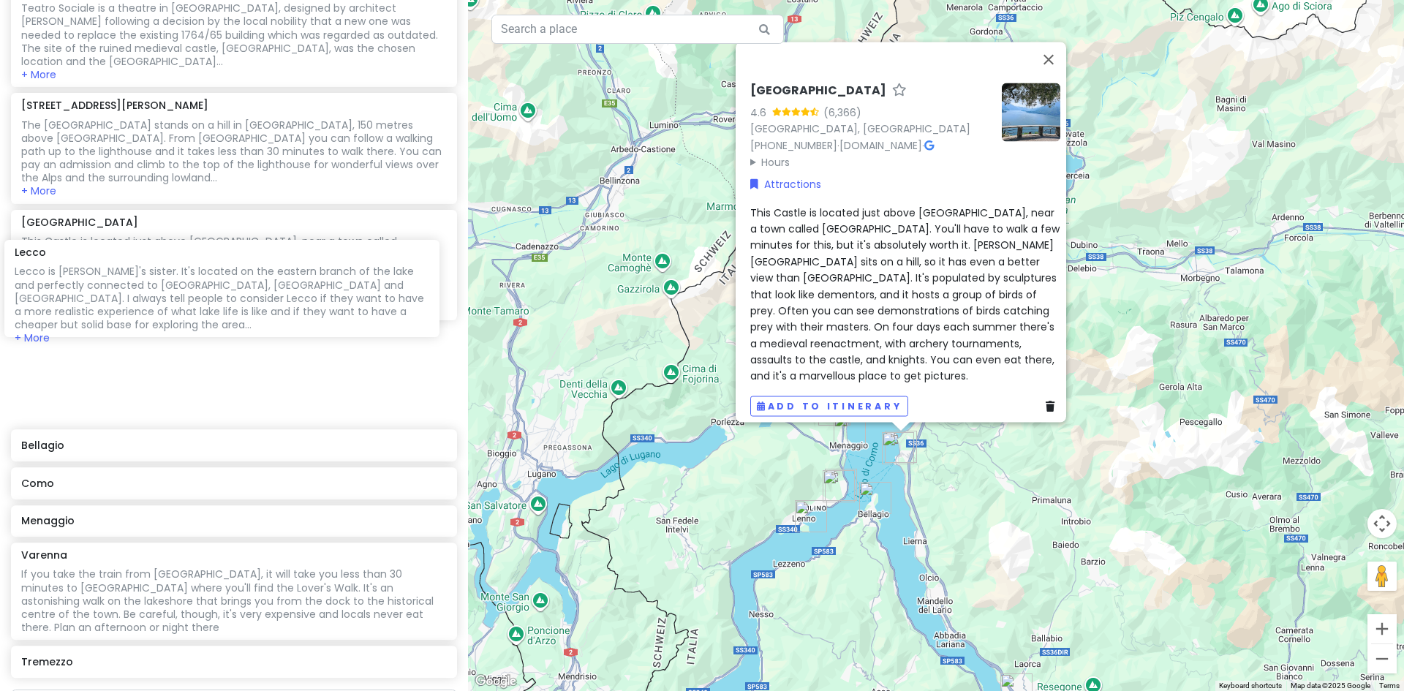
drag, startPoint x: 125, startPoint y: 551, endPoint x: 118, endPoint y: 302, distance: 248.8
click at [118, 302] on div "[PERSON_NAME][GEOGRAPHIC_DATA][PERSON_NAME] on [GEOGRAPHIC_DATA] is known for i…" at bounding box center [234, 150] width 468 height 1067
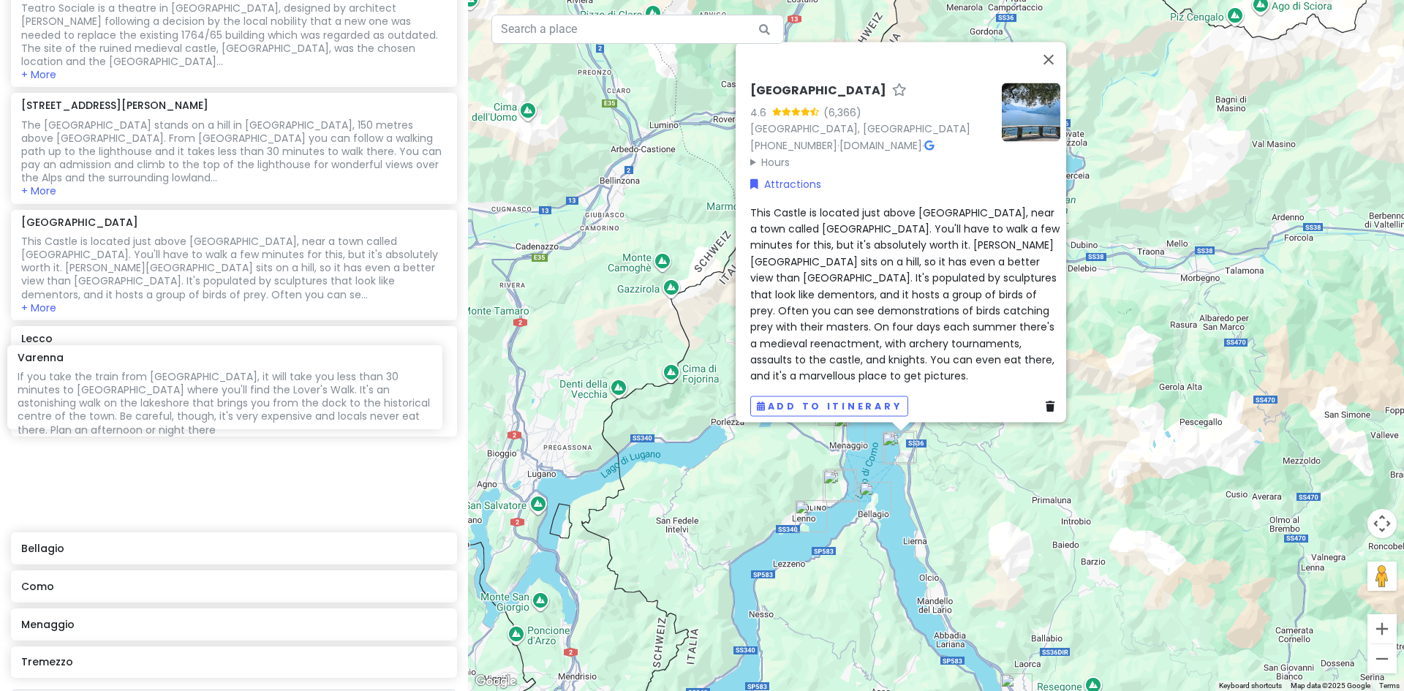
drag, startPoint x: 116, startPoint y: 513, endPoint x: 113, endPoint y: 396, distance: 117.1
click at [113, 396] on div "[PERSON_NAME][GEOGRAPHIC_DATA][PERSON_NAME] on [GEOGRAPHIC_DATA] is known for i…" at bounding box center [234, 150] width 468 height 1067
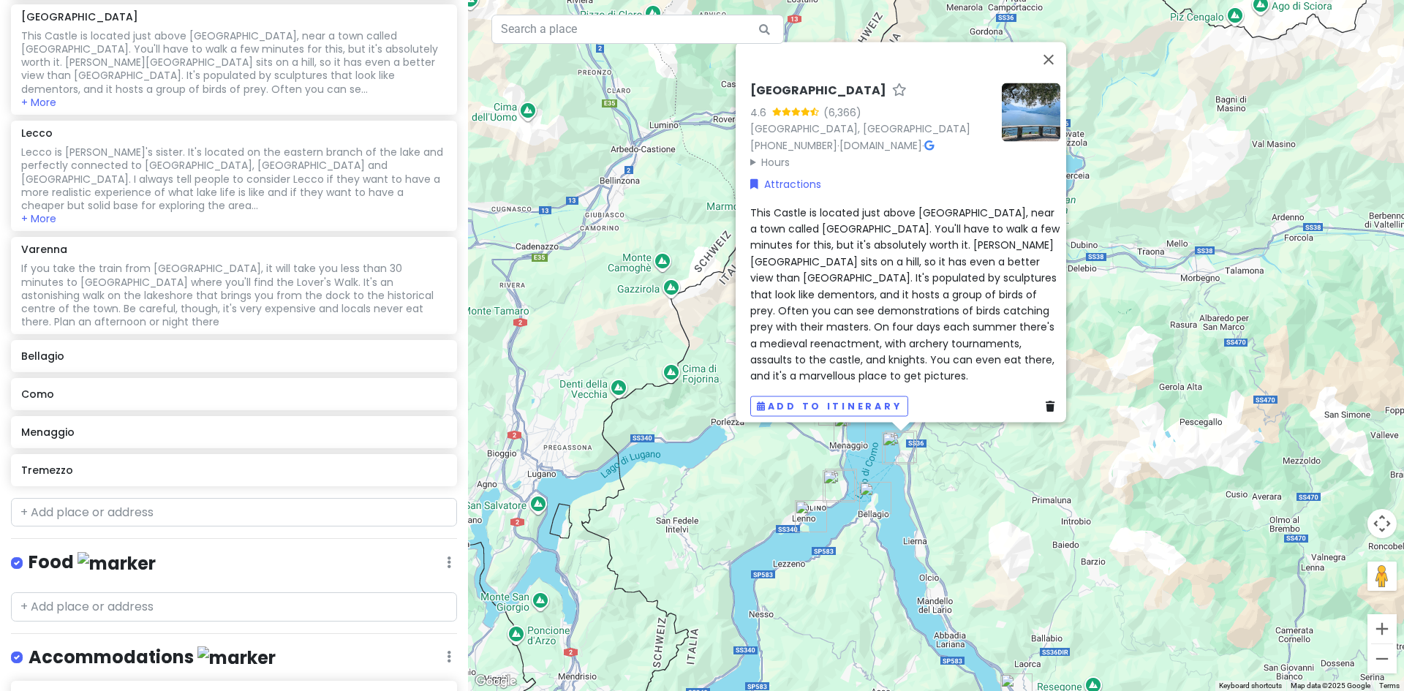
scroll to position [851, 0]
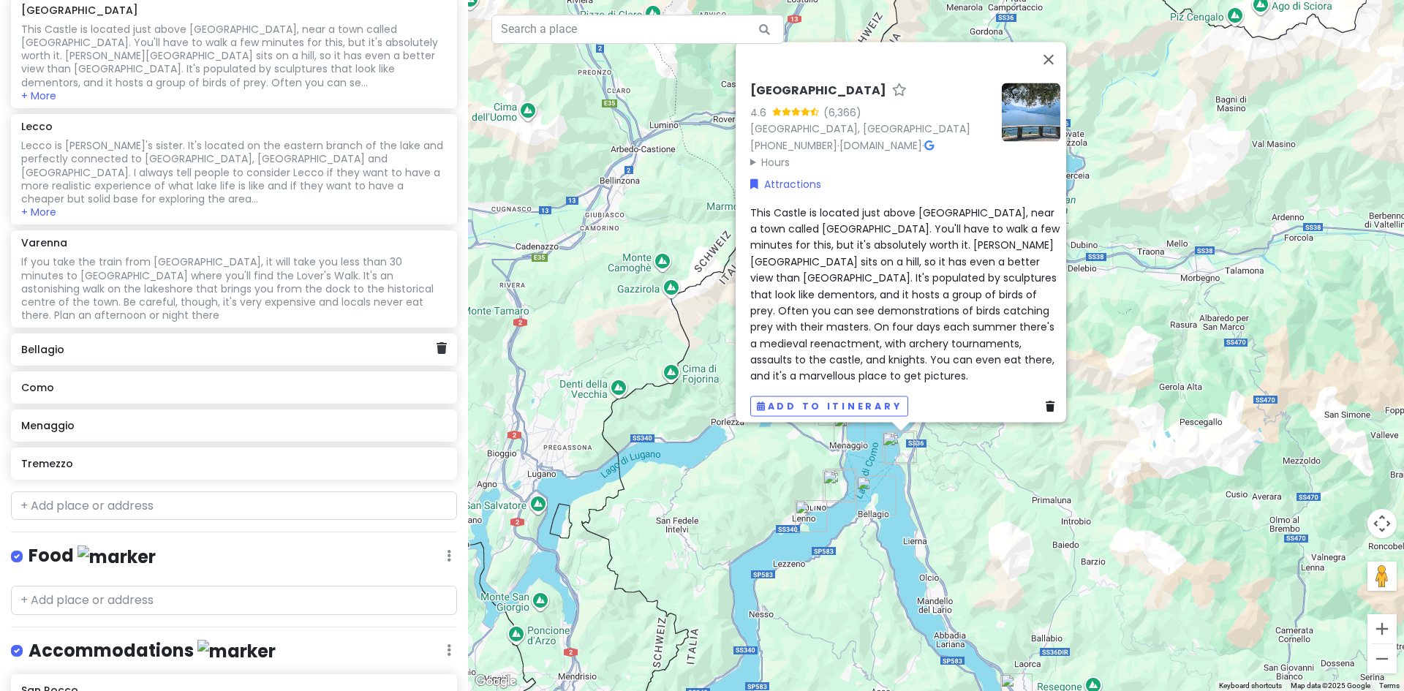
click at [105, 343] on h6 "Bellagio" at bounding box center [228, 349] width 415 height 13
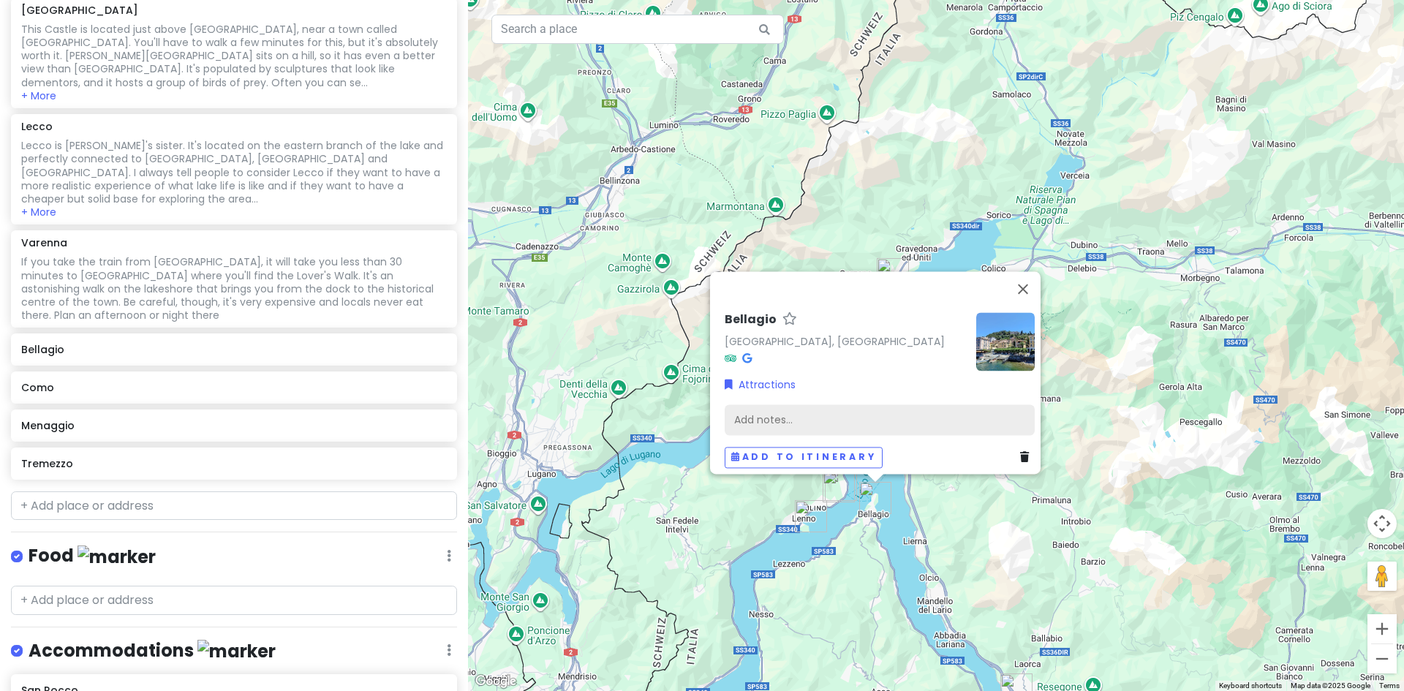
click at [762, 416] on div "Add notes..." at bounding box center [880, 419] width 310 height 31
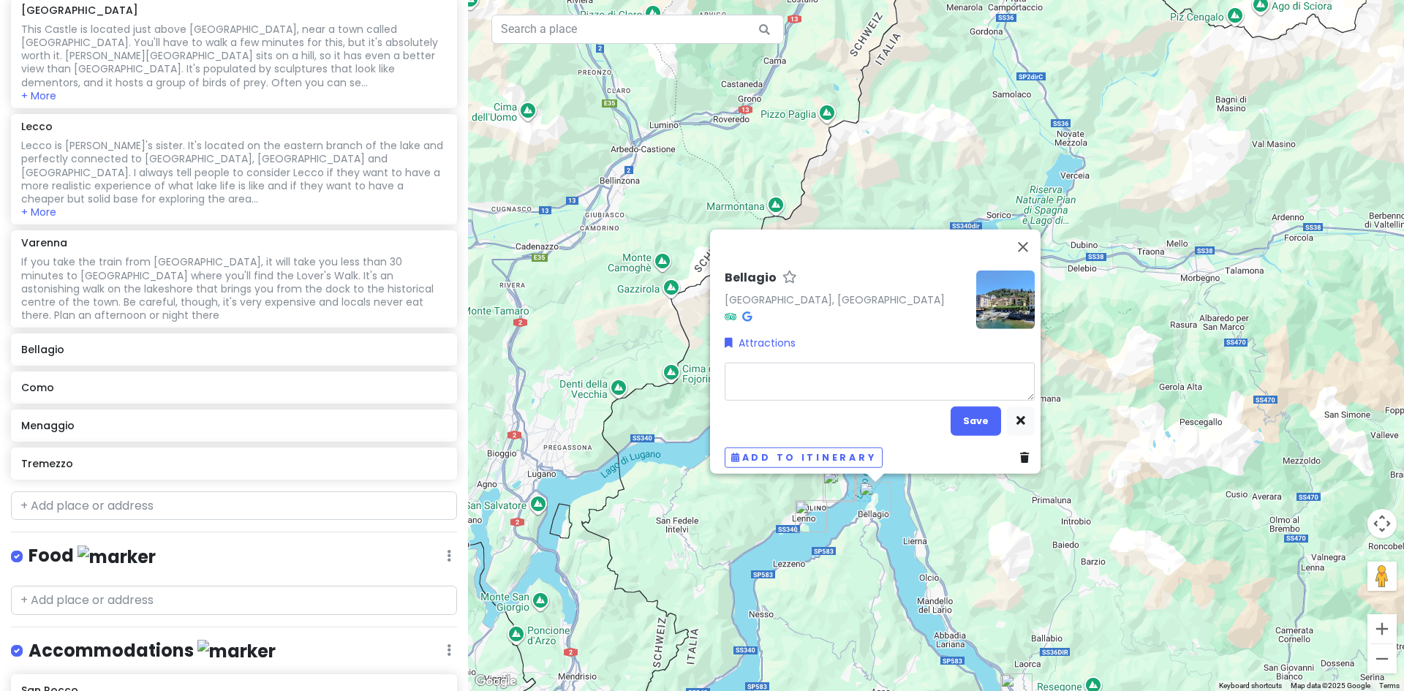
type textarea "x"
type textarea "• [GEOGRAPHIC_DATA] might be the most iconic destination on [GEOGRAPHIC_DATA]. …"
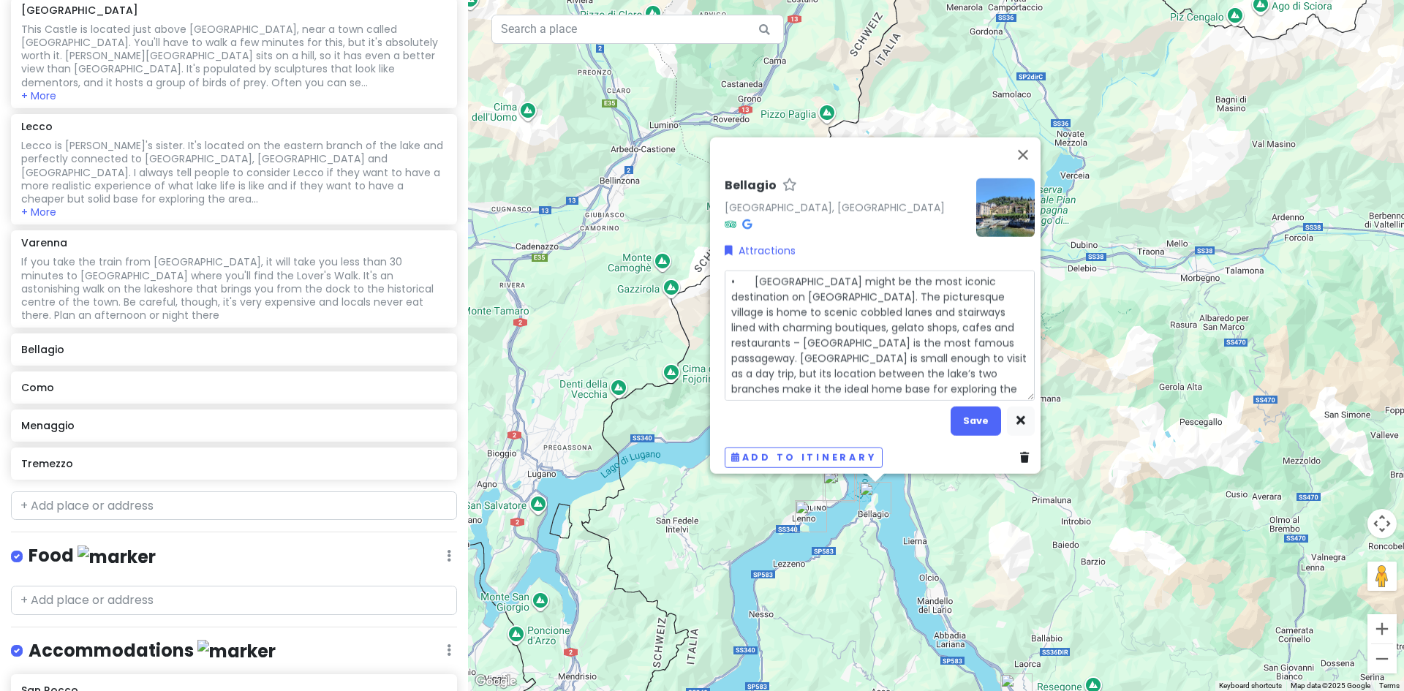
click at [747, 273] on textarea "• [GEOGRAPHIC_DATA] might be the most iconic destination on [GEOGRAPHIC_DATA]. …" at bounding box center [880, 336] width 310 height 130
type textarea "x"
type textarea "•[GEOGRAPHIC_DATA] might be the most iconic destination on [GEOGRAPHIC_DATA]. T…"
type textarea "x"
type textarea "[GEOGRAPHIC_DATA] might be the most iconic destination on [GEOGRAPHIC_DATA]. Th…"
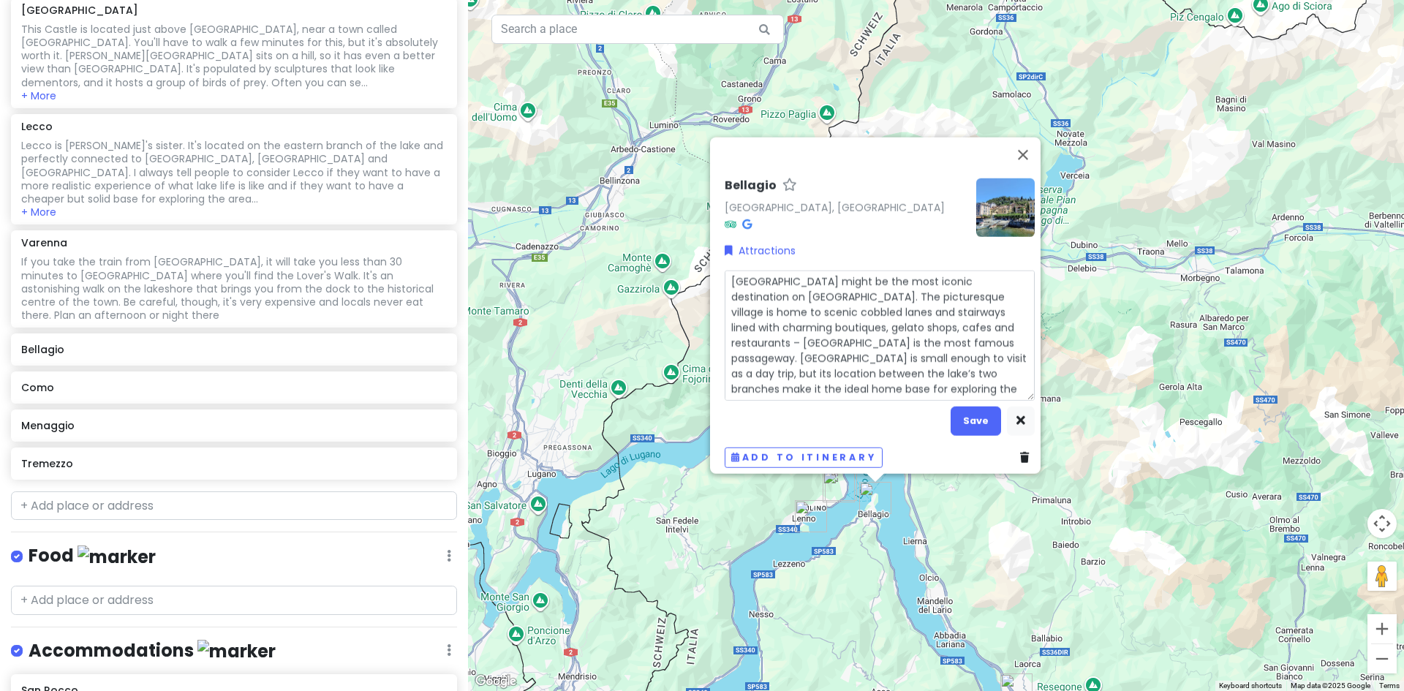
click at [763, 286] on textarea "[GEOGRAPHIC_DATA] might be the most iconic destination on [GEOGRAPHIC_DATA]. Th…" at bounding box center [880, 336] width 310 height 130
type textarea "x"
type textarea "[GEOGRAPHIC_DATA] might be the most iconic destination on [GEOGRAPHIC_DATA]The …"
type textarea "x"
type textarea "[GEOGRAPHIC_DATA] might be the most iconic destination on [GEOGRAPHIC_DATA] pic…"
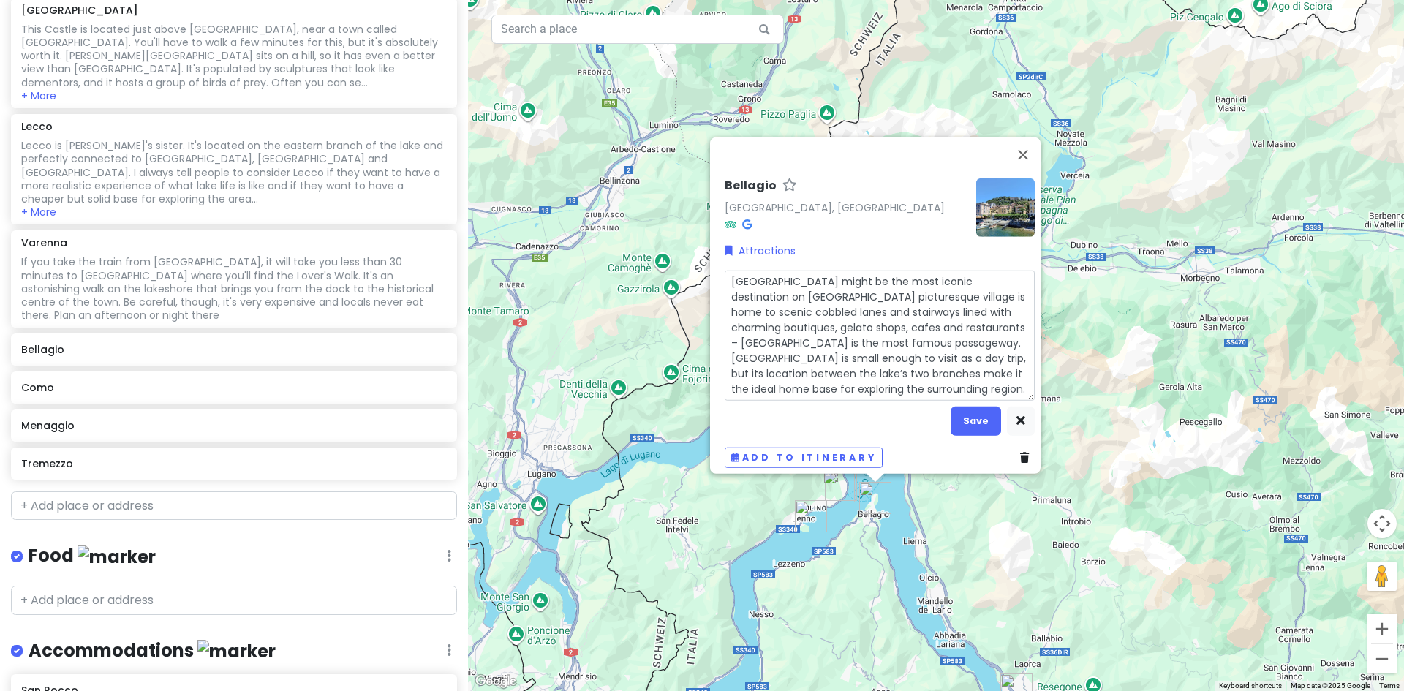
type textarea "x"
type textarea "[GEOGRAPHIC_DATA] might be the most iconic destination on [GEOGRAPHIC_DATA] The…"
type textarea "x"
type textarea "[GEOGRAPHIC_DATA] might be the most iconic destination on [GEOGRAPHIC_DATA] aTh…"
type textarea "x"
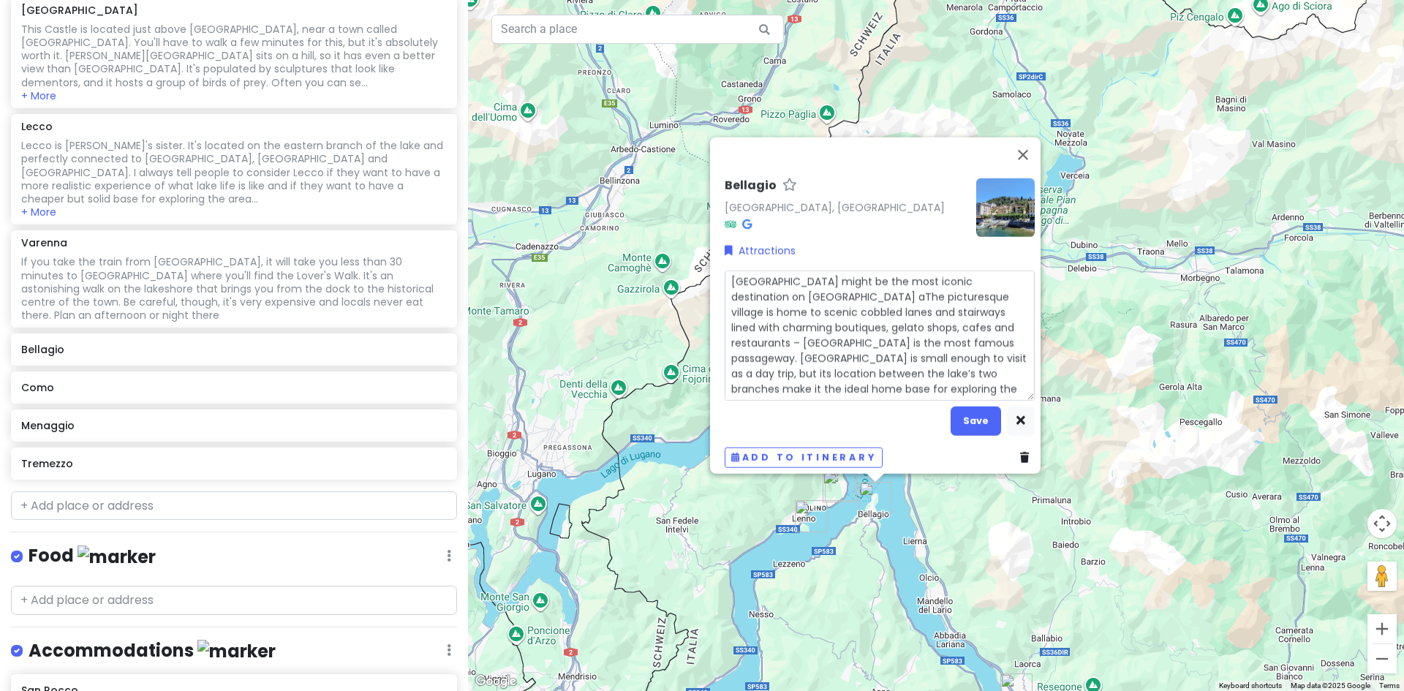
type textarea "[GEOGRAPHIC_DATA] might be the most iconic destination on [GEOGRAPHIC_DATA] anT…"
type textarea "x"
type textarea "[GEOGRAPHIC_DATA] might be the most iconic destination on [GEOGRAPHIC_DATA] and…"
type textarea "x"
type textarea "[GEOGRAPHIC_DATA] might be the most iconic destination on [GEOGRAPHIC_DATA] and…"
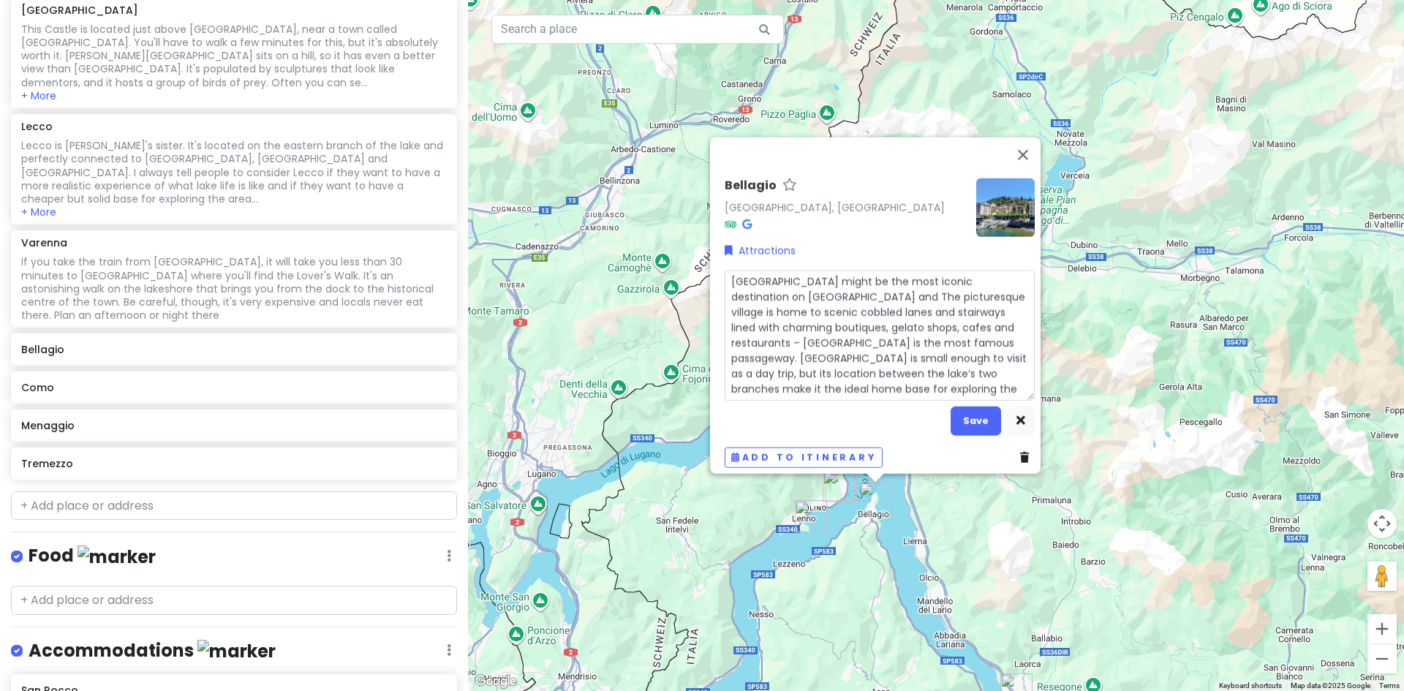
type textarea "x"
type textarea "[GEOGRAPHIC_DATA] might be the most iconic destination on [GEOGRAPHIC_DATA] and…"
type textarea "x"
type textarea "[GEOGRAPHIC_DATA] might be the most iconic destination on [GEOGRAPHIC_DATA] and…"
type textarea "x"
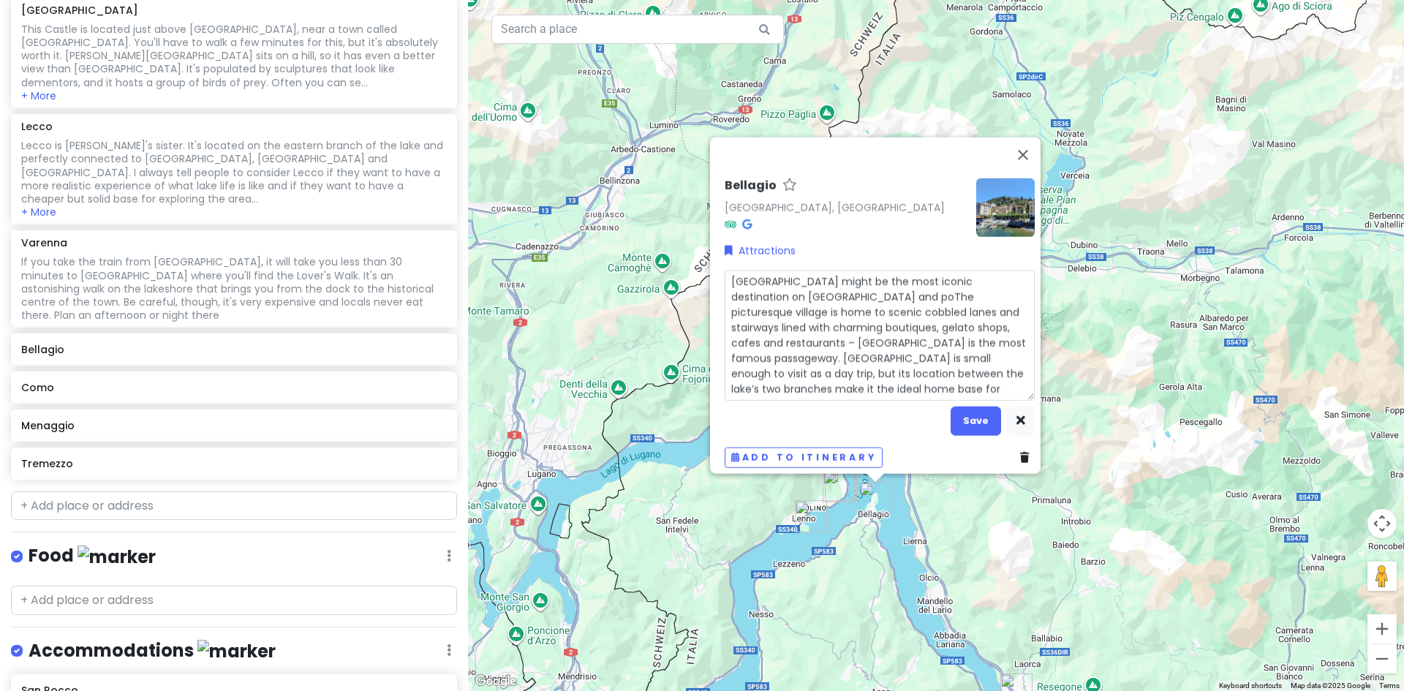
type textarea "[GEOGRAPHIC_DATA] might be the most iconic destination on [GEOGRAPHIC_DATA] and…"
type textarea "x"
type textarea "[GEOGRAPHIC_DATA] might be the most iconic destination on [GEOGRAPHIC_DATA] and…"
type textarea "x"
type textarea "[GEOGRAPHIC_DATA] might be the most iconic destination on [GEOGRAPHIC_DATA] and…"
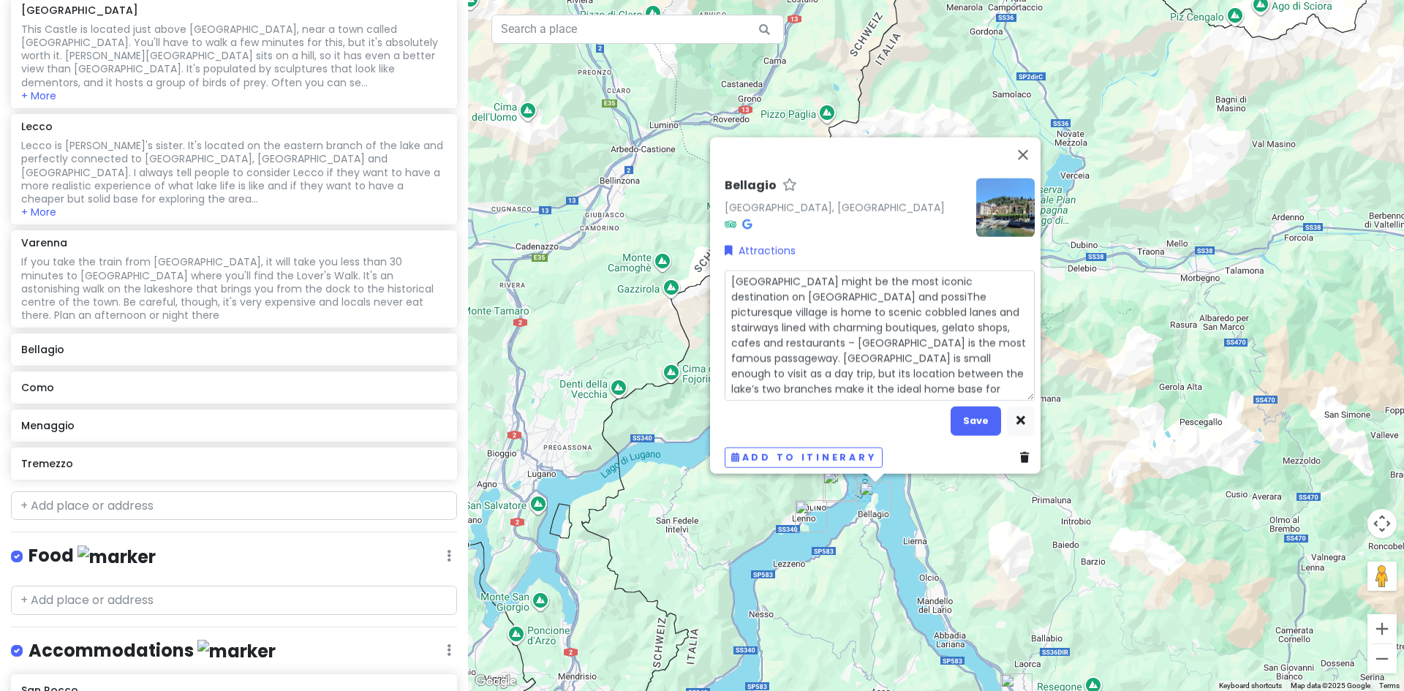
type textarea "x"
type textarea "[GEOGRAPHIC_DATA] might be the most iconic destination on [GEOGRAPHIC_DATA] and…"
type textarea "x"
type textarea "[GEOGRAPHIC_DATA] might be the most iconic destination on [GEOGRAPHIC_DATA] and…"
type textarea "x"
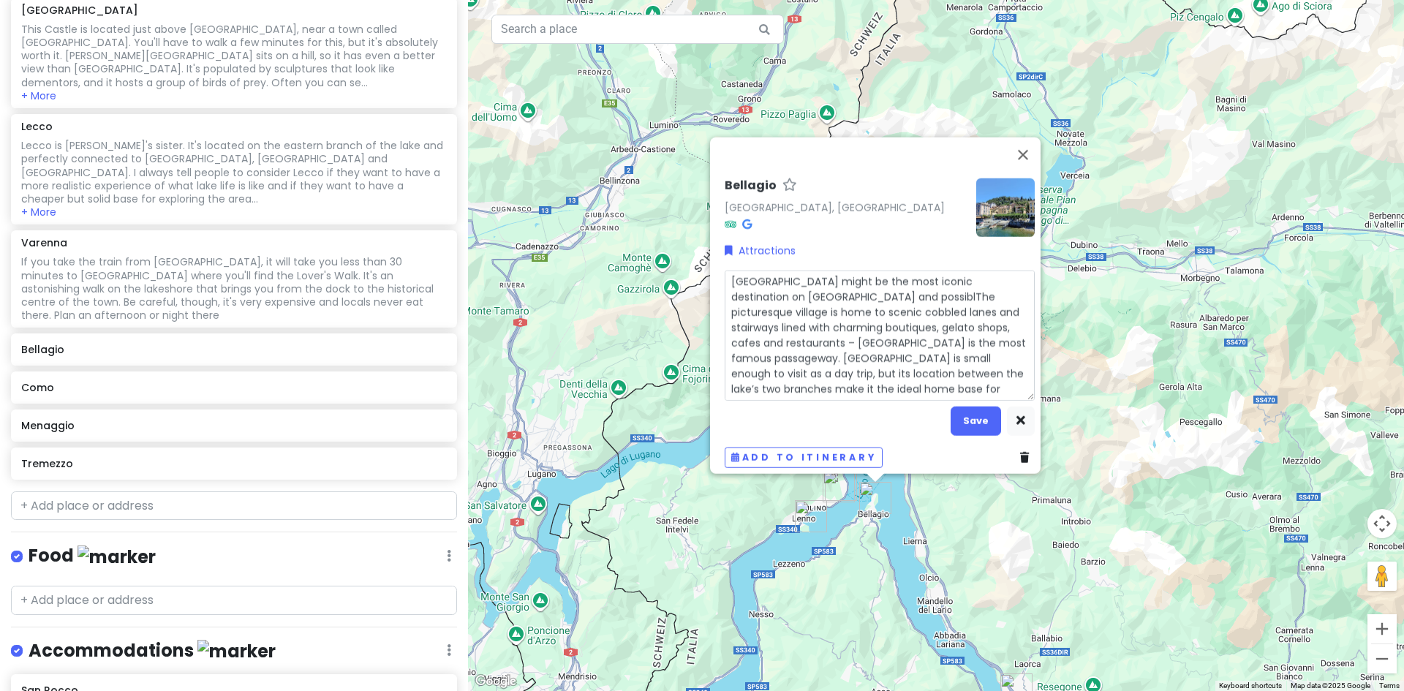
type textarea "[GEOGRAPHIC_DATA] might be the most iconic destination on [GEOGRAPHIC_DATA] and…"
type textarea "x"
type textarea "[GEOGRAPHIC_DATA] might be the most iconic destination on [GEOGRAPHIC_DATA] and…"
type textarea "x"
type textarea "[GEOGRAPHIC_DATA] might be the most iconic destination on [GEOGRAPHIC_DATA] and…"
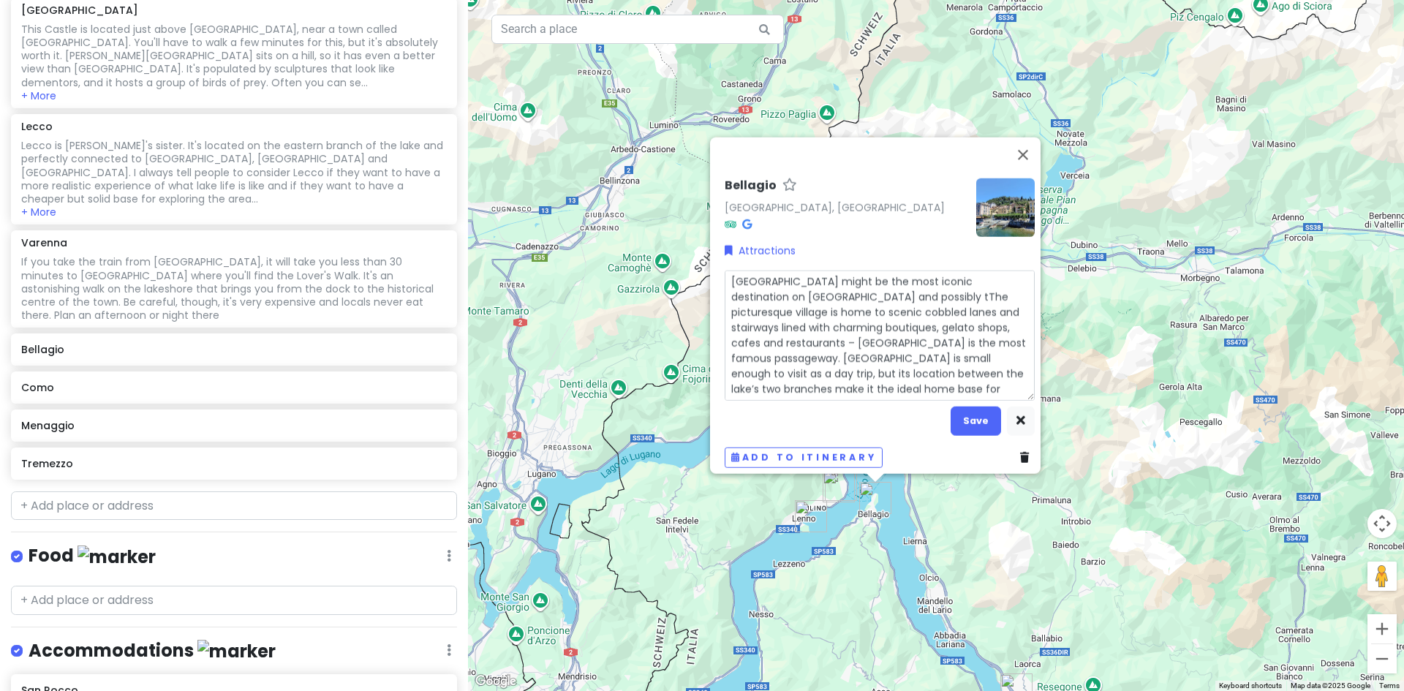
type textarea "x"
type textarea "[GEOGRAPHIC_DATA] might be the most iconic destination on [GEOGRAPHIC_DATA] and…"
type textarea "x"
type textarea "[GEOGRAPHIC_DATA] might be the most iconic destination on [GEOGRAPHIC_DATA] and…"
type textarea "x"
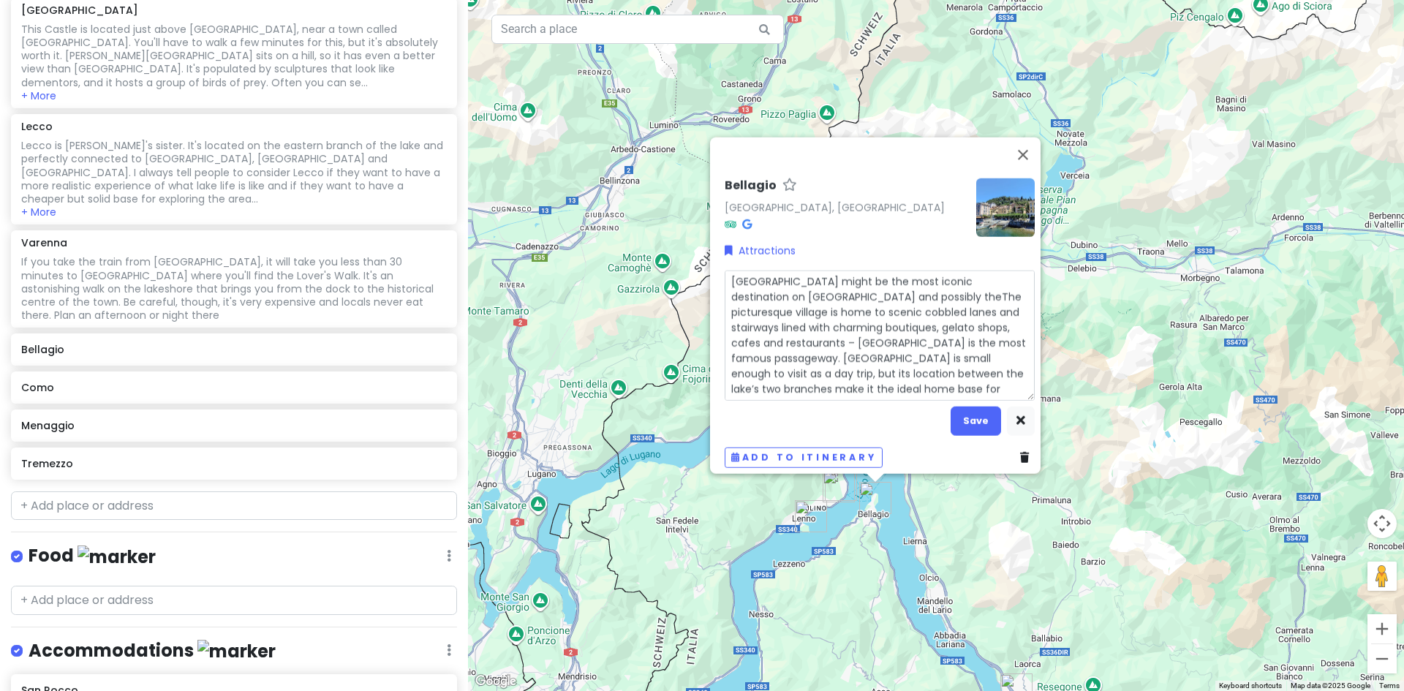
type textarea "[GEOGRAPHIC_DATA] might be the most iconic destination on [GEOGRAPHIC_DATA] and…"
type textarea "x"
type textarea "[GEOGRAPHIC_DATA] might be the most iconic destination on [GEOGRAPHIC_DATA] and…"
type textarea "x"
type textarea "[GEOGRAPHIC_DATA] might be the most iconic destination on [GEOGRAPHIC_DATA] and…"
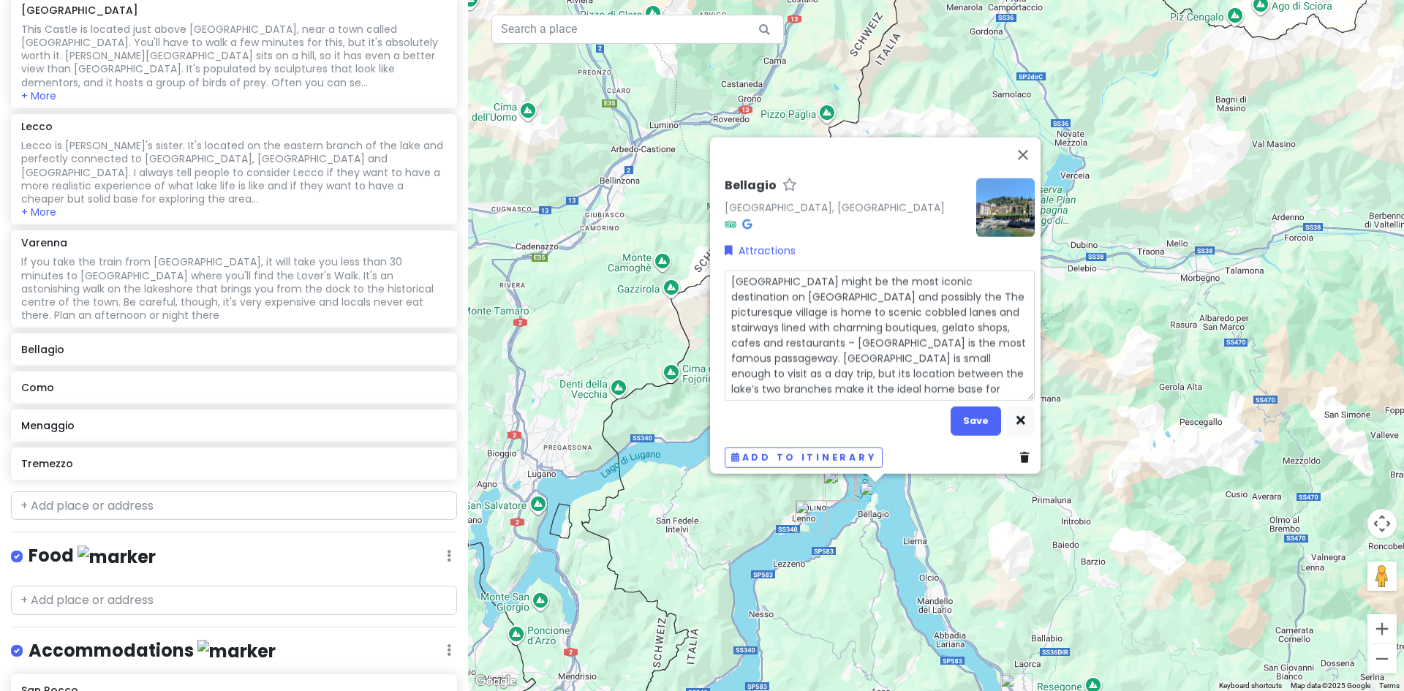
type textarea "x"
type textarea "[GEOGRAPHIC_DATA] might be the most iconic destination on [GEOGRAPHIC_DATA] and…"
type textarea "x"
type textarea "[GEOGRAPHIC_DATA] might be the most iconic destination on [GEOGRAPHIC_DATA] and…"
type textarea "x"
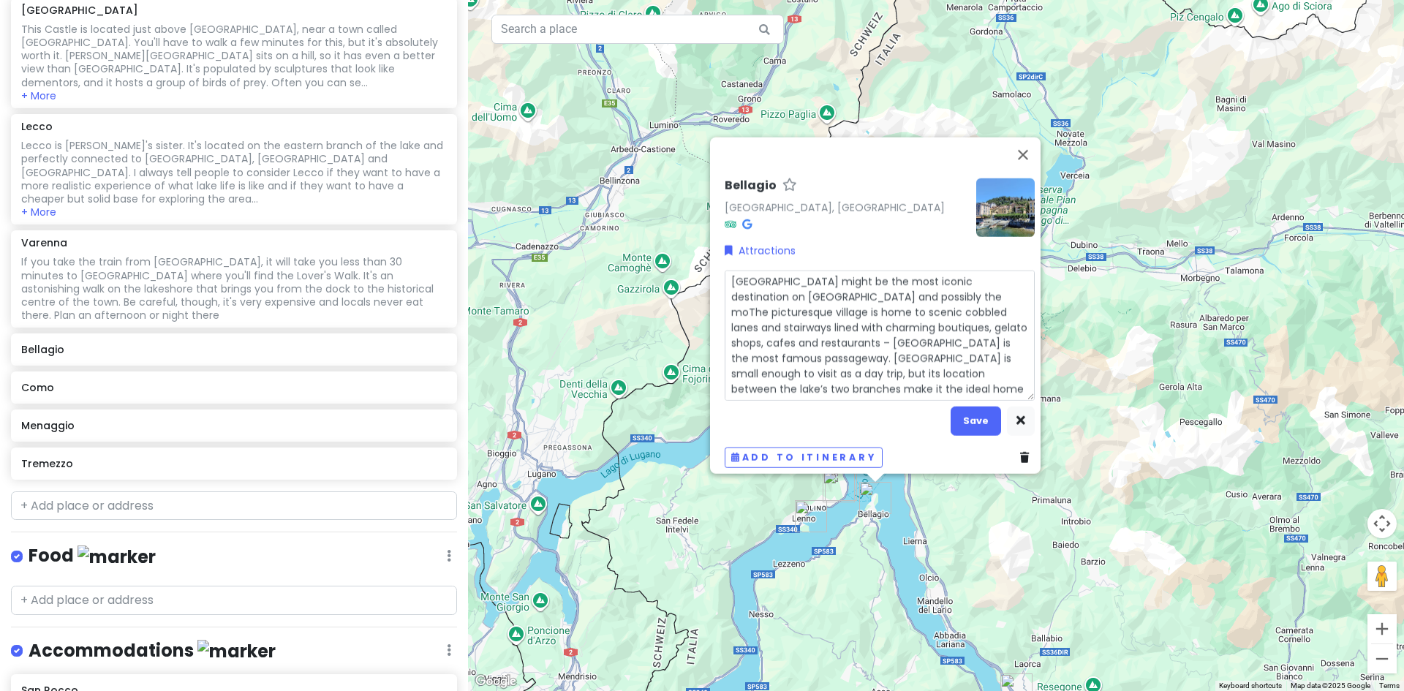
type textarea "[GEOGRAPHIC_DATA] might be the most iconic destination on [GEOGRAPHIC_DATA] and…"
type textarea "x"
type textarea "[GEOGRAPHIC_DATA] might be the most iconic destination on [GEOGRAPHIC_DATA] and…"
type textarea "x"
type textarea "[GEOGRAPHIC_DATA] might be the most iconic destination on [GEOGRAPHIC_DATA] and…"
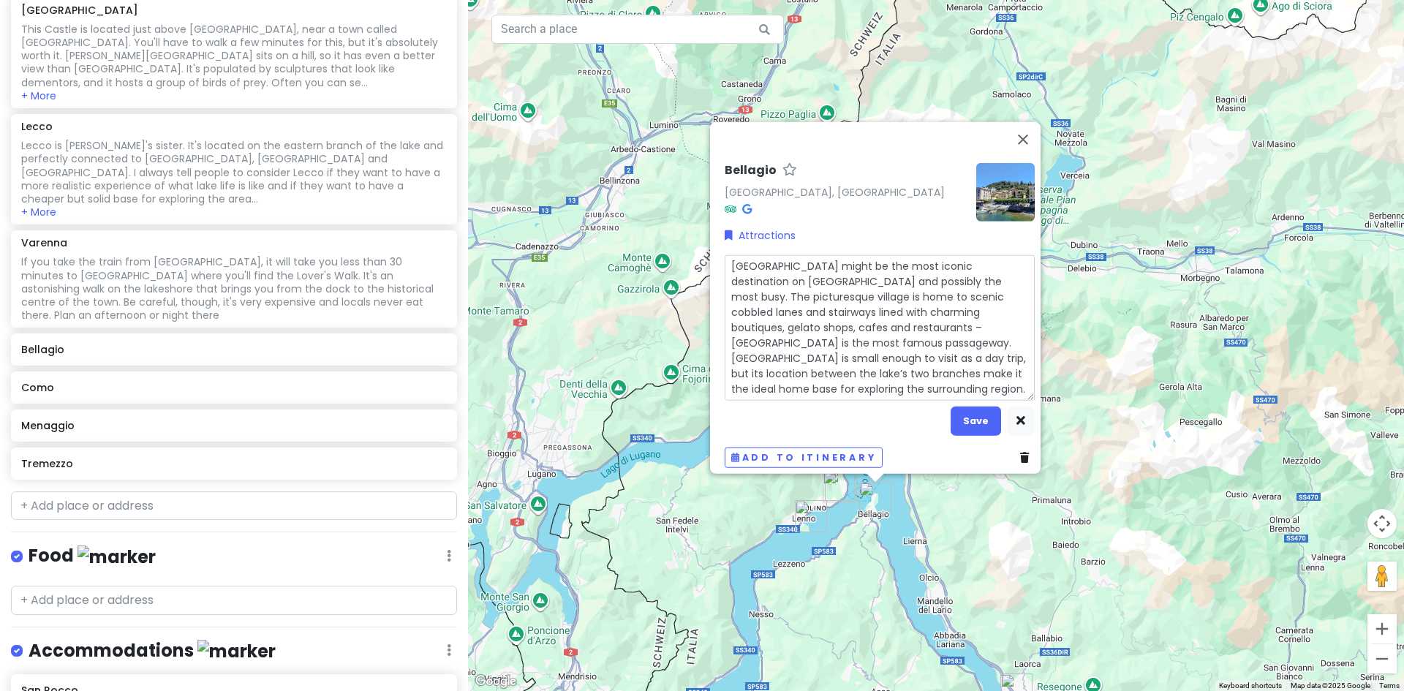
click at [785, 318] on textarea "[GEOGRAPHIC_DATA] might be the most iconic destination on [GEOGRAPHIC_DATA] and…" at bounding box center [880, 328] width 310 height 146
drag, startPoint x: 787, startPoint y: 317, endPoint x: 794, endPoint y: 336, distance: 19.4
click at [794, 336] on textarea "[GEOGRAPHIC_DATA] might be the most iconic destination on [GEOGRAPHIC_DATA] and…" at bounding box center [880, 328] width 310 height 146
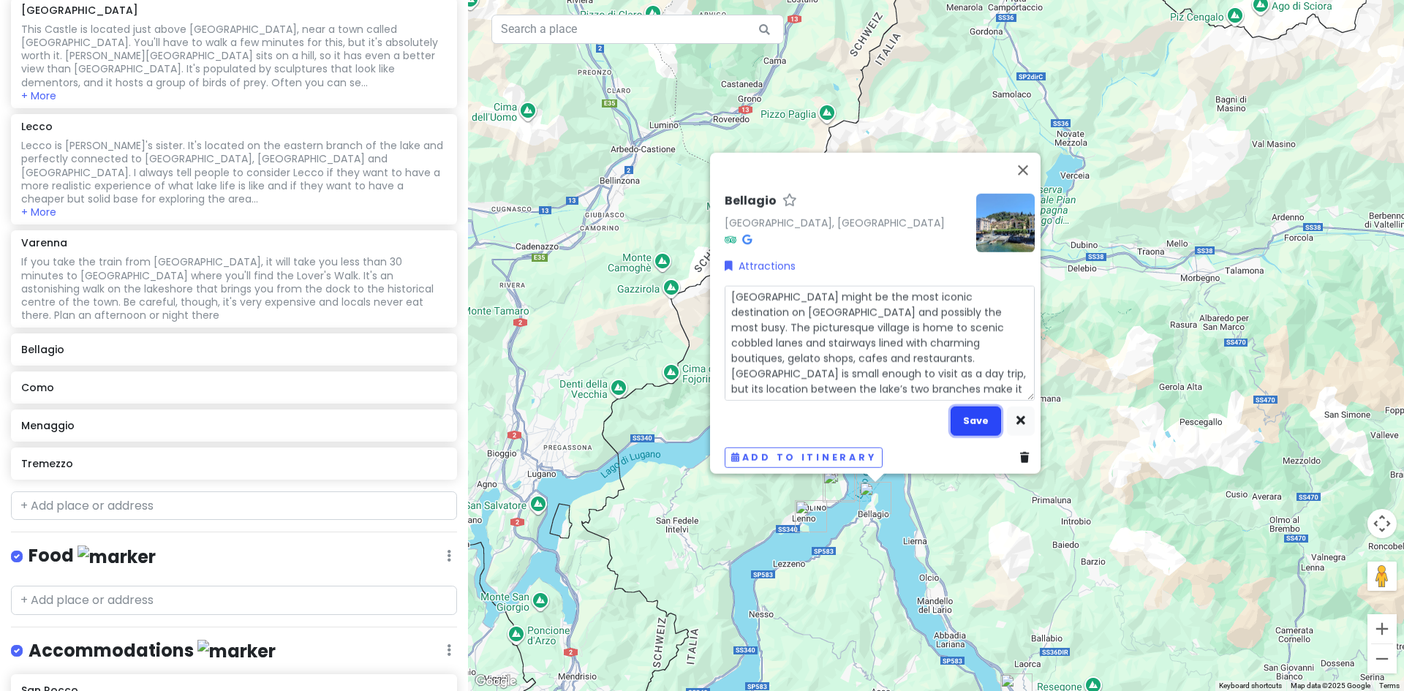
click at [968, 410] on button "Save" at bounding box center [976, 421] width 50 height 29
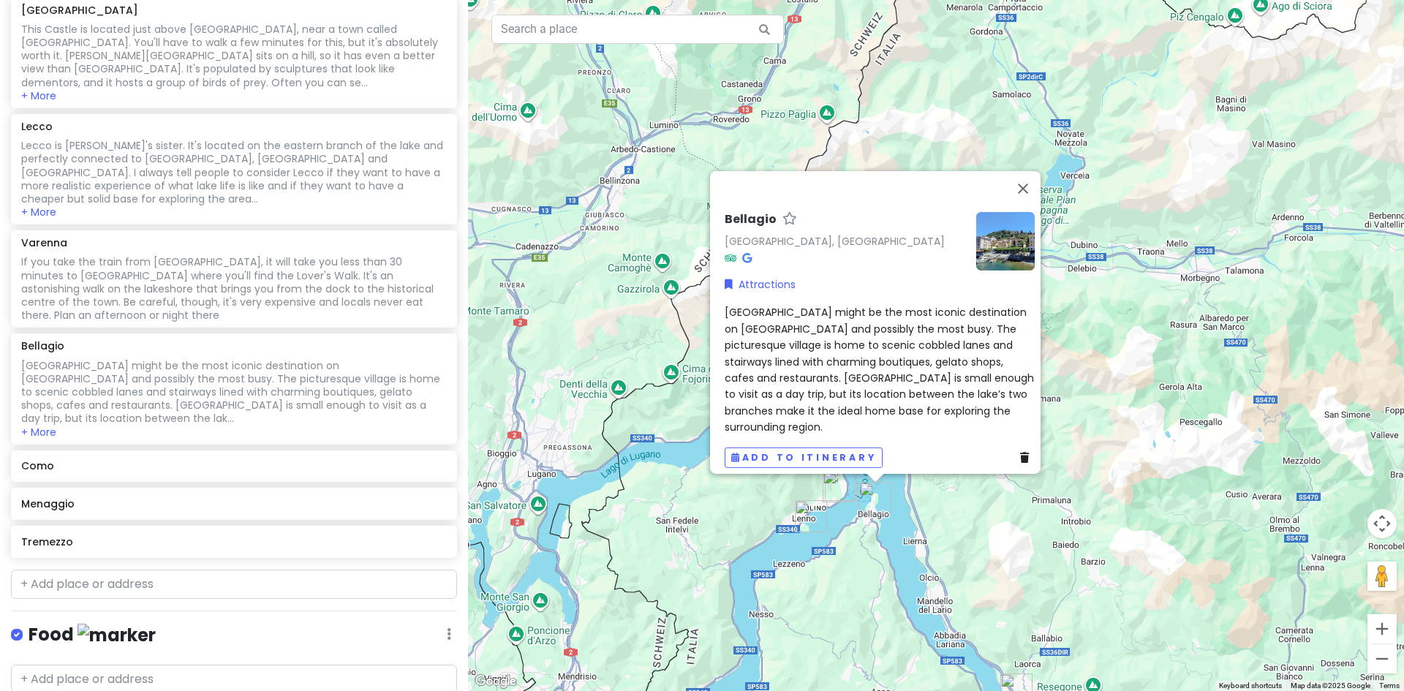
scroll to position [916, 0]
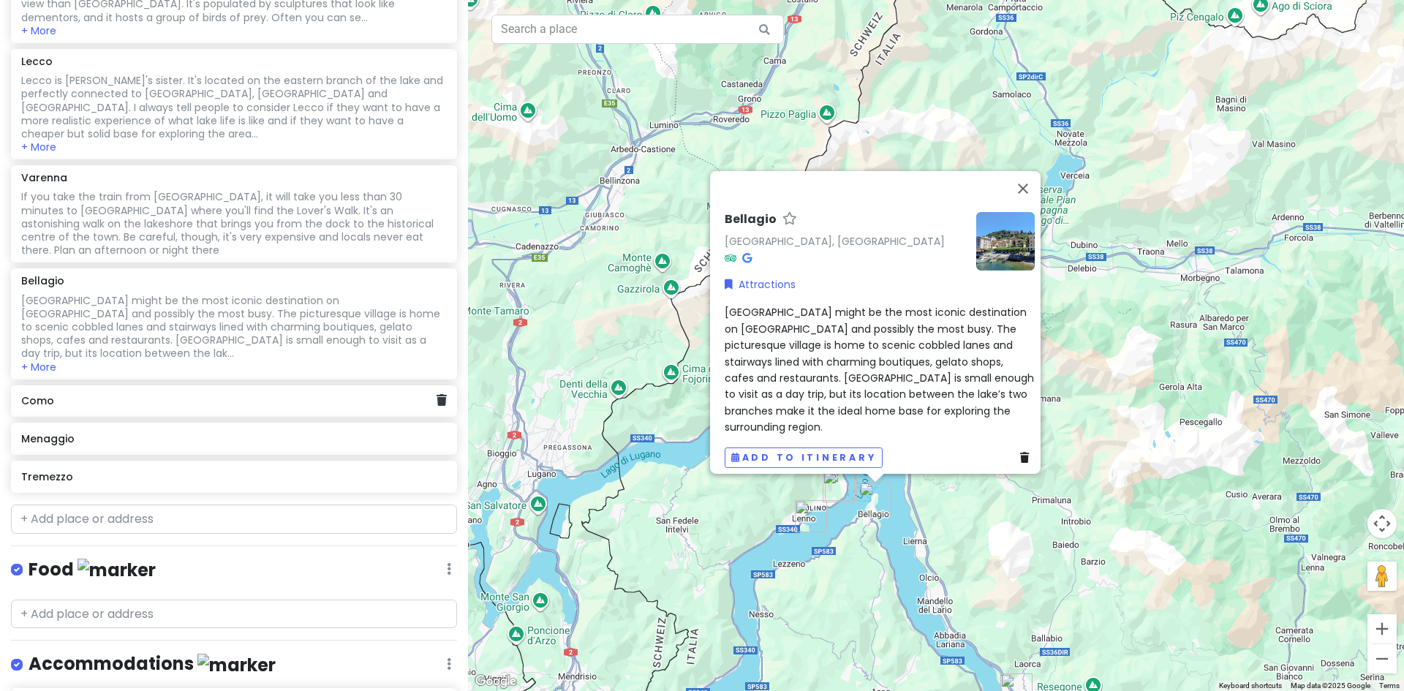
click at [203, 391] on div "Como" at bounding box center [228, 401] width 415 height 20
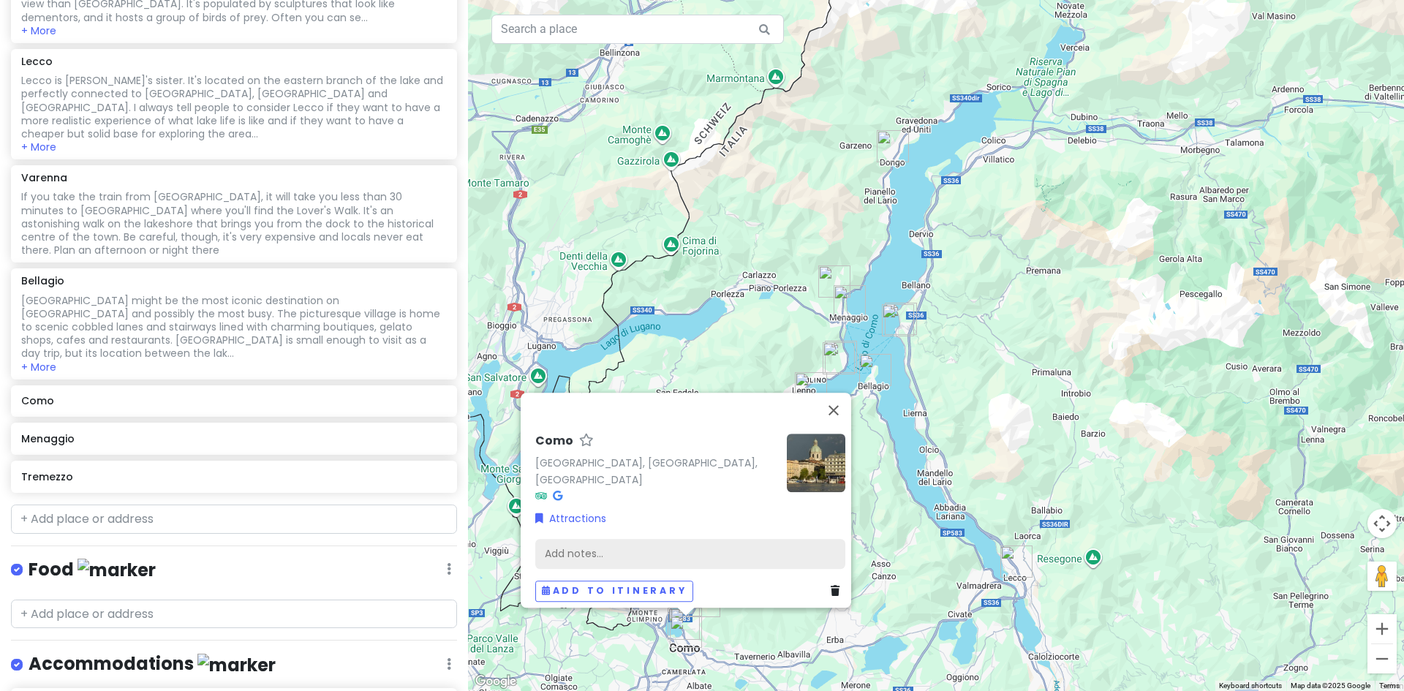
click at [579, 548] on div "Add notes..." at bounding box center [690, 553] width 310 height 31
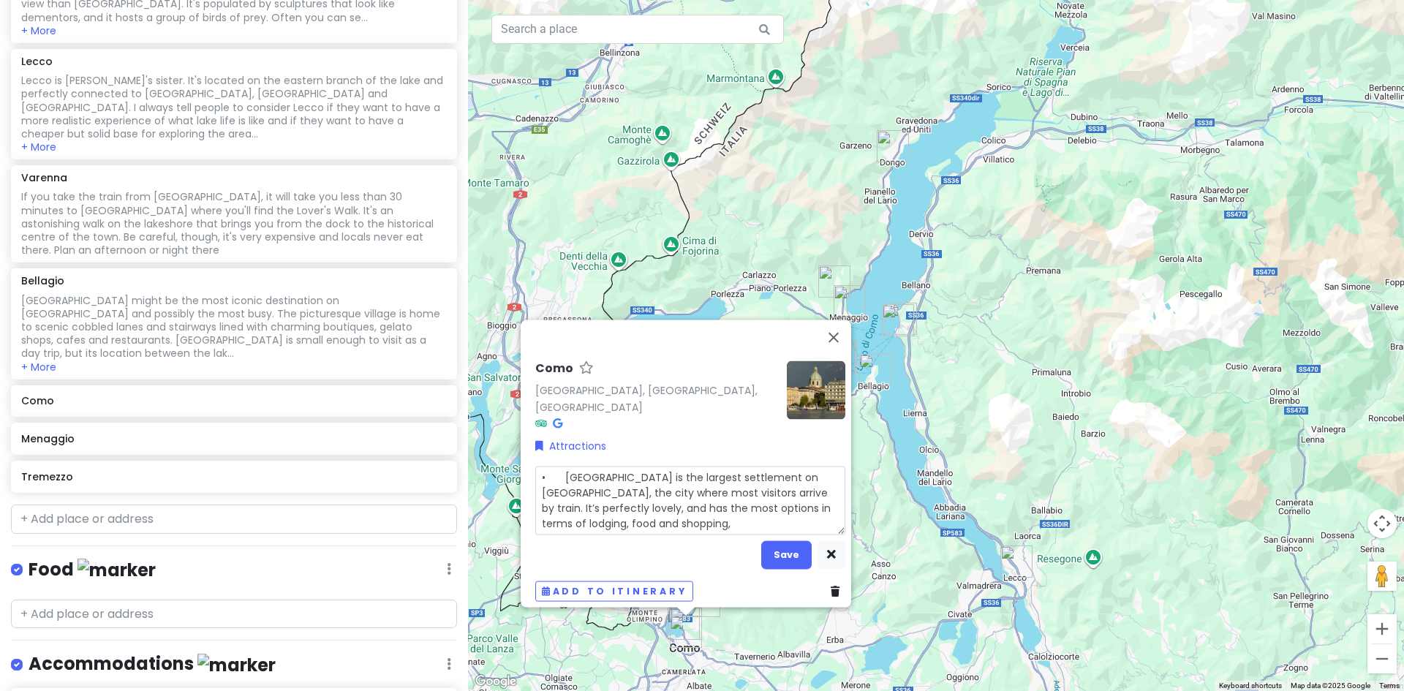
click at [559, 466] on textarea "• [GEOGRAPHIC_DATA] is the largest settlement on [GEOGRAPHIC_DATA], the city wh…" at bounding box center [690, 500] width 310 height 69
click at [592, 518] on textarea "[GEOGRAPHIC_DATA] is the largest settlement on [GEOGRAPHIC_DATA], the city wher…" at bounding box center [690, 500] width 310 height 69
click at [775, 551] on button "Save" at bounding box center [786, 554] width 50 height 29
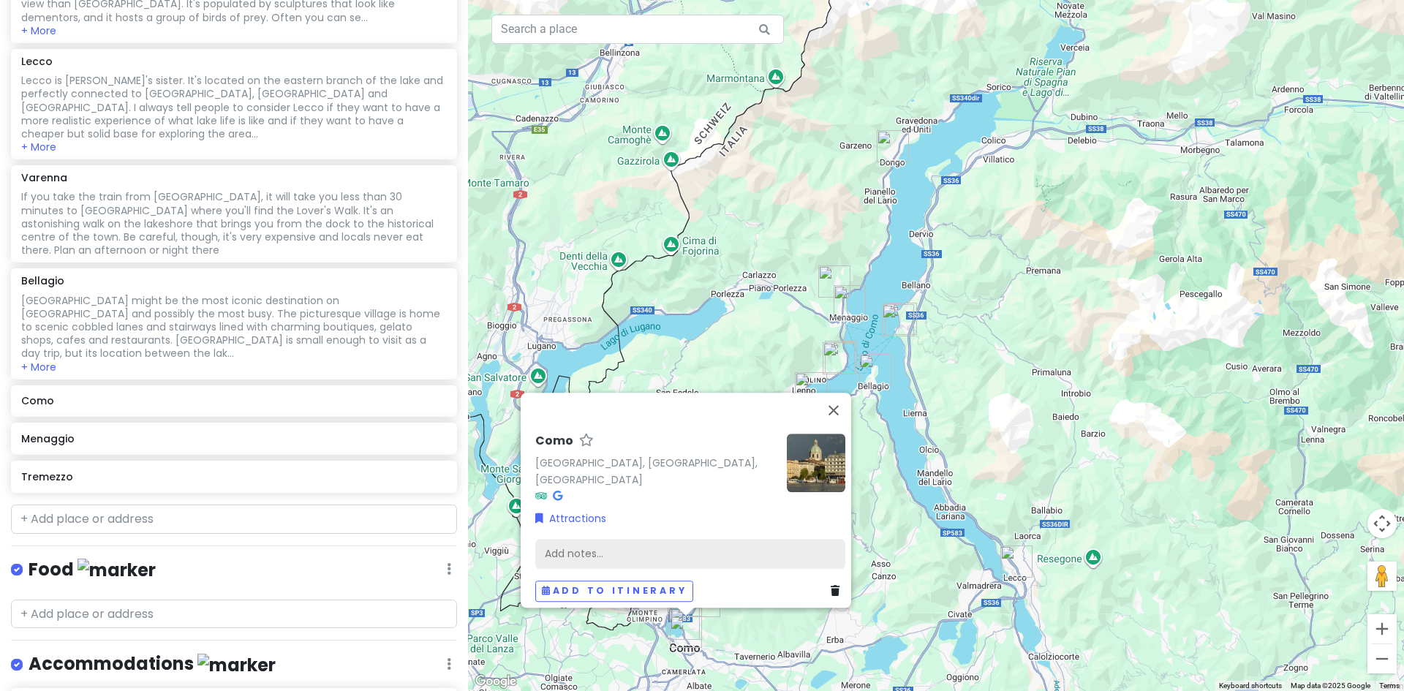
scroll to position [954, 0]
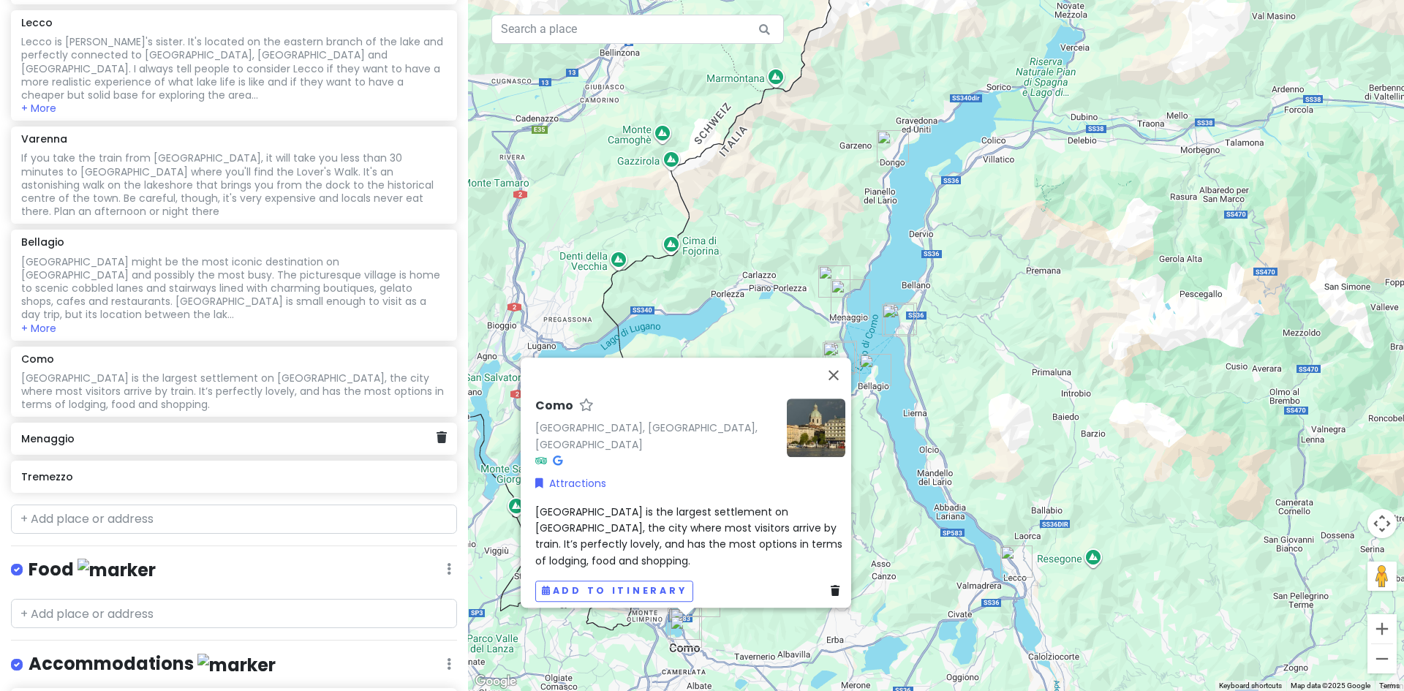
click at [111, 432] on h6 "Menaggio" at bounding box center [228, 438] width 415 height 13
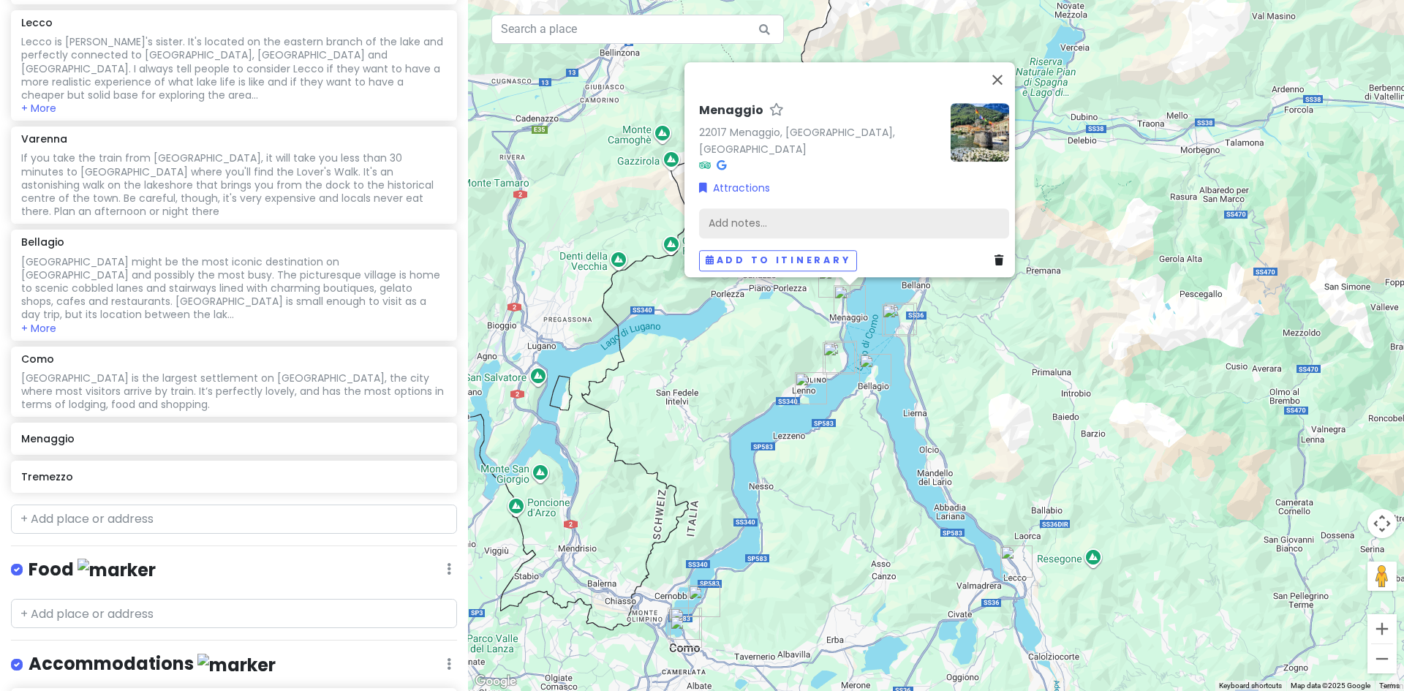
click at [745, 214] on div "Add notes..." at bounding box center [854, 223] width 310 height 31
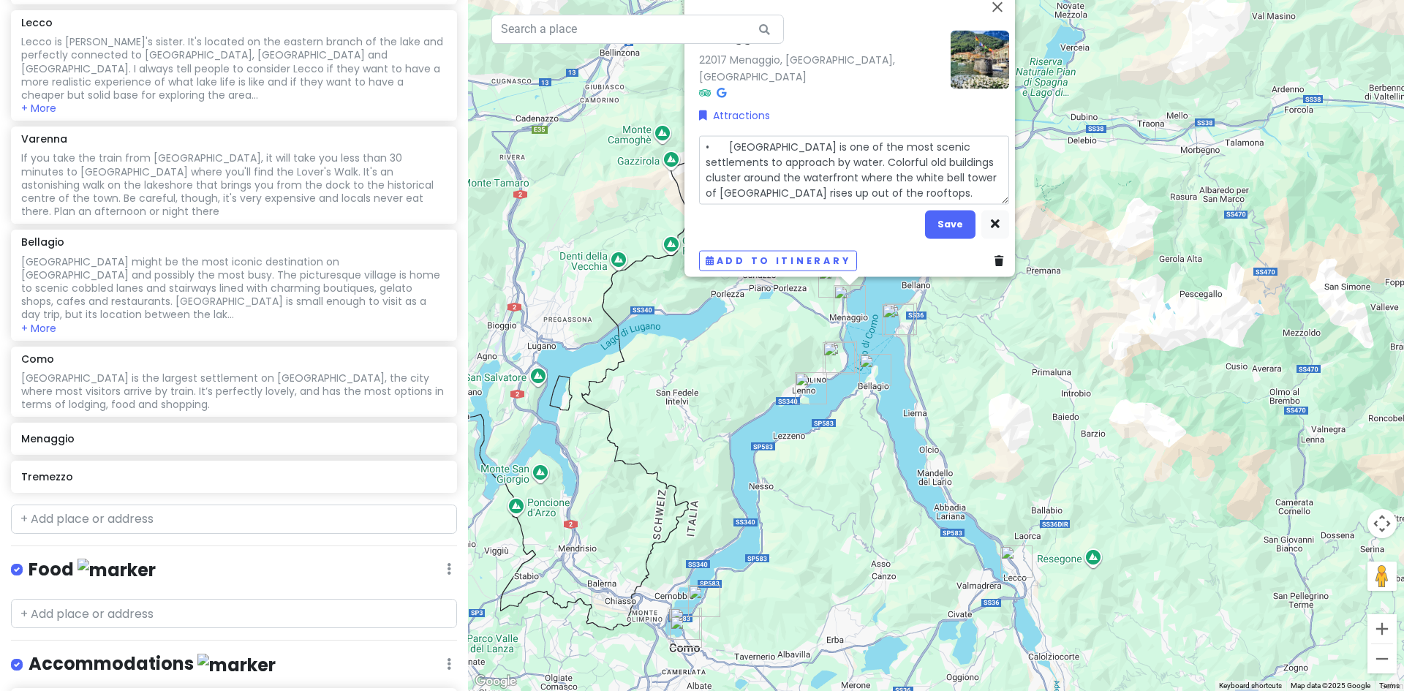
click at [723, 139] on textarea "• [GEOGRAPHIC_DATA] is one of the most scenic settlements to approach by water.…" at bounding box center [854, 169] width 310 height 69
click at [942, 215] on button "Save" at bounding box center [950, 224] width 50 height 29
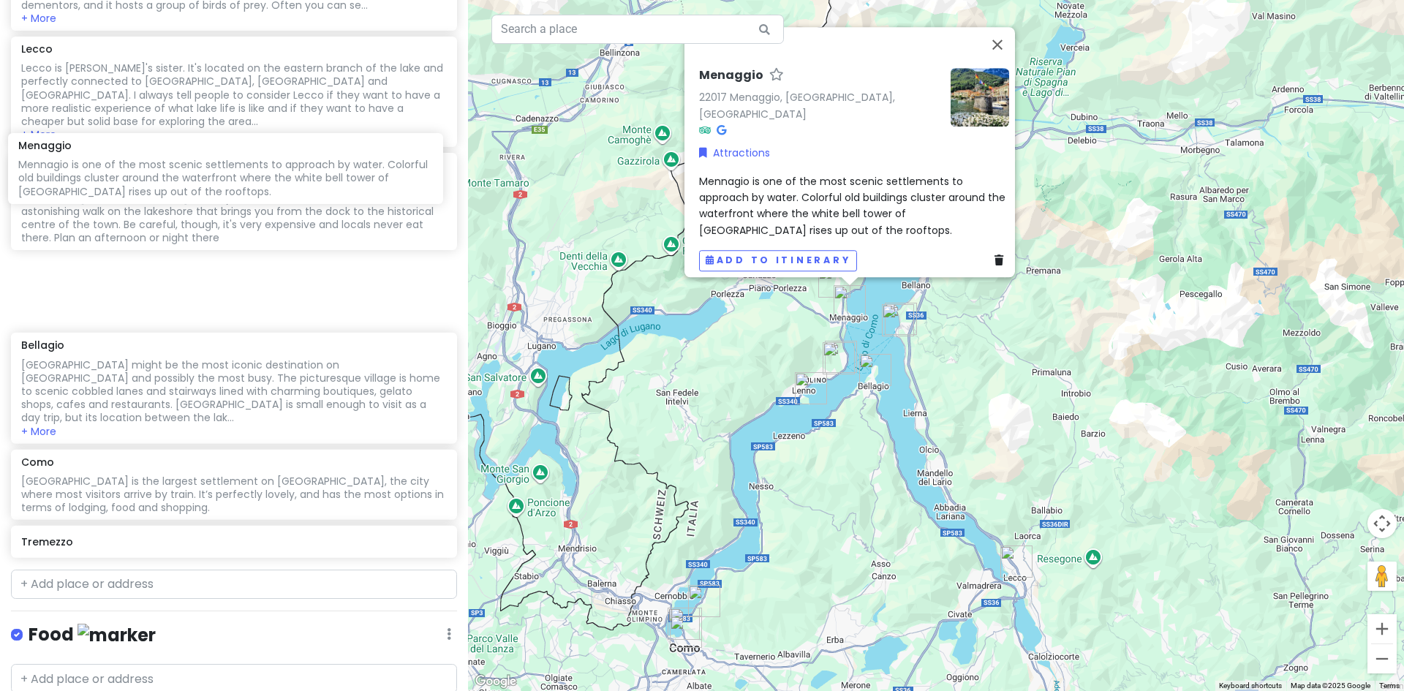
scroll to position [925, 0]
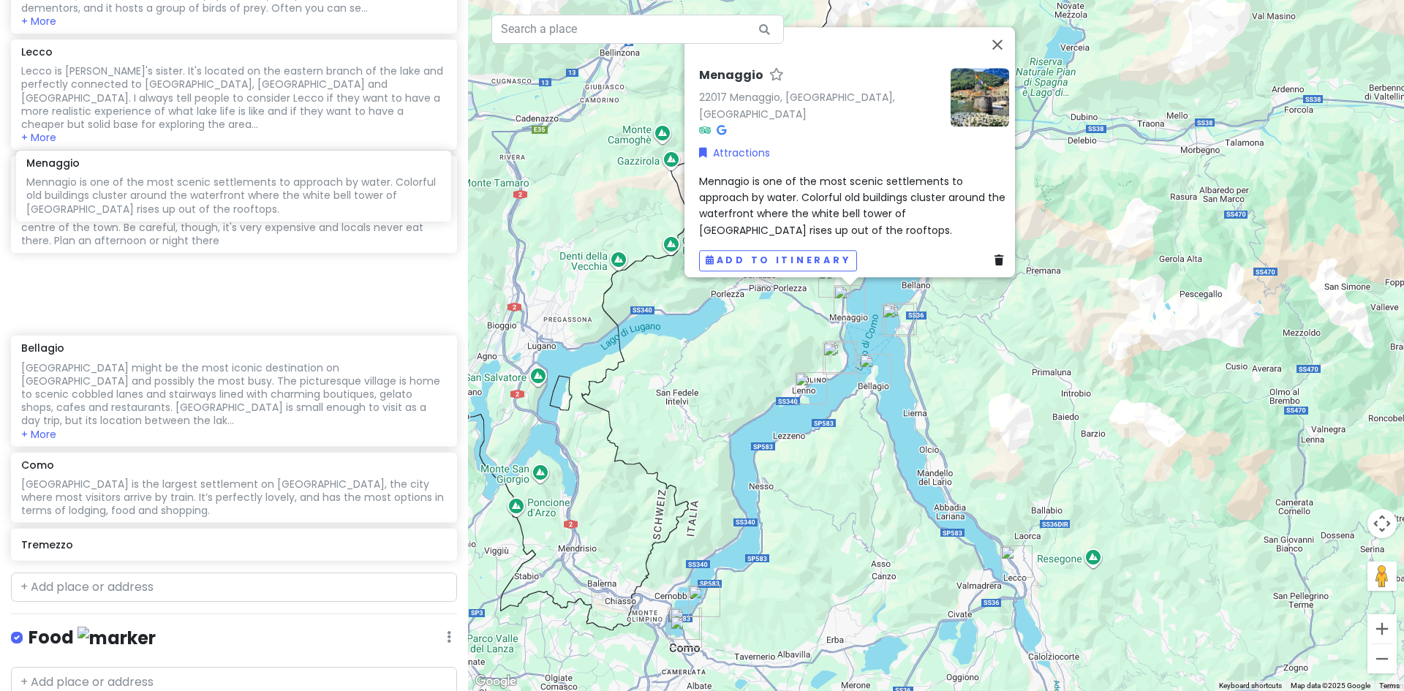
drag, startPoint x: 146, startPoint y: 314, endPoint x: 151, endPoint y: 202, distance: 112.7
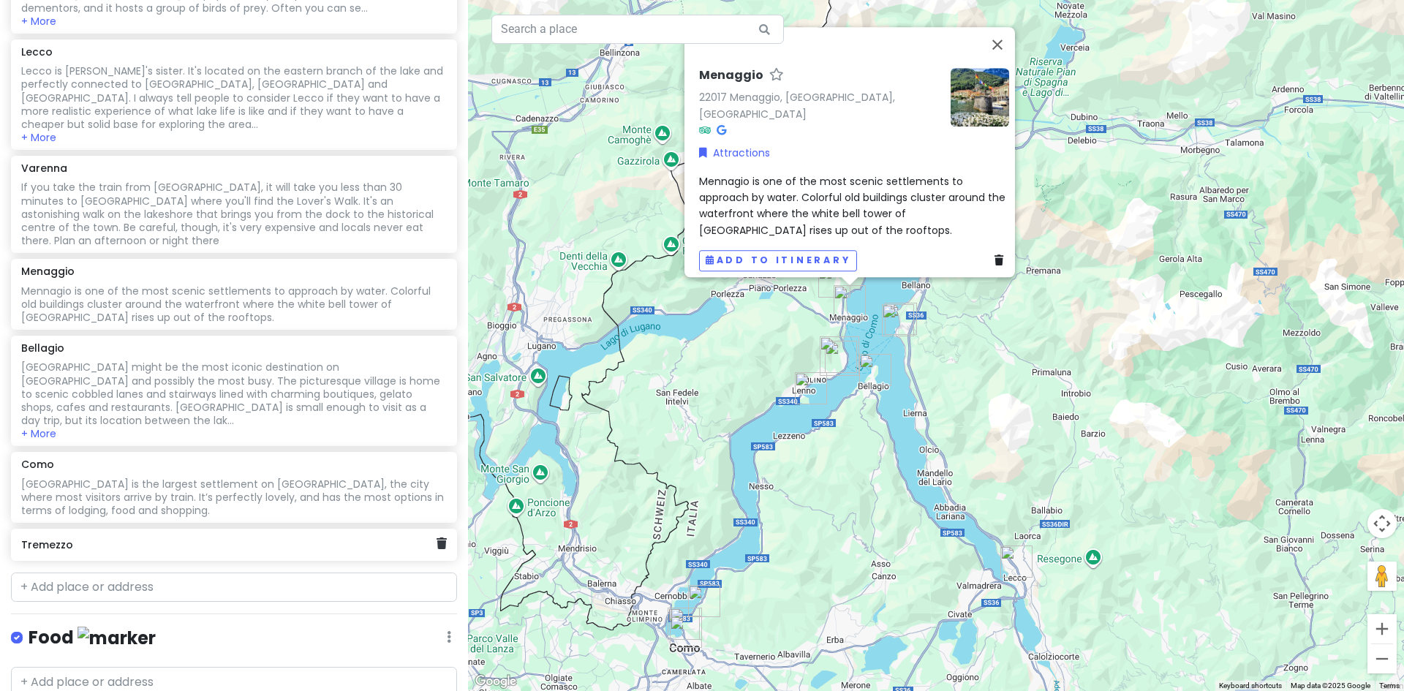
click at [173, 529] on div "Tremezzo" at bounding box center [234, 545] width 446 height 32
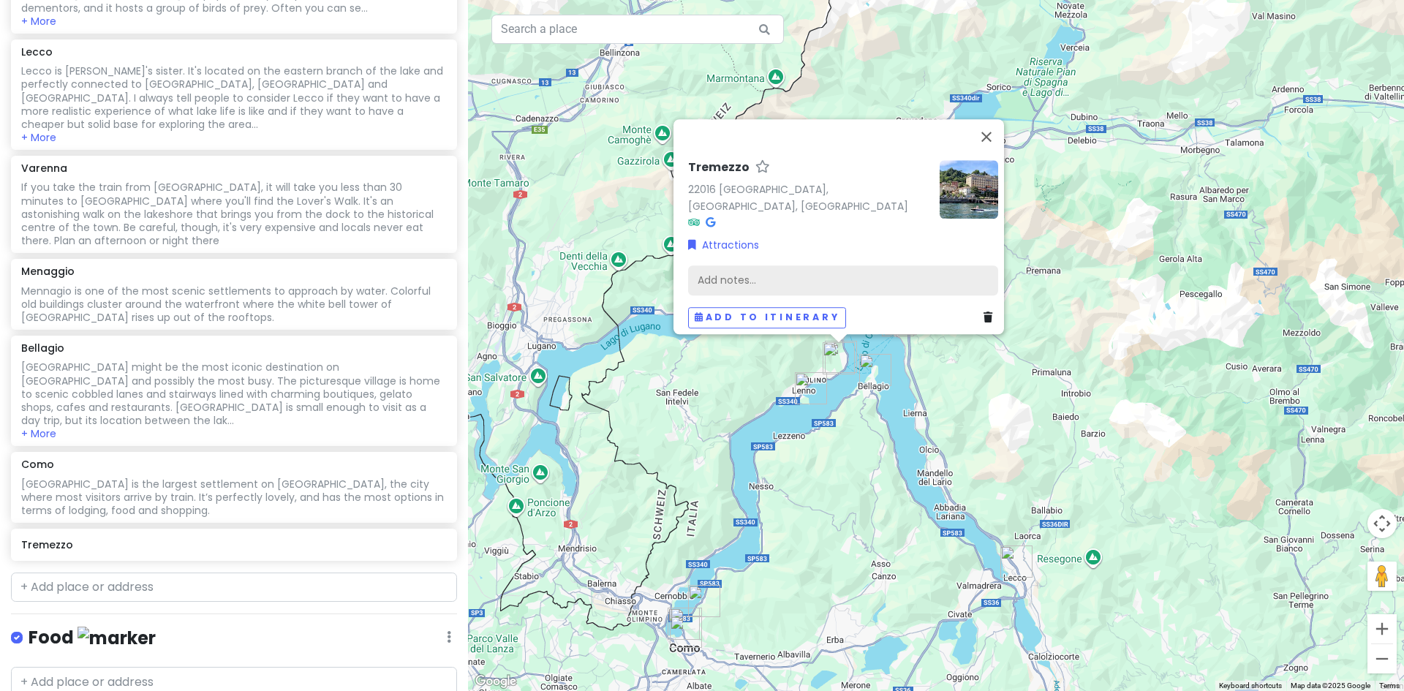
click at [722, 271] on div "Add notes..." at bounding box center [843, 280] width 310 height 31
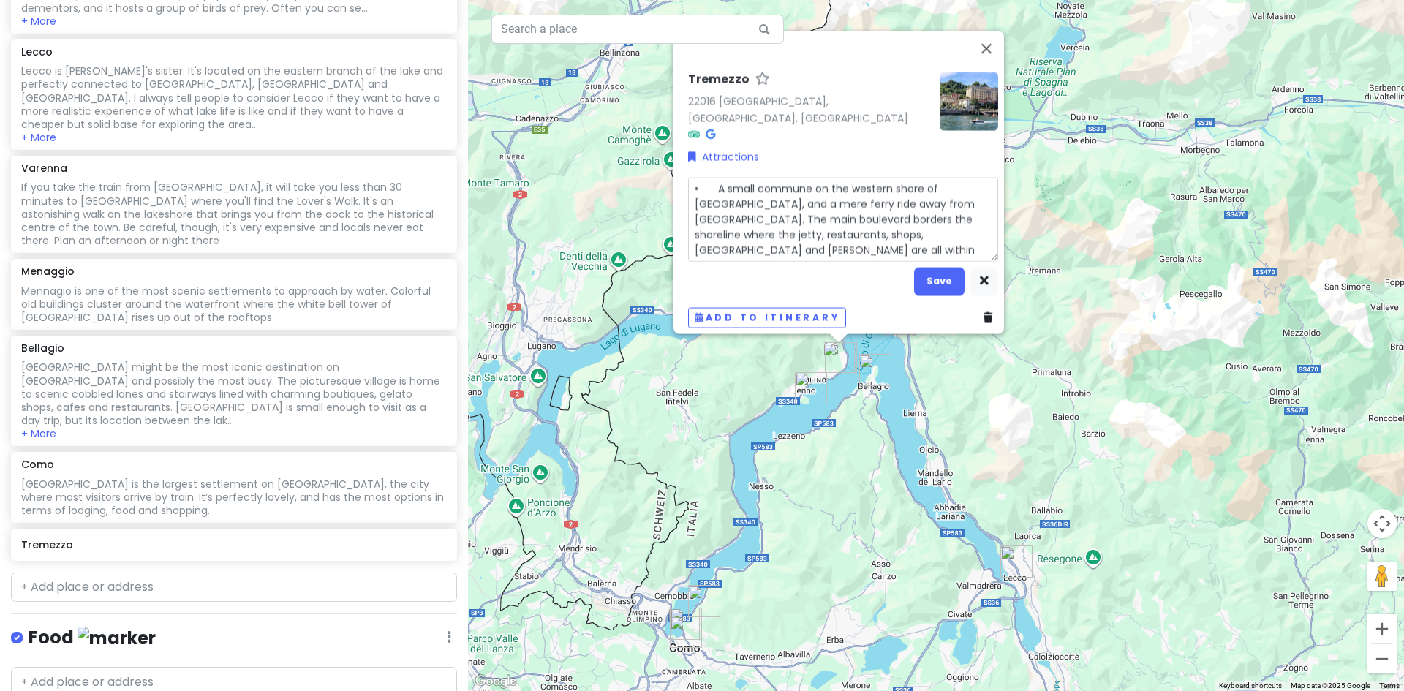
click at [711, 177] on textarea "• A small commune on the western shore of [GEOGRAPHIC_DATA], and a mere ferry r…" at bounding box center [843, 219] width 310 height 84
click at [940, 277] on button "Save" at bounding box center [939, 281] width 50 height 29
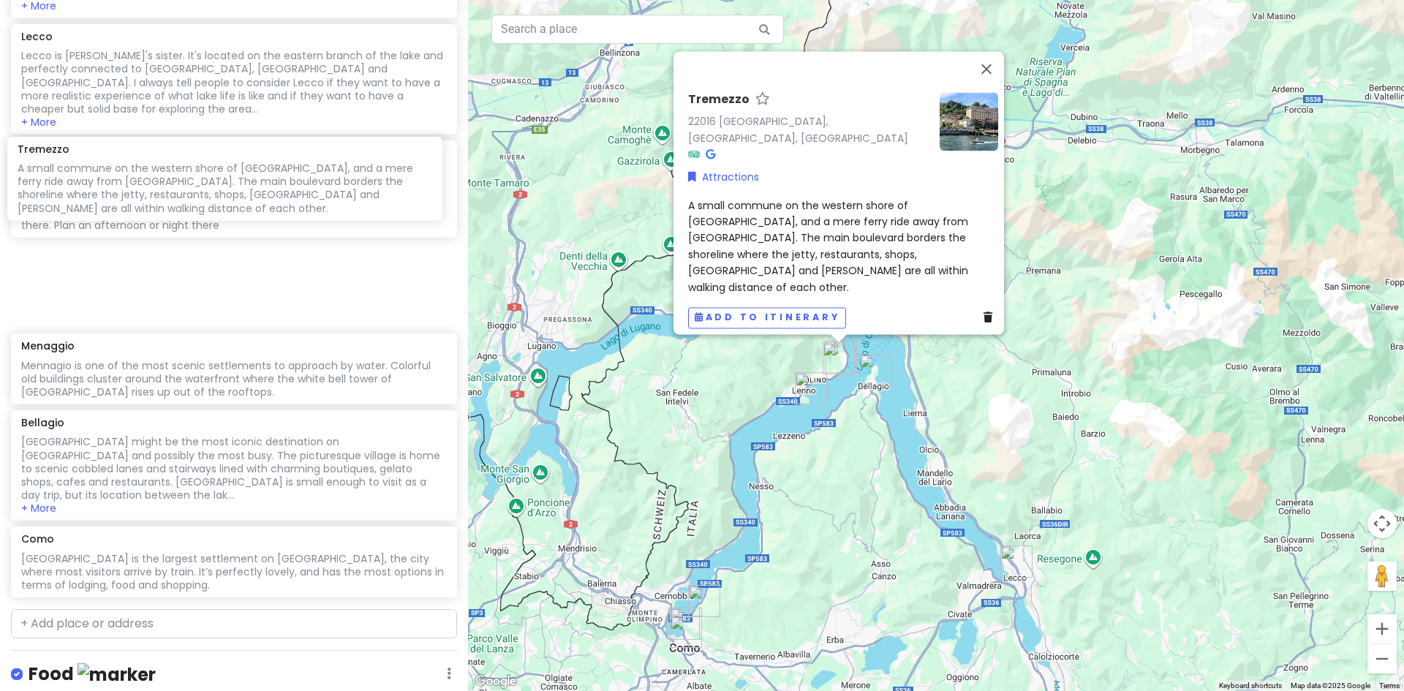
scroll to position [941, 0]
drag, startPoint x: 173, startPoint y: 412, endPoint x: 169, endPoint y: 195, distance: 218.0
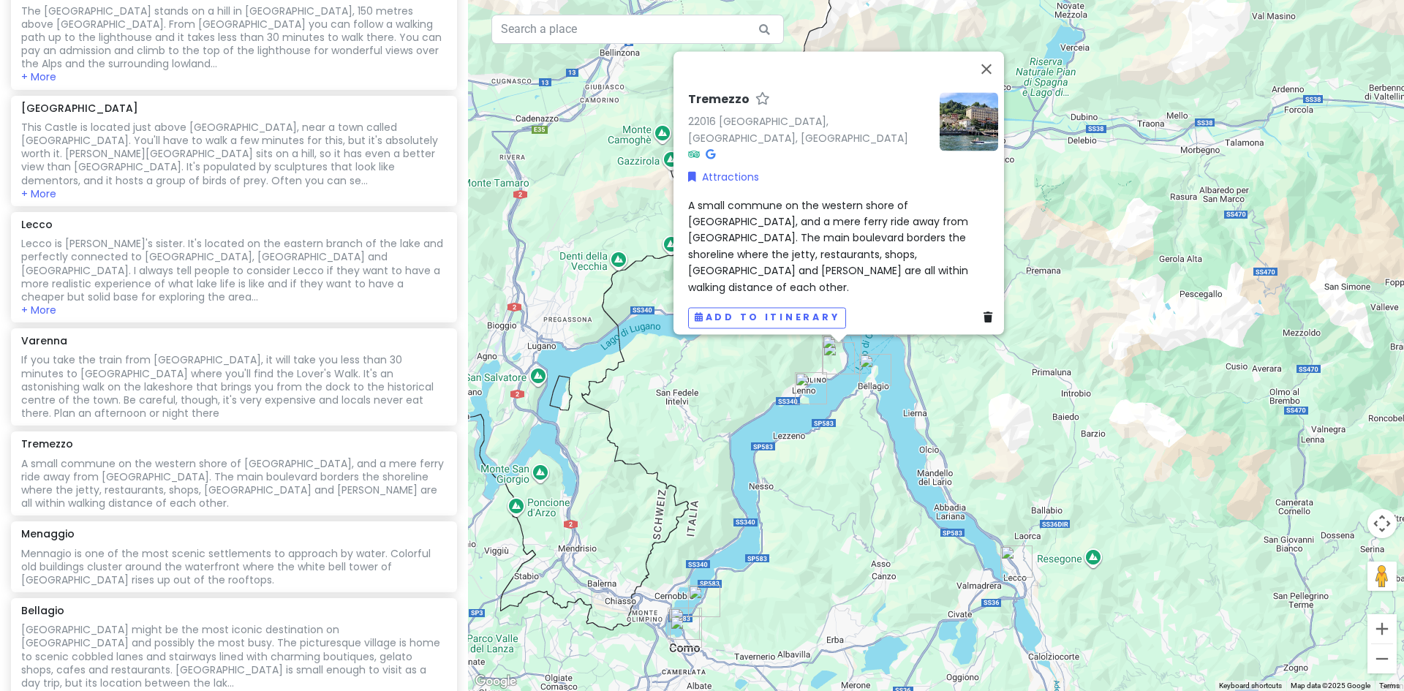
scroll to position [1045, 0]
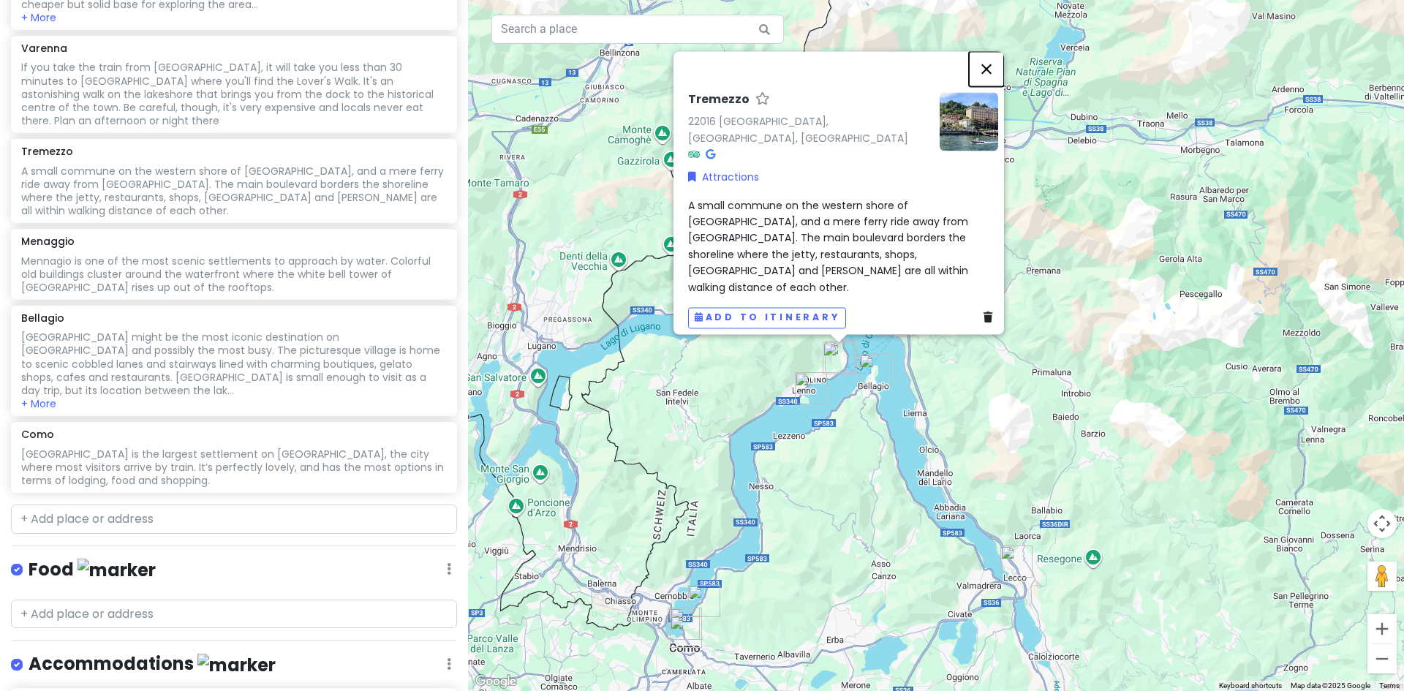
click at [998, 86] on button "Close" at bounding box center [986, 68] width 35 height 35
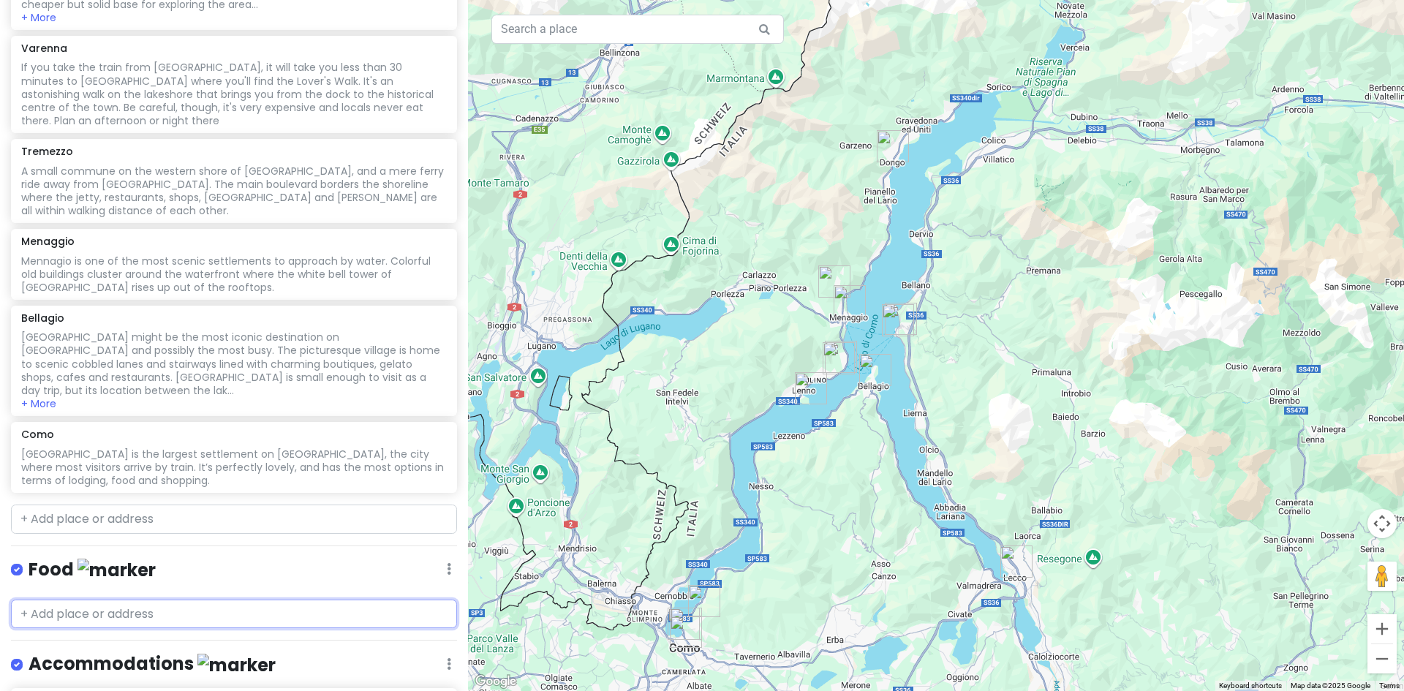
click at [149, 600] on input "text" at bounding box center [234, 614] width 446 height 29
click at [182, 653] on span "Contrada Scoscesa, [GEOGRAPHIC_DATA], Province of [GEOGRAPHIC_DATA], [GEOGRAPHI…" at bounding box center [224, 656] width 391 height 31
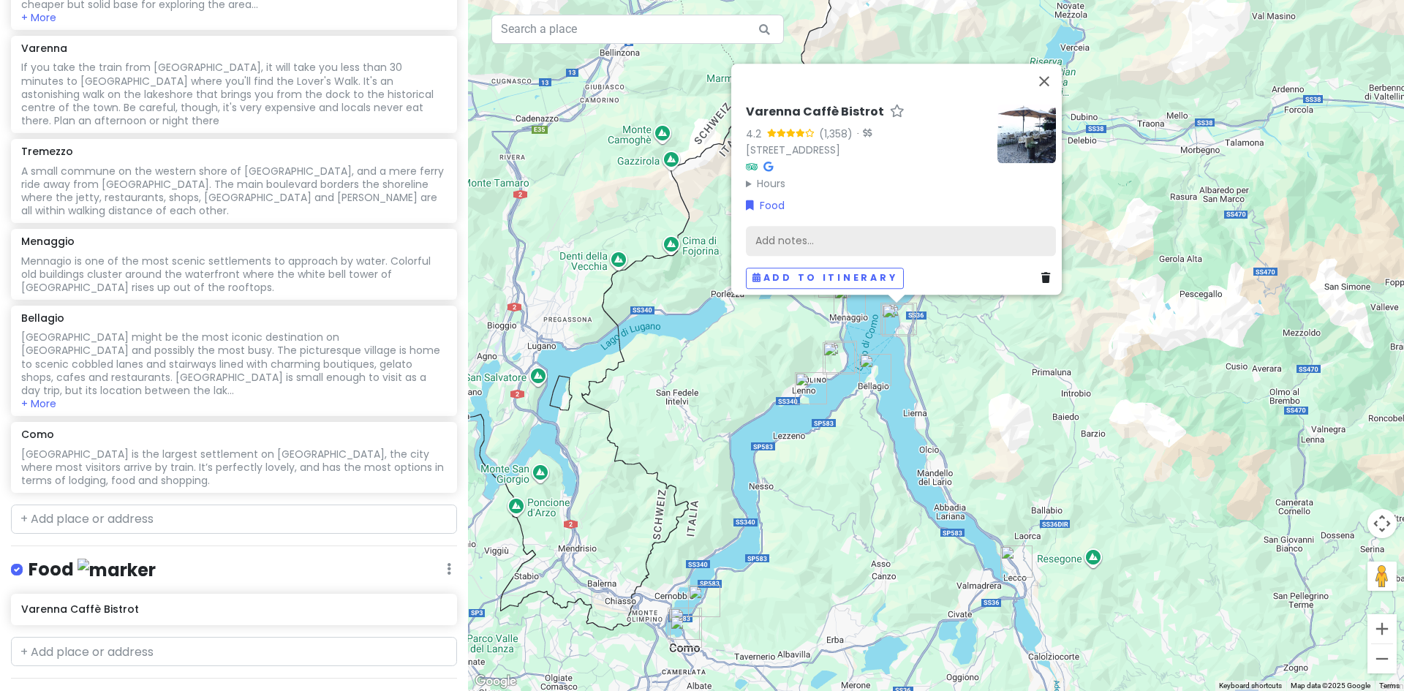
drag, startPoint x: 777, startPoint y: 227, endPoint x: 765, endPoint y: 235, distance: 14.2
click at [765, 235] on div "Add notes..." at bounding box center [901, 240] width 310 height 31
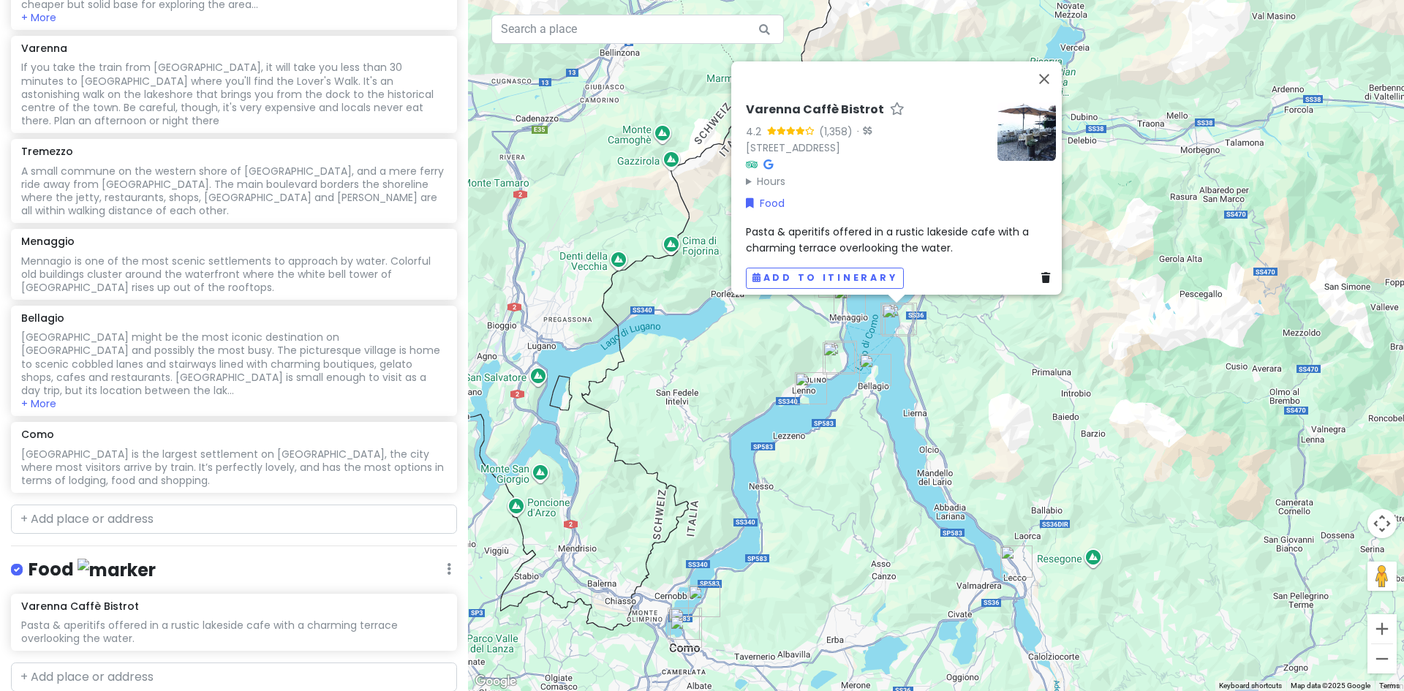
click at [772, 224] on span "Pasta & aperitifs offered in a rustic lakeside cafe with a charming terrace ove…" at bounding box center [889, 239] width 286 height 31
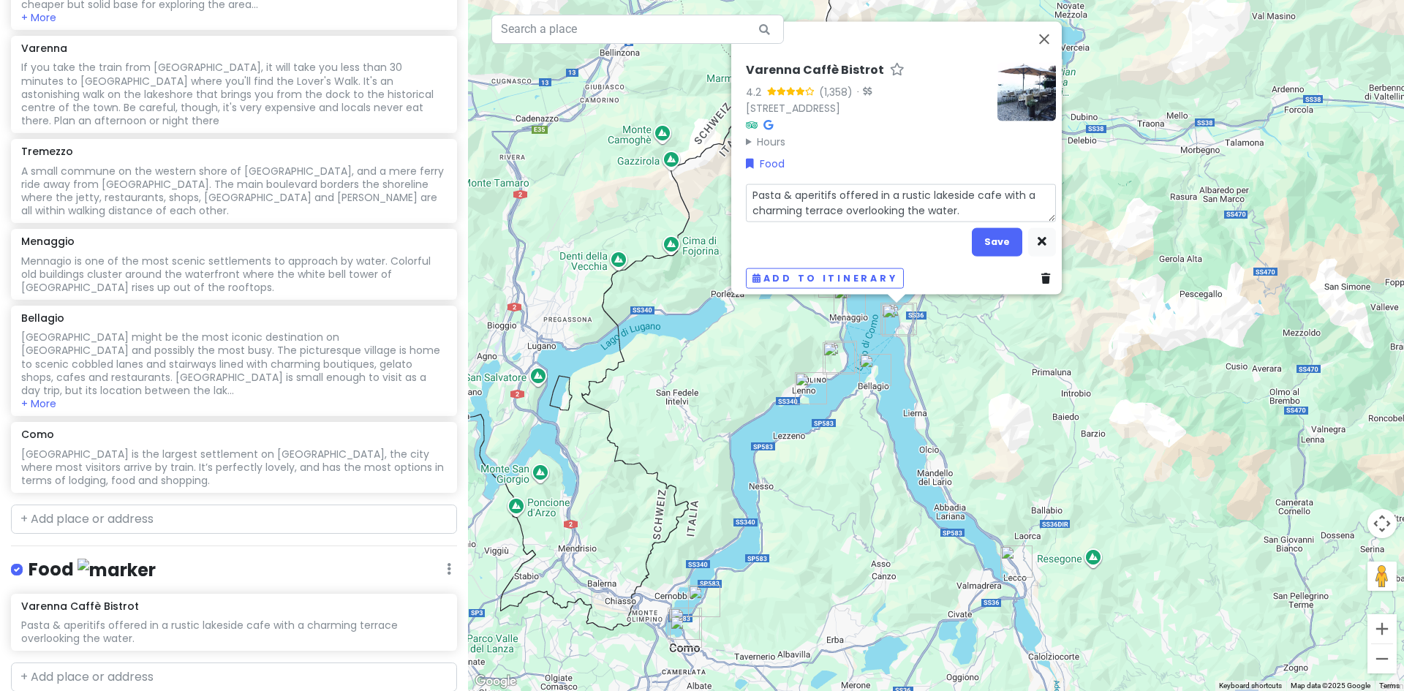
click at [773, 186] on textarea "Pasta & aperitifs offered in a rustic lakeside cafe with a charming terrace ove…" at bounding box center [901, 203] width 310 height 38
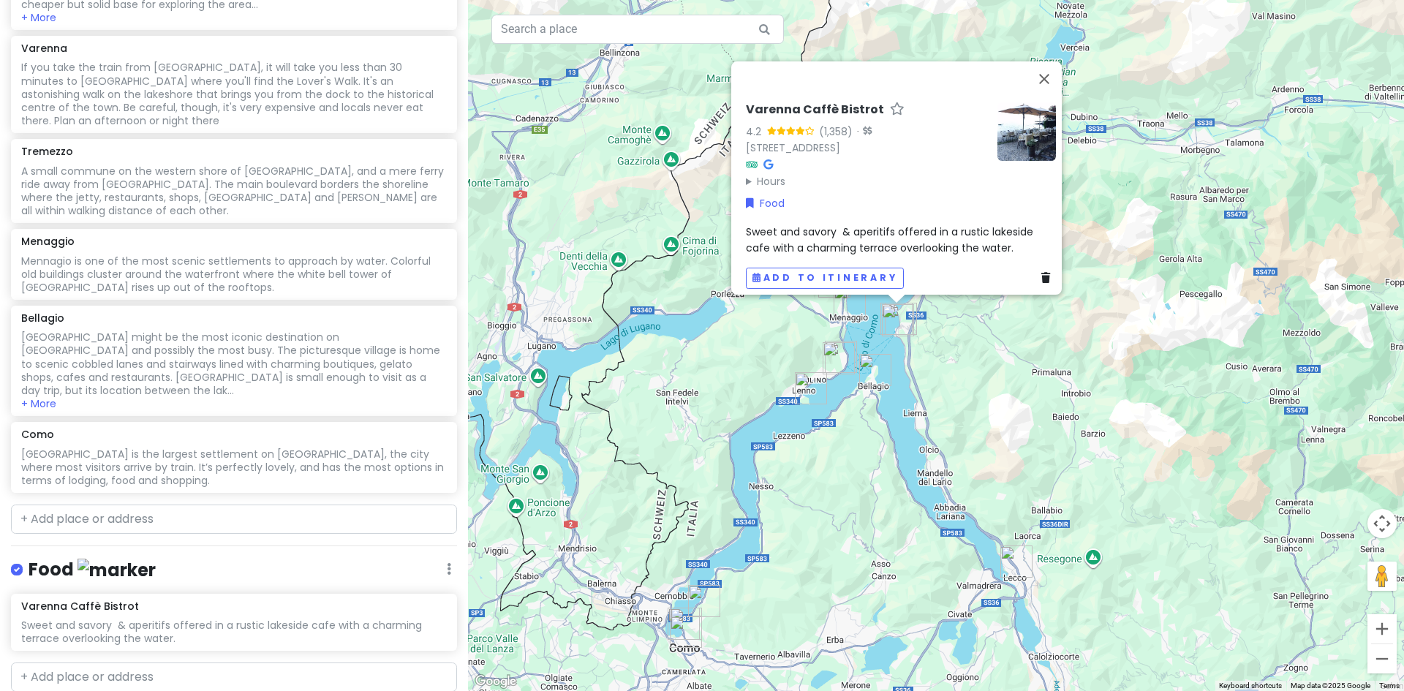
click at [830, 210] on div "Varenna Caffè Bistrot 4.2 (1,358) · [STREET_ADDRESS] Hours [DATE] 9:00 AM – 1:0…" at bounding box center [901, 196] width 322 height 198
click at [829, 224] on span "Sweet and savory & aperitifs offered in a rustic lakeside cafe with a charming …" at bounding box center [891, 239] width 290 height 31
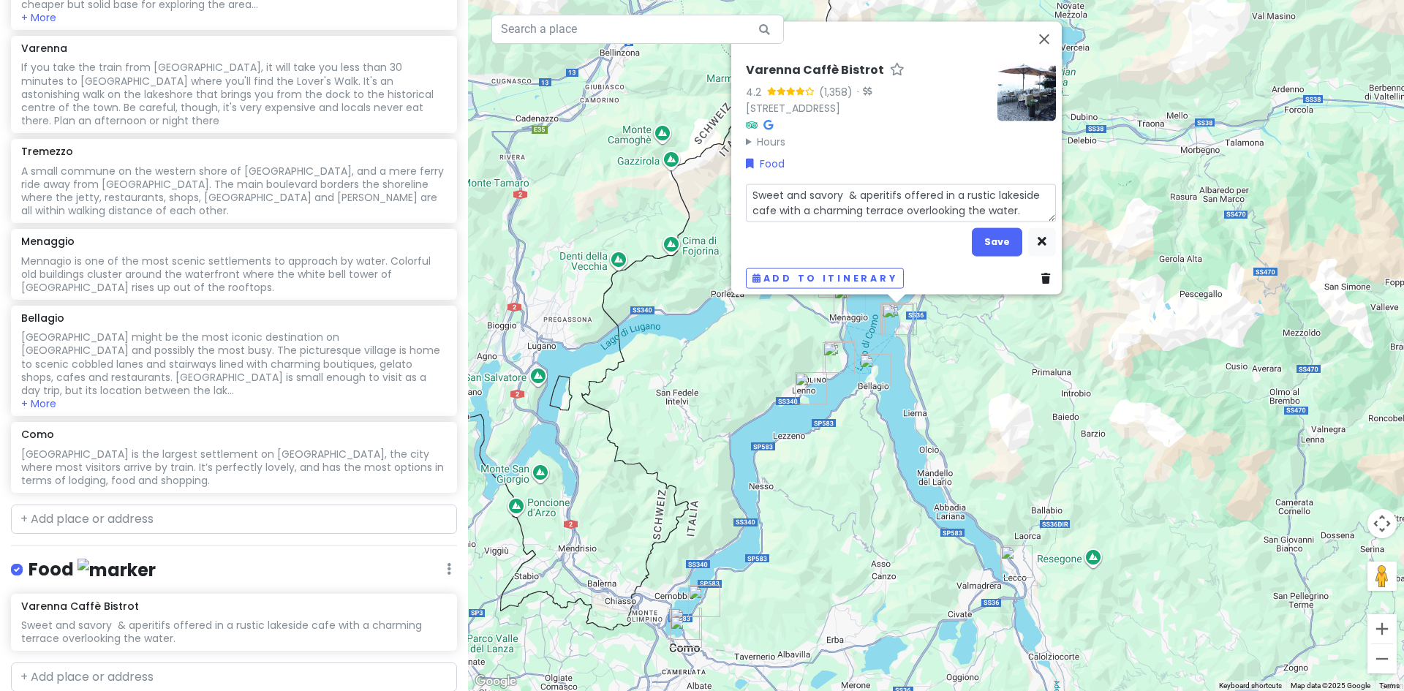
click at [836, 184] on textarea "Sweet and savory & aperitifs offered in a rustic lakeside cafe with a charming …" at bounding box center [901, 203] width 310 height 38
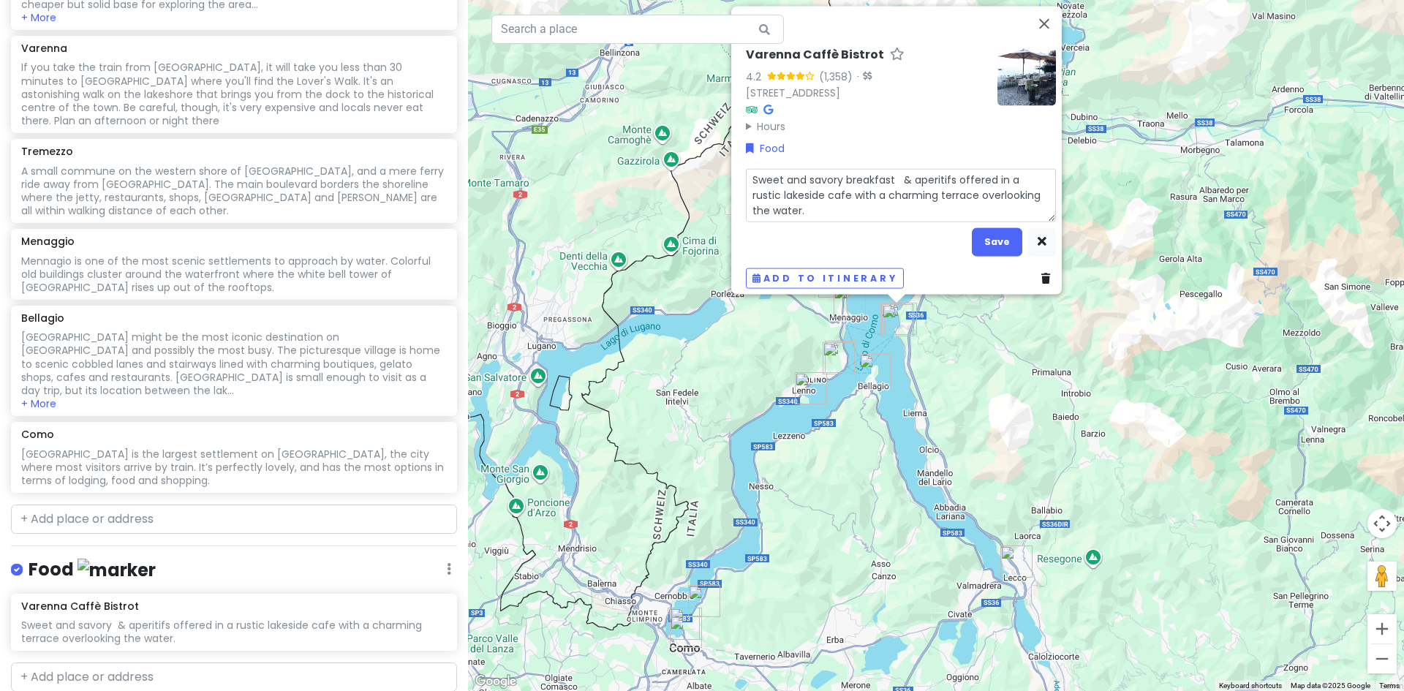
click at [897, 171] on textarea "Sweet and savory breakfast & aperitifs offered in a rustic lakeside cafe with a…" at bounding box center [901, 194] width 310 height 53
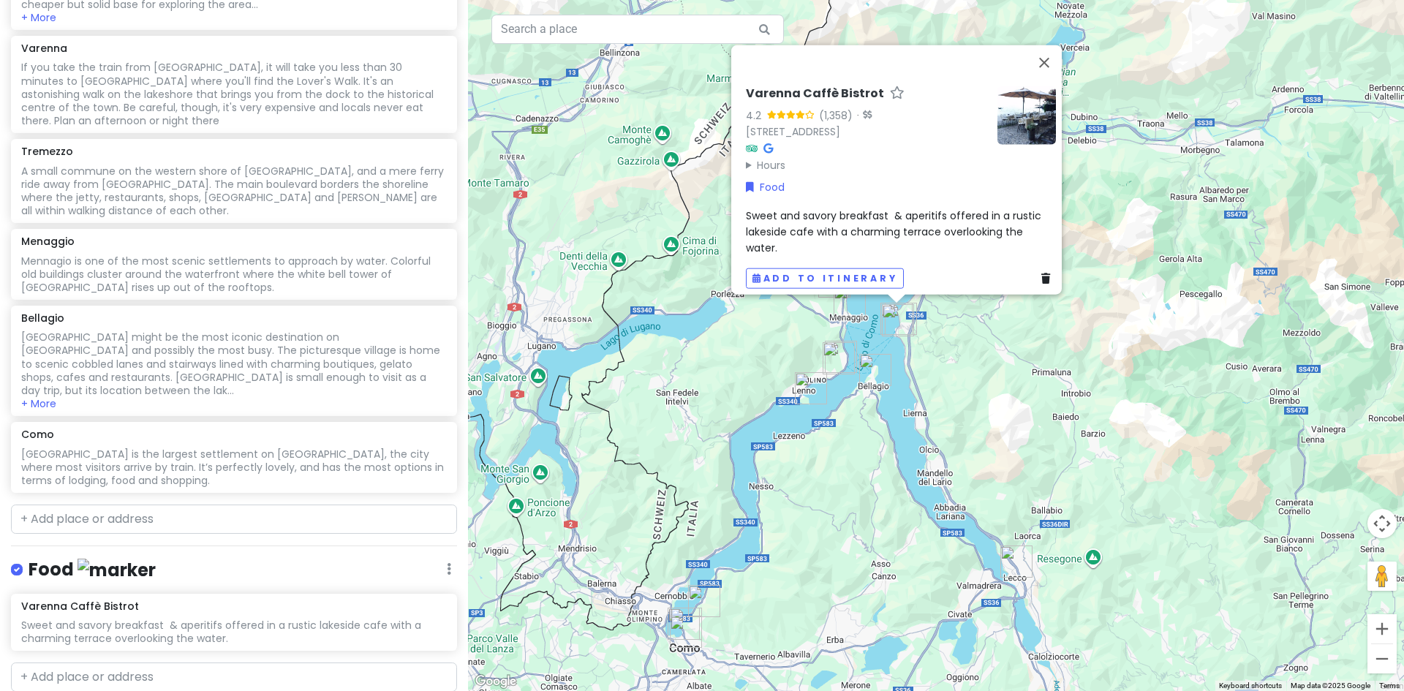
click at [898, 221] on span "Sweet and savory breakfast & aperitifs offered in a rustic lakeside cafe with a…" at bounding box center [895, 232] width 298 height 48
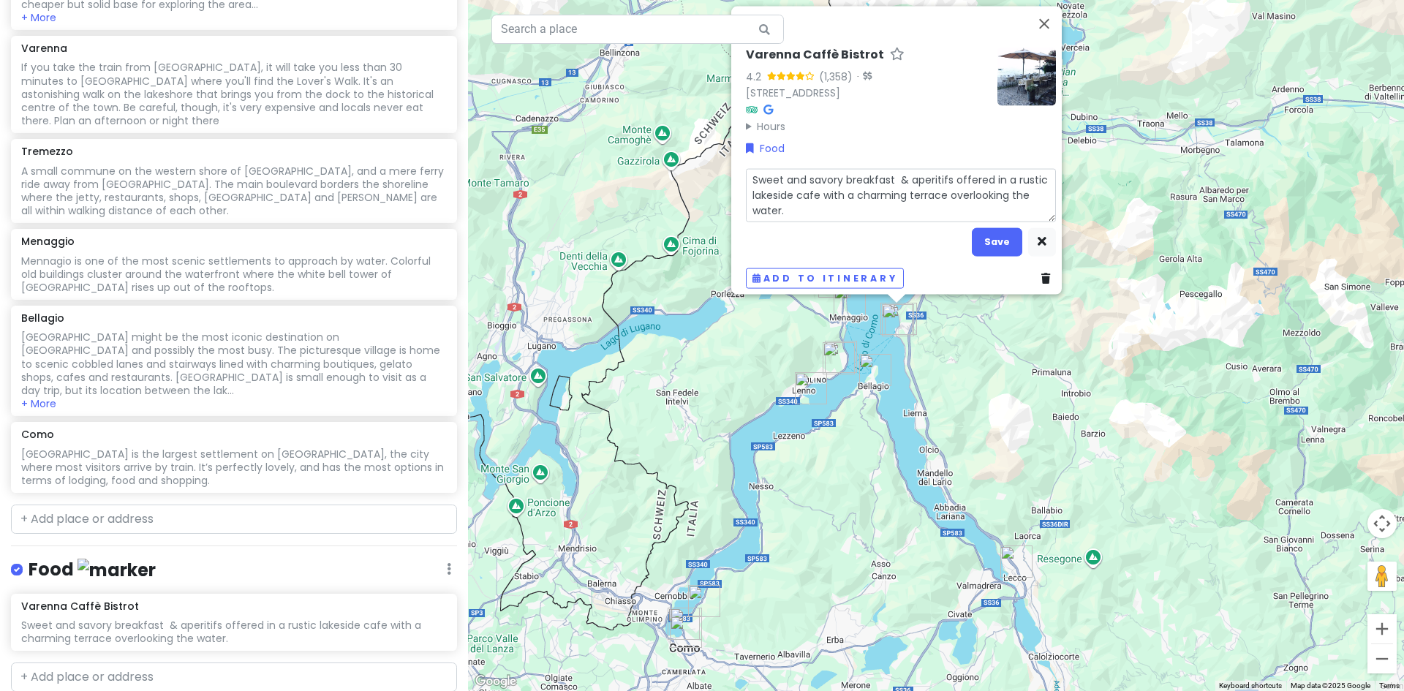
click at [903, 172] on textarea "Sweet and savory breakfast & aperitifs offered in a rustic lakeside cafe with a…" at bounding box center [901, 194] width 310 height 53
click at [873, 200] on textarea "Sweet and savory breakfast and sunset aperitifs offered in a rustic lakeside ca…" at bounding box center [901, 194] width 310 height 53
click at [990, 228] on button "Save" at bounding box center [997, 241] width 50 height 29
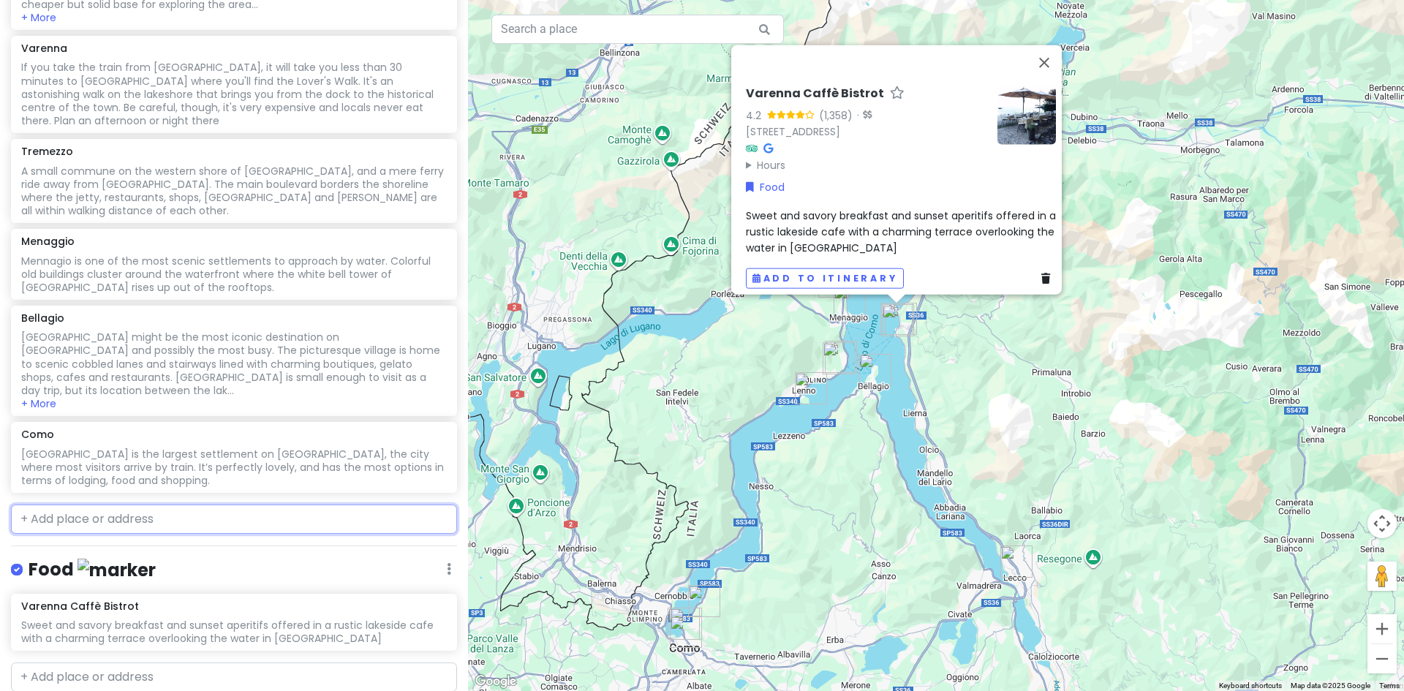
click at [69, 505] on input "text" at bounding box center [234, 519] width 446 height 29
paste input "[GEOGRAPHIC_DATA][PERSON_NAME]"
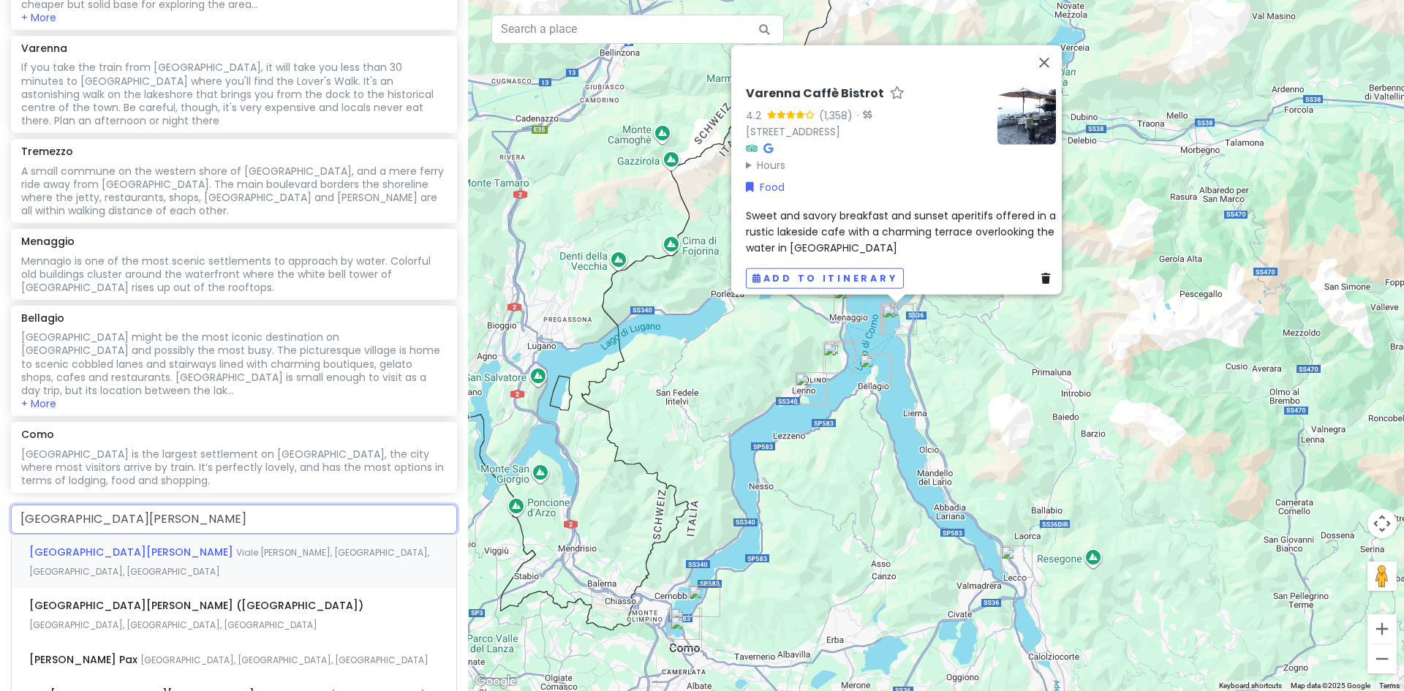
click at [208, 546] on span "Viale [PERSON_NAME], [GEOGRAPHIC_DATA], [GEOGRAPHIC_DATA], [GEOGRAPHIC_DATA]" at bounding box center [229, 561] width 400 height 31
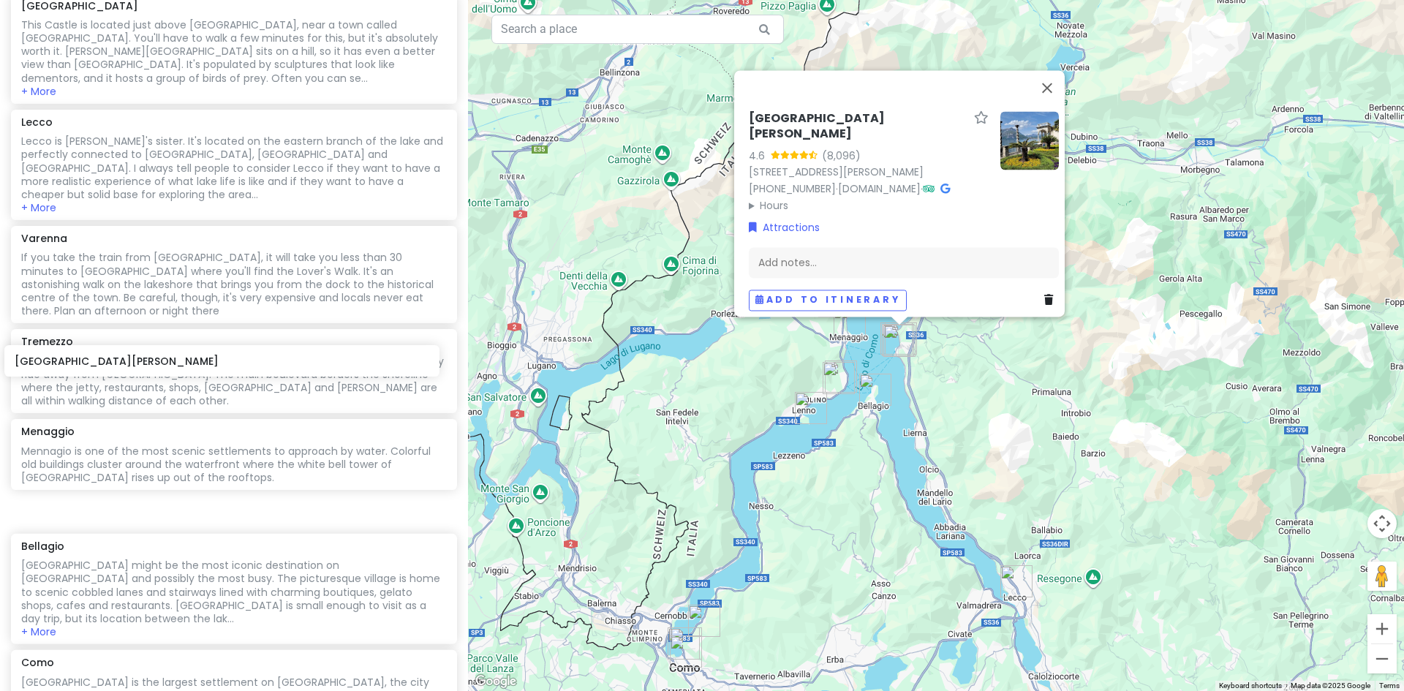
scroll to position [855, 0]
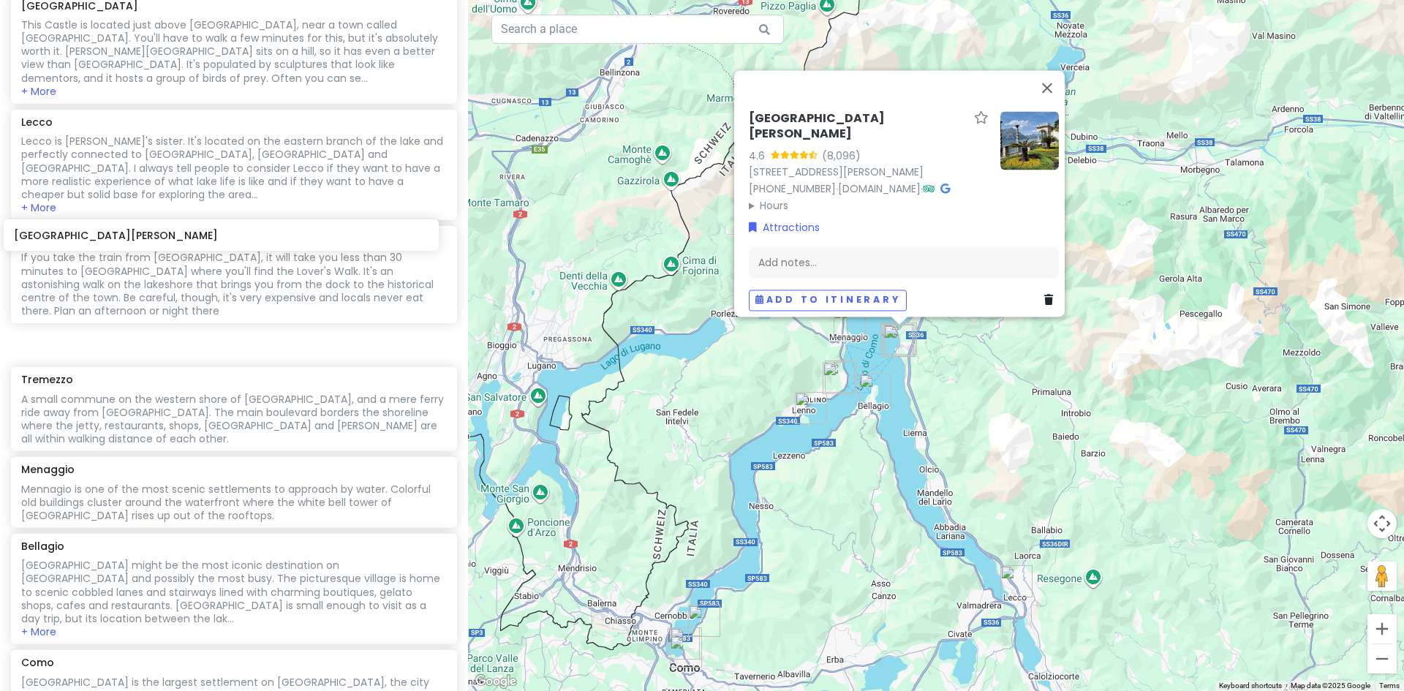
drag, startPoint x: 156, startPoint y: 361, endPoint x: 148, endPoint y: 240, distance: 120.9
click at [148, 240] on div "[PERSON_NAME][GEOGRAPHIC_DATA][PERSON_NAME] on [GEOGRAPHIC_DATA] is known for i…" at bounding box center [234, 63] width 468 height 1327
click at [790, 253] on div "Add notes..." at bounding box center [904, 262] width 310 height 31
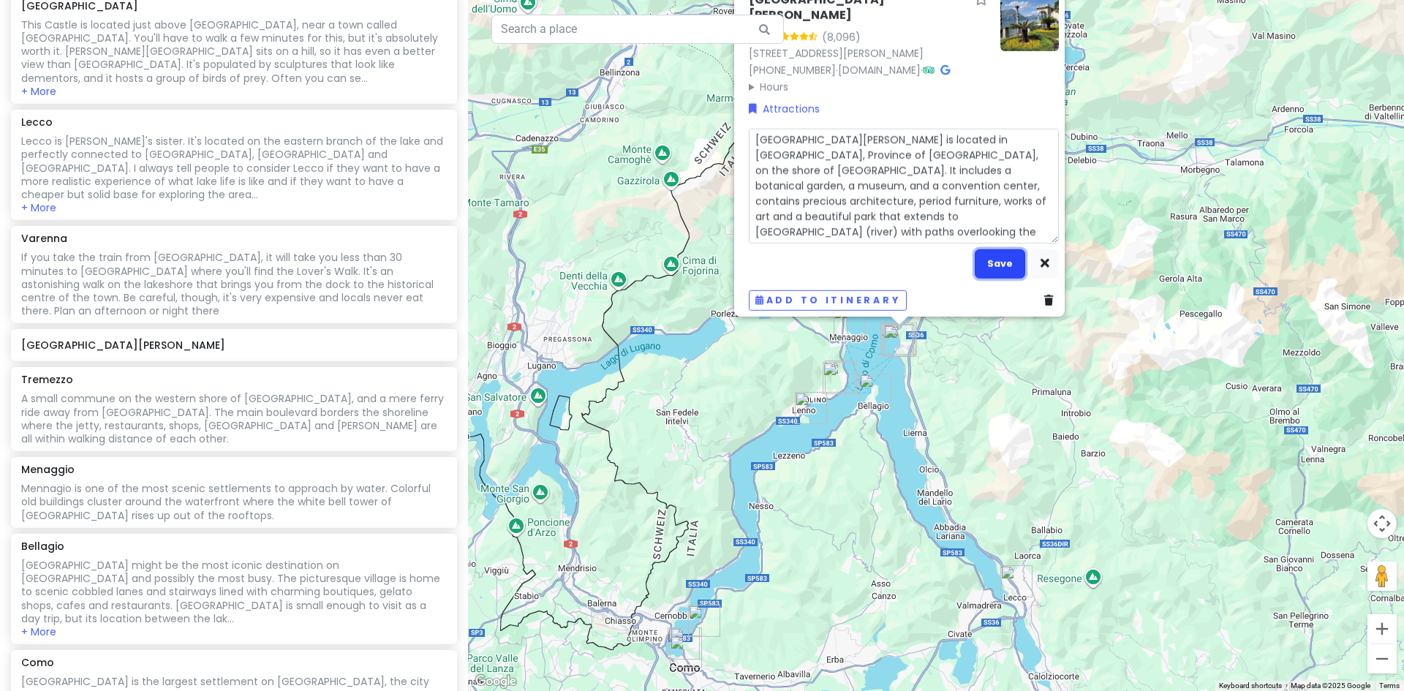
click at [997, 255] on button "Save" at bounding box center [1000, 263] width 50 height 29
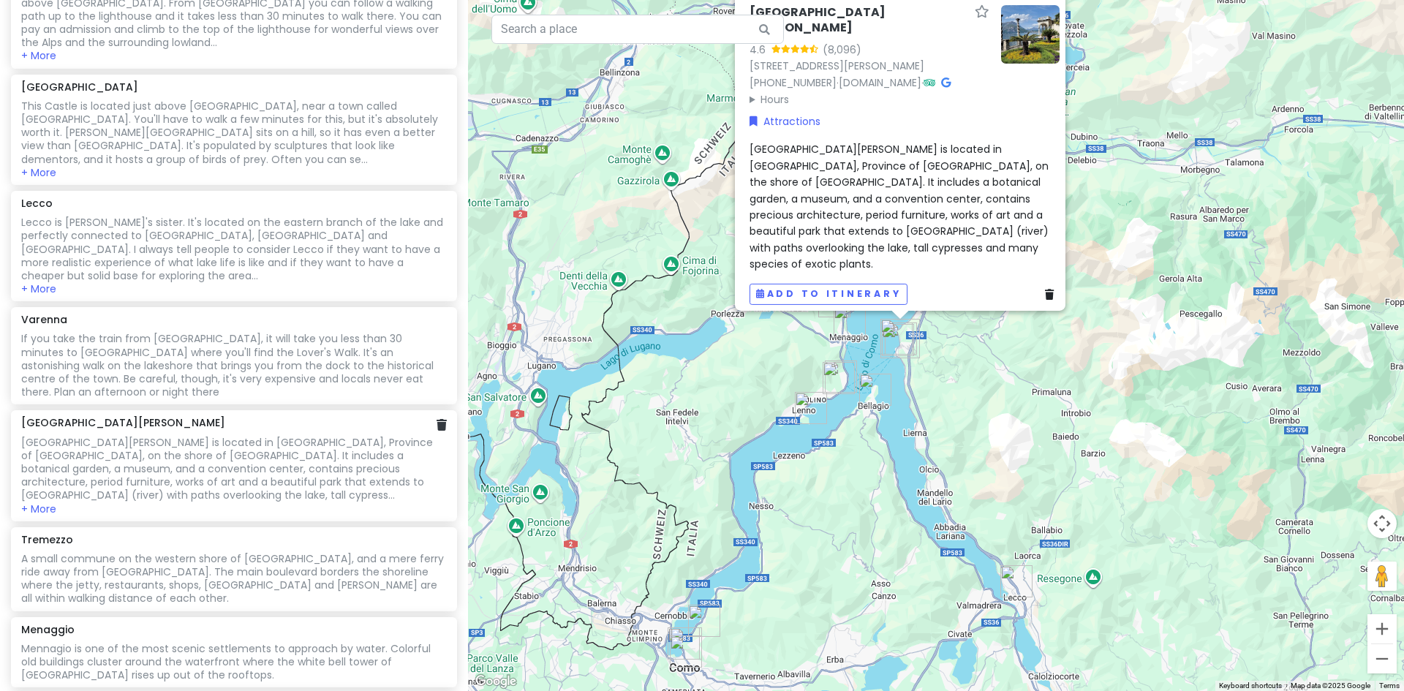
scroll to position [628, 0]
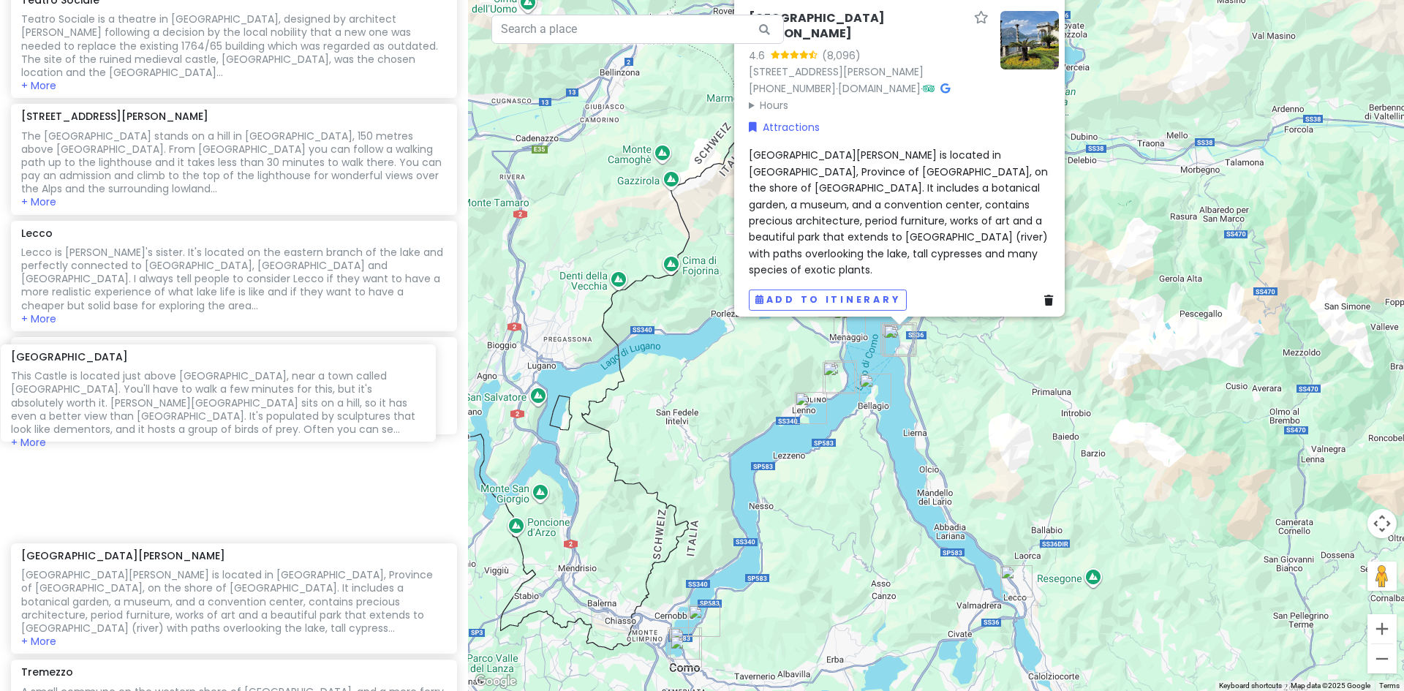
drag, startPoint x: 214, startPoint y: 194, endPoint x: 204, endPoint y: 385, distance: 191.9
click at [204, 385] on div "[PERSON_NAME][GEOGRAPHIC_DATA][PERSON_NAME] on [GEOGRAPHIC_DATA] is known for i…" at bounding box center [234, 324] width 468 height 1392
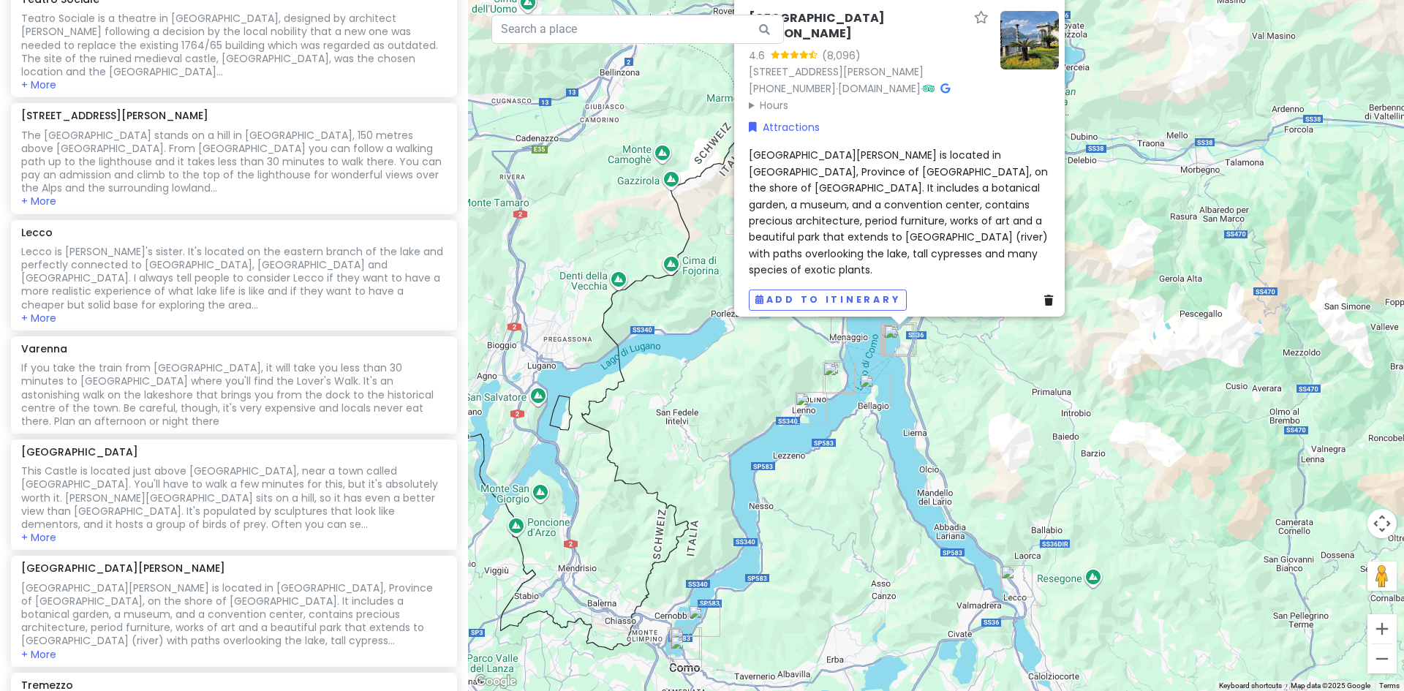
scroll to position [627, 0]
click at [1169, 80] on div "[GEOGRAPHIC_DATA][PERSON_NAME] 4.6 (8,096) [STREET_ADDRESS][PERSON_NAME] [PHONE…" at bounding box center [936, 345] width 936 height 691
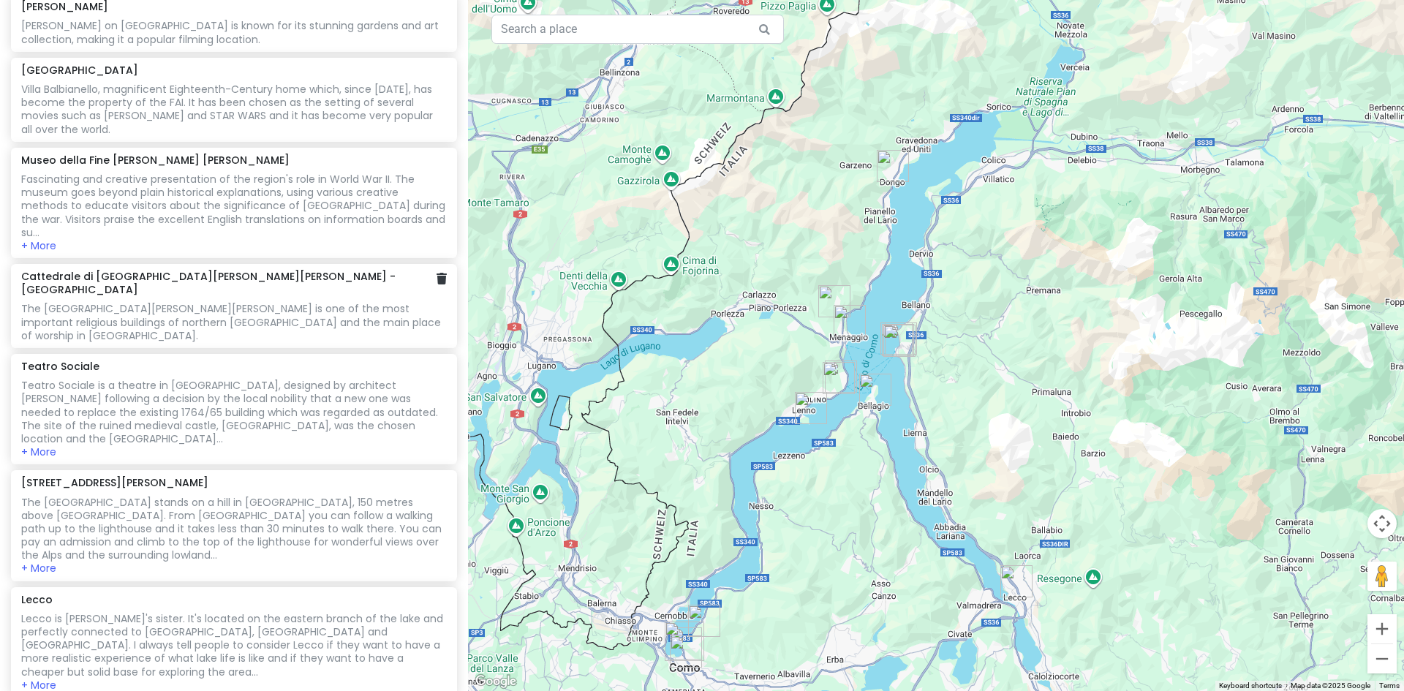
scroll to position [115, 0]
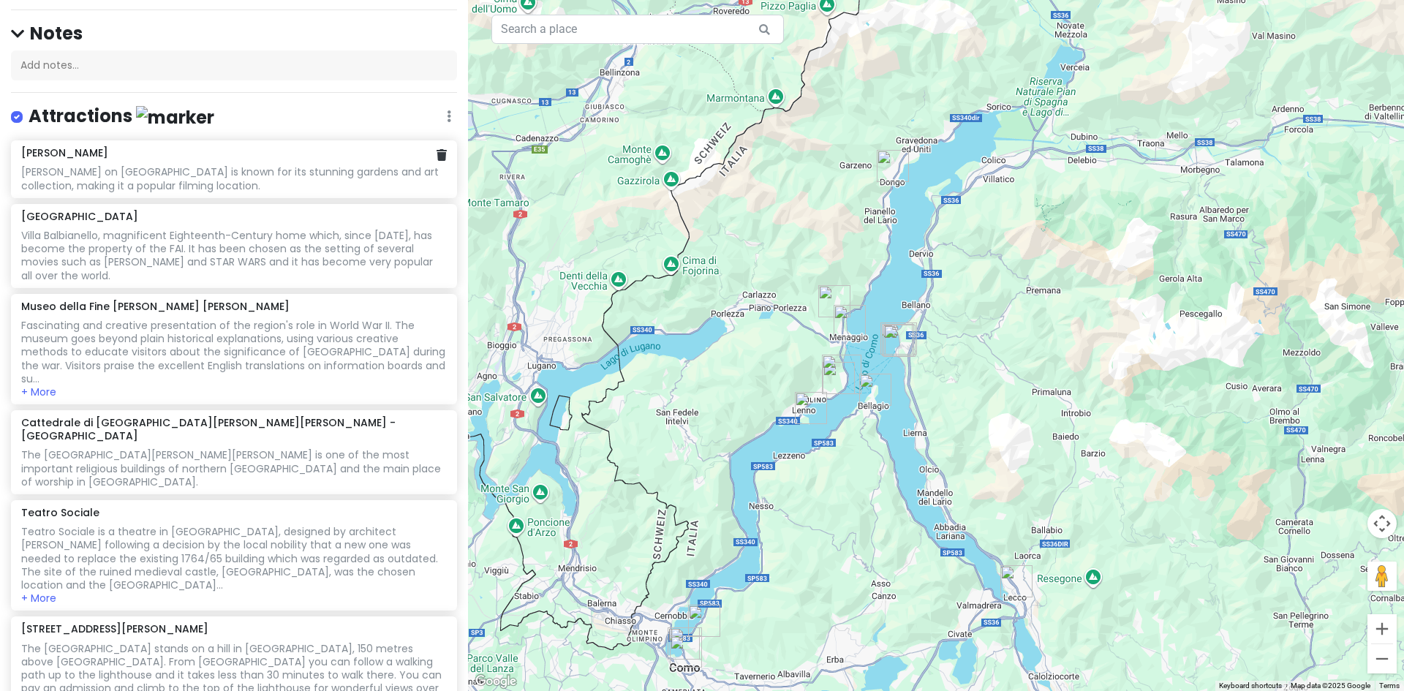
click at [152, 174] on div "[PERSON_NAME] on [GEOGRAPHIC_DATA] is known for its stunning gardens and art co…" at bounding box center [233, 178] width 425 height 26
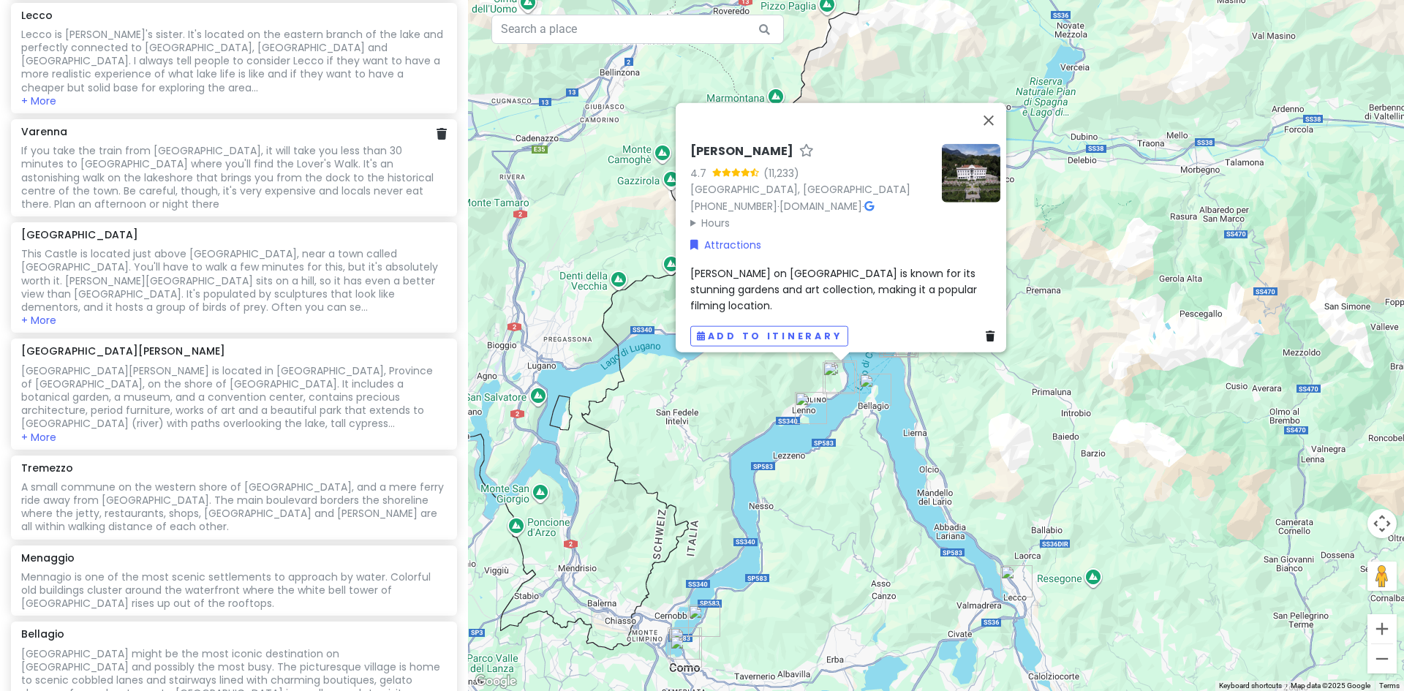
scroll to position [846, 0]
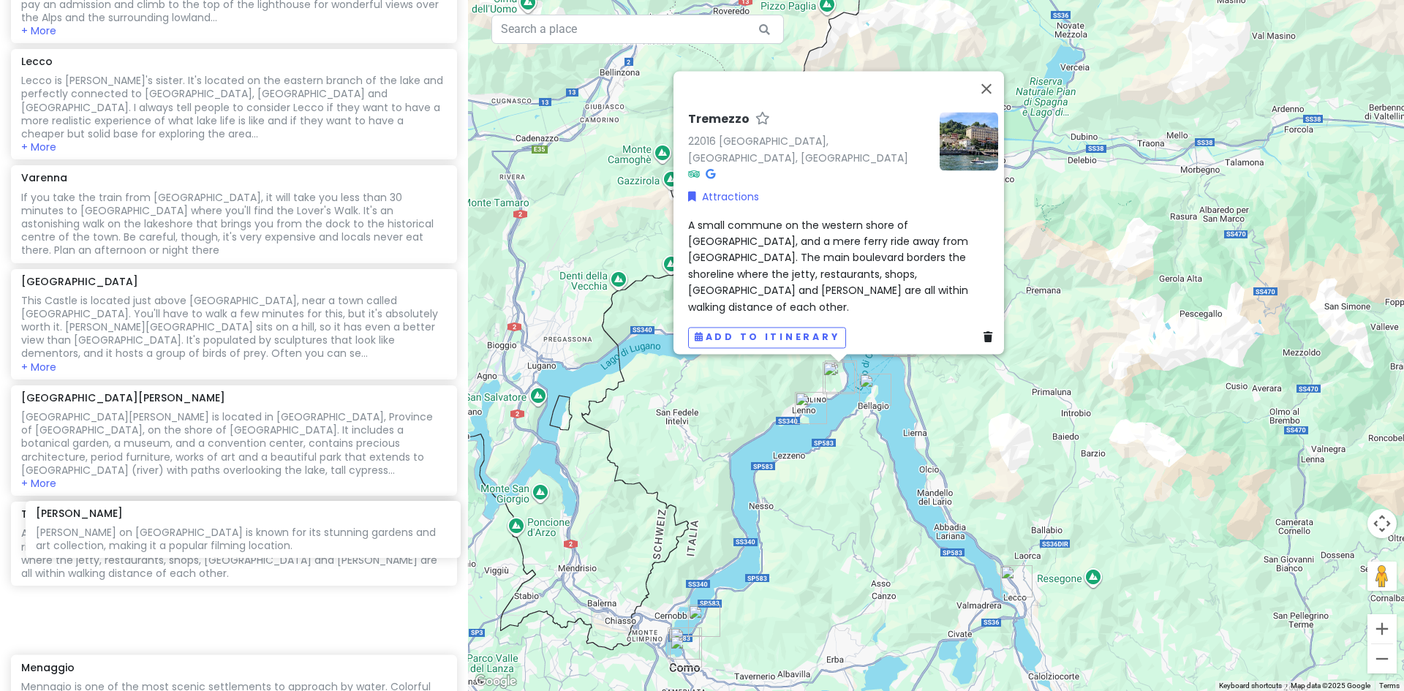
scroll to position [744, 0]
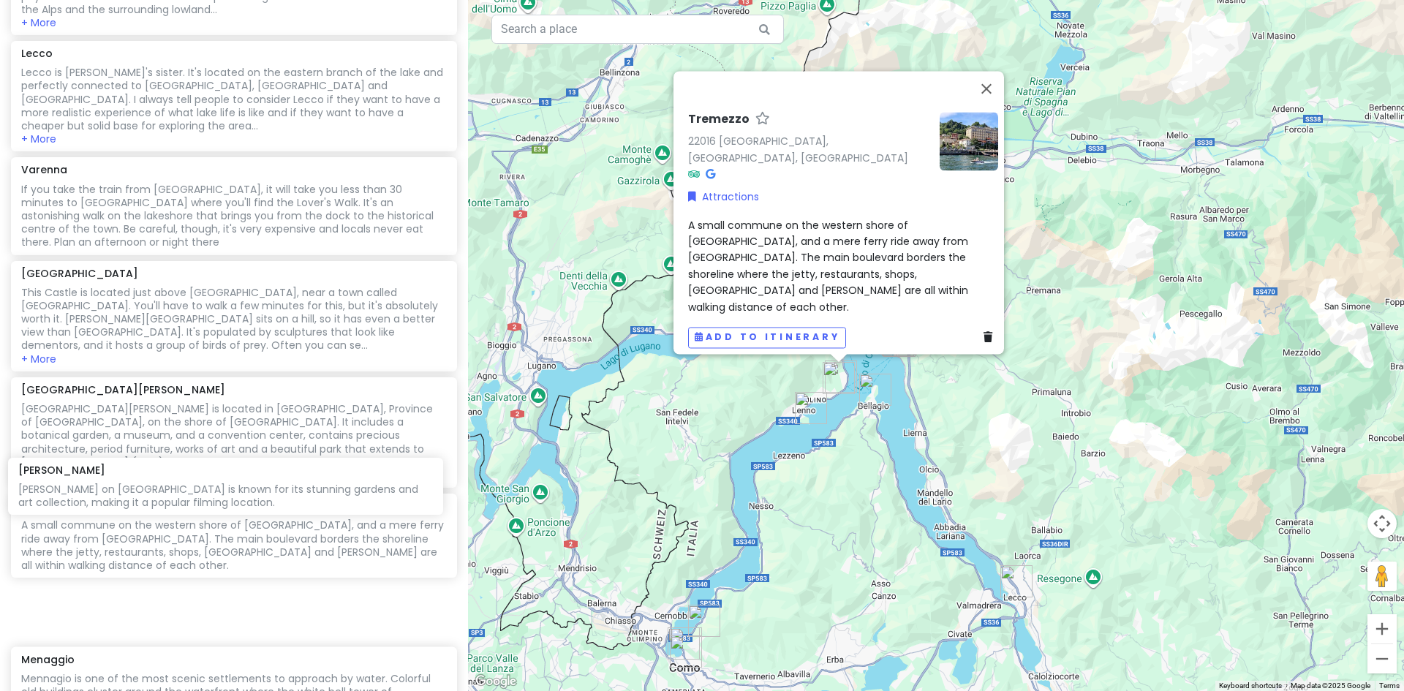
drag, startPoint x: 184, startPoint y: 86, endPoint x: 181, endPoint y: 478, distance: 391.3
click at [181, 478] on div "[PERSON_NAME][GEOGRAPHIC_DATA][PERSON_NAME] on [GEOGRAPHIC_DATA] is known for i…" at bounding box center [234, 213] width 468 height 1405
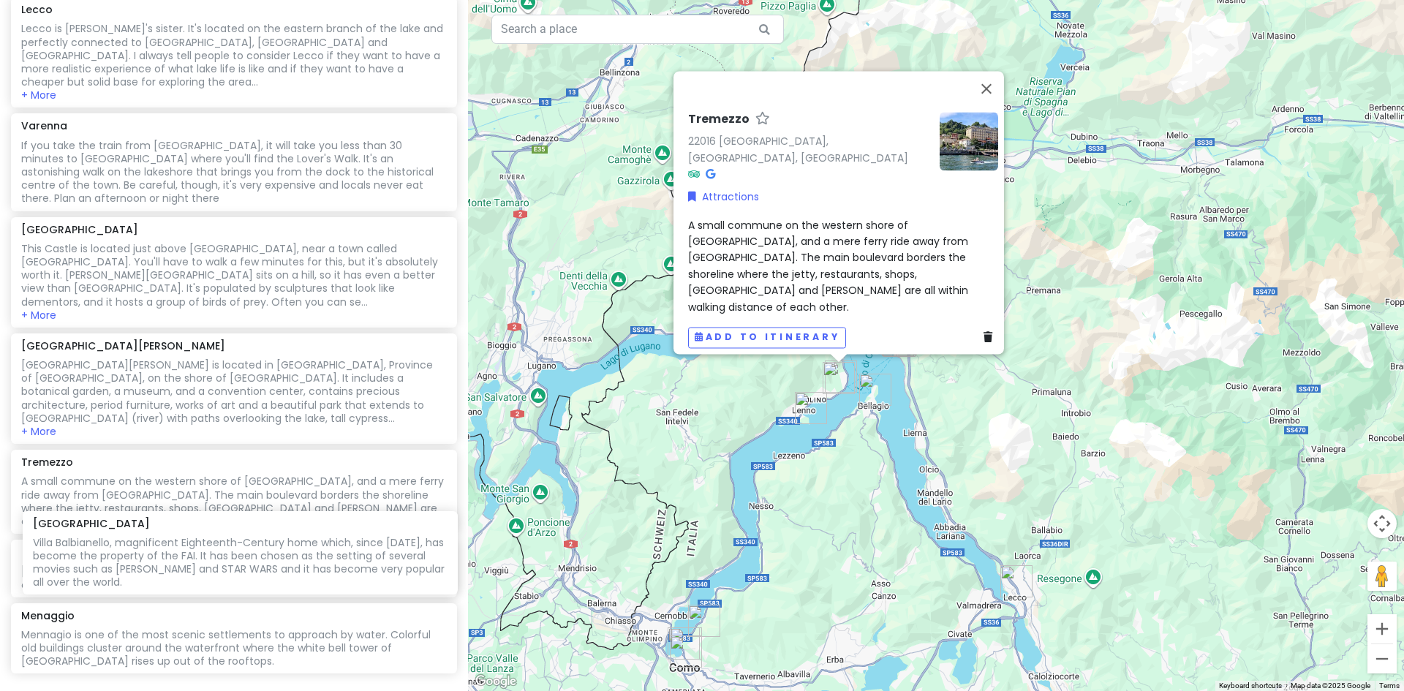
scroll to position [717, 0]
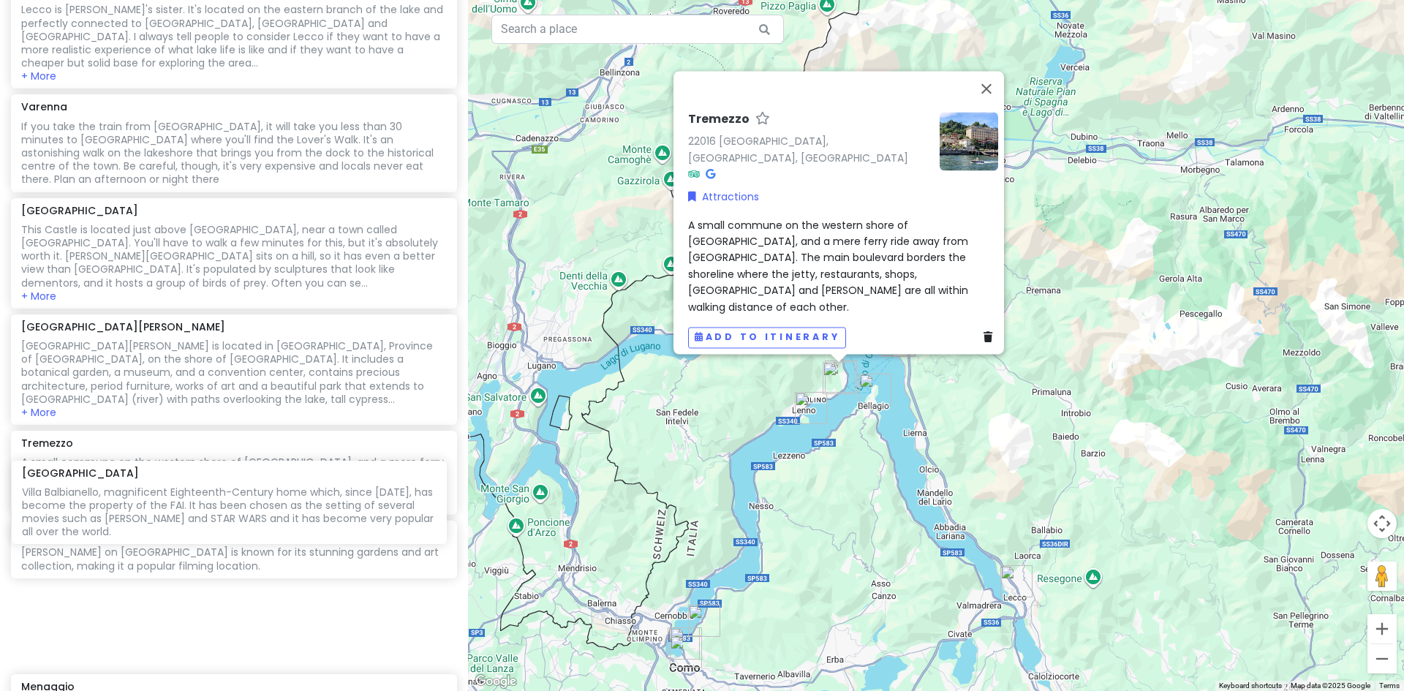
drag, startPoint x: 116, startPoint y: 295, endPoint x: 117, endPoint y: 502, distance: 206.2
click at [117, 502] on div "[GEOGRAPHIC_DATA], magnificent Eighteenth-Century home which, since [DATE], has…" at bounding box center [234, 241] width 468 height 1405
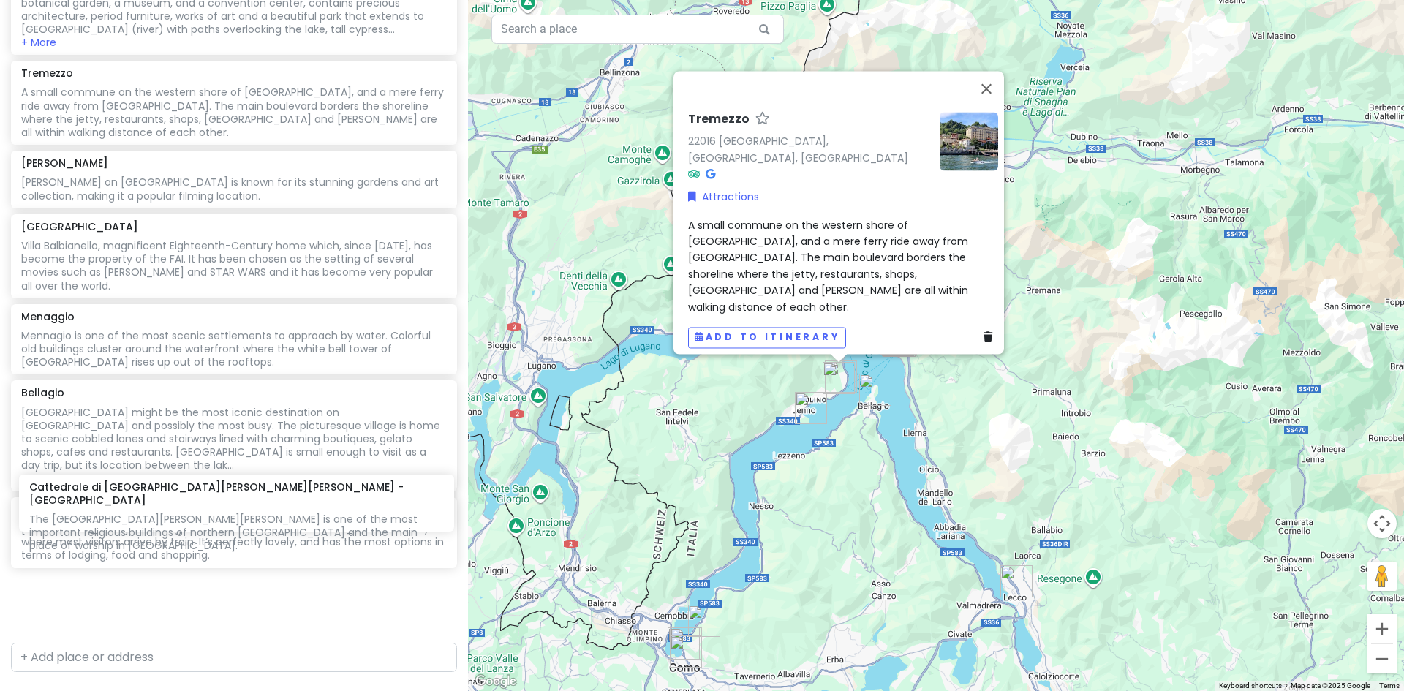
scroll to position [998, 0]
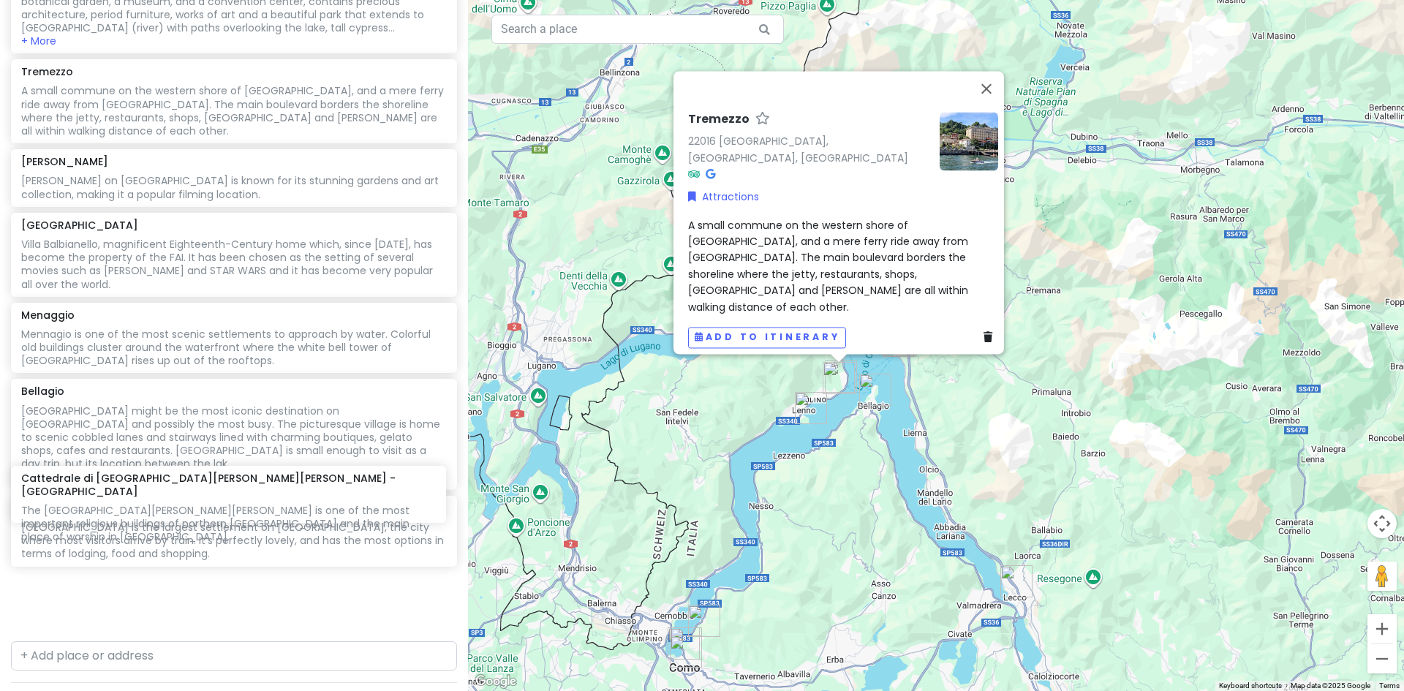
drag, startPoint x: 177, startPoint y: 105, endPoint x: 177, endPoint y: 491, distance: 386.2
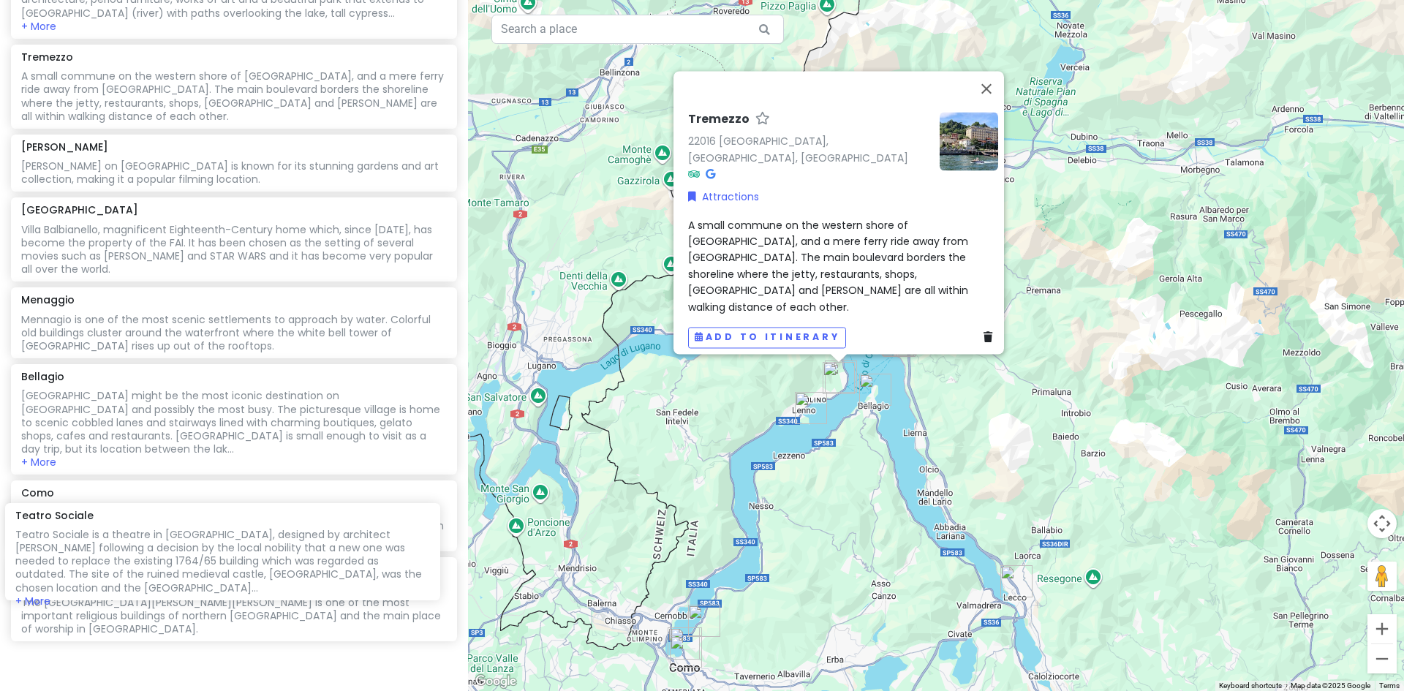
scroll to position [904, 0]
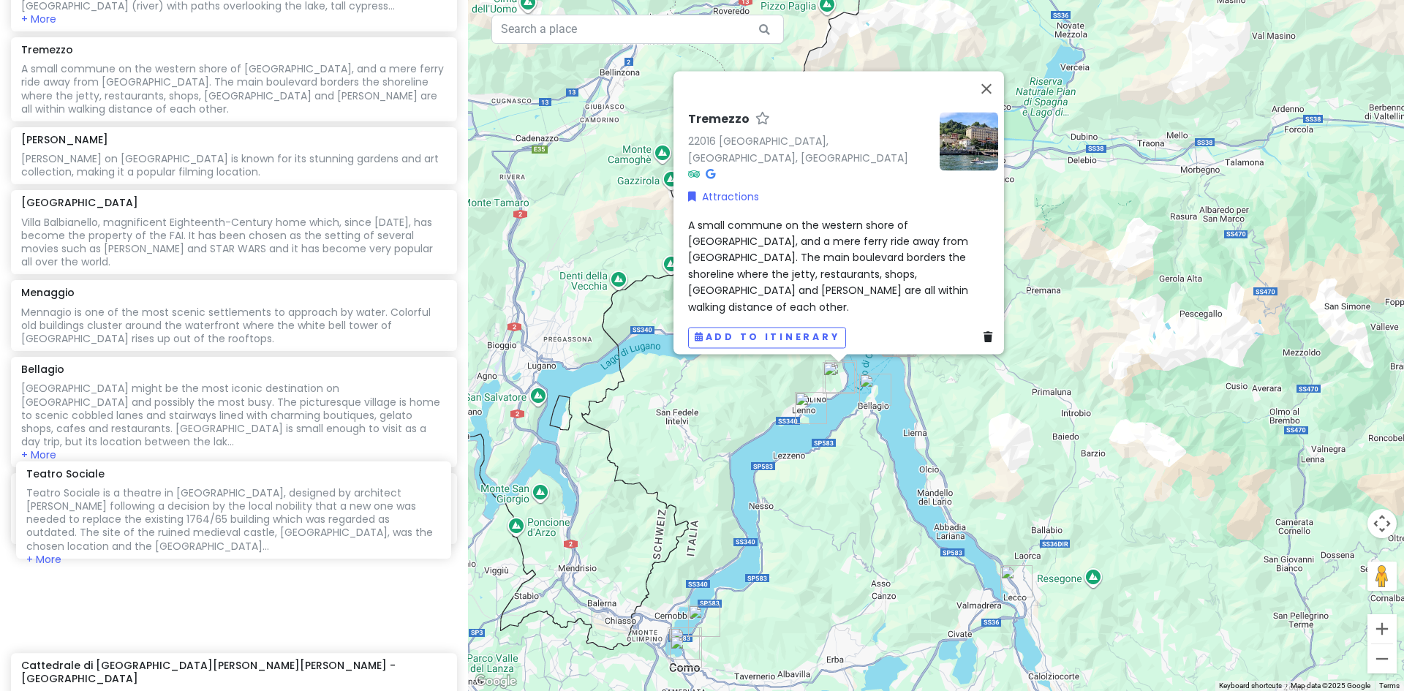
drag, startPoint x: 255, startPoint y: 212, endPoint x: 260, endPoint y: 510, distance: 297.7
click at [260, 510] on div "Museo della Fine [PERSON_NAME] [PERSON_NAME] Fascinating and creative presentat…" at bounding box center [234, 47] width 468 height 1392
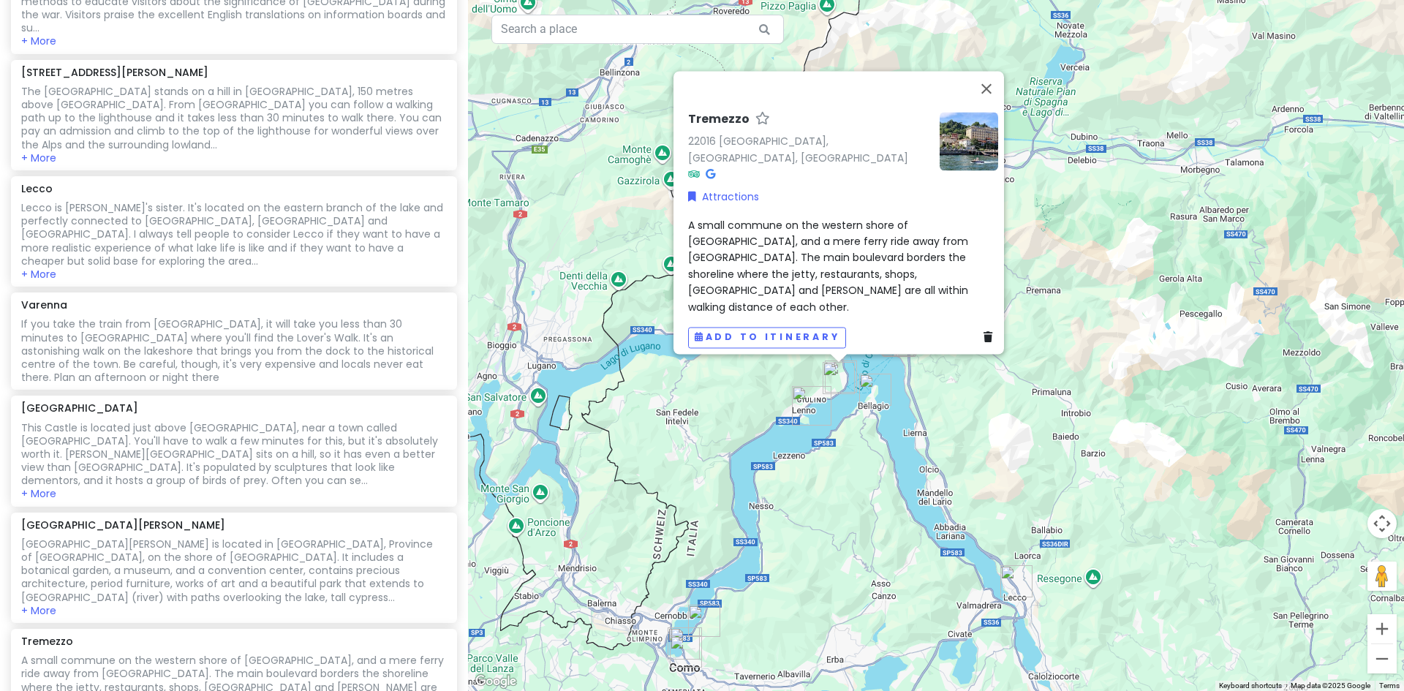
scroll to position [173, 0]
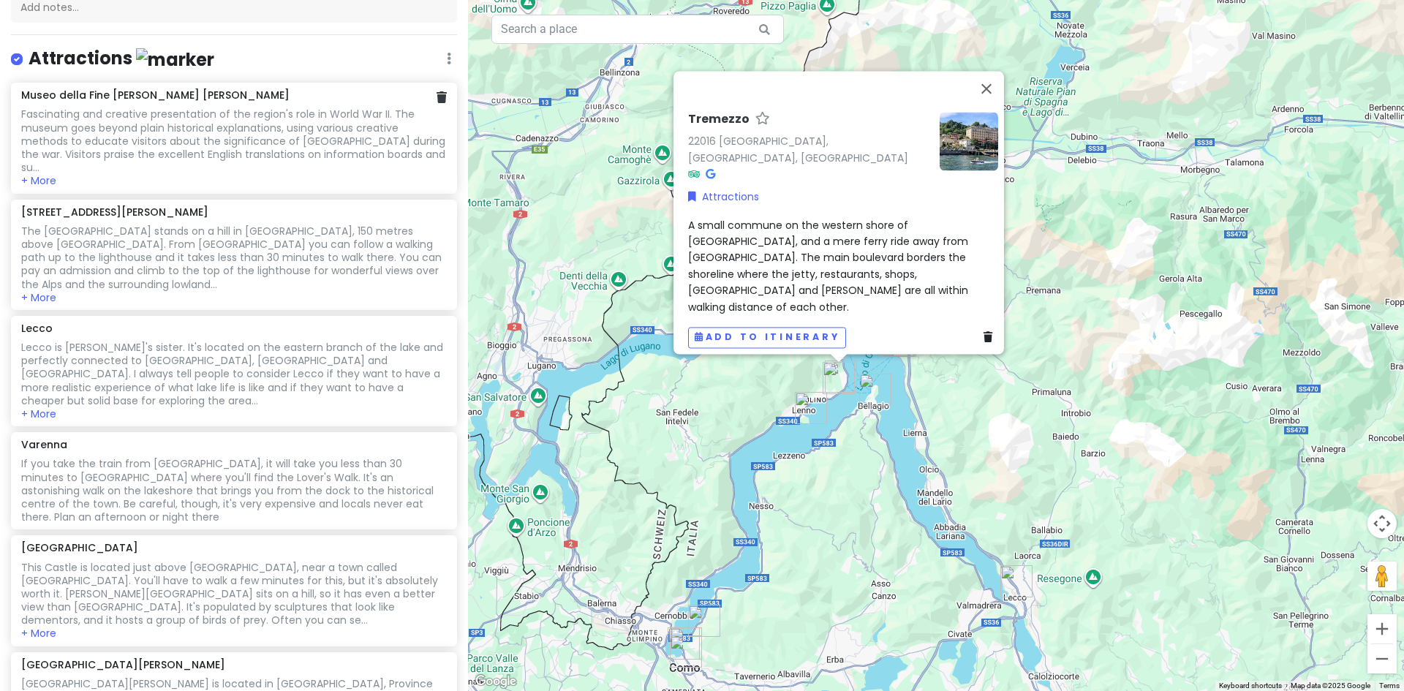
click at [201, 130] on div "Fascinating and creative presentation of the region's role in World War II. The…" at bounding box center [233, 141] width 425 height 67
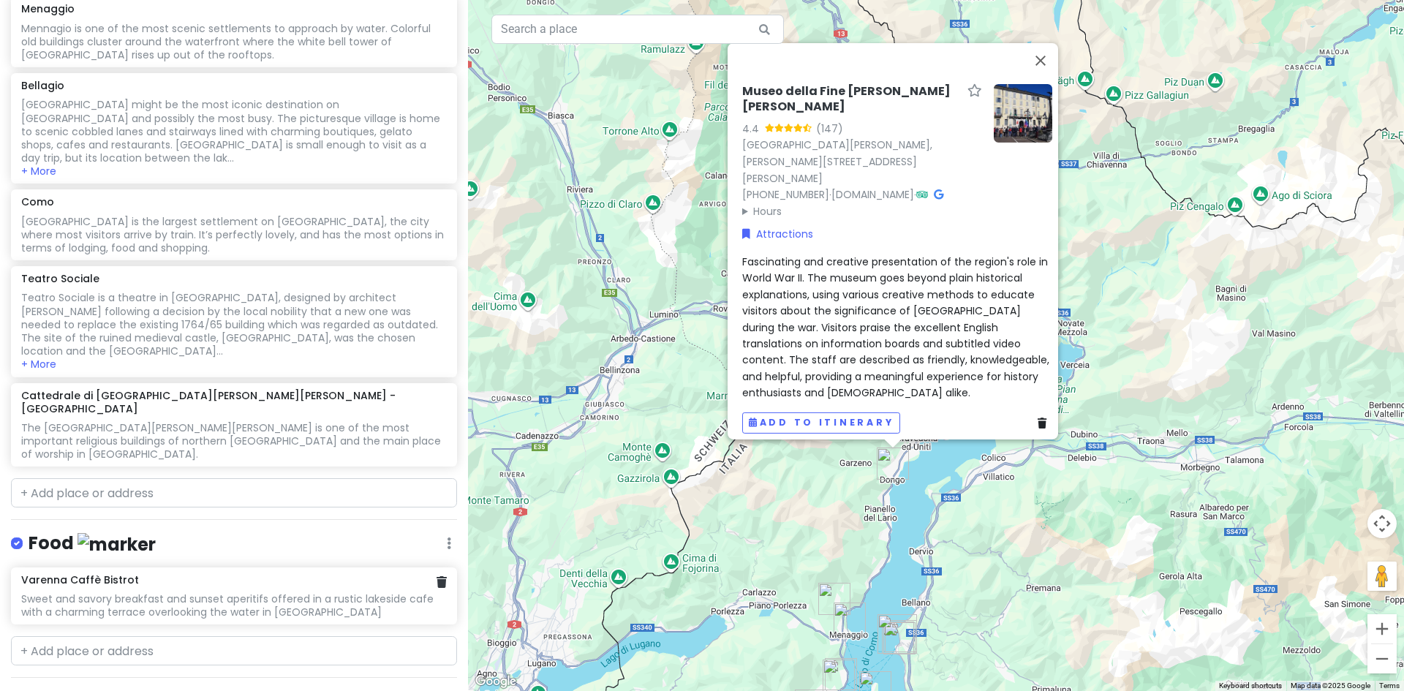
scroll to position [1212, 0]
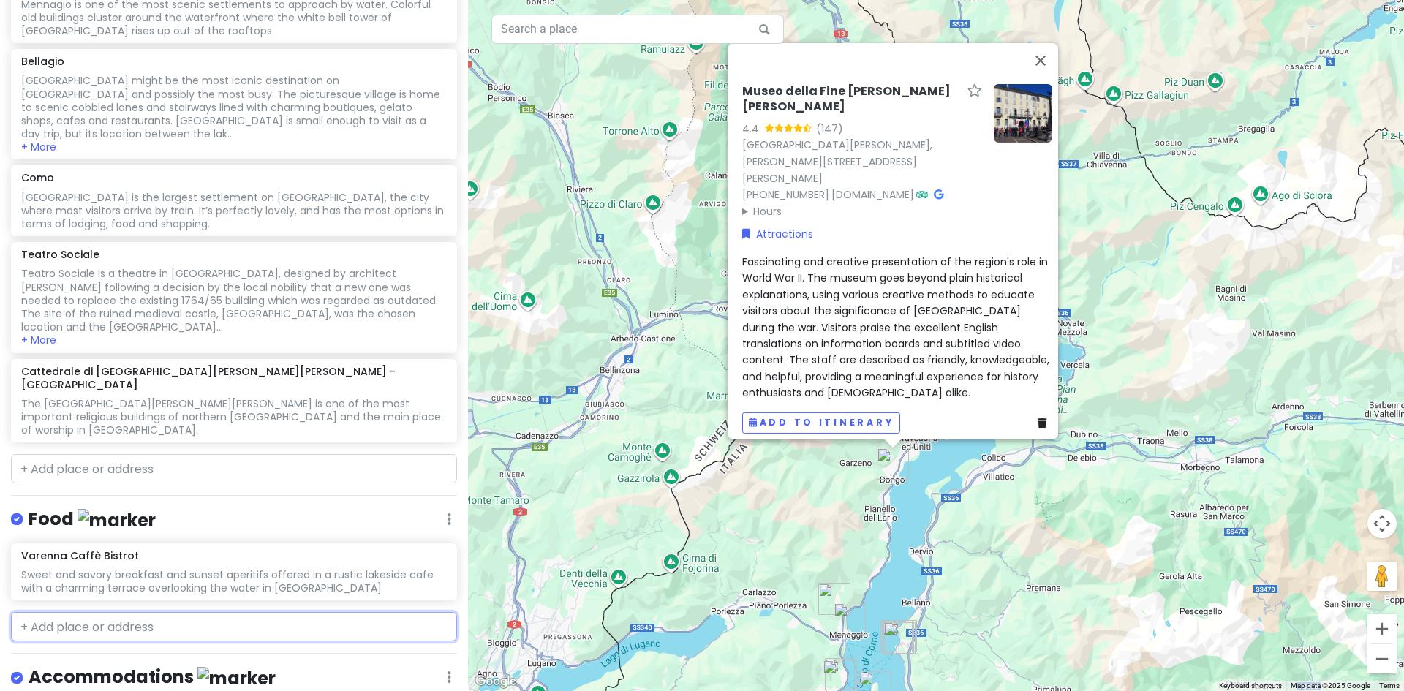
click at [79, 612] on input "text" at bounding box center [234, 626] width 446 height 29
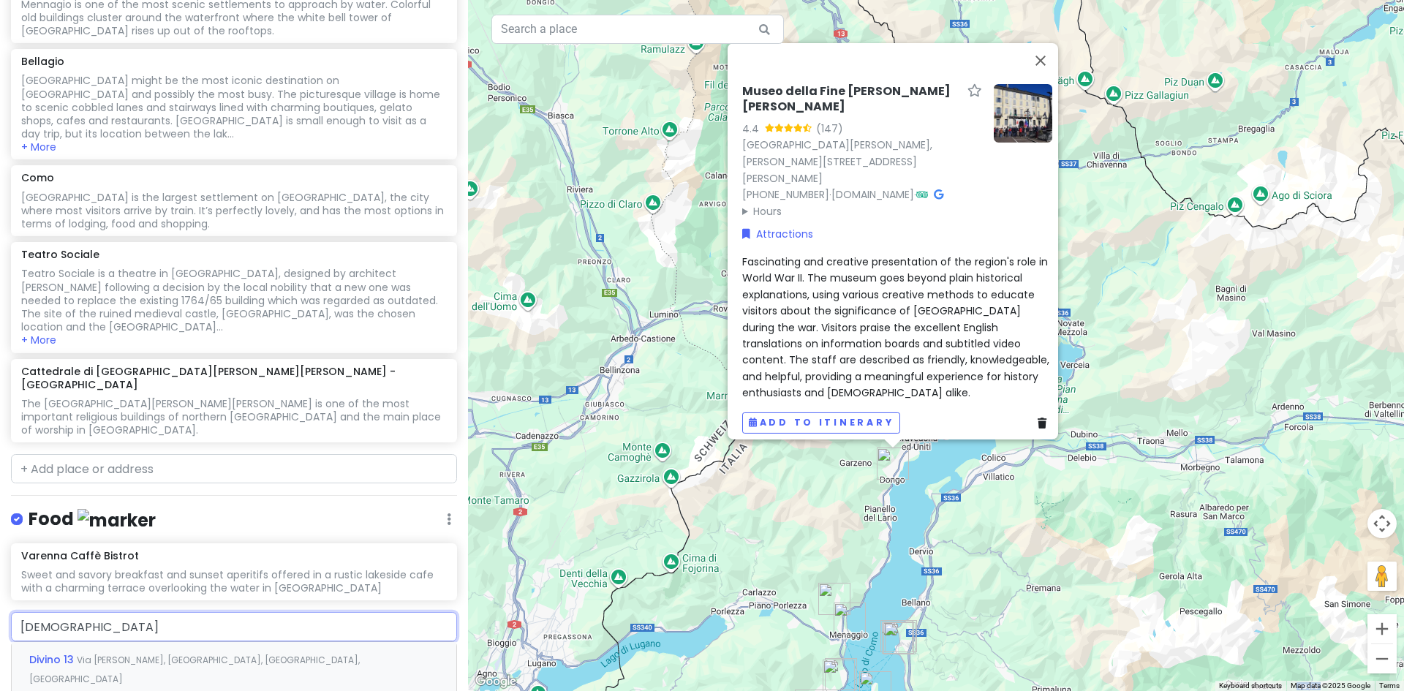
click at [108, 654] on span "Via [PERSON_NAME], [GEOGRAPHIC_DATA], [GEOGRAPHIC_DATA], [GEOGRAPHIC_DATA]" at bounding box center [194, 669] width 331 height 31
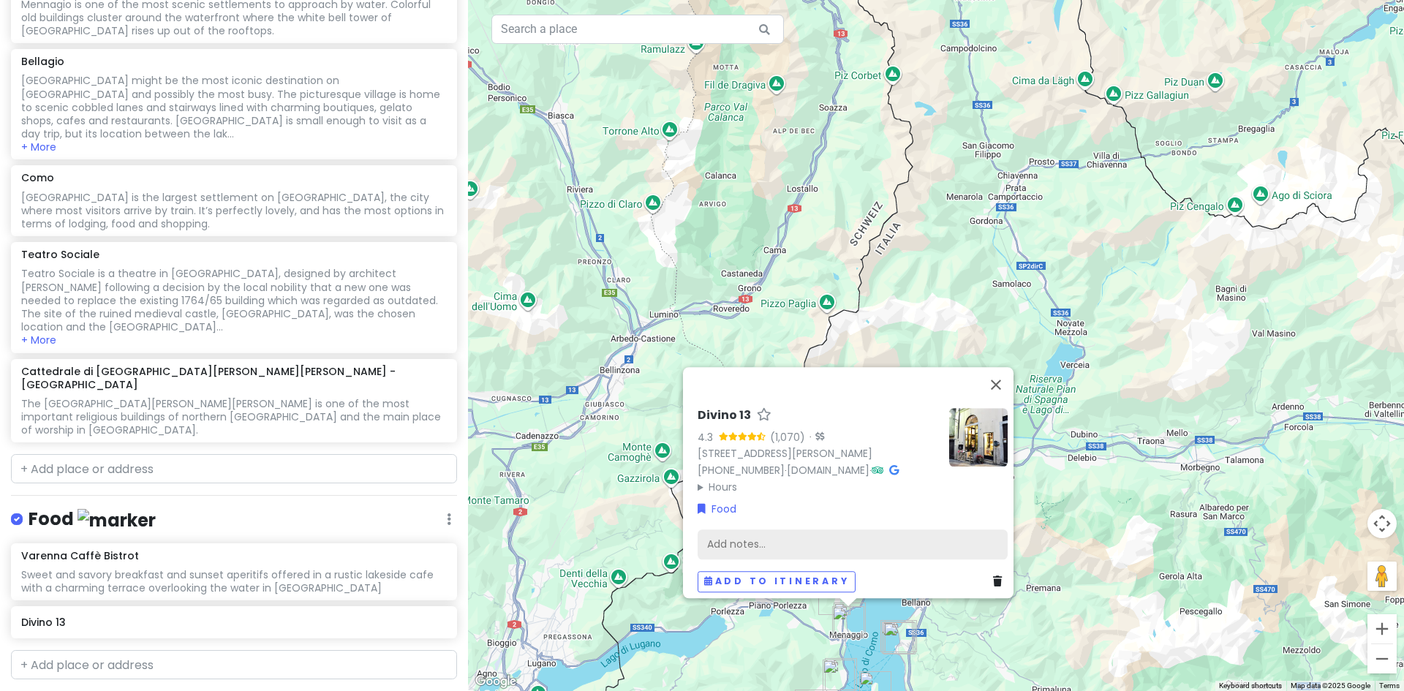
click at [756, 531] on div "Add notes..." at bounding box center [853, 544] width 310 height 31
click at [730, 538] on div "Add notes..." at bounding box center [853, 544] width 310 height 31
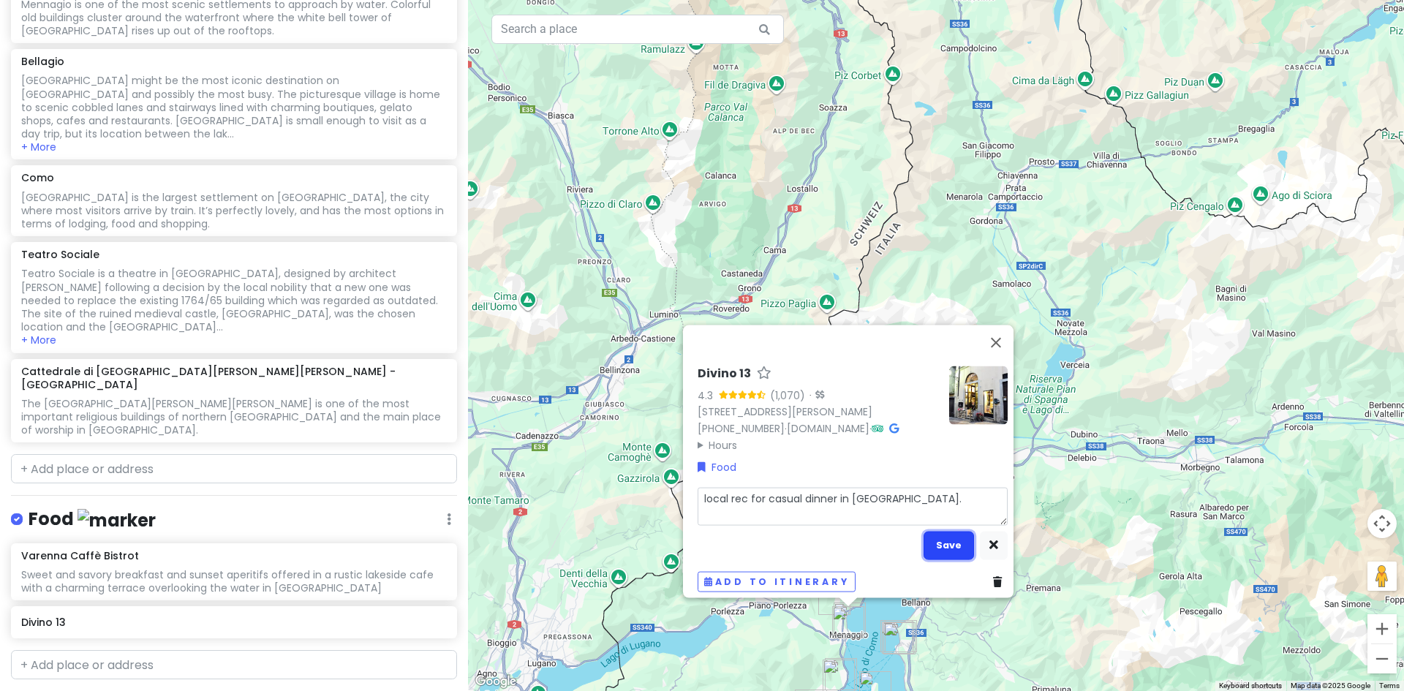
click at [951, 537] on button "Save" at bounding box center [949, 545] width 50 height 29
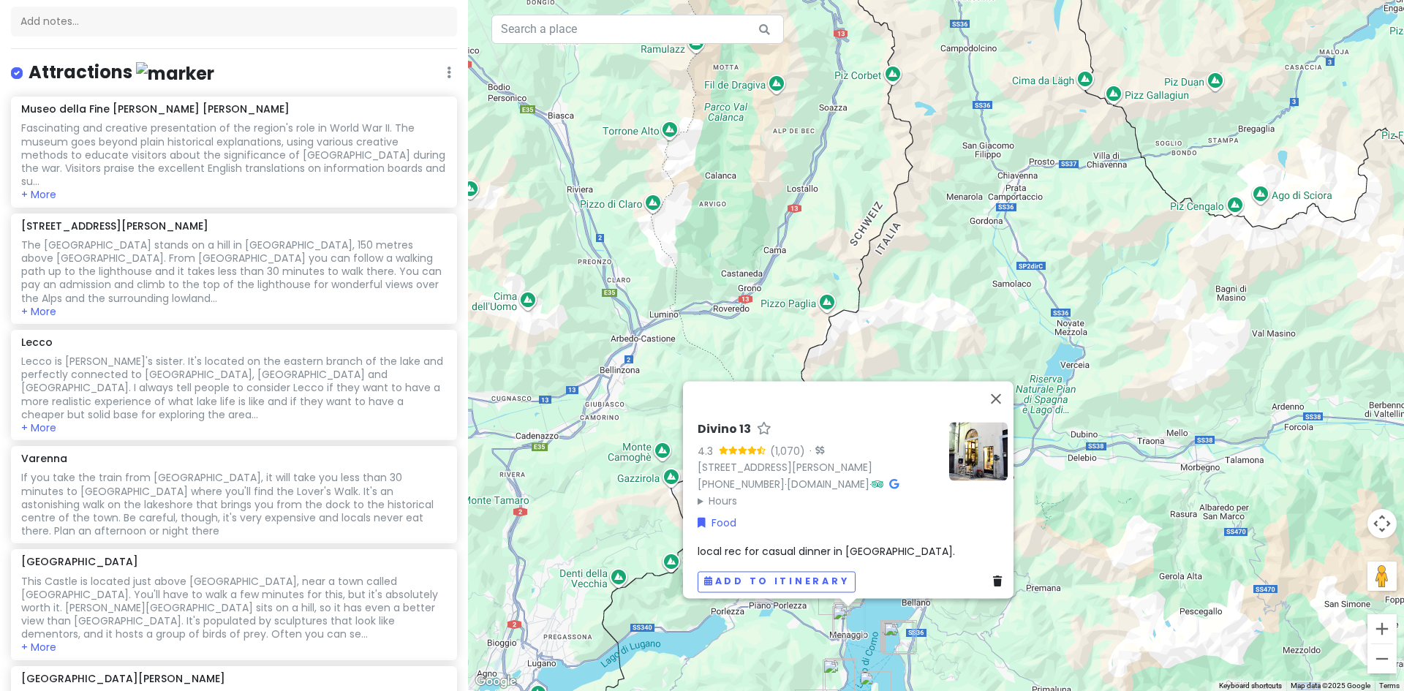
scroll to position [261, 0]
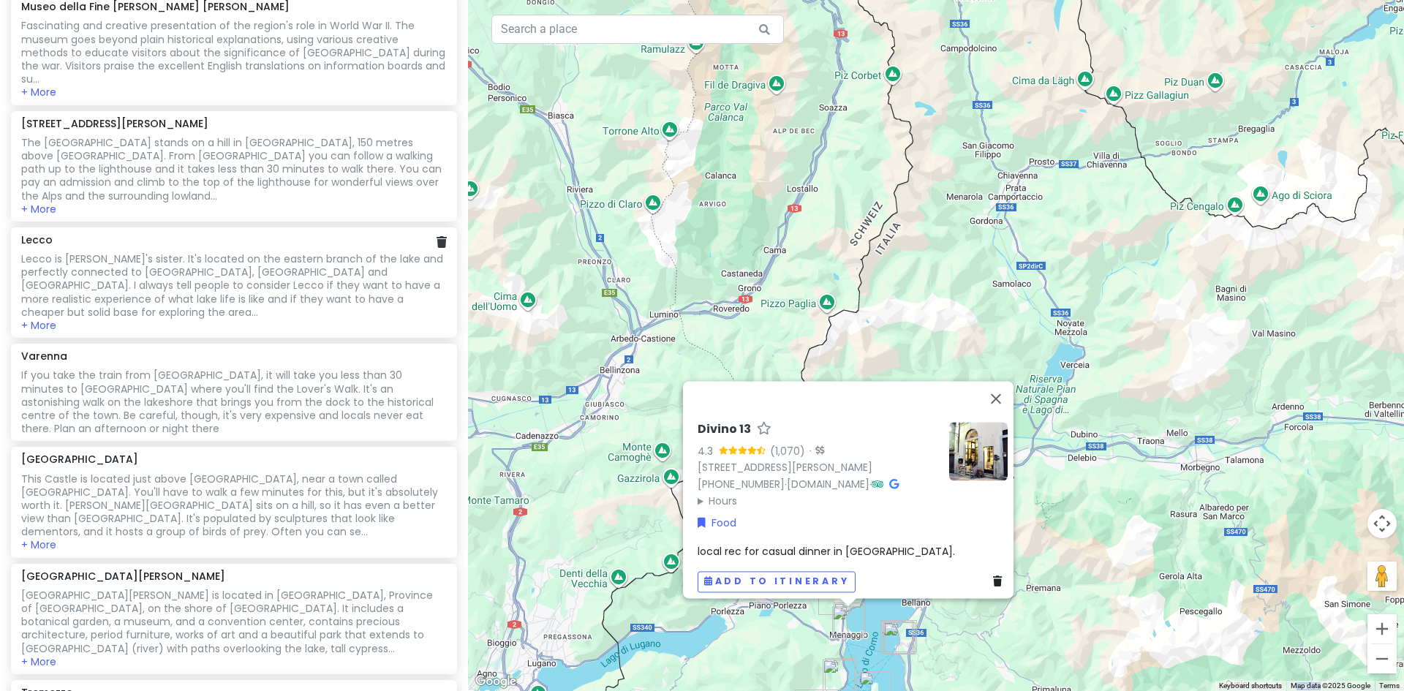
click at [272, 86] on div "Lecco is [PERSON_NAME]'s sister. It's located on the eastern branch of the lake…" at bounding box center [233, 52] width 425 height 67
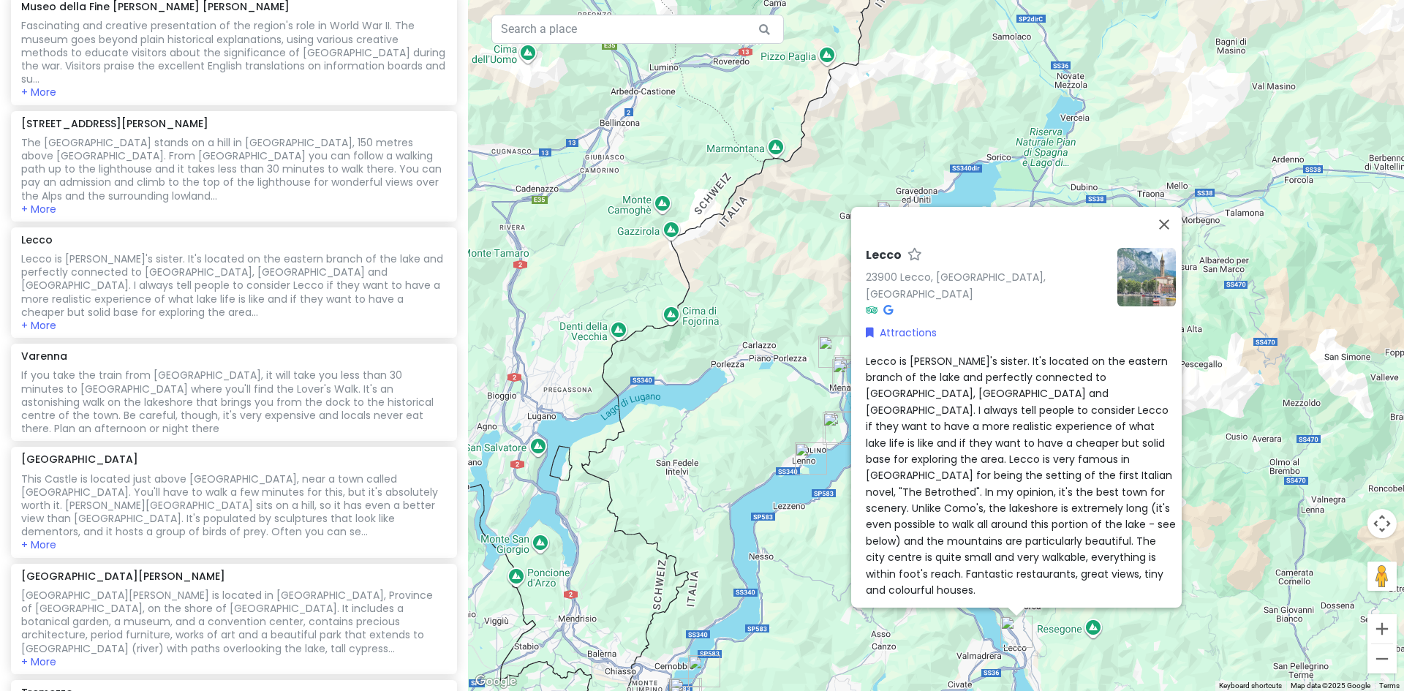
click at [1017, 388] on span "Lecco is [PERSON_NAME]'s sister. It's located on the eastern branch of the lake…" at bounding box center [1022, 475] width 313 height 244
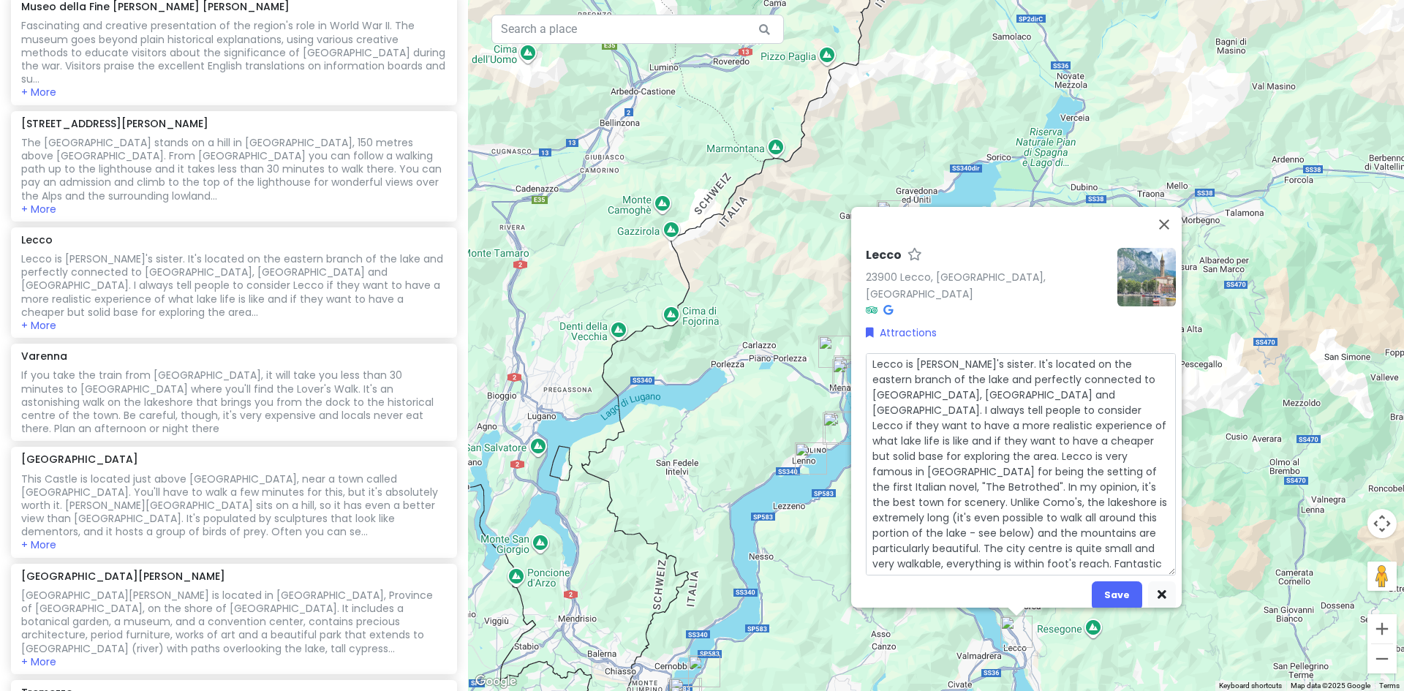
scroll to position [2, 0]
drag, startPoint x: 1094, startPoint y: 370, endPoint x: 981, endPoint y: 370, distance: 112.6
click at [981, 370] on textarea "Lecco is [PERSON_NAME]'s sister. It's located on the eastern branch of the lake…" at bounding box center [1021, 464] width 310 height 222
click at [940, 375] on textarea "Lecco is [PERSON_NAME]'s sister. It's located on the eastern branch of the lake…" at bounding box center [1021, 456] width 310 height 207
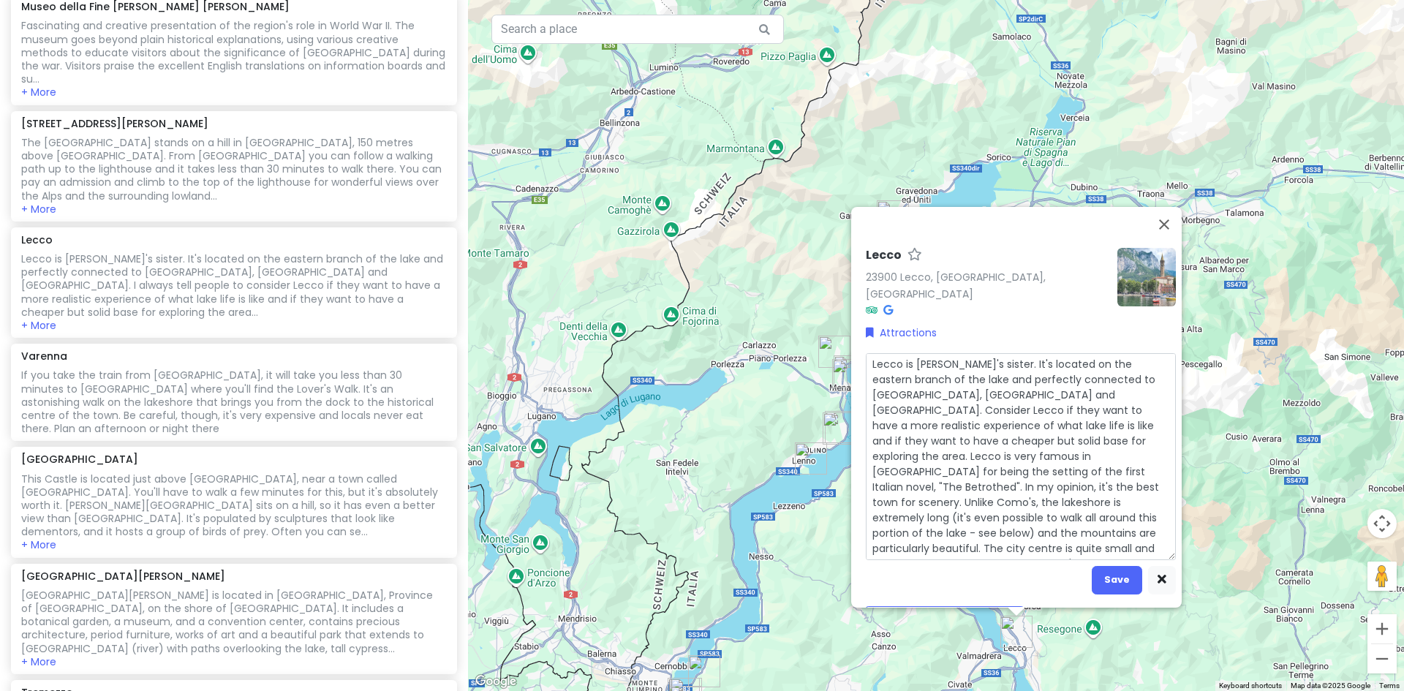
drag, startPoint x: 1077, startPoint y: 371, endPoint x: 1017, endPoint y: 369, distance: 60.7
click at [1017, 369] on textarea "Lecco is [PERSON_NAME]'s sister. It's located on the eastern branch of the lake…" at bounding box center [1021, 456] width 310 height 207
drag, startPoint x: 1121, startPoint y: 389, endPoint x: 1061, endPoint y: 388, distance: 60.0
click at [1061, 388] on textarea "Lecco is [PERSON_NAME]'s sister. It's located on the eastern branch of the lake…" at bounding box center [1021, 456] width 310 height 207
drag, startPoint x: 1012, startPoint y: 434, endPoint x: 927, endPoint y: 434, distance: 84.8
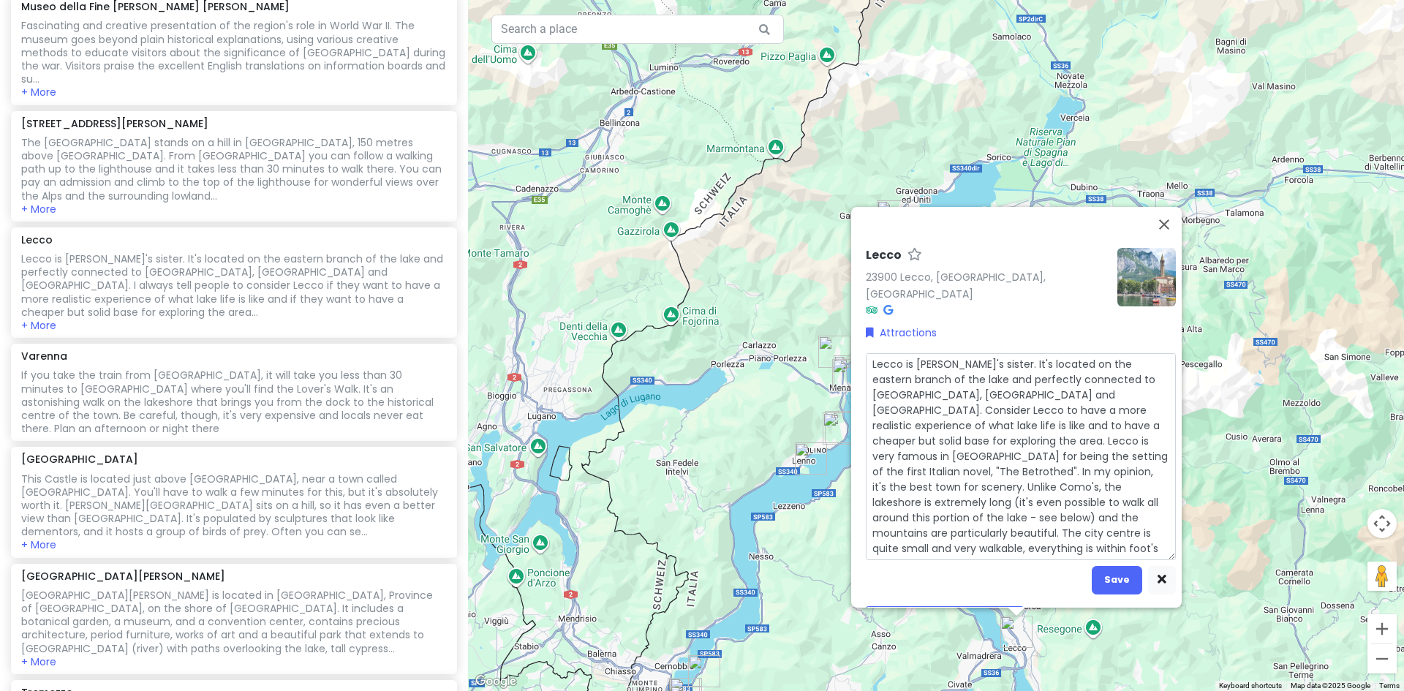
click at [927, 434] on textarea "Lecco is [PERSON_NAME]'s sister. It's located on the eastern branch of the lake…" at bounding box center [1021, 456] width 310 height 207
click at [932, 434] on textarea "Lecco is [PERSON_NAME]'s sister. It's located on the eastern branch of the lake…" at bounding box center [1021, 456] width 310 height 207
drag, startPoint x: 1082, startPoint y: 464, endPoint x: 1005, endPoint y: 450, distance: 78.8
click at [1005, 450] on textarea "Lecco is [PERSON_NAME]'s sister. It's located on the eastern branch of the lake…" at bounding box center [1021, 456] width 310 height 207
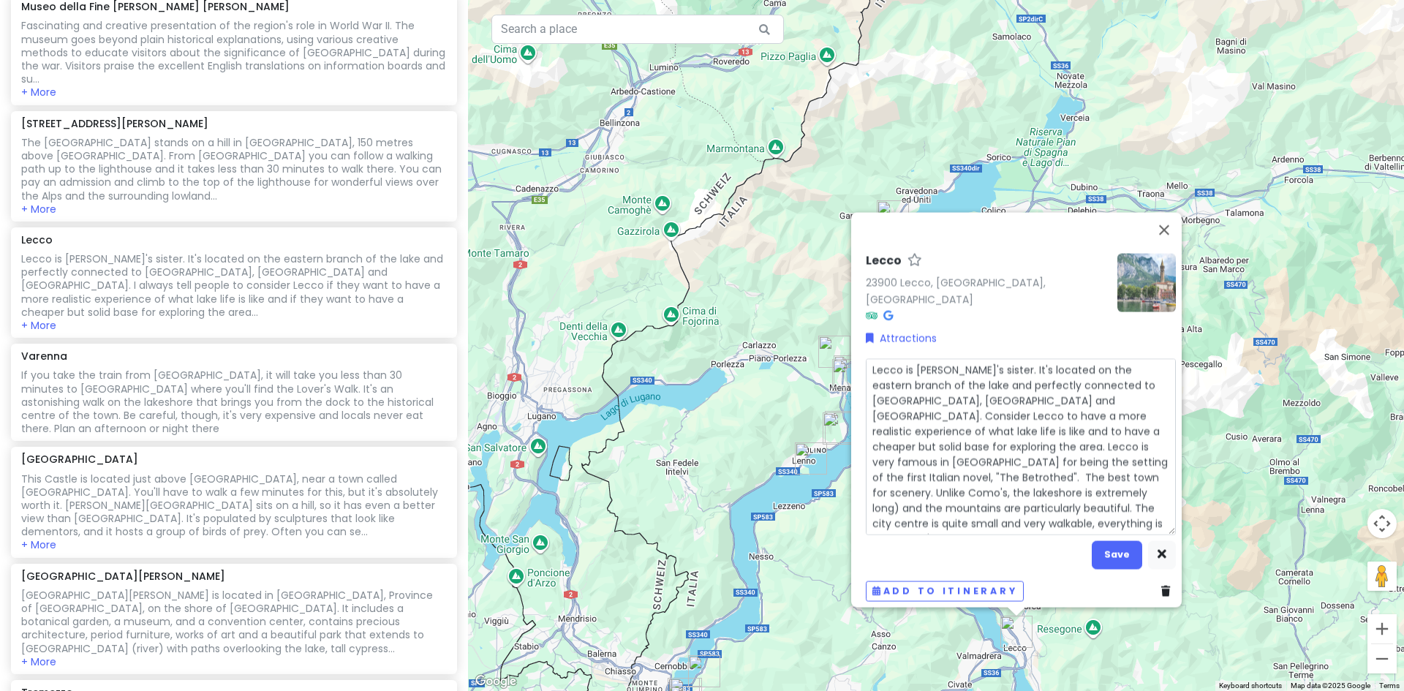
drag, startPoint x: 1008, startPoint y: 469, endPoint x: 1021, endPoint y: 469, distance: 13.2
click at [1009, 469] on textarea "Lecco is [PERSON_NAME]'s sister. It's located on the eastern branch of the lake…" at bounding box center [1021, 446] width 310 height 176
click at [1011, 470] on textarea "Lecco is [PERSON_NAME]'s sister. It's located on the eastern branch of the lake…" at bounding box center [1021, 446] width 310 height 176
click at [1114, 542] on button "Save" at bounding box center [1117, 554] width 50 height 29
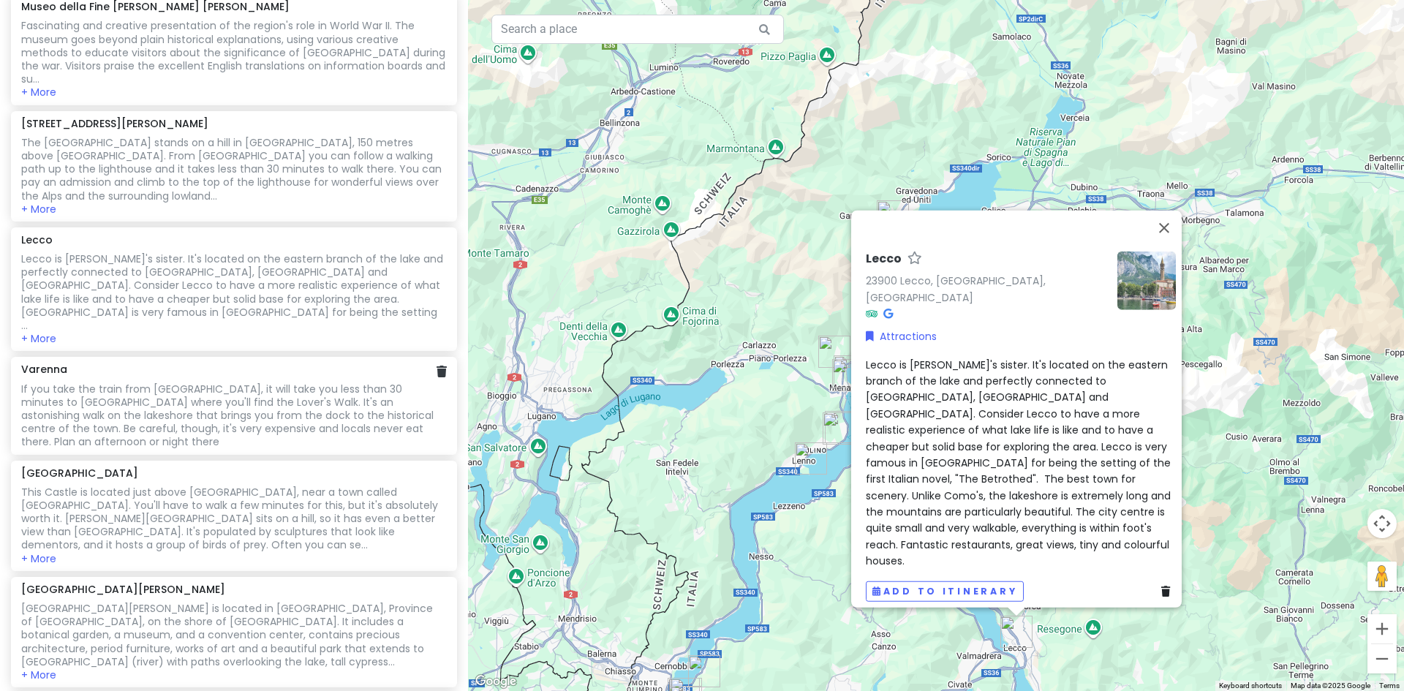
click at [314, 86] on div "If you take the train from [GEOGRAPHIC_DATA], it will take you less than 30 min…" at bounding box center [233, 52] width 425 height 67
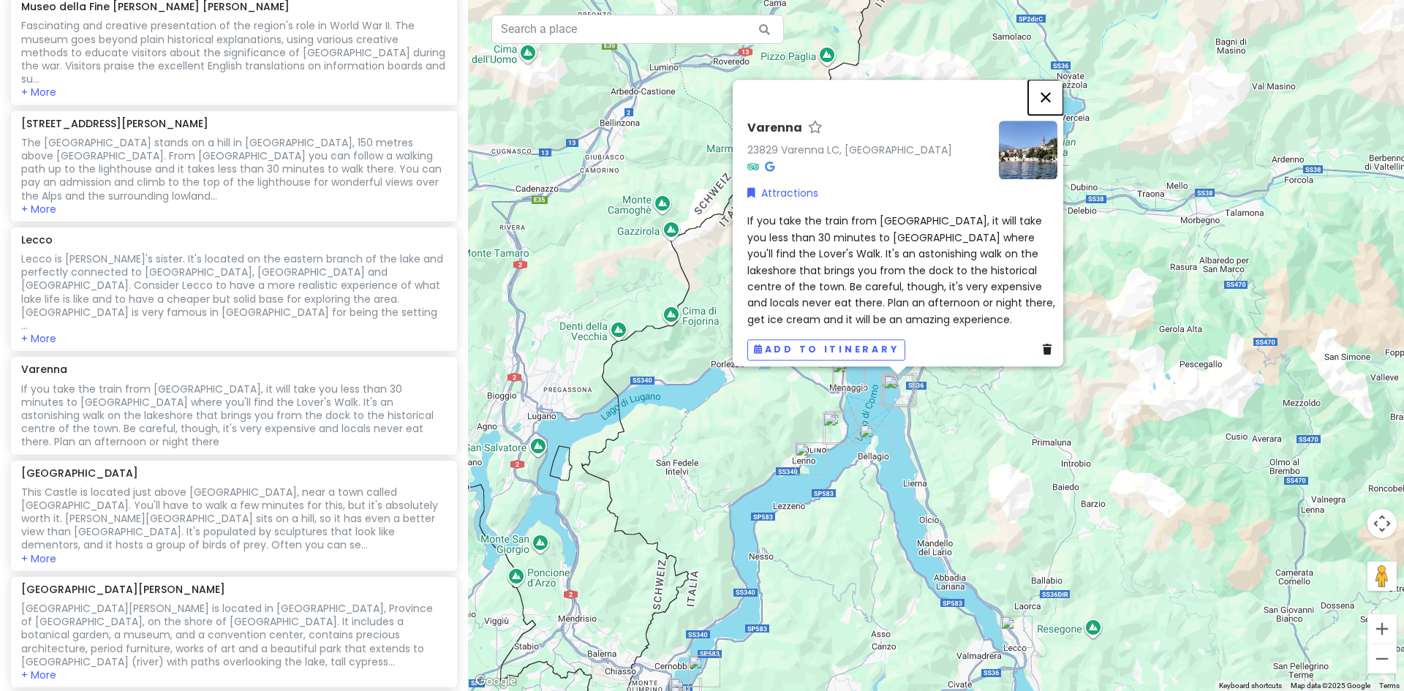
click at [1053, 84] on button "Close" at bounding box center [1045, 97] width 35 height 35
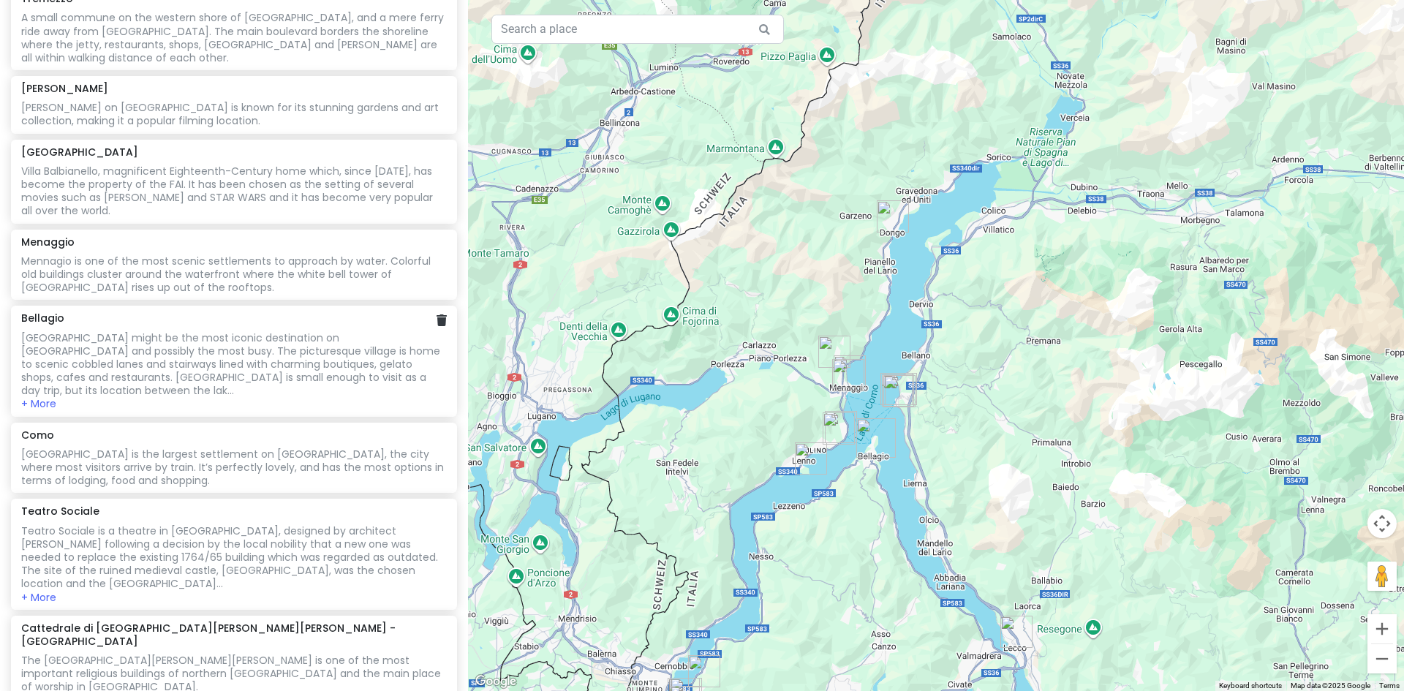
scroll to position [969, 0]
